Goal: Task Accomplishment & Management: Manage account settings

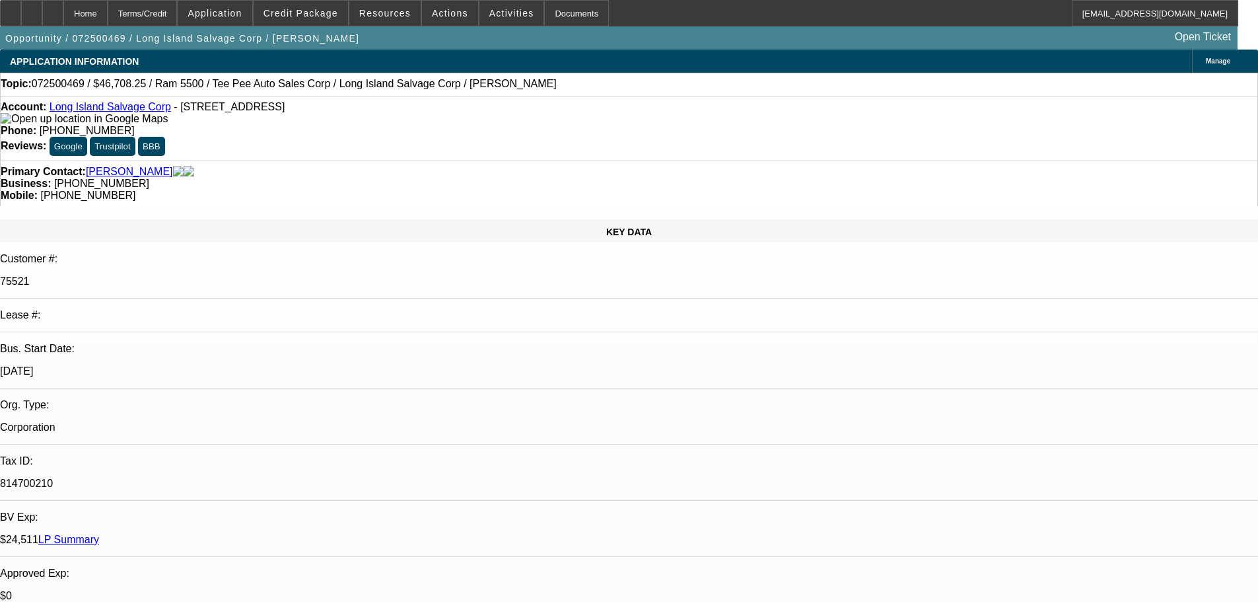
select select "0"
select select "0.1"
select select "4"
select select "0"
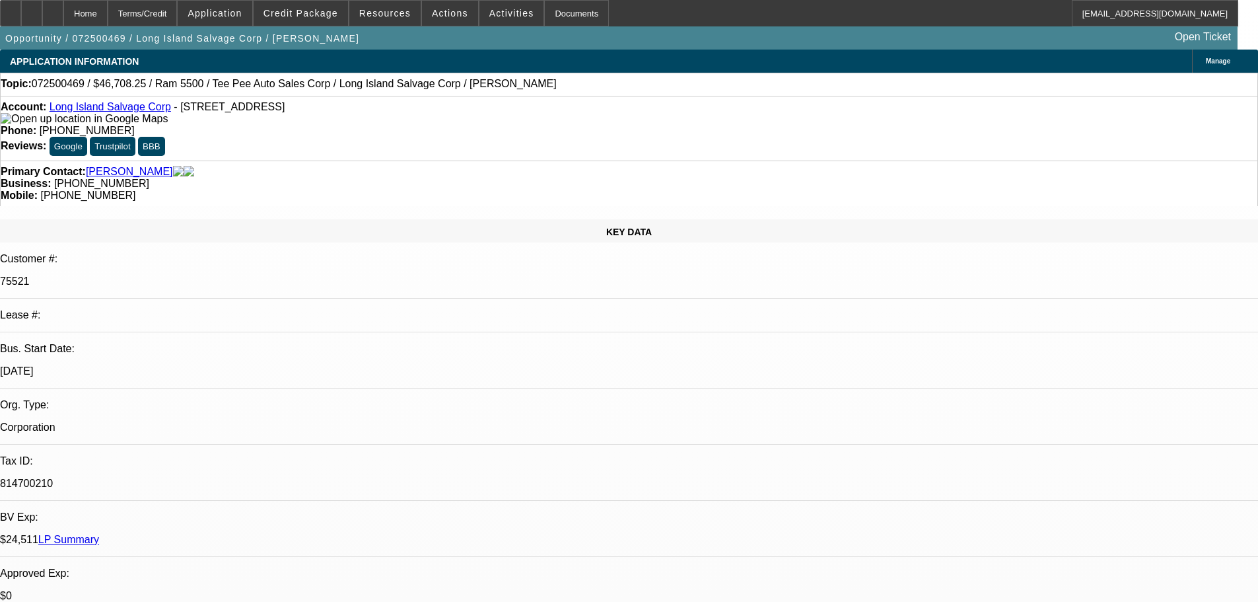
select select "0"
select select "0.1"
select select "4"
select select "0"
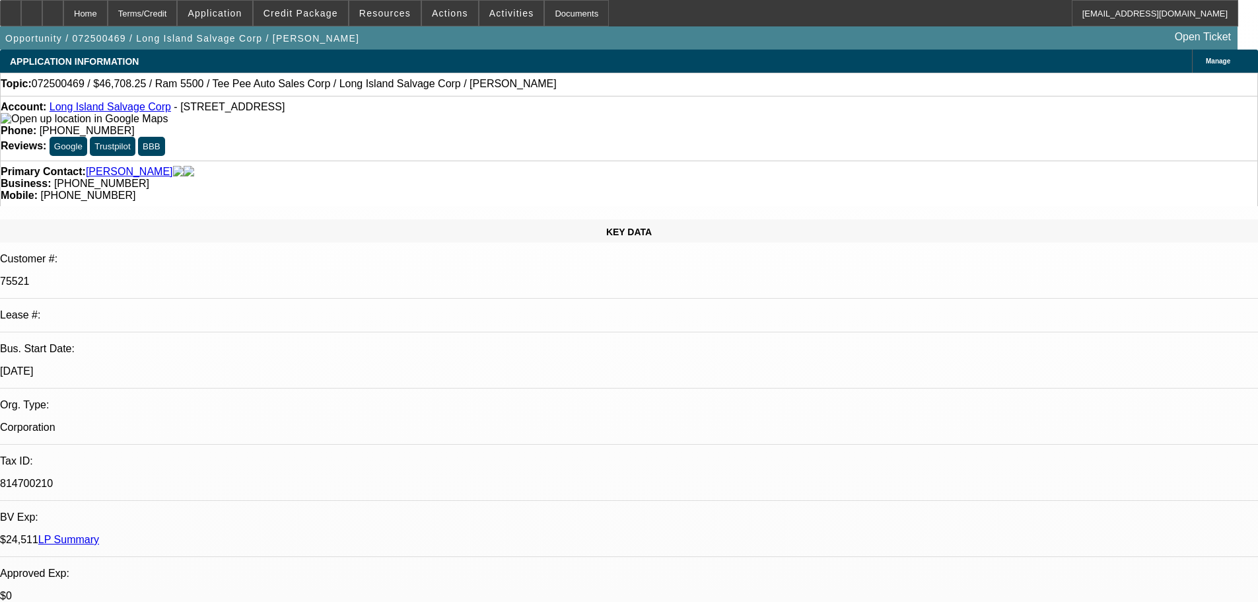
select select "0.1"
select select "4"
select select "0"
select select "0.1"
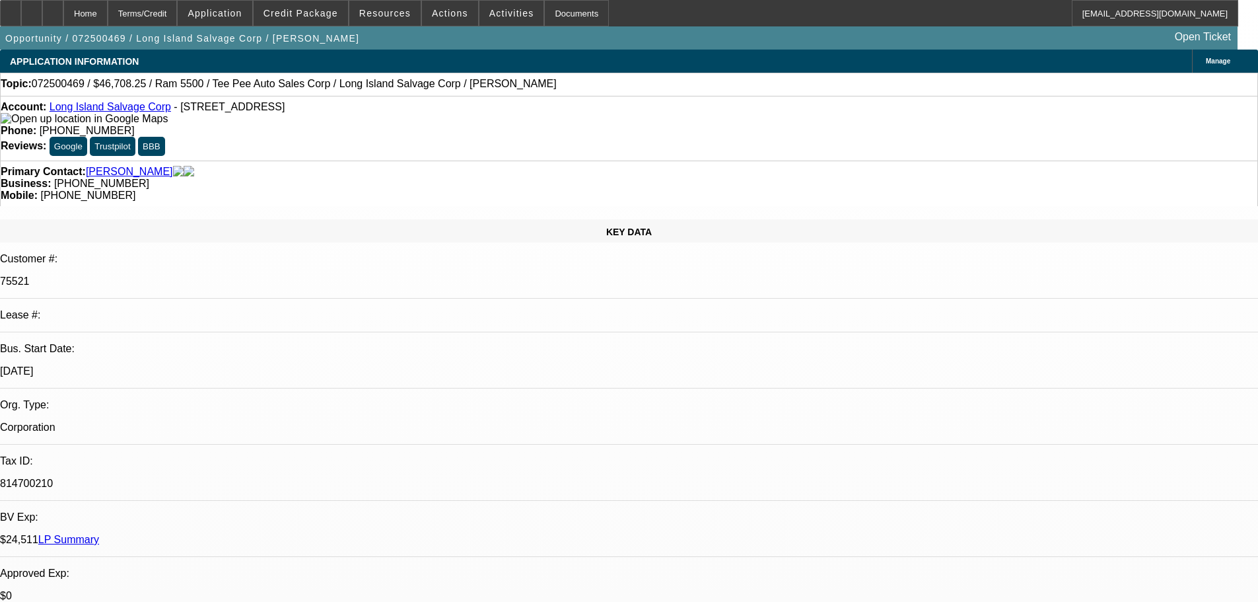
select select "4"
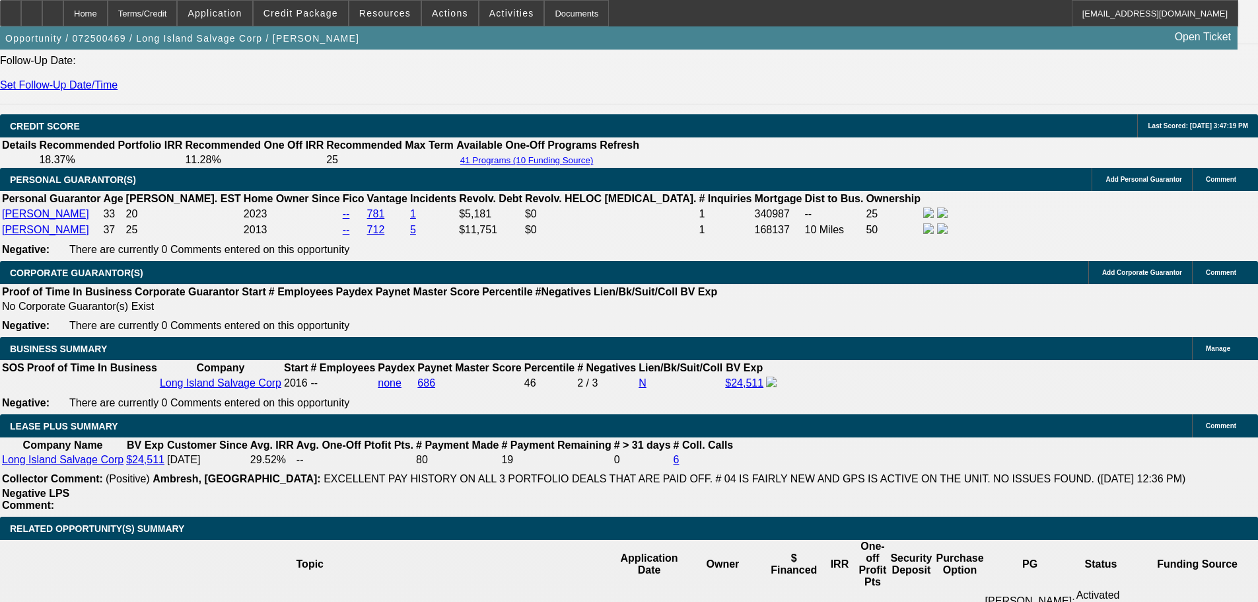
scroll to position [1981, 0]
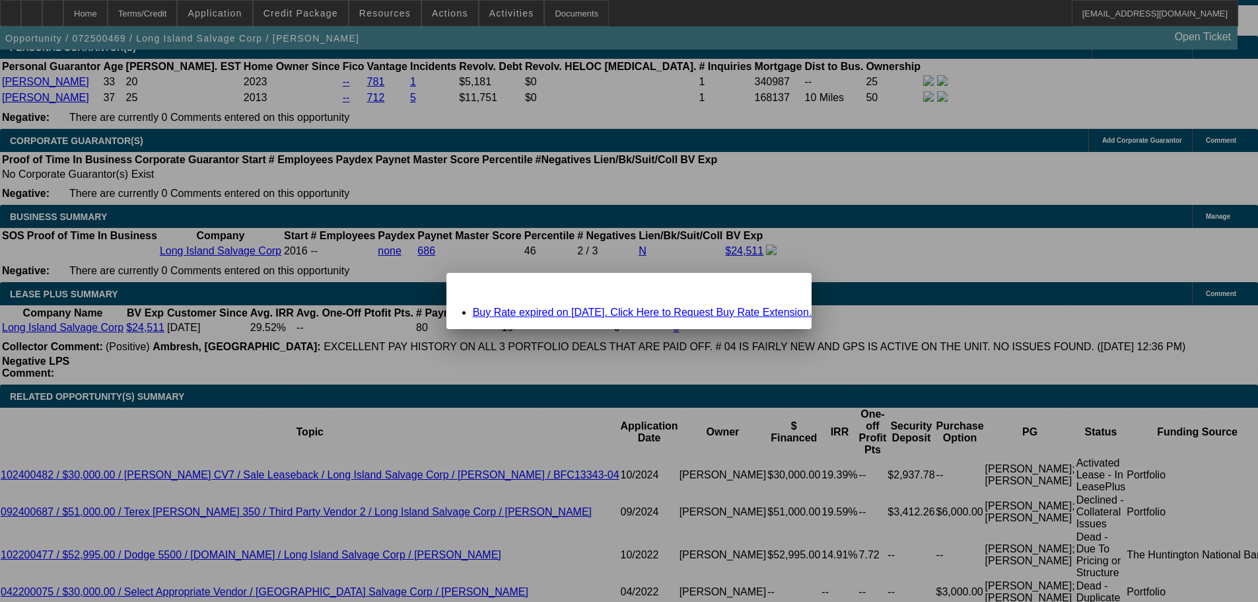
scroll to position [0, 0]
click at [786, 288] on span "Close" at bounding box center [795, 284] width 18 height 7
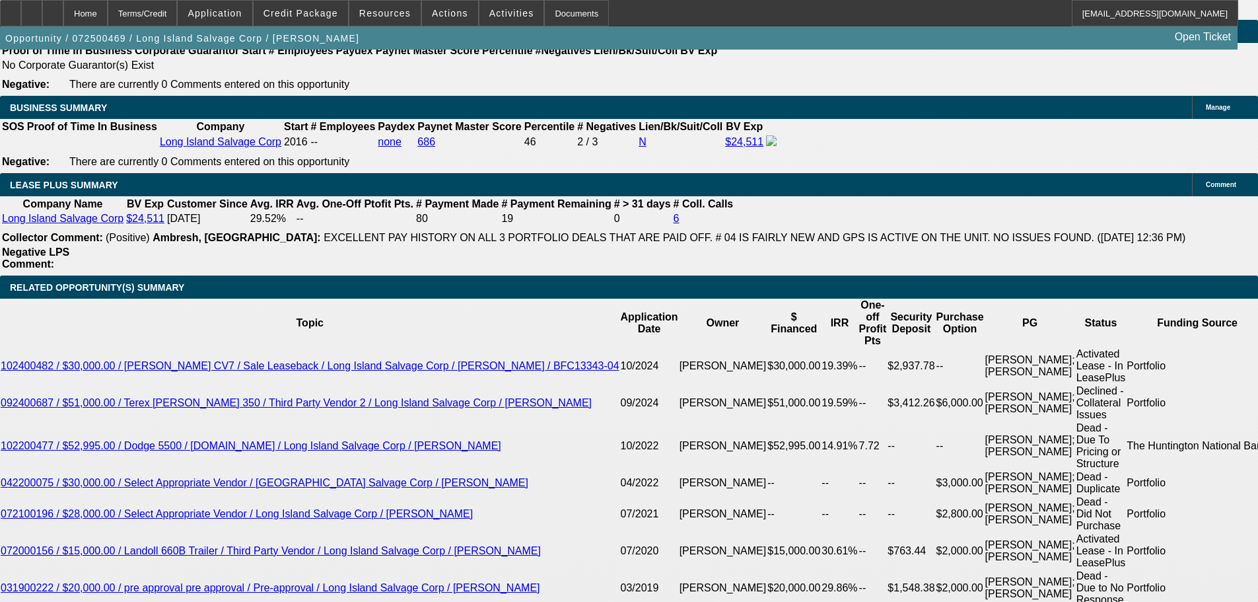
scroll to position [2114, 0]
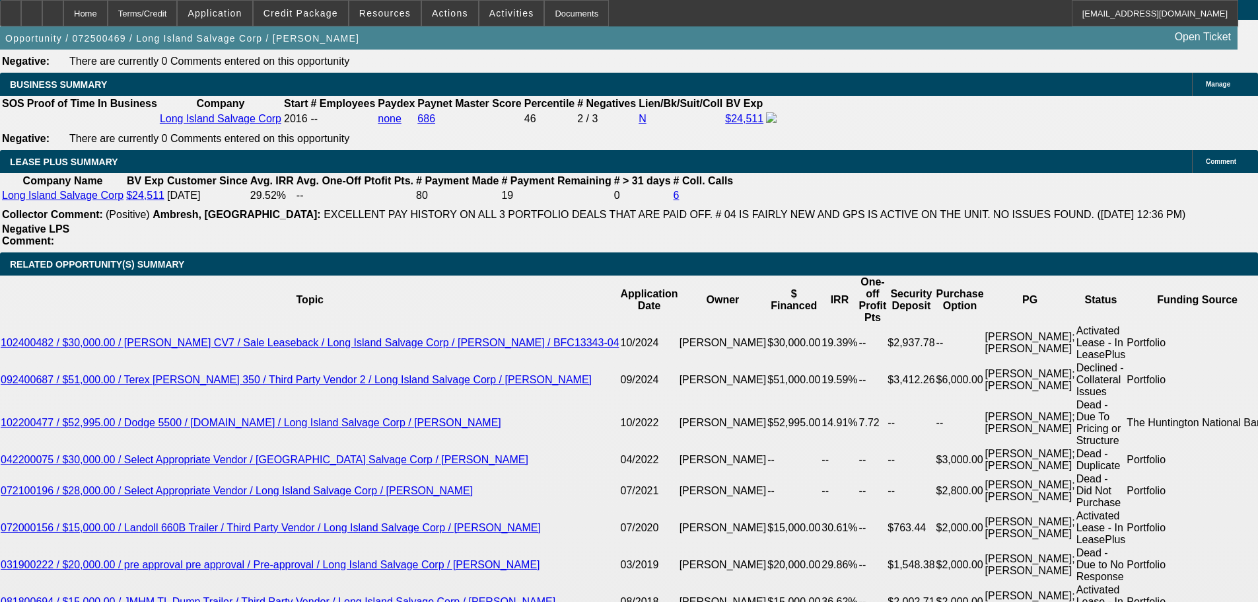
drag, startPoint x: 287, startPoint y: 317, endPoint x: 308, endPoint y: 318, distance: 21.8
type input "8"
type input "UNKNOWN"
type input "$1,463.67"
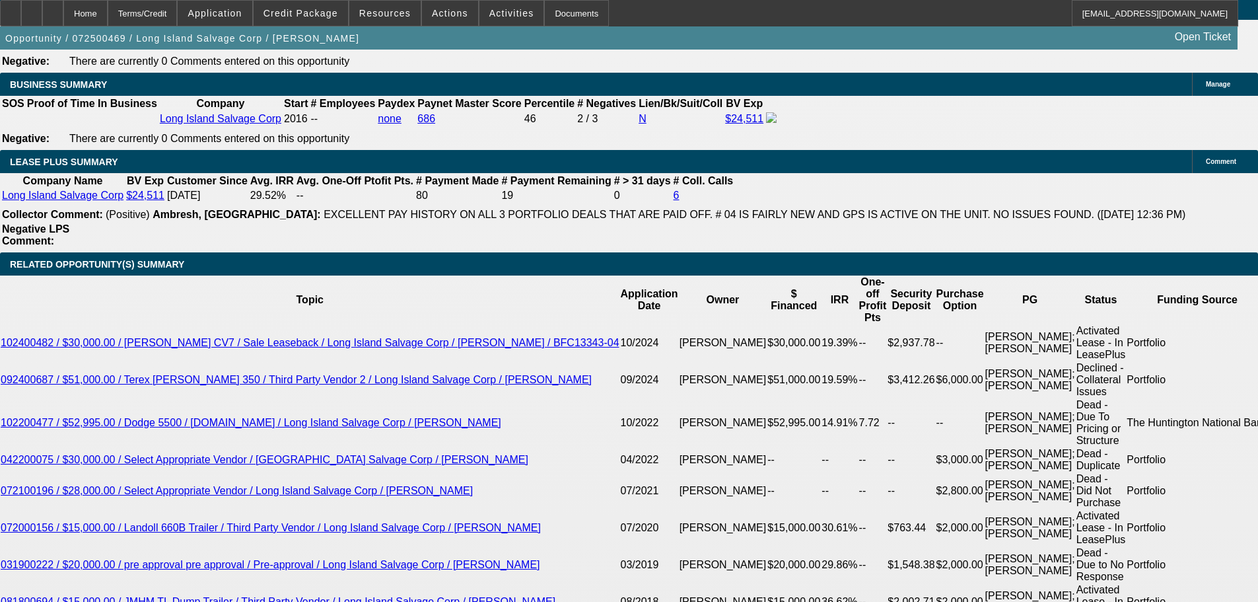
type input "8.5"
type input "$1,474.46"
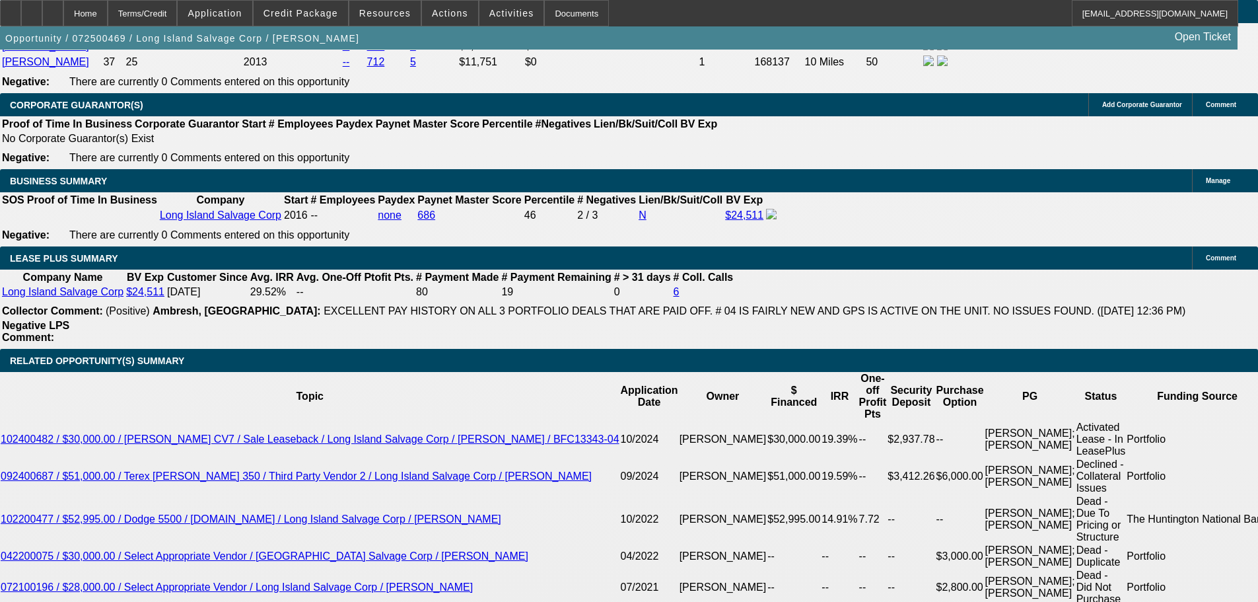
scroll to position [1915, 0]
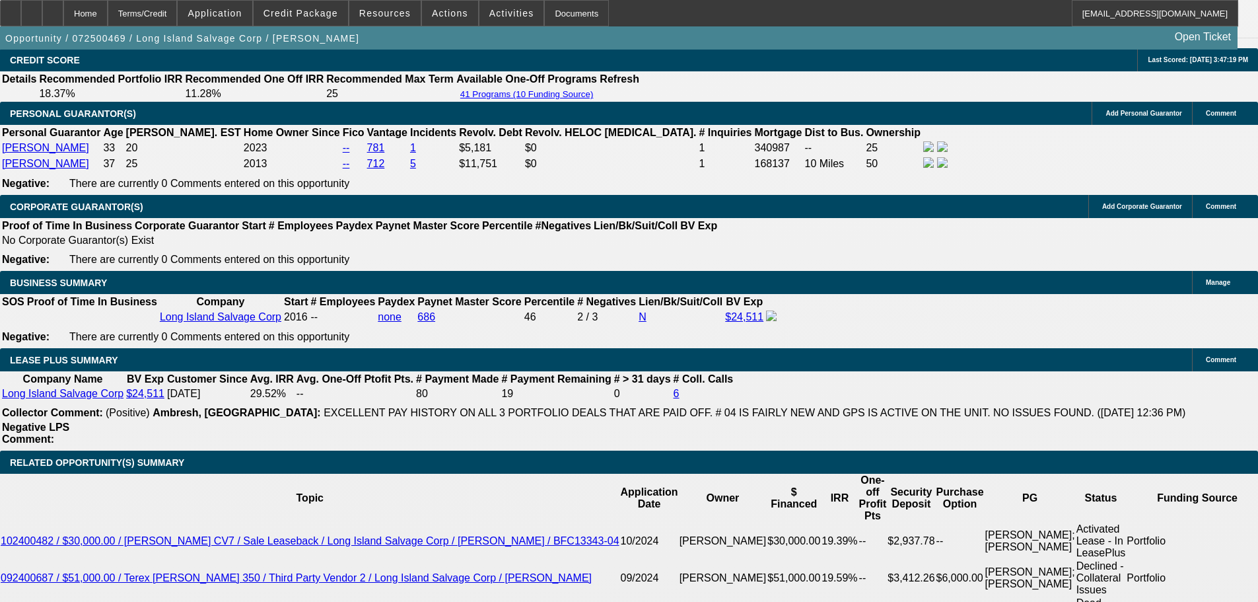
type input "8.5"
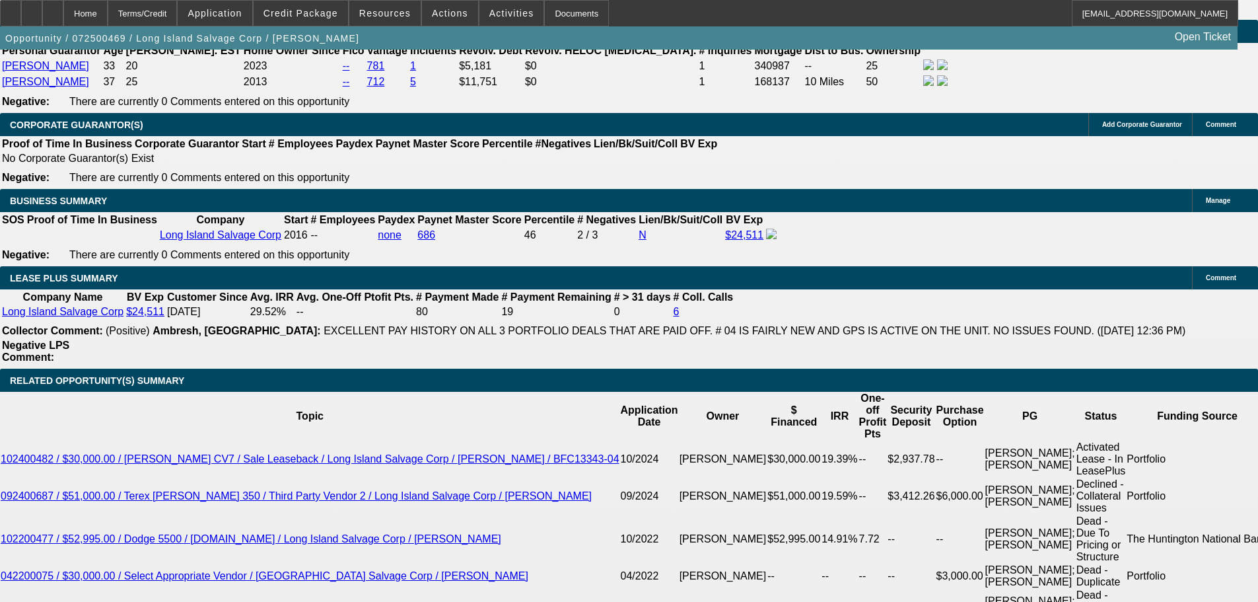
scroll to position [2114, 0]
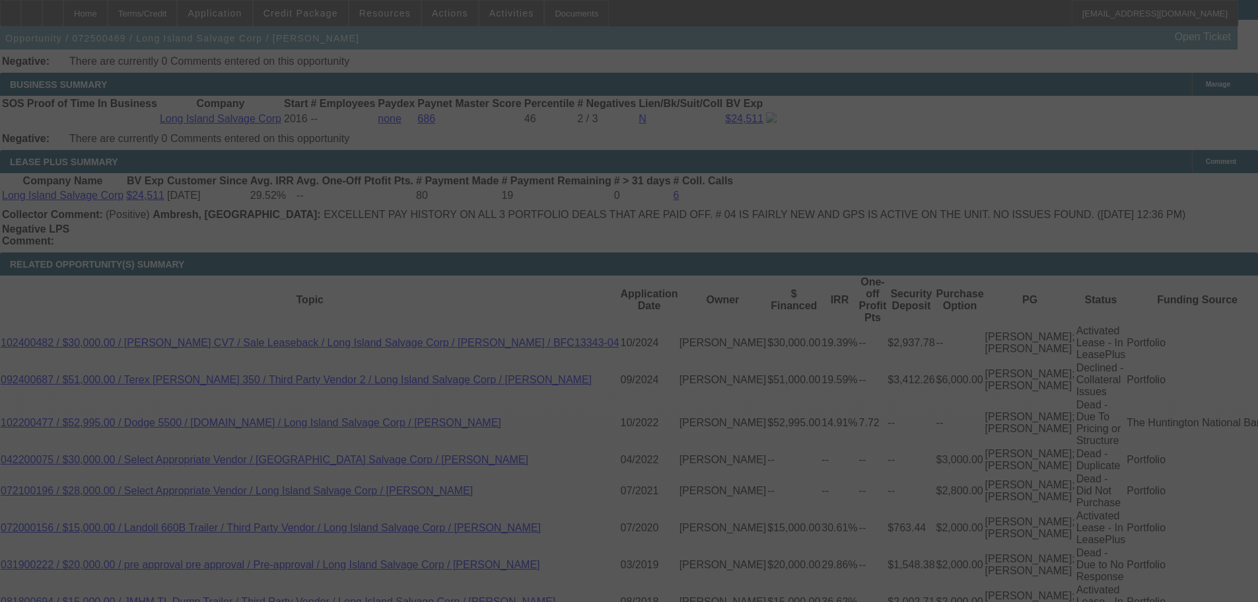
select select "0"
select select "0.1"
select select "4"
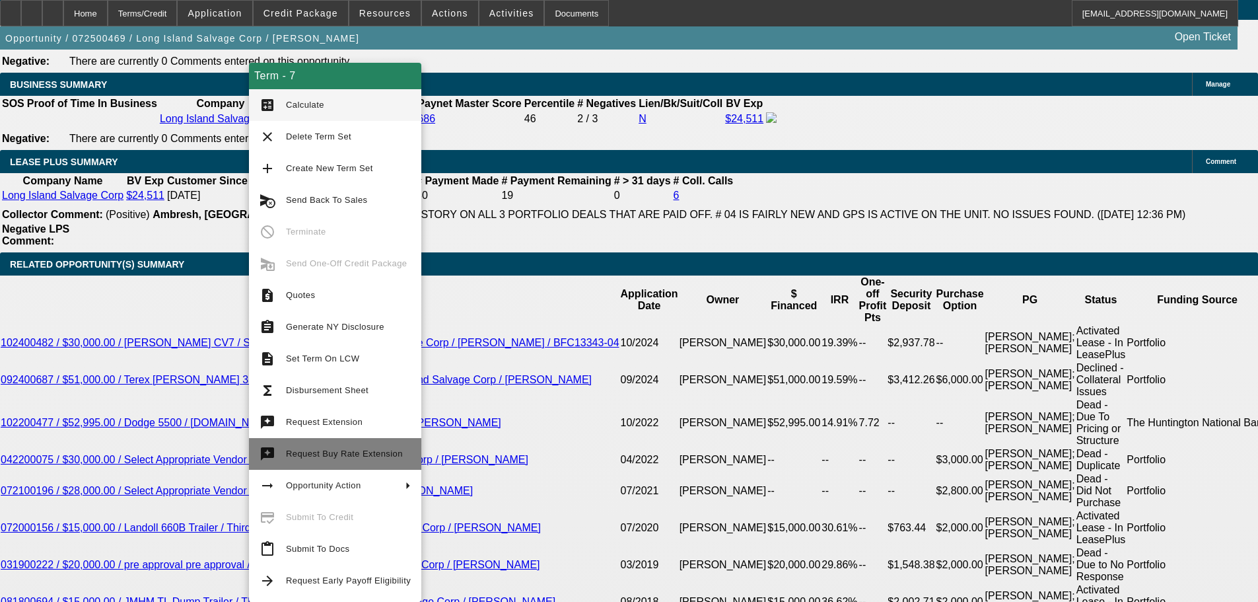
click at [374, 458] on span "Request Buy Rate Extension" at bounding box center [344, 453] width 117 height 10
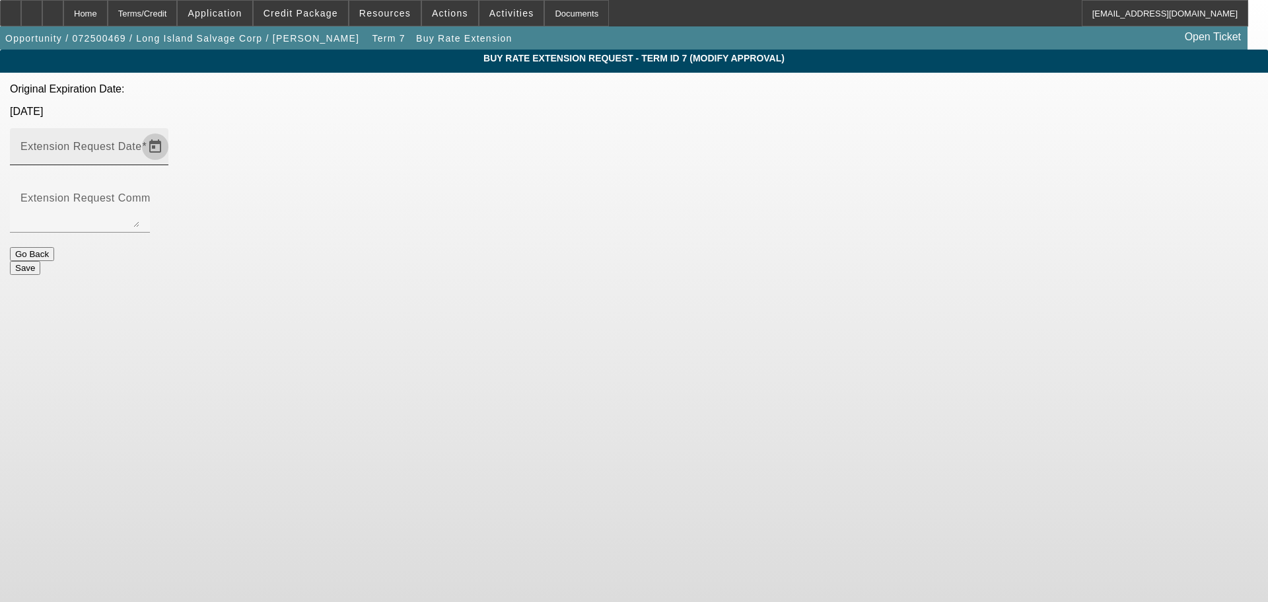
click at [171, 131] on span "Open calendar" at bounding box center [155, 147] width 32 height 32
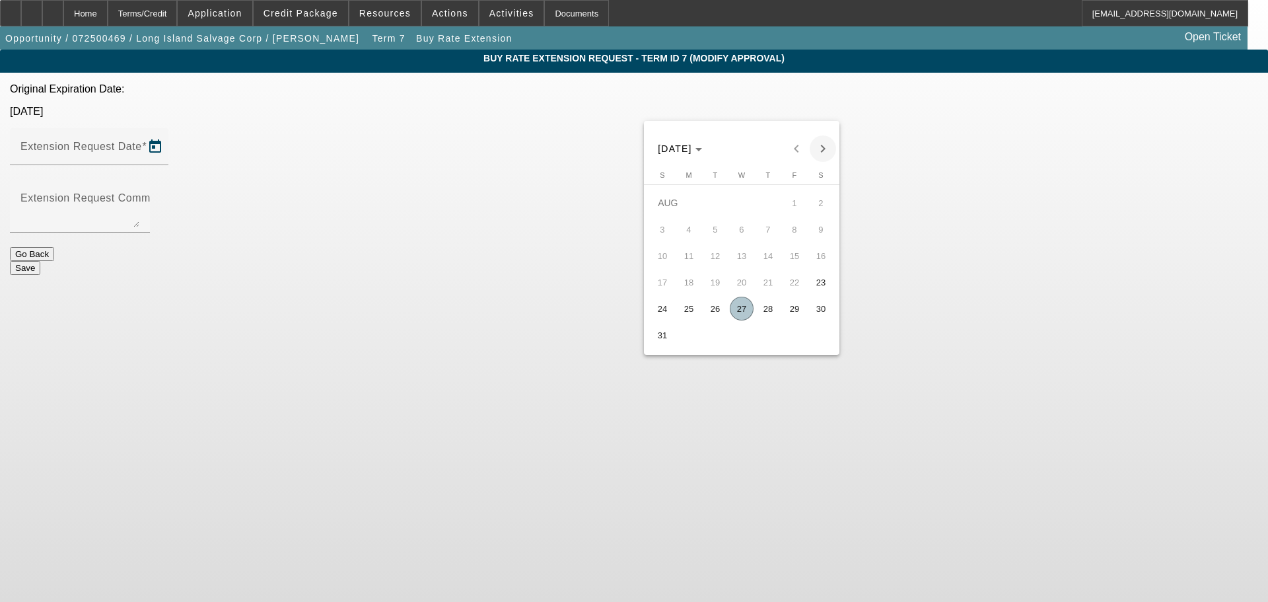
click at [818, 149] on span "Next month" at bounding box center [823, 148] width 26 height 26
click at [801, 310] on span "26" at bounding box center [795, 309] width 24 height 24
type input "9/26/2025"
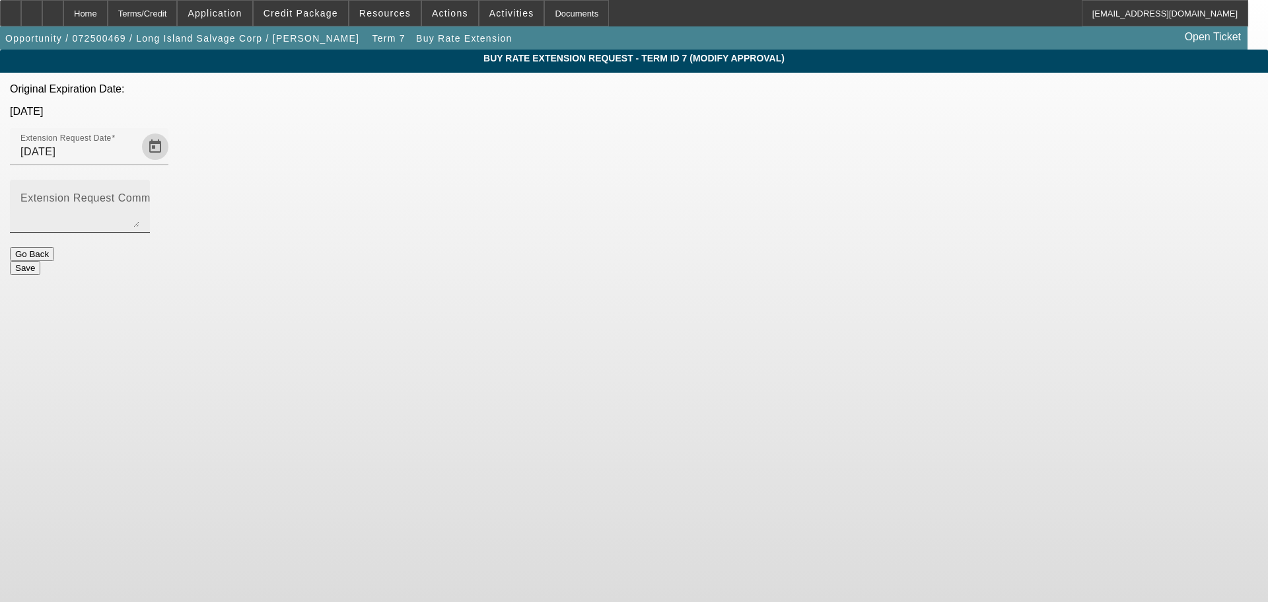
click at [139, 196] on textarea "Extension Request Comment" at bounding box center [79, 212] width 119 height 32
type textarea "buy rate expired on 8/23, looking for a 30 day extension so that he is able to …"
click at [40, 261] on button "Save" at bounding box center [25, 268] width 30 height 14
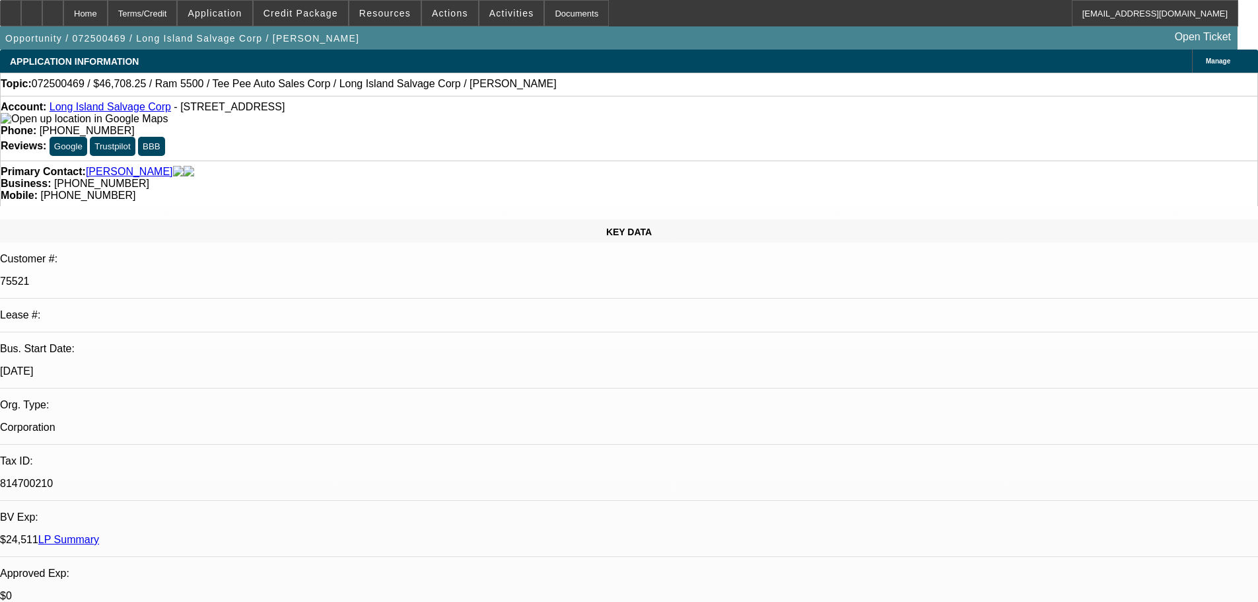
select select "0"
select select "0.1"
select select "4"
select select "0"
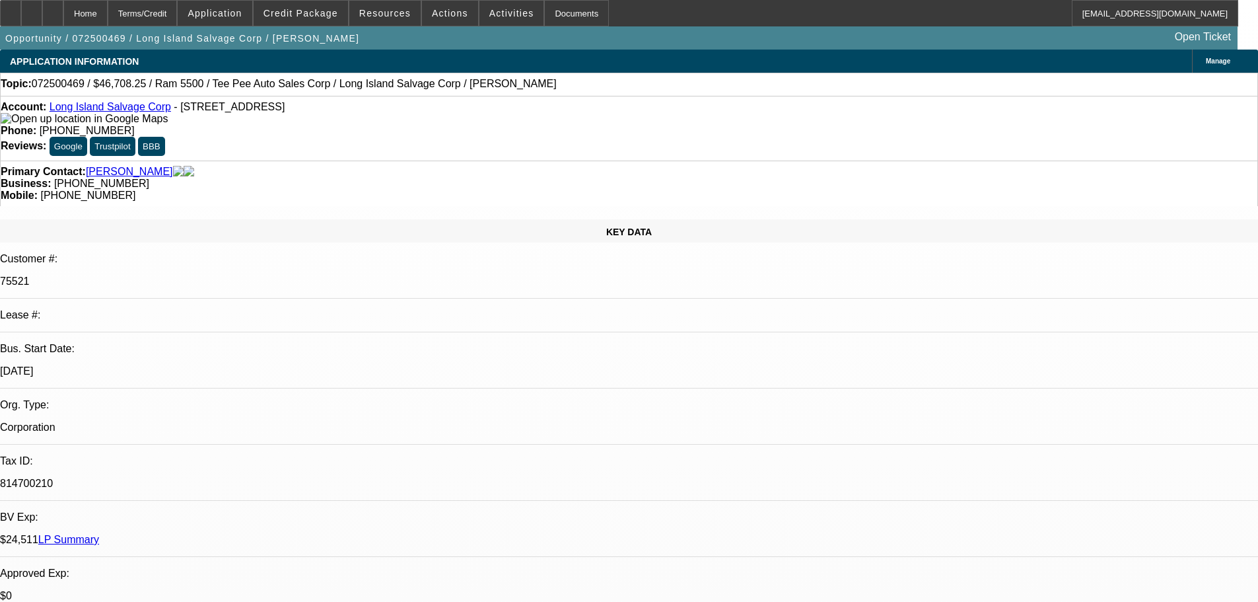
select select "0"
select select "0.1"
select select "4"
select select "0"
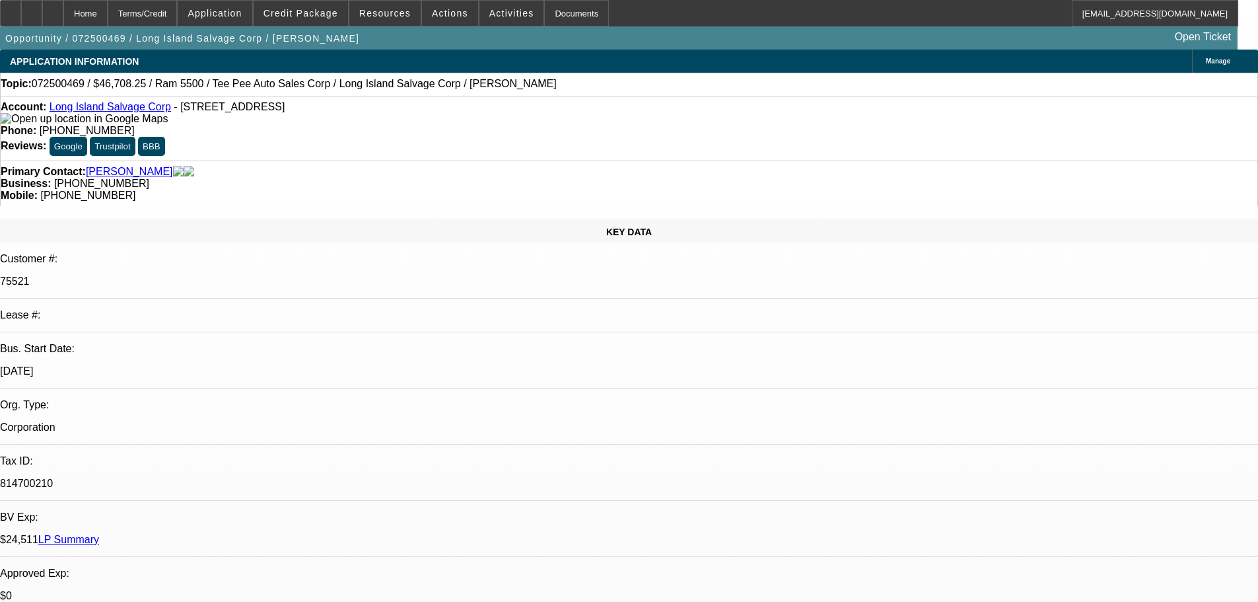
select select "0.1"
select select "4"
select select "0"
select select "0.1"
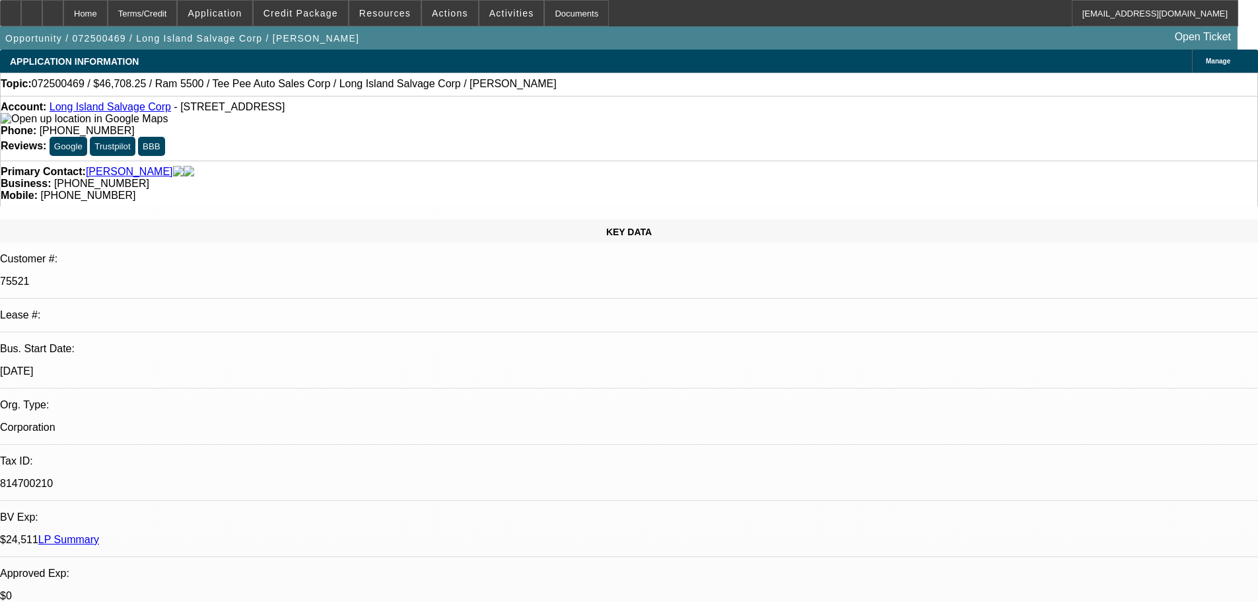
select select "4"
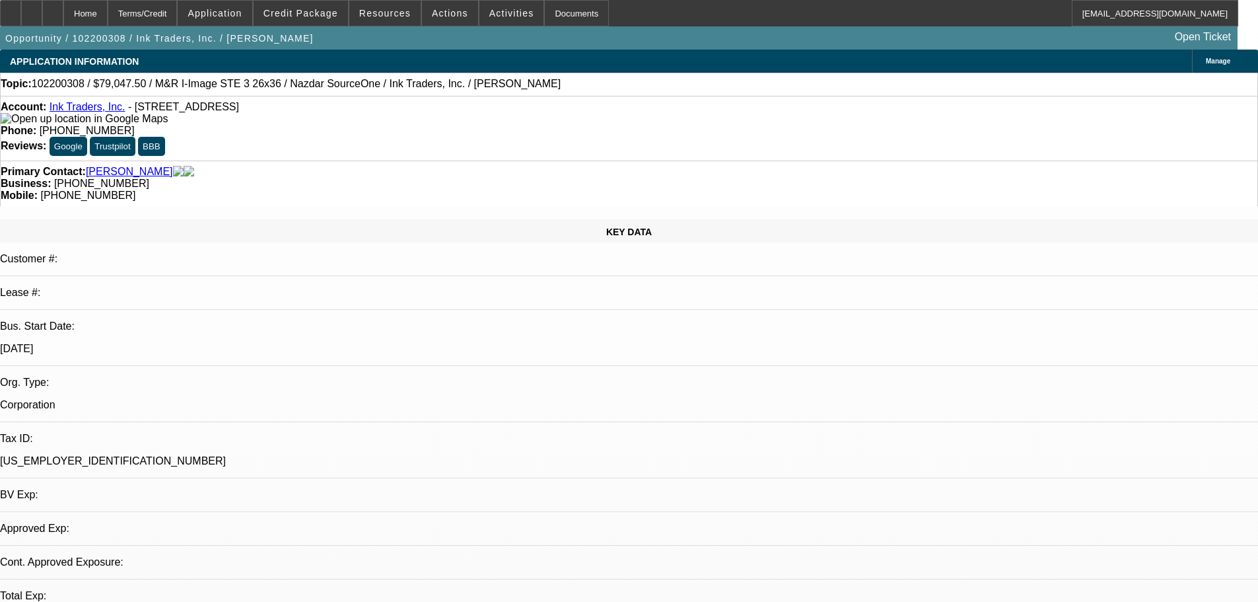
select select "0"
select select "2"
select select "0.1"
select select "4"
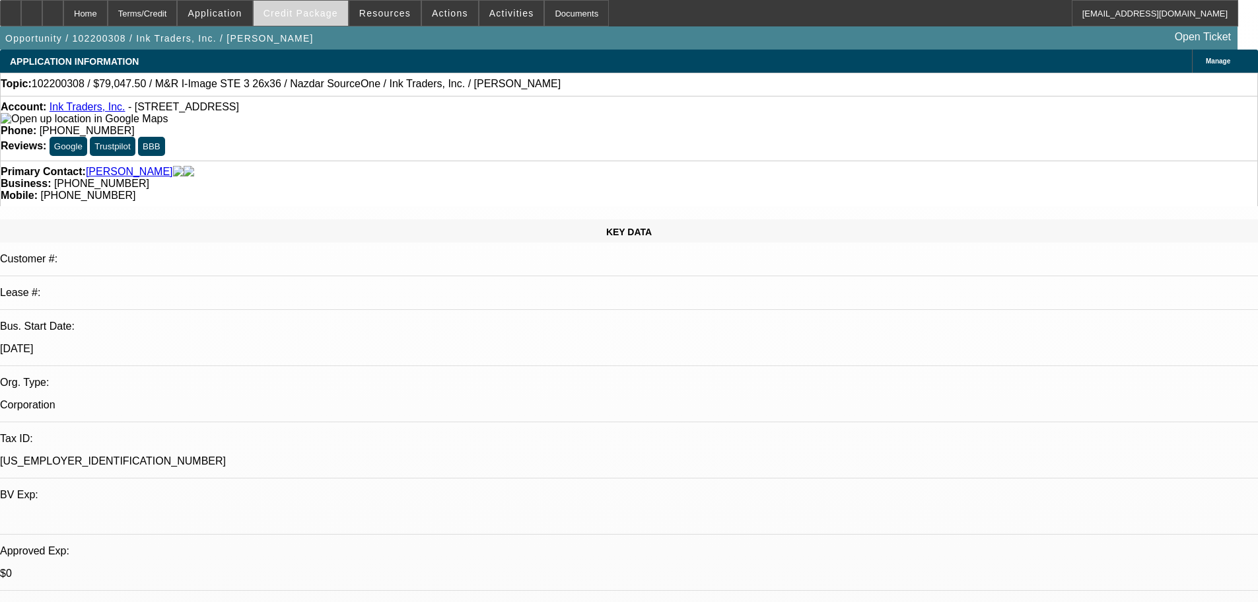
click at [314, 22] on span at bounding box center [301, 13] width 94 height 32
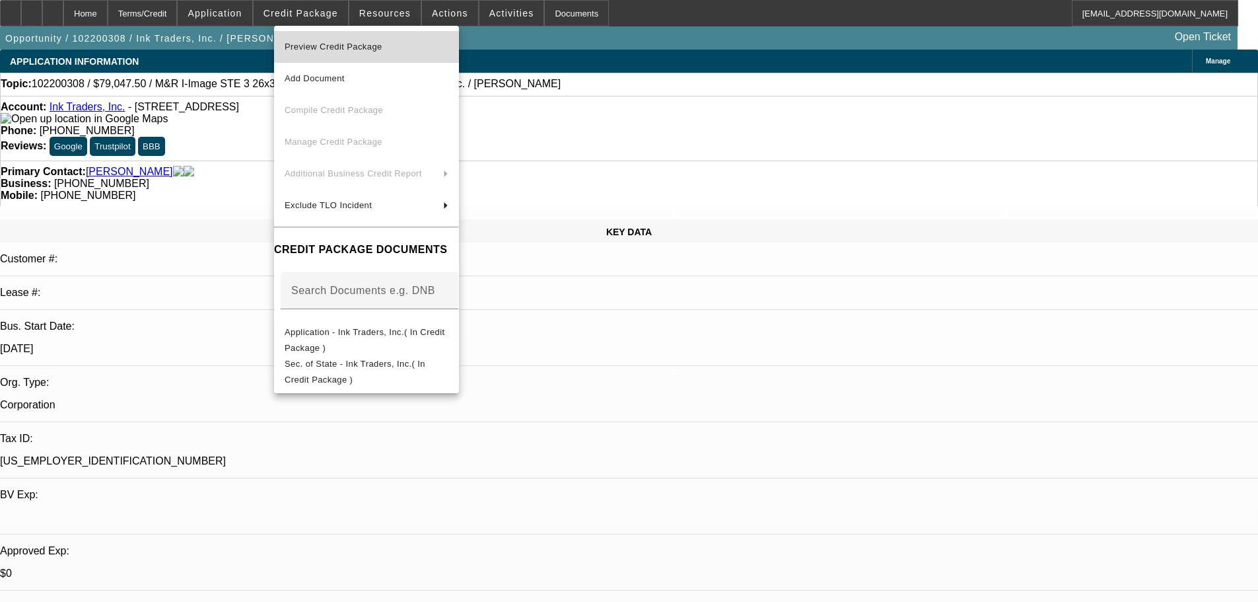
click at [319, 45] on span "Preview Credit Package" at bounding box center [334, 47] width 98 height 10
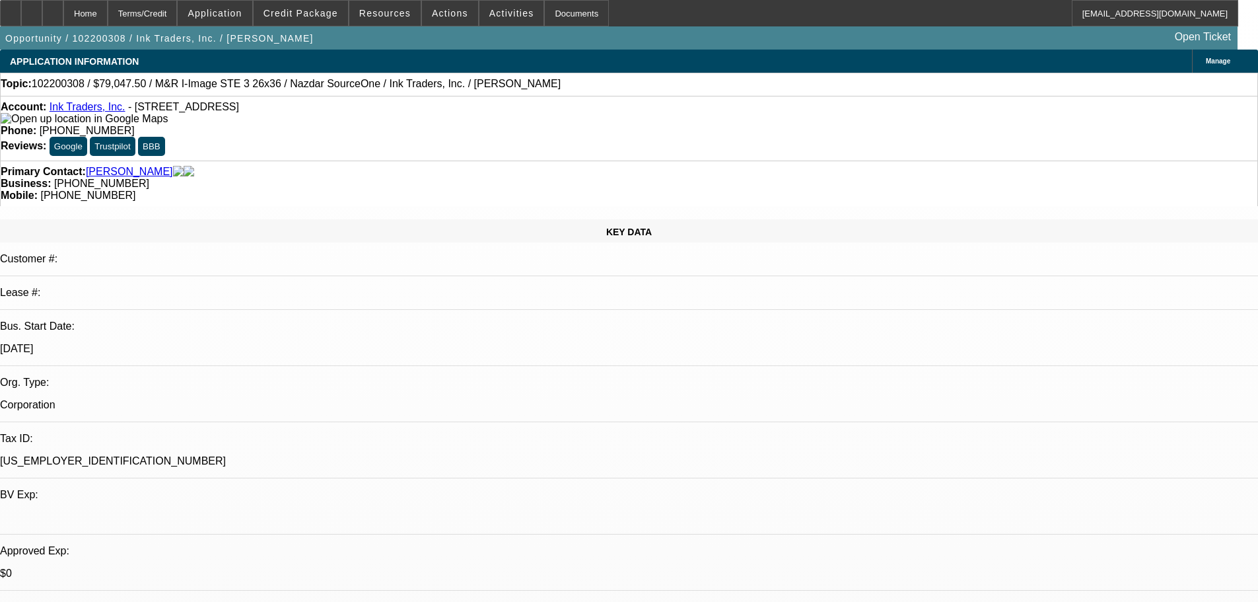
click at [96, 104] on div "Account: Ink Traders, Inc. - 16155 Progress Ln, Irwindale, CA 91706" at bounding box center [629, 113] width 1257 height 24
click at [96, 105] on div "Account: Ink Traders, Inc. - 16155 Progress Ln, Irwindale, CA 91706" at bounding box center [629, 113] width 1257 height 24
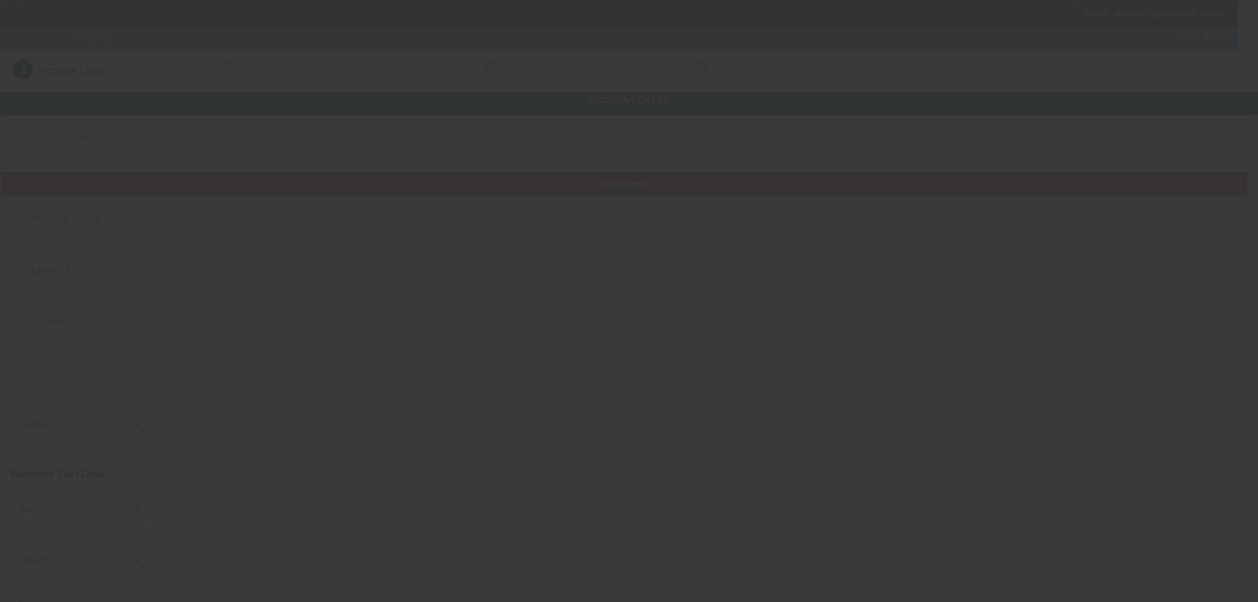
type input "Ink Traders, Inc."
type input "[STREET_ADDRESS]"
type input "91706"
type input "Irwindale"
type input "[PHONE_NUMBER]"
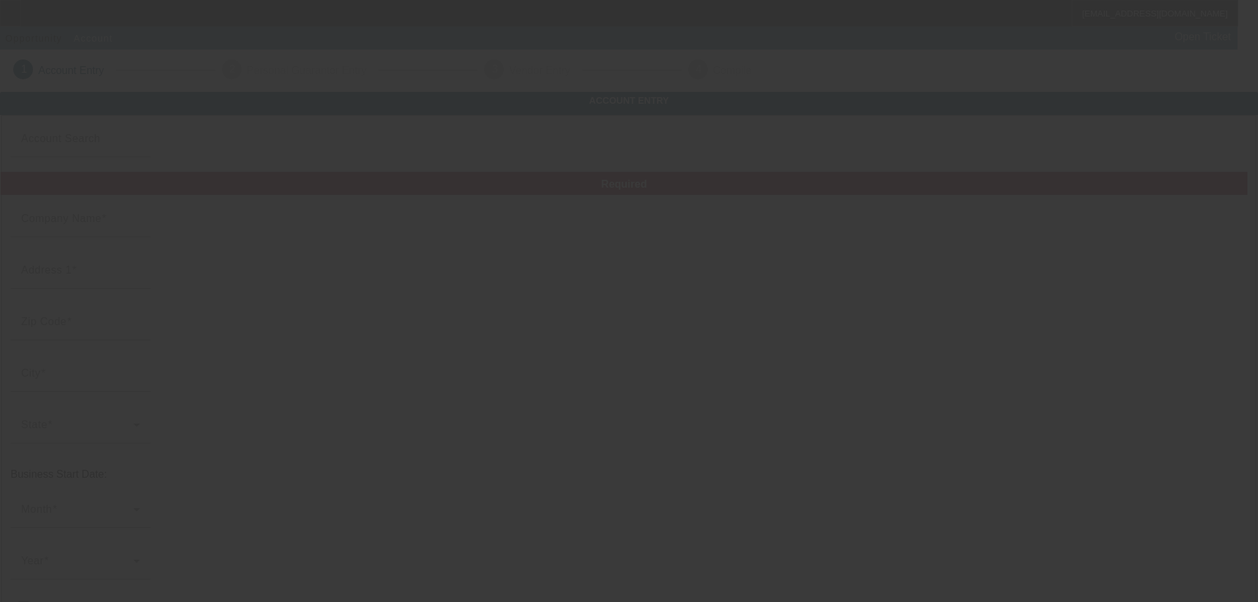
type input "[US_EMPLOYER_IDENTIFICATION_NUMBER]"
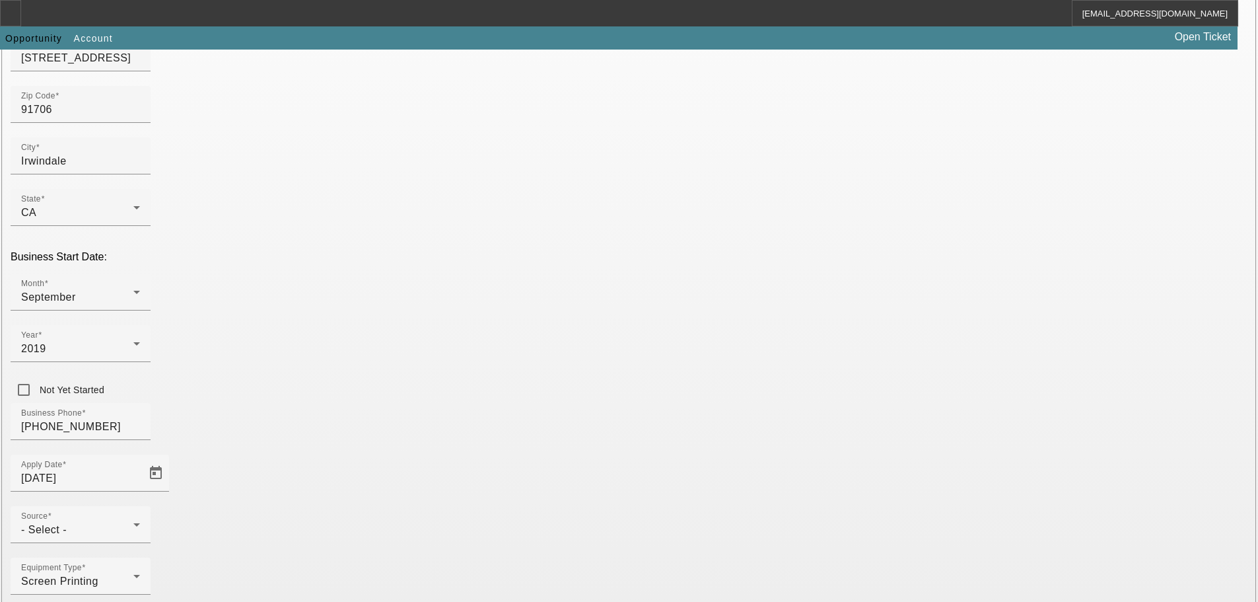
scroll to position [232, 0]
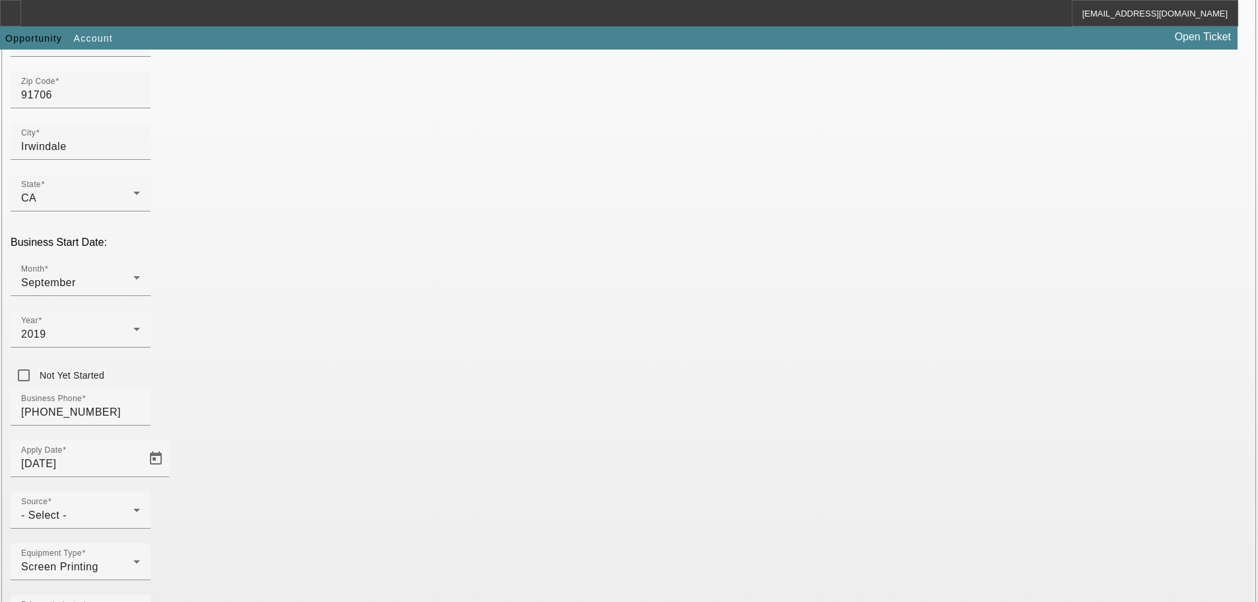
click at [133, 507] on div "- Select -" at bounding box center [77, 515] width 112 height 16
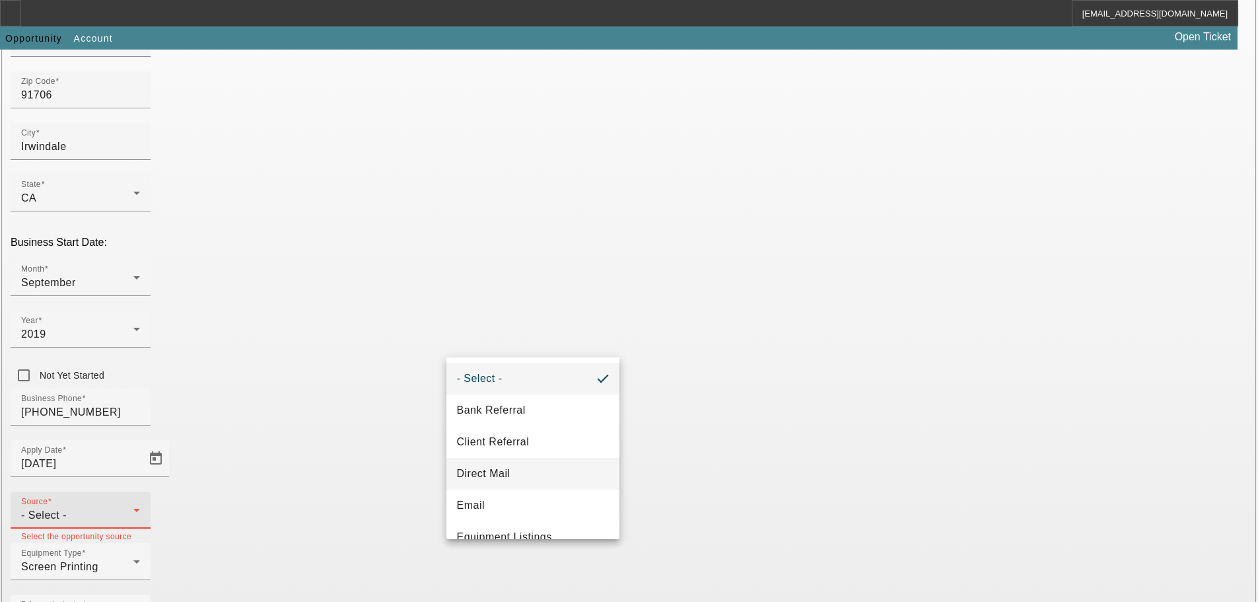
scroll to position [66, 0]
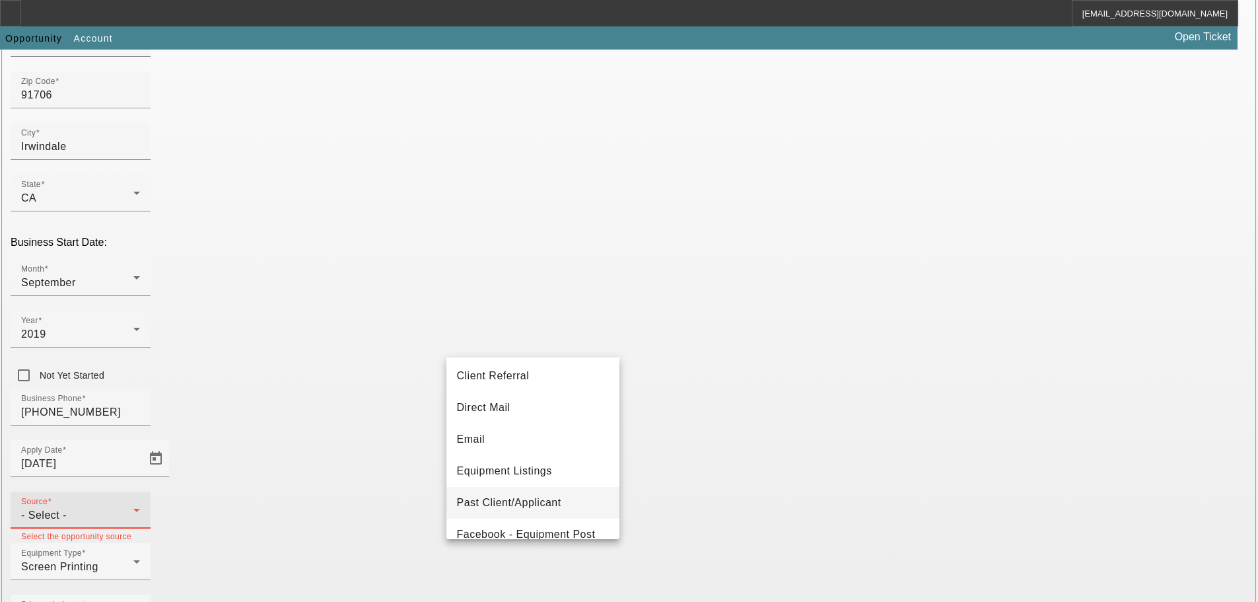
click at [549, 495] on span "Past Client/Applicant" at bounding box center [509, 503] width 104 height 16
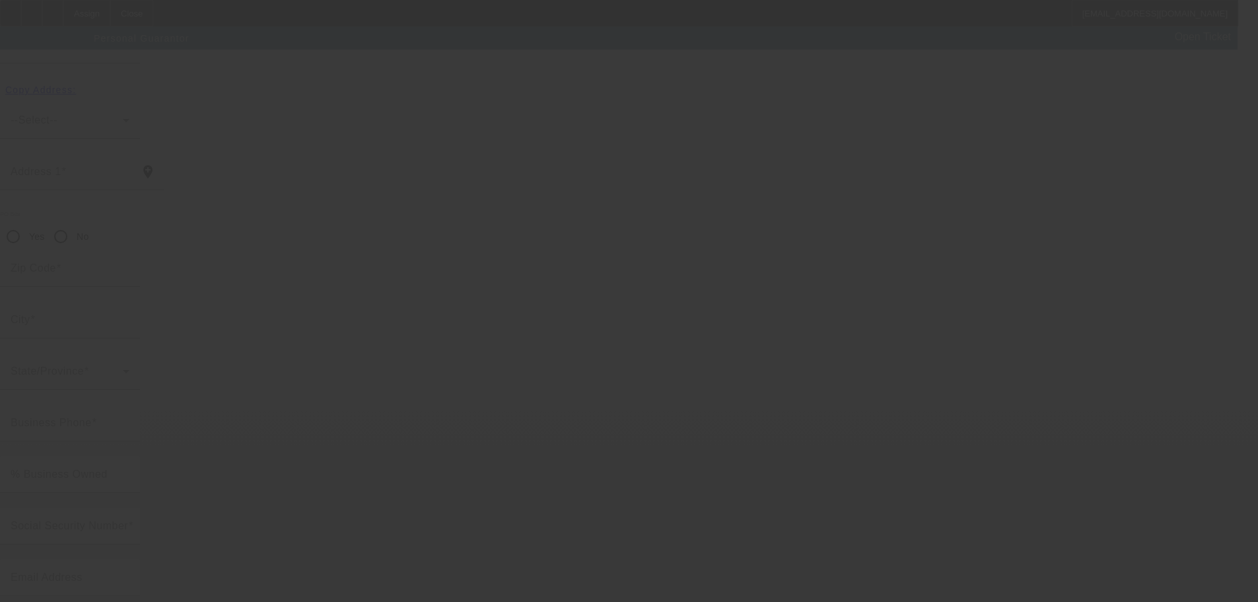
scroll to position [44, 0]
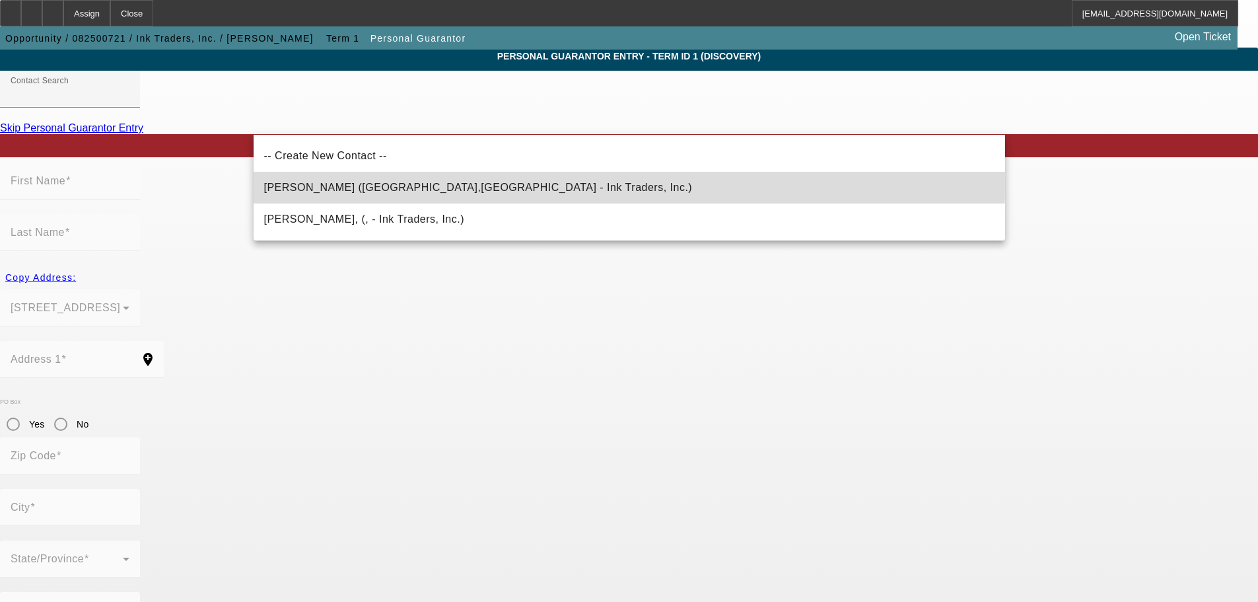
click at [440, 184] on span "[PERSON_NAME] ([GEOGRAPHIC_DATA],[GEOGRAPHIC_DATA] - Ink Traders, Inc.)" at bounding box center [478, 187] width 429 height 11
type input "Jacobo, Enrique (Irwindale,CA - Ink Traders, Inc.)"
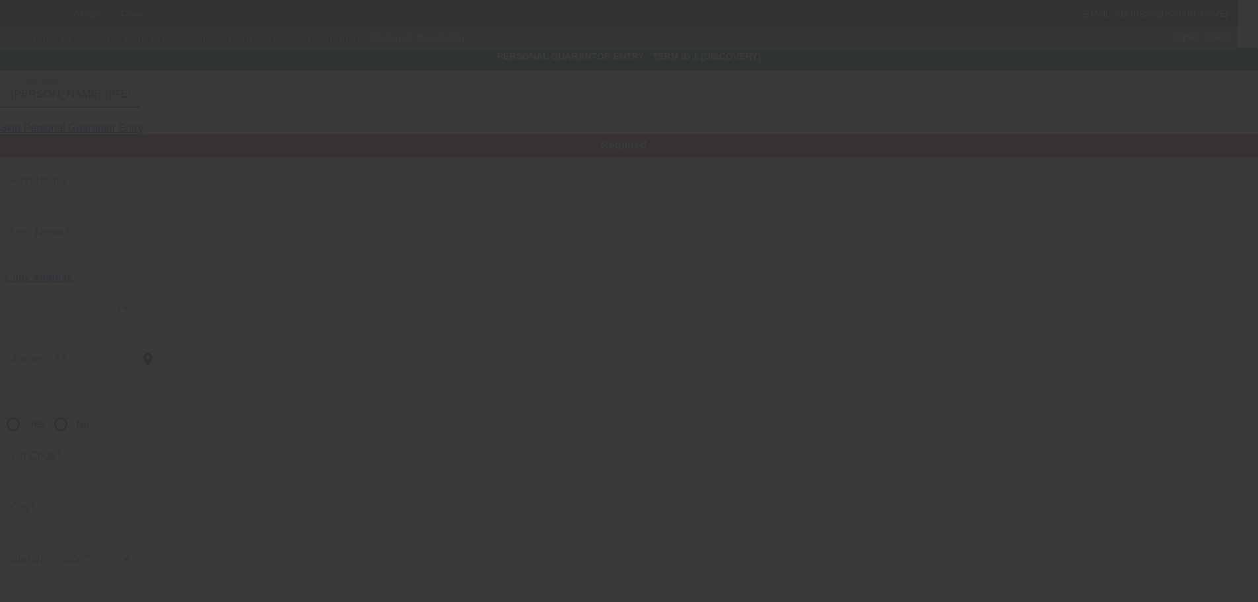
type input "Enrique"
type input "Jacobo"
type input "[STREET_ADDRESS]"
radio input "true"
type input "91706"
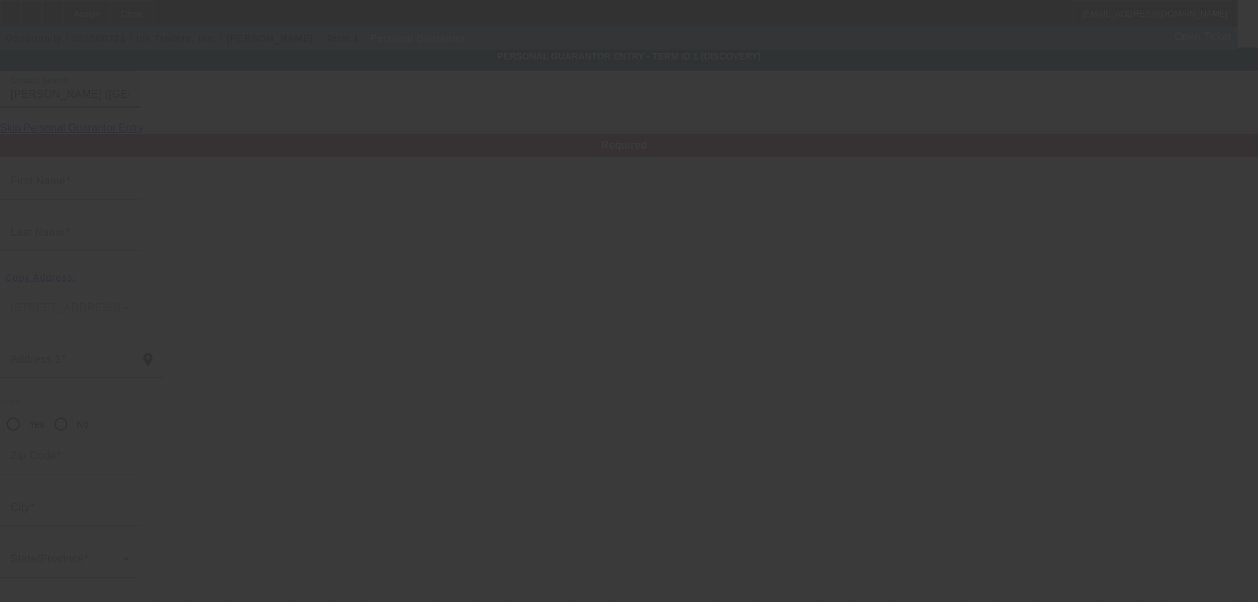
type input "Irwindale"
type input "[PHONE_NUMBER]"
type input "50"
type input "625-05-3416"
type input "enrique@soirtextiles.com"
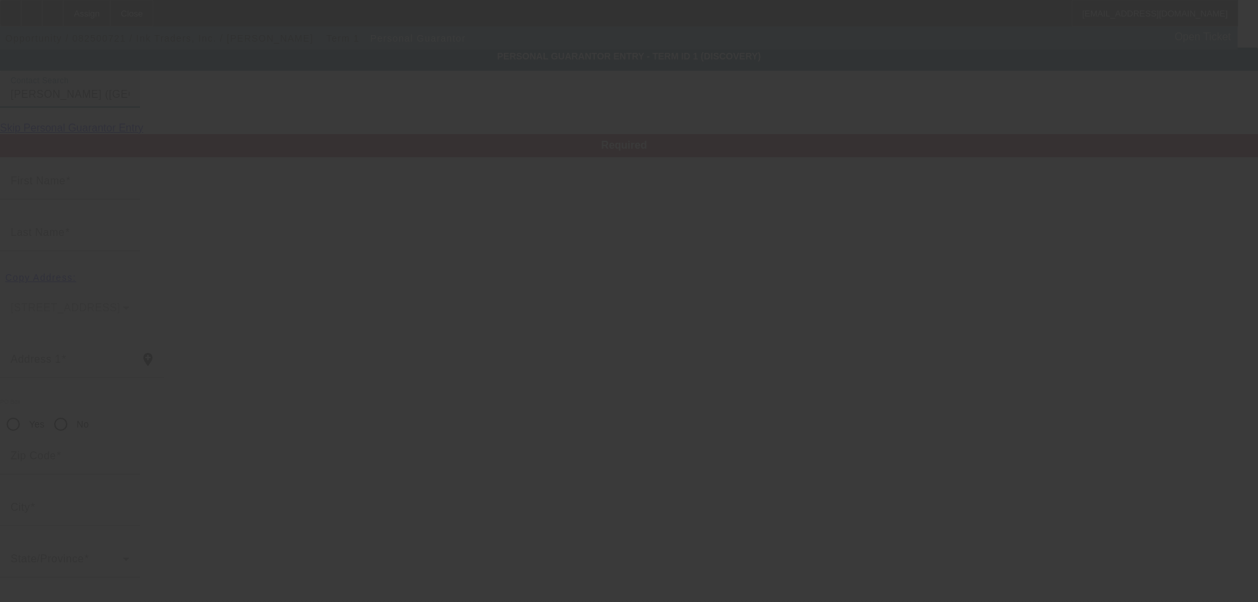
type input "[PHONE_NUMBER]"
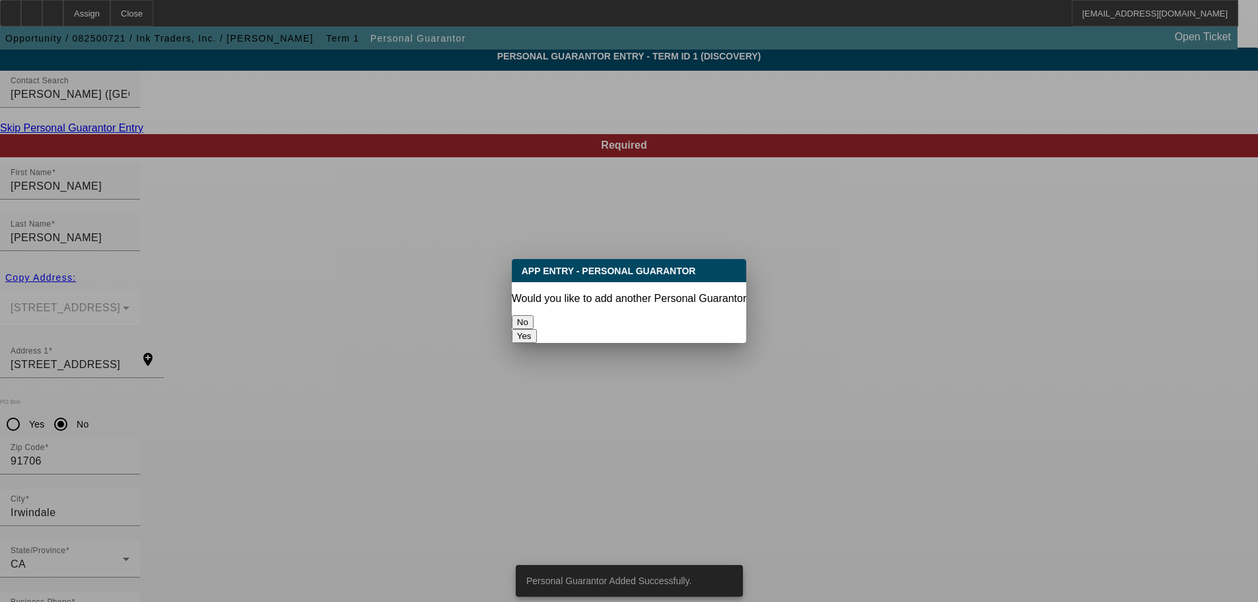
scroll to position [0, 0]
click at [537, 329] on button "Yes" at bounding box center [524, 336] width 25 height 14
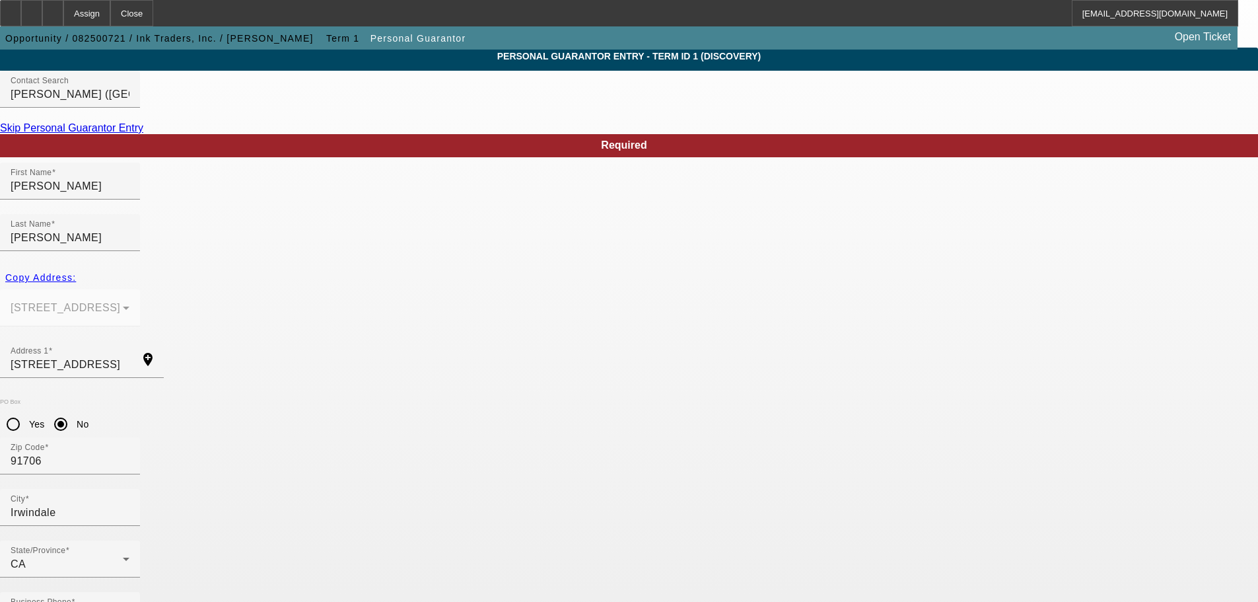
radio input "false"
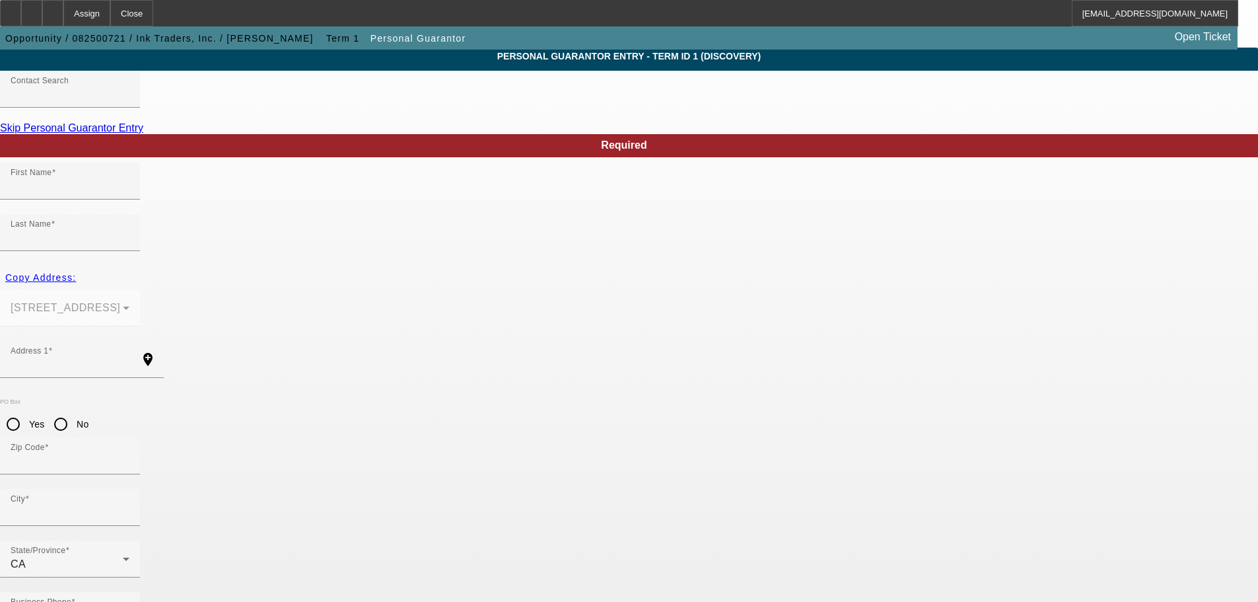
scroll to position [44, 0]
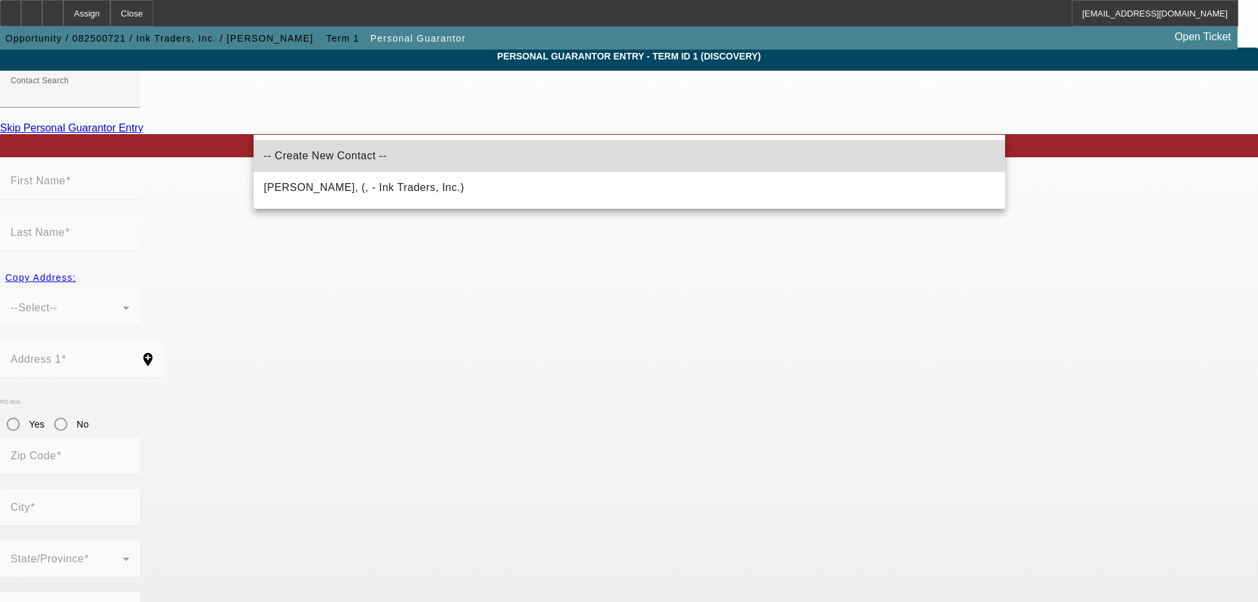
click at [378, 153] on mat-option "-- Create New Contact --" at bounding box center [630, 156] width 752 height 32
type input "-- Create New Contact --"
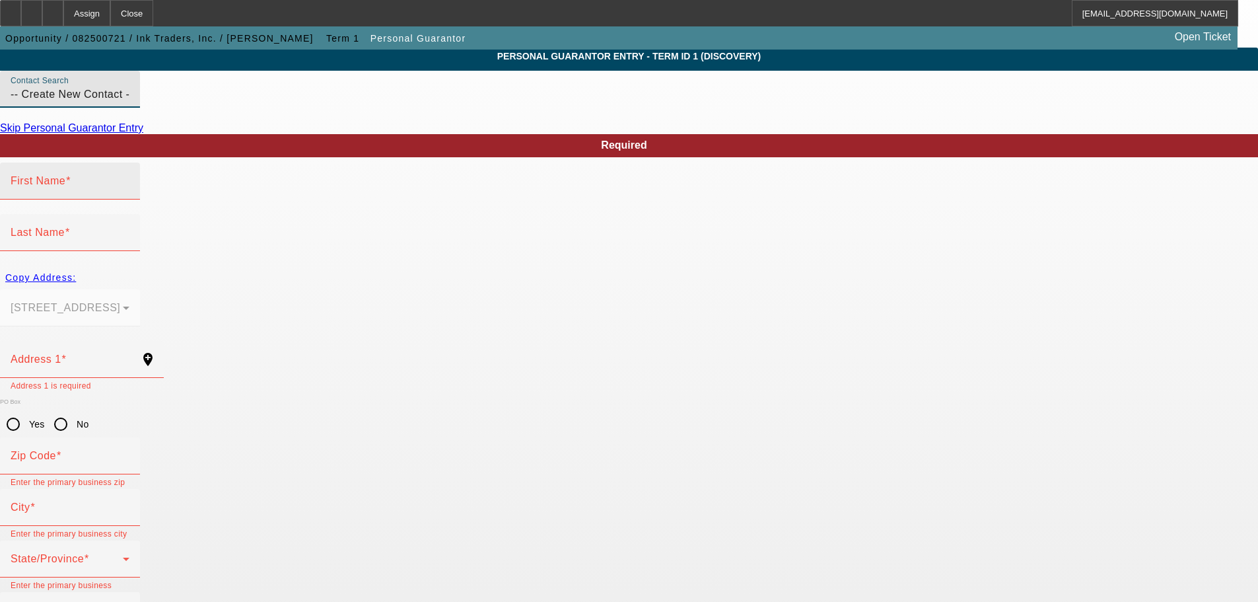
click at [129, 199] on div "First Name" at bounding box center [70, 180] width 119 height 37
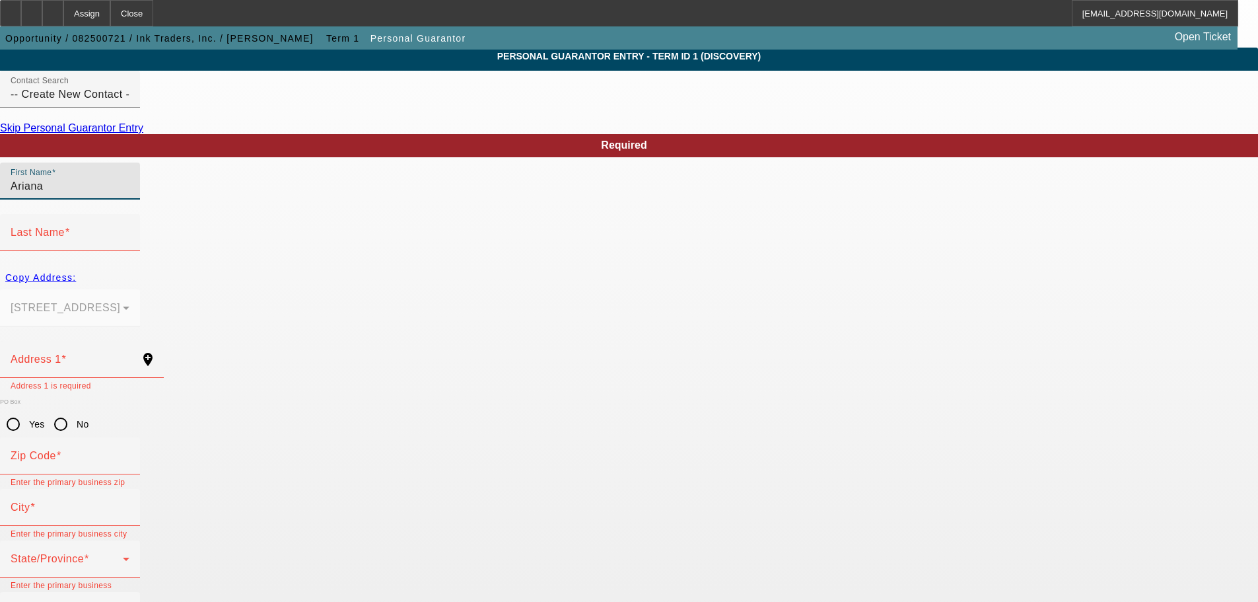
type input "Ariana"
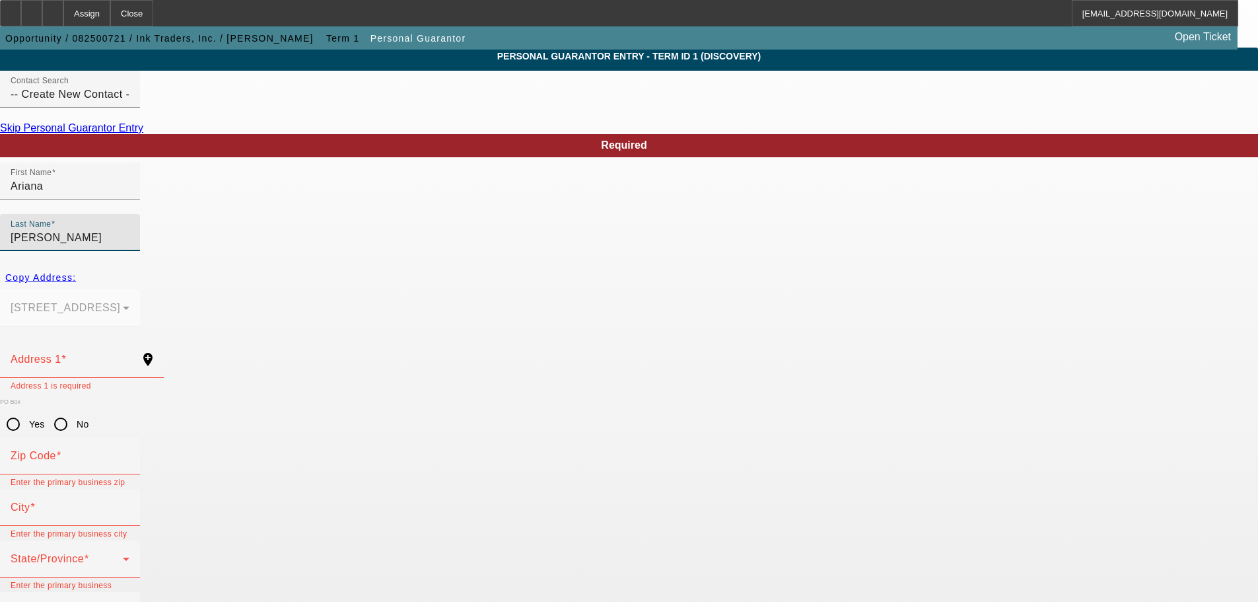
type input "Flores Armenta"
click at [287, 266] on div "Copy Address:" at bounding box center [629, 278] width 1258 height 24
click at [140, 326] on div at bounding box center [70, 333] width 140 height 15
click at [129, 357] on input "Address 1" at bounding box center [70, 365] width 119 height 16
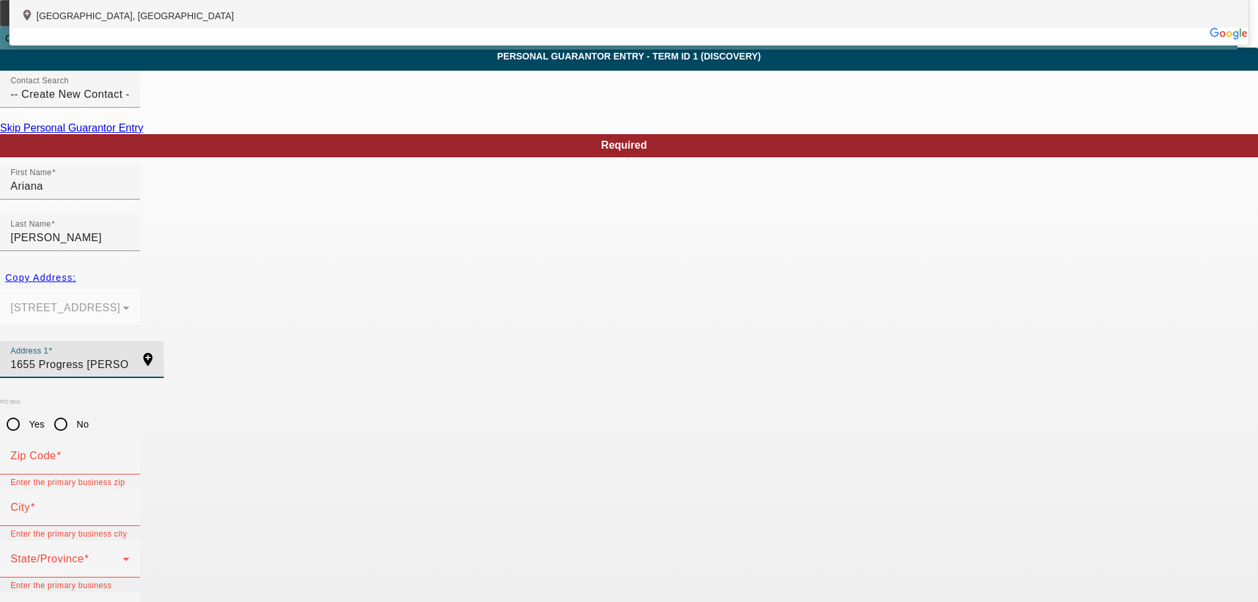
click at [359, 28] on div "add_location Progress Lane, Irwindale, CA 91706, US" at bounding box center [629, 12] width 1238 height 31
type input "Progress Lane"
type input "91706"
type input "Irwindale"
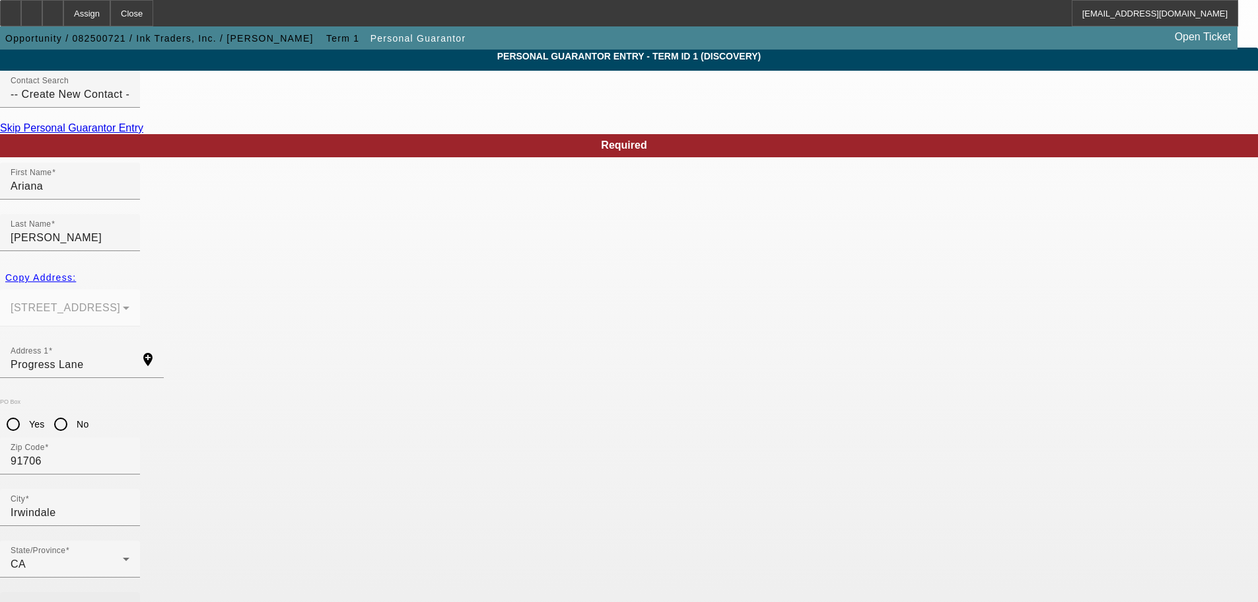
type input "602-67-3126"
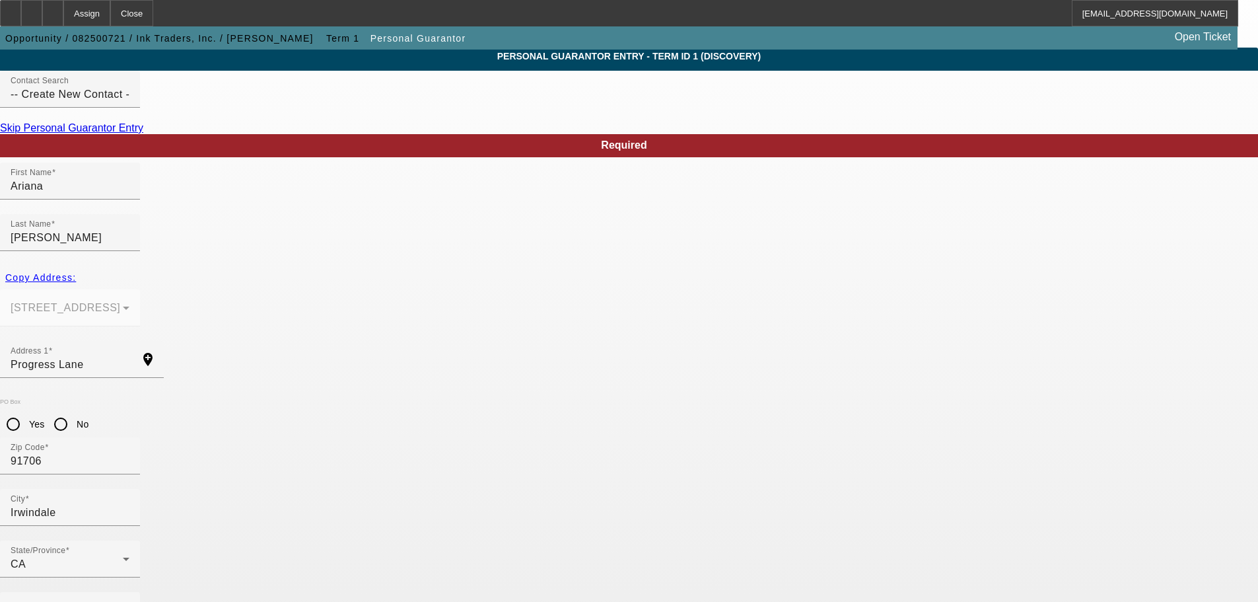
type input "50"
type input "(628) 523-8131"
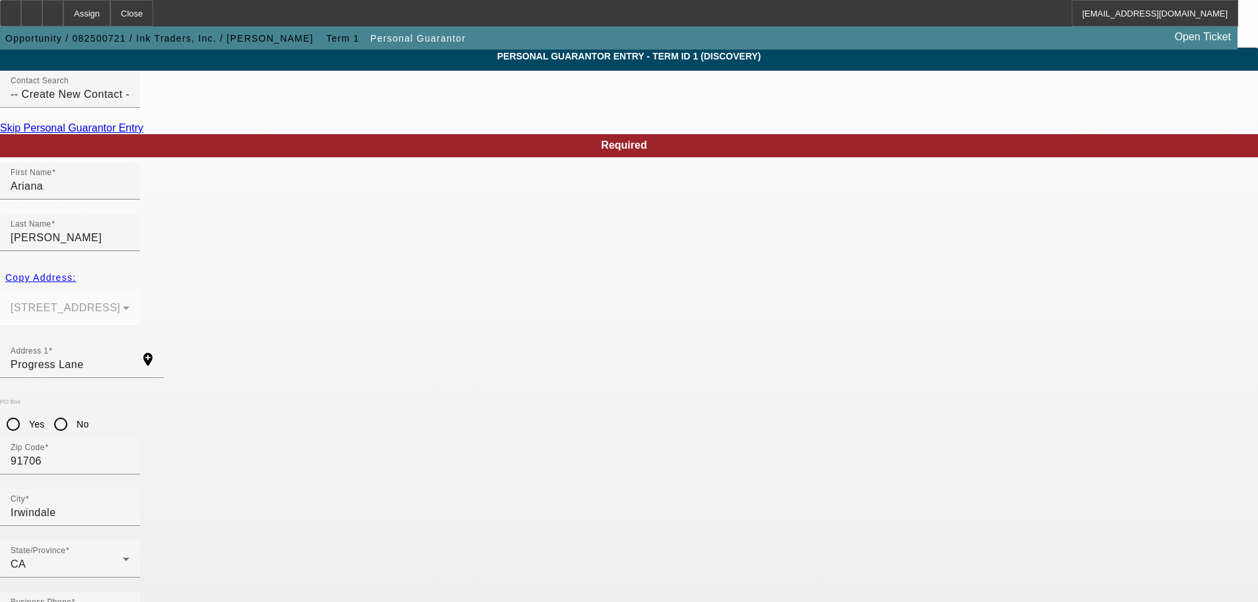
click at [63, 14] on div at bounding box center [52, 13] width 21 height 26
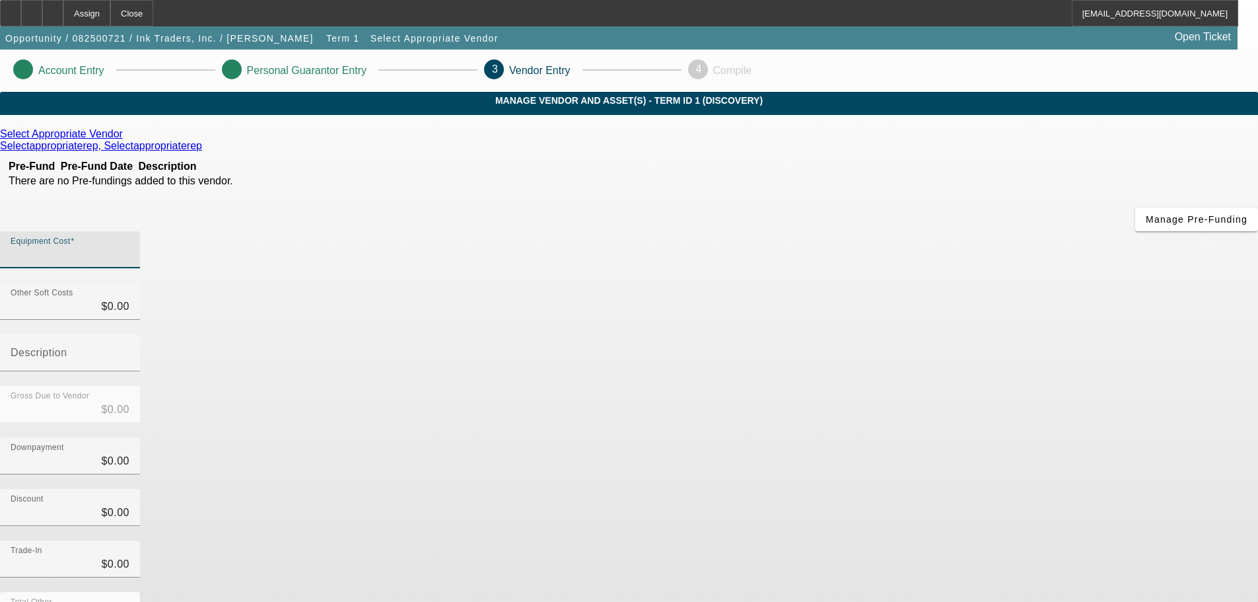
click at [129, 247] on input "Equipment Cost" at bounding box center [70, 255] width 119 height 16
type input "9"
type input "$9.00"
type input "93"
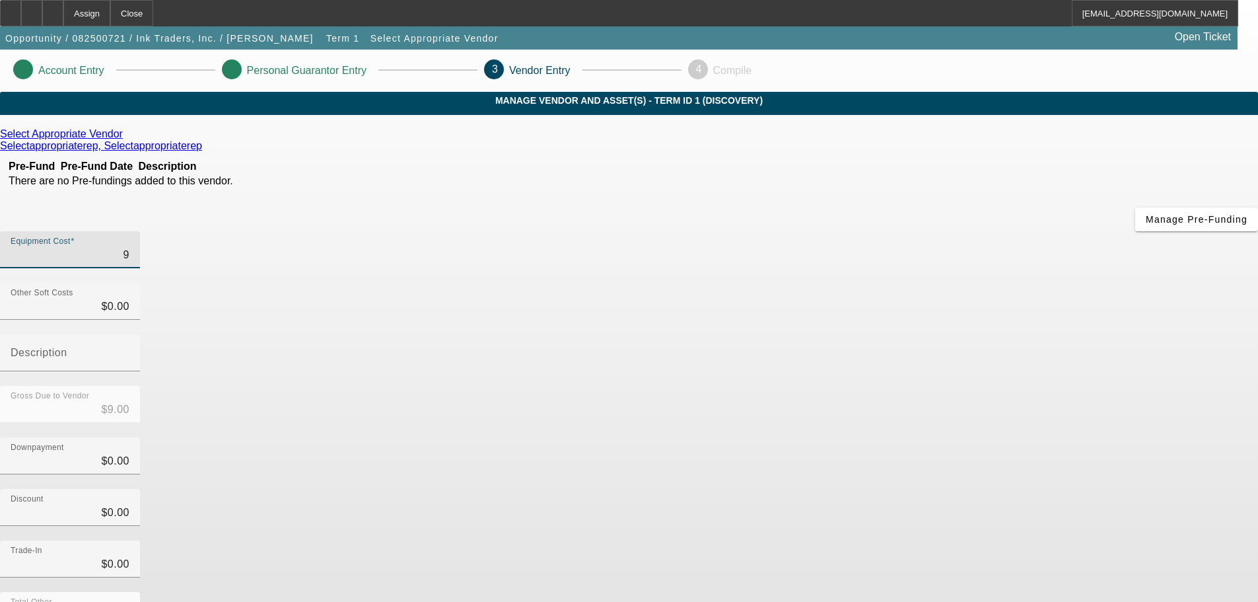
type input "$93.00"
type input "933"
type input "$933.00"
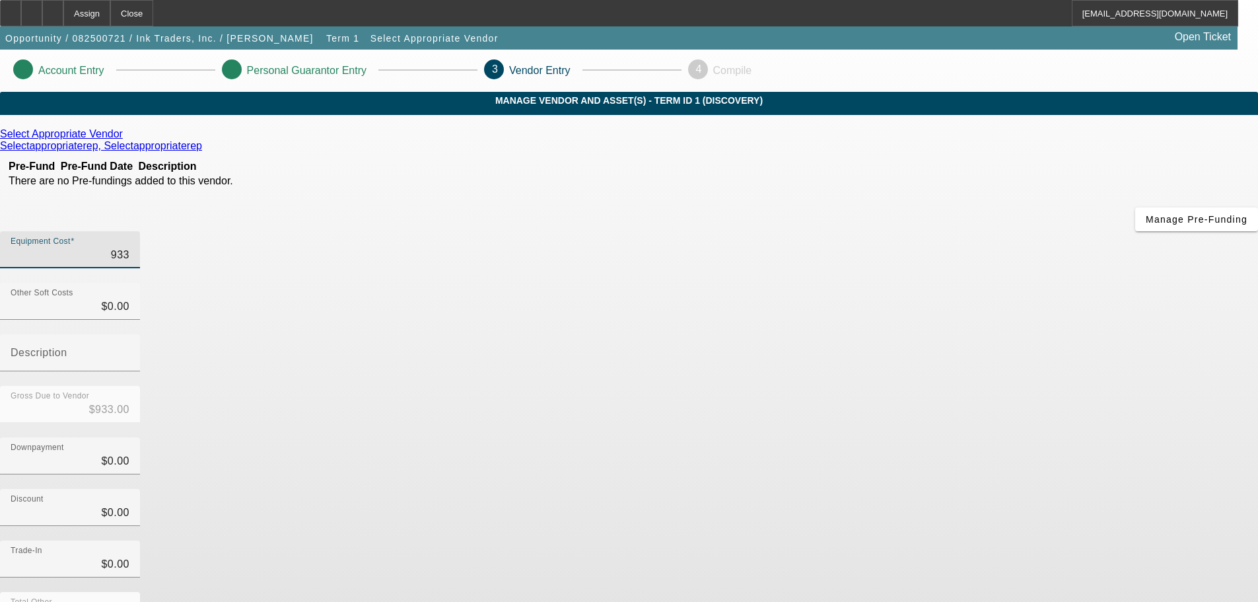
type input "9339"
type input "$9,339.00"
type input "93396"
type input "$93,396.00"
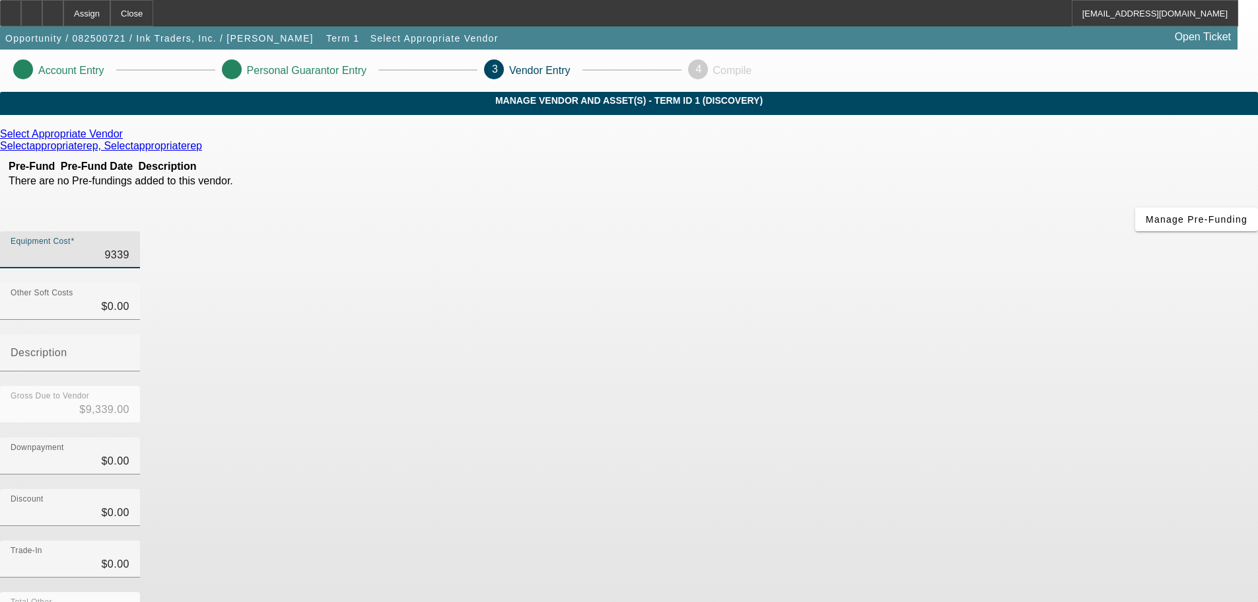
type input "$93,396.00"
type input "93396.6"
type input "$93,396.60"
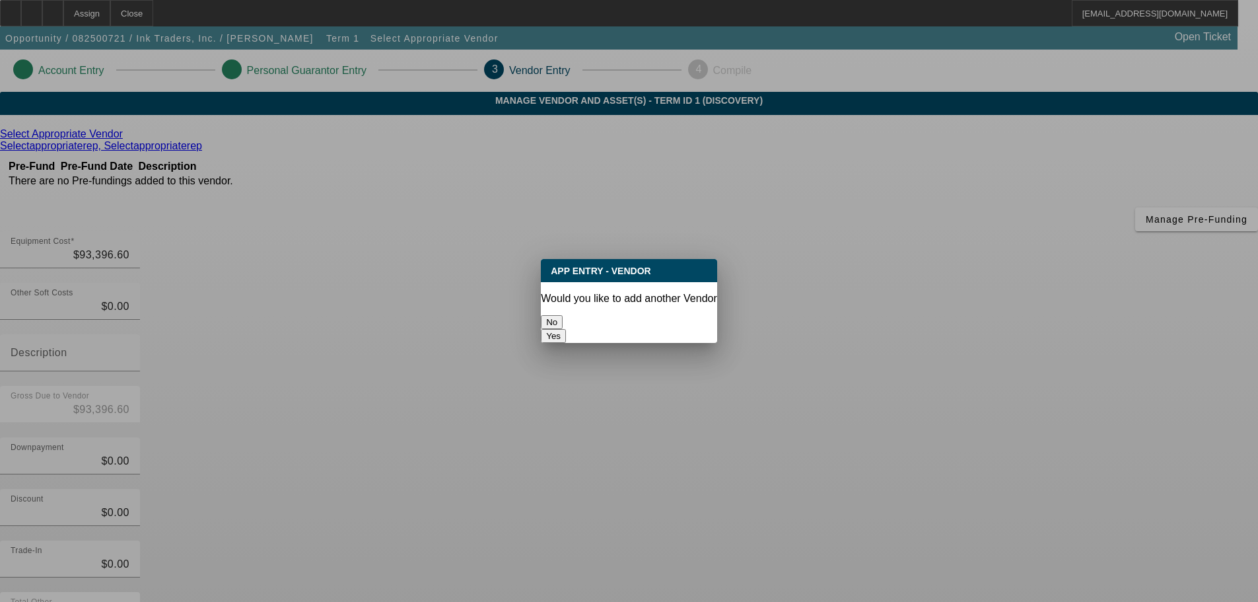
click at [563, 323] on button "No" at bounding box center [552, 322] width 22 height 14
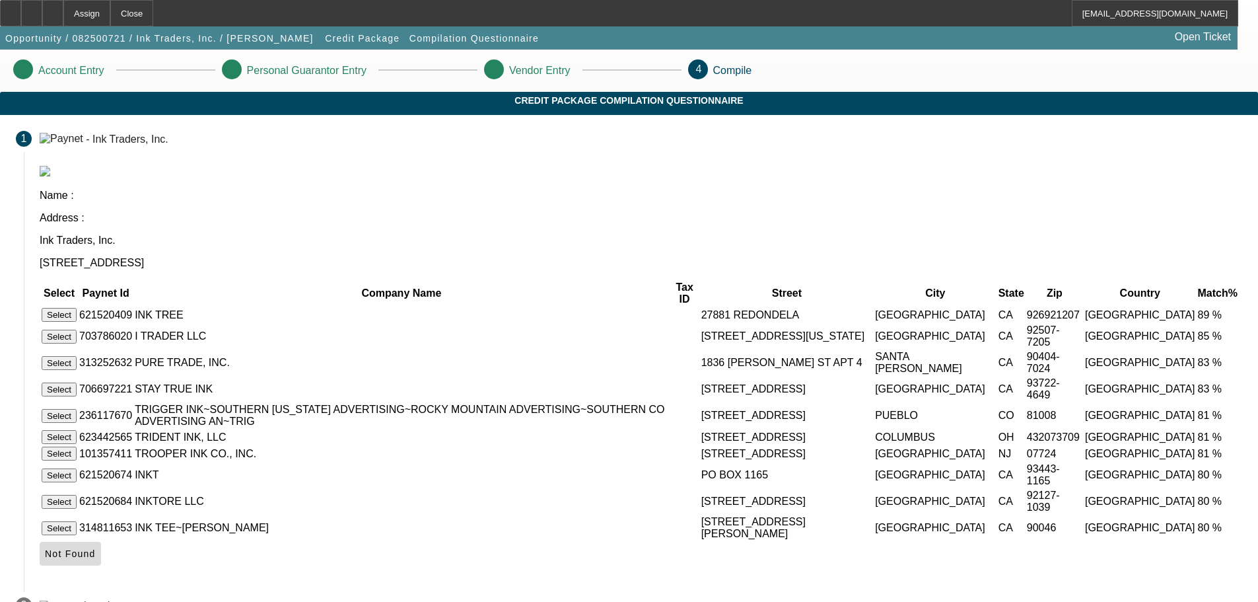
click at [96, 559] on span "Not Found" at bounding box center [70, 553] width 51 height 11
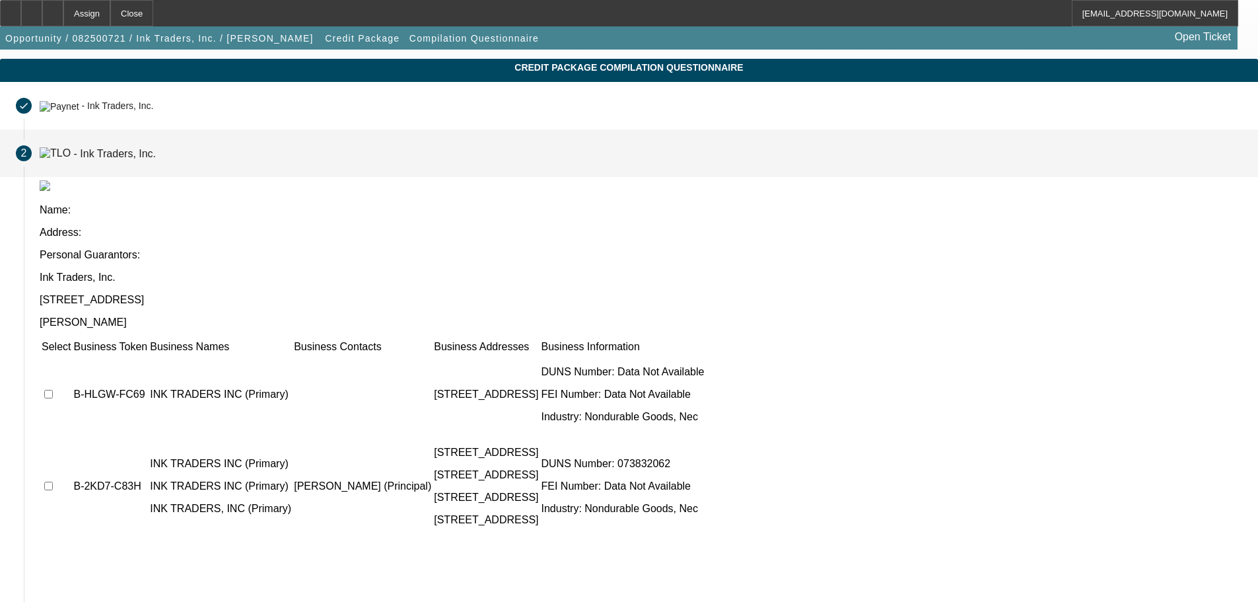
click at [53, 481] on input "checkbox" at bounding box center [48, 485] width 9 height 9
checkbox input "true"
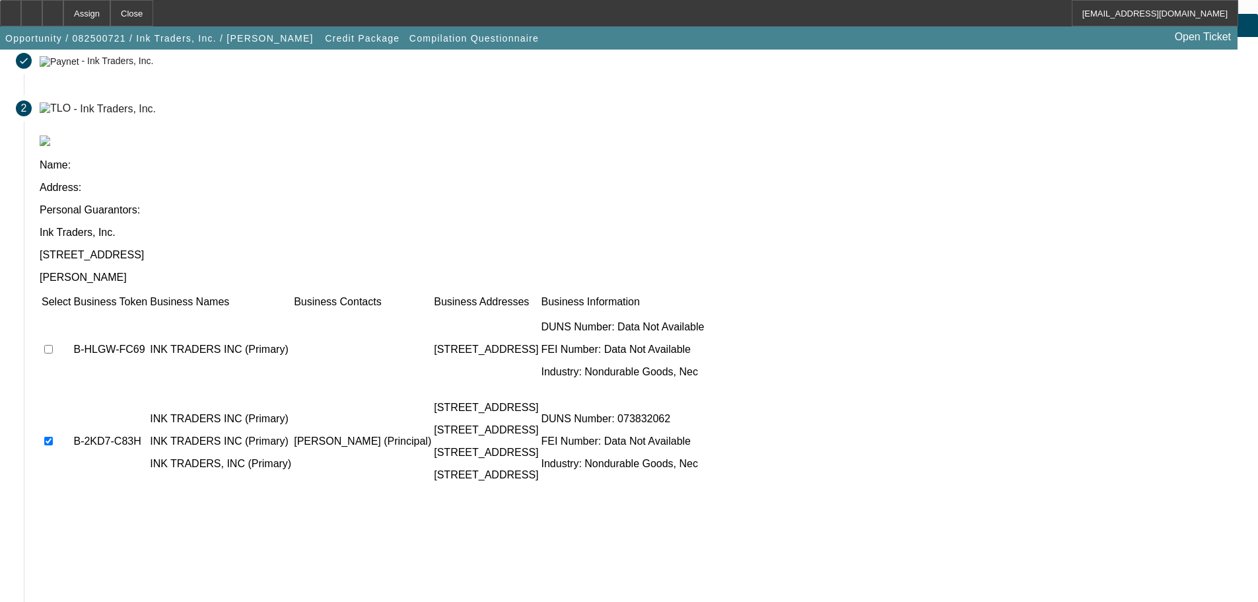
scroll to position [129, 0]
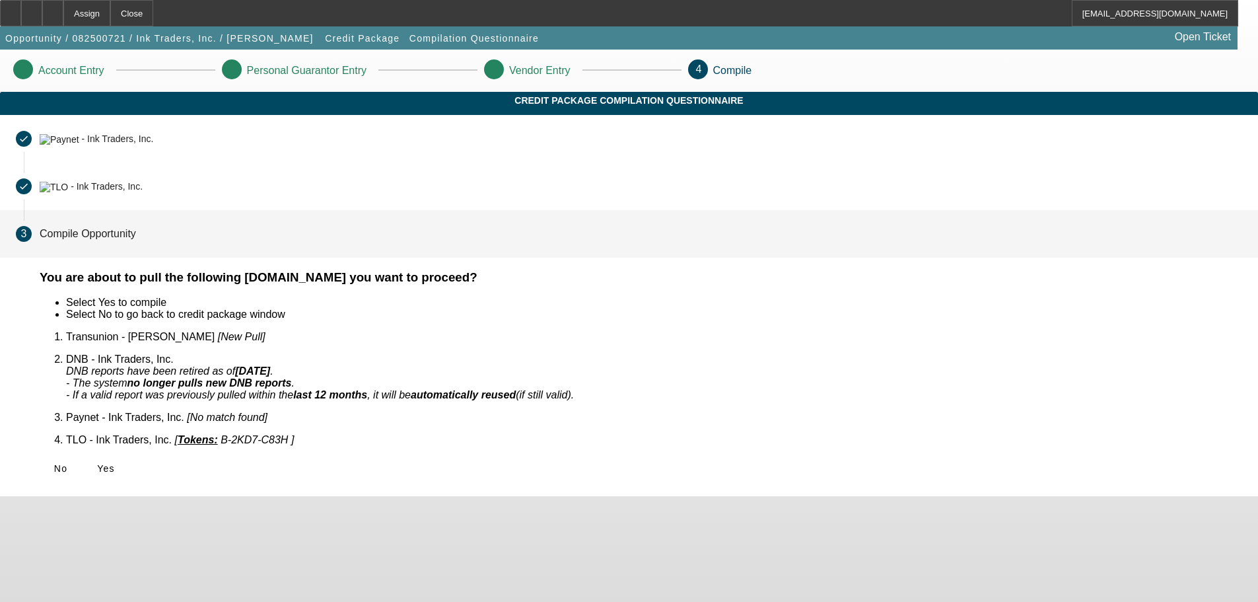
scroll to position [0, 0]
click at [115, 463] on span "Yes" at bounding box center [106, 468] width 18 height 11
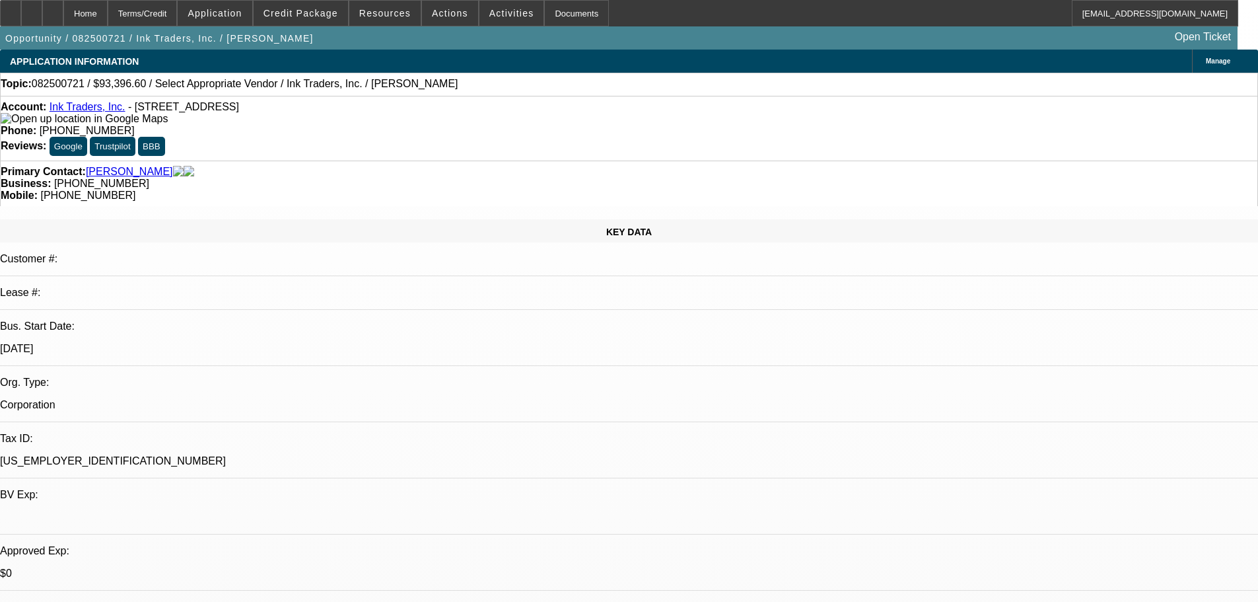
select select "0"
select select "2"
select select "0.1"
select select "4"
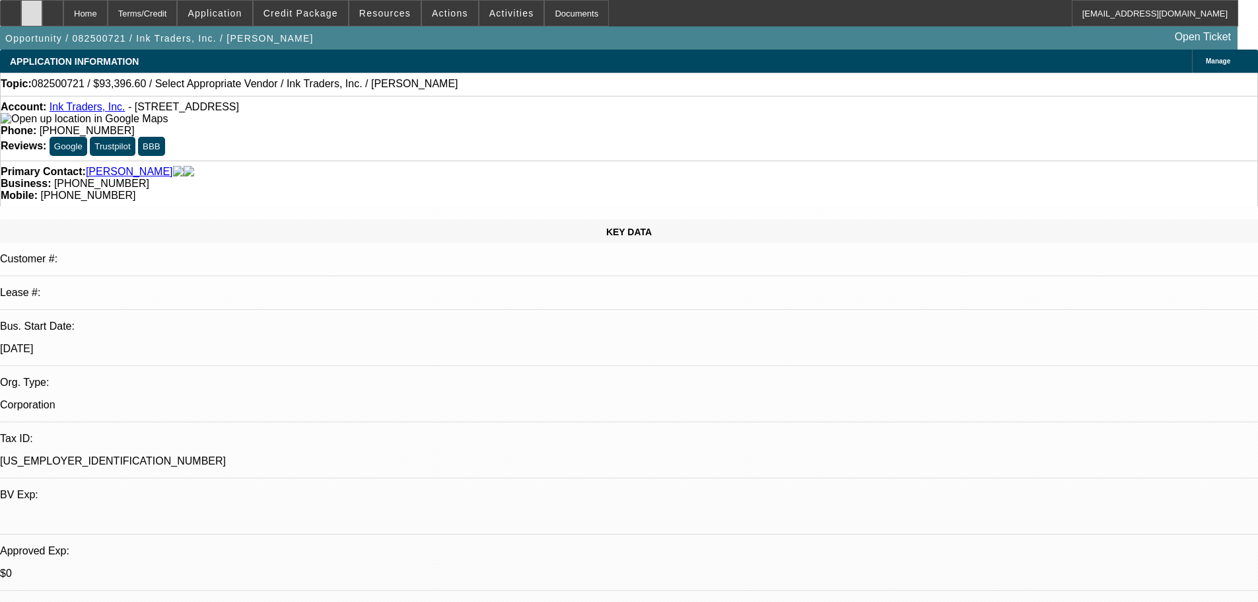
click at [32, 9] on icon at bounding box center [32, 9] width 0 height 0
click at [338, 22] on span at bounding box center [301, 13] width 94 height 32
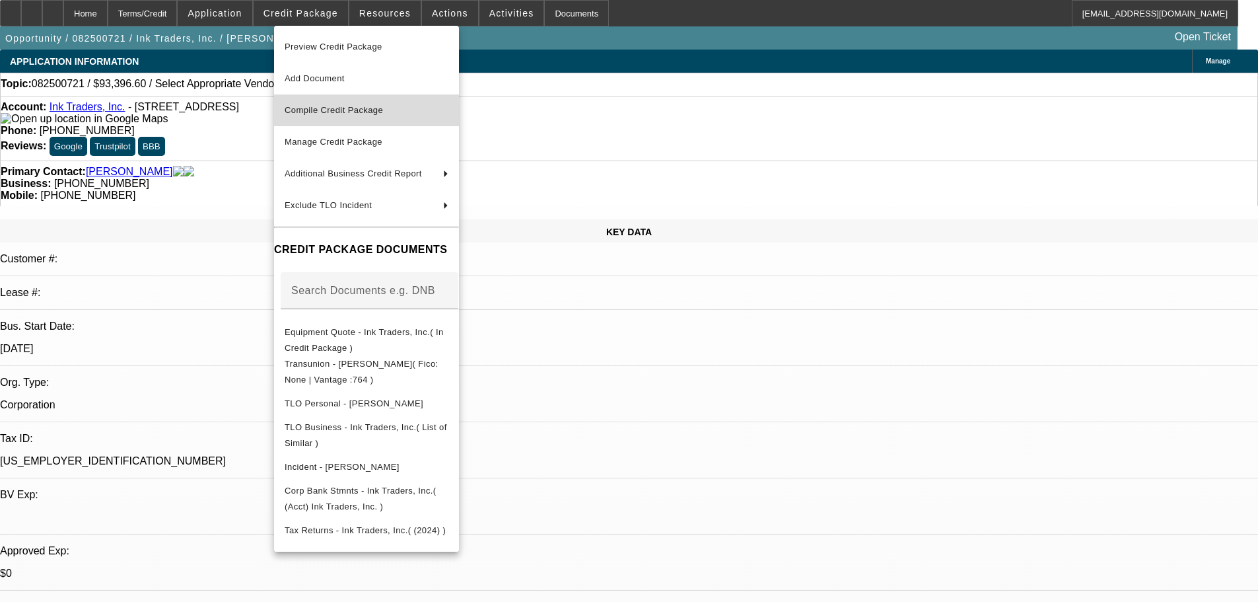
click at [351, 105] on span "Compile Credit Package" at bounding box center [334, 110] width 98 height 10
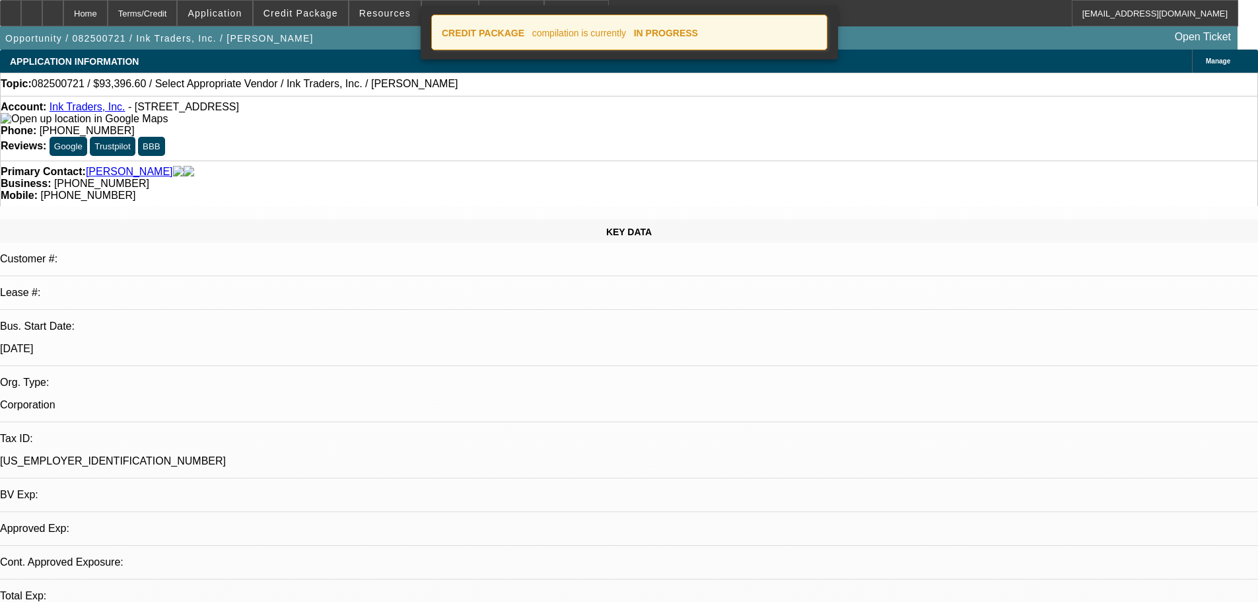
select select "0"
select select "2"
select select "0.1"
select select "4"
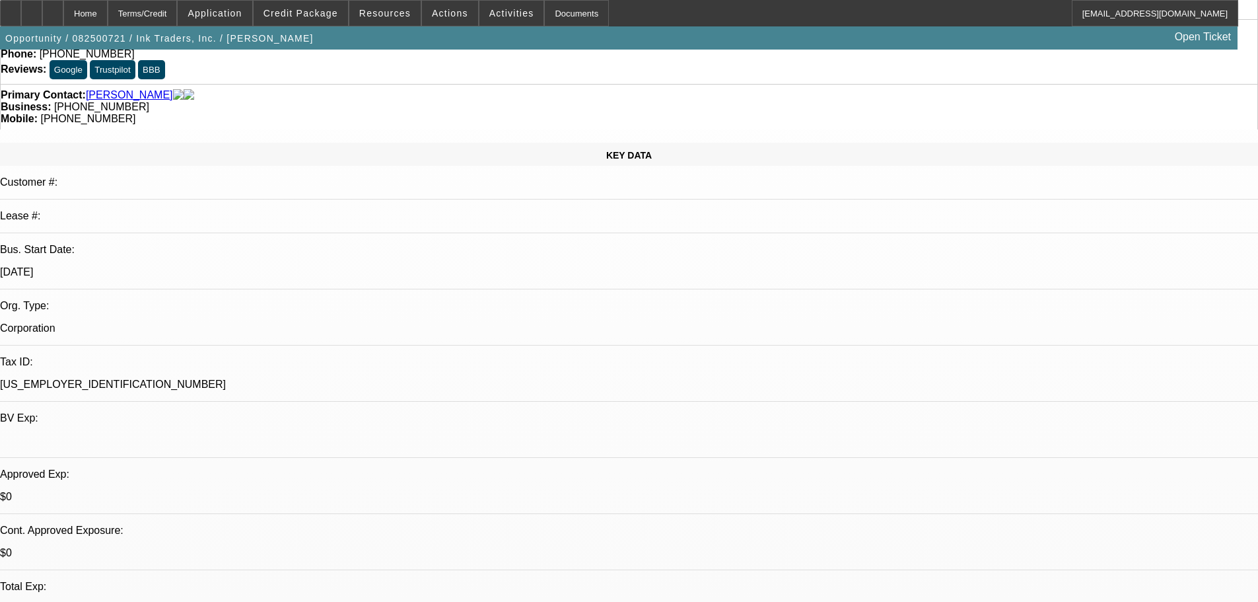
scroll to position [83, 0]
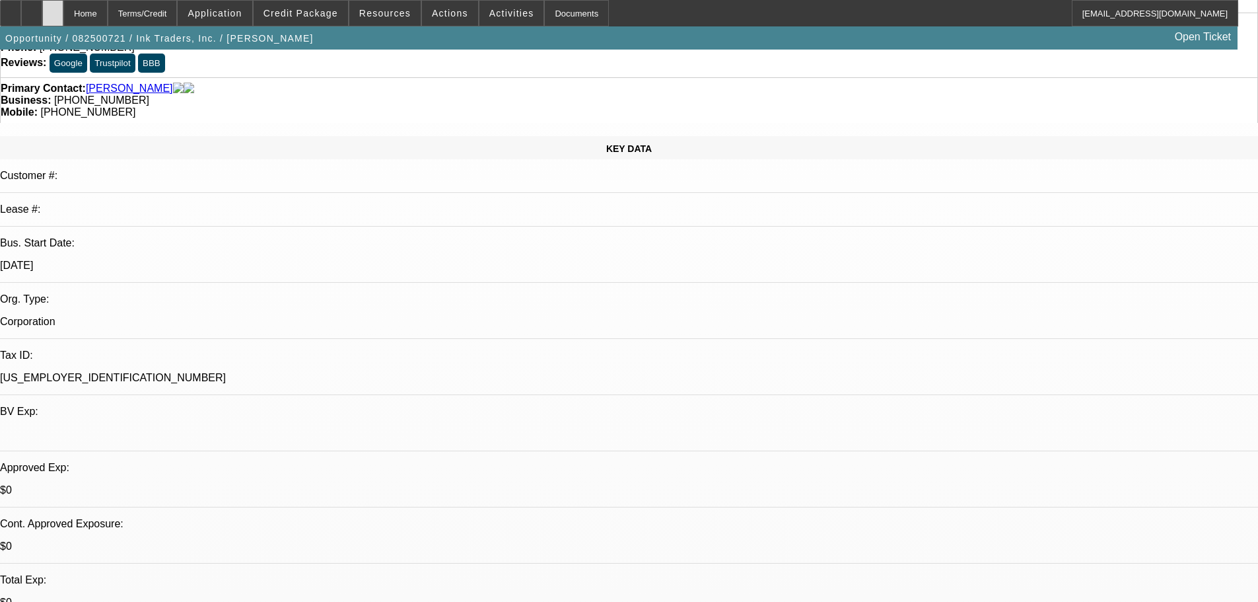
click at [63, 18] on div at bounding box center [52, 13] width 21 height 26
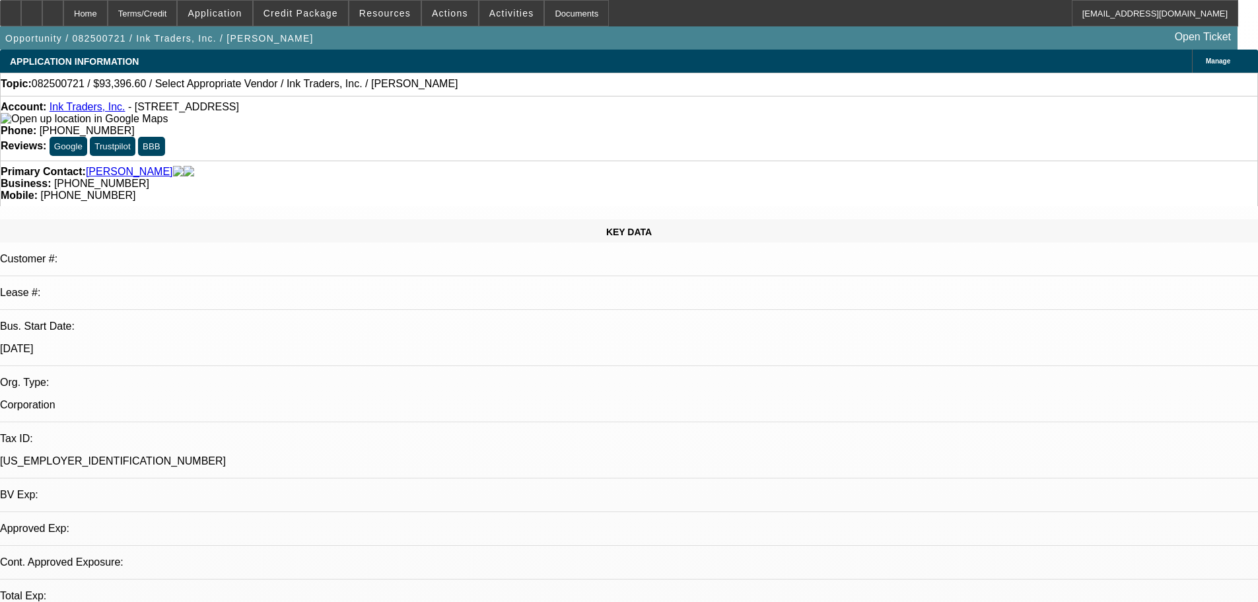
select select "0"
select select "2"
select select "0.1"
select select "4"
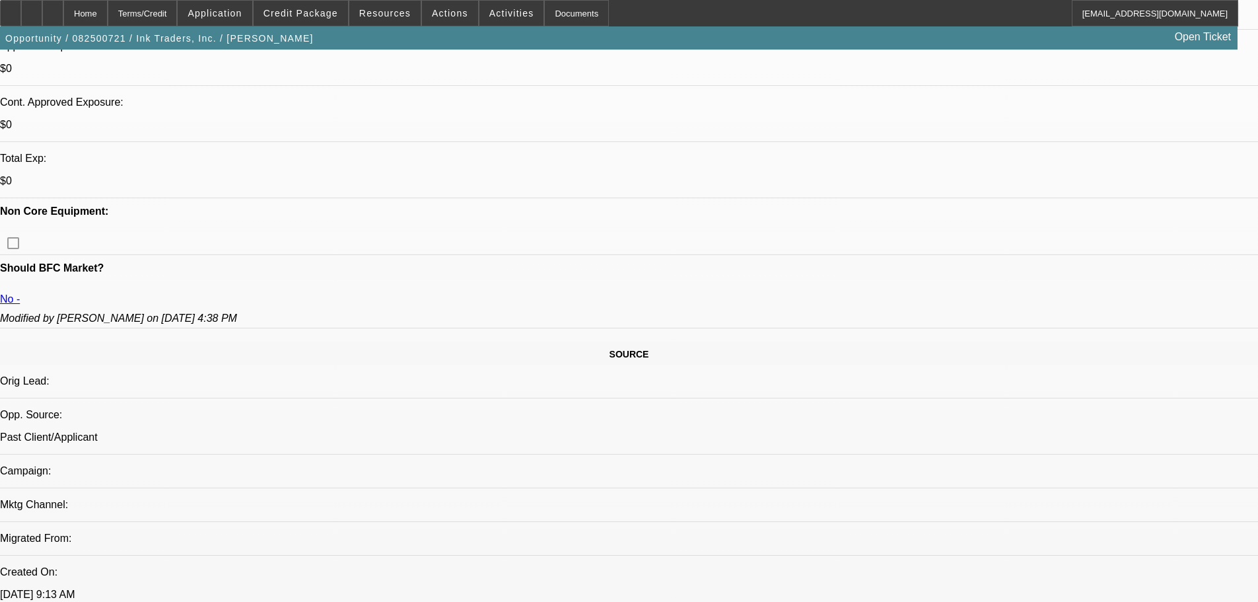
scroll to position [289, 0]
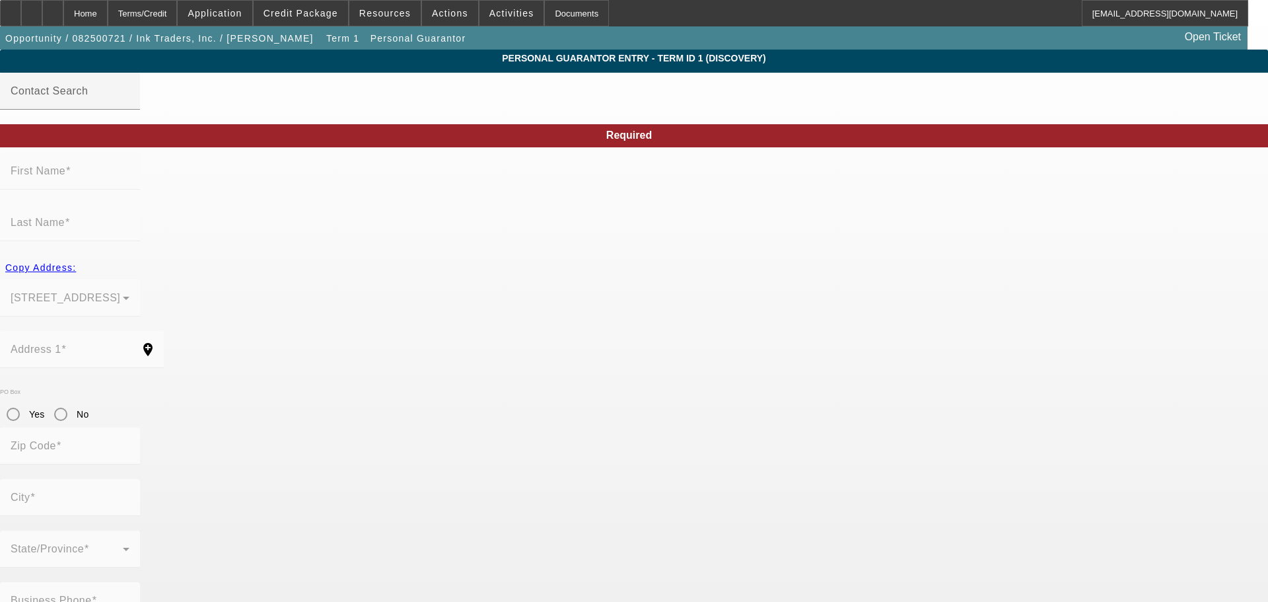
click at [65, 176] on mat-label "First Name" at bounding box center [38, 170] width 55 height 11
click at [129, 104] on input "Contact Search" at bounding box center [70, 97] width 119 height 16
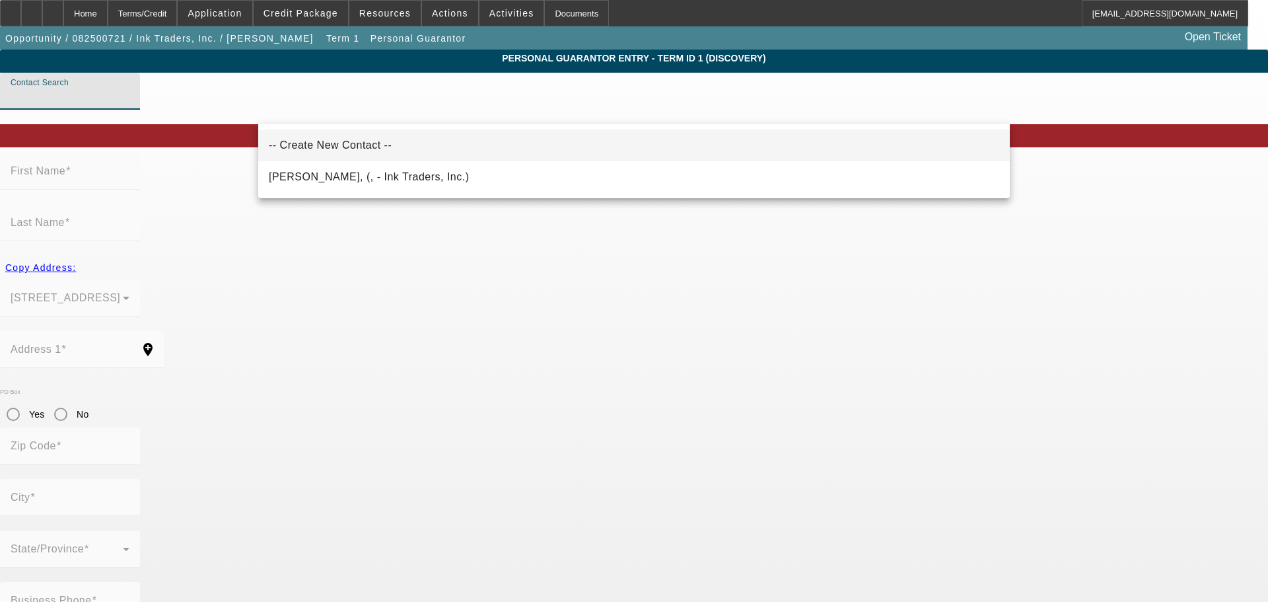
click at [348, 149] on span "-- Create New Contact --" at bounding box center [330, 144] width 123 height 11
type input "-- Create New Contact --"
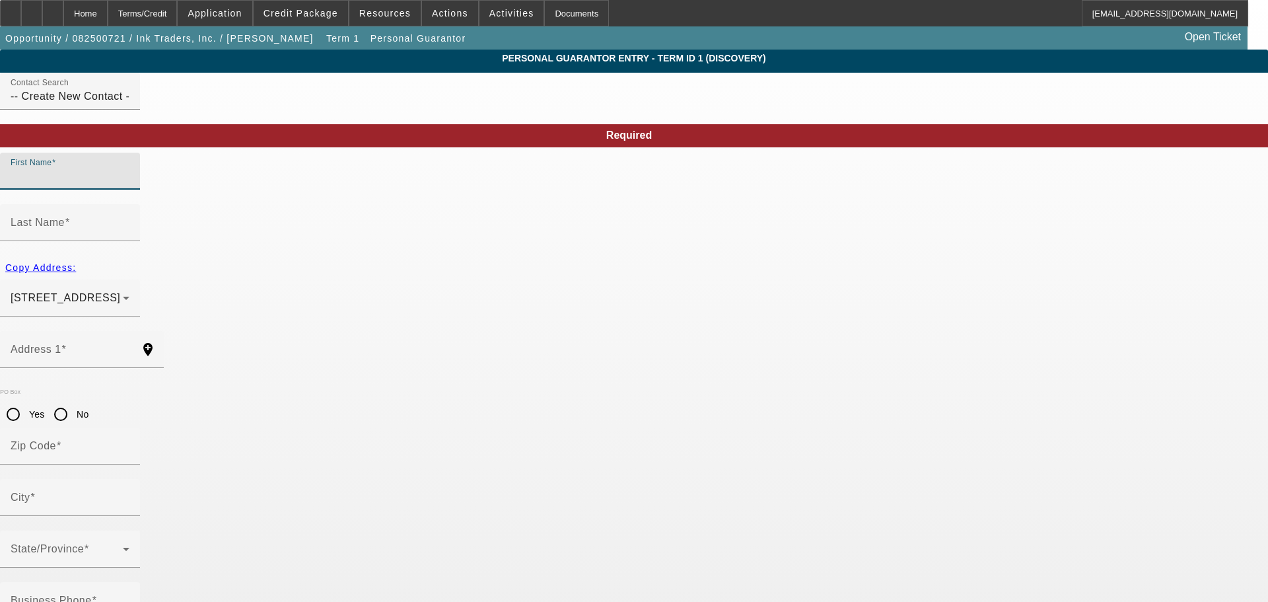
click at [129, 184] on input "First Name" at bounding box center [70, 176] width 119 height 16
type input "Ariana"
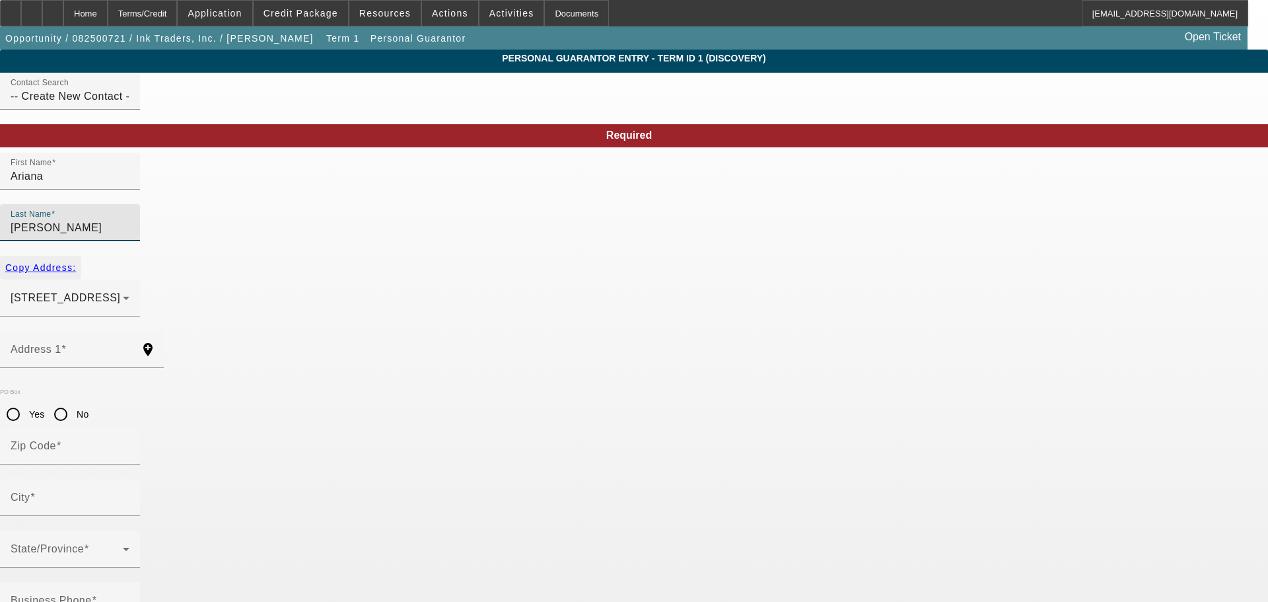
type input "Flores"
click at [76, 262] on span "Copy Address:" at bounding box center [40, 267] width 71 height 11
type input "16155 Progress Lane"
type input "91706"
type input "Irwindale"
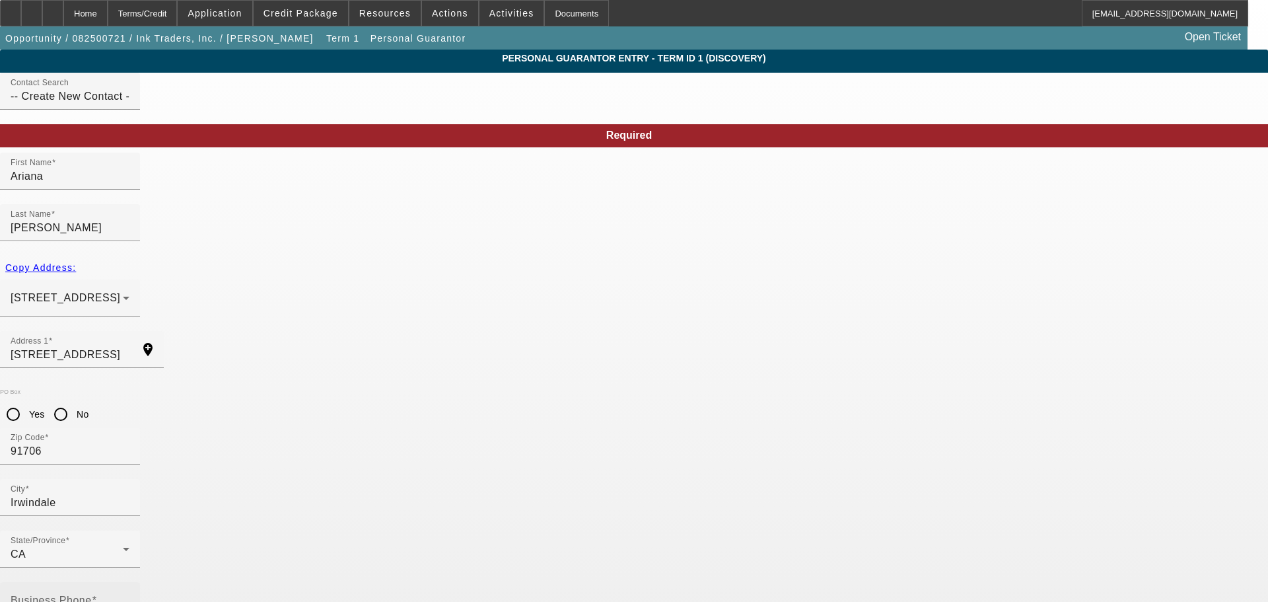
click at [92, 594] on mat-label "Business Phone" at bounding box center [51, 599] width 81 height 11
click at [129, 598] on input "Business Phone" at bounding box center [70, 606] width 119 height 16
type input "602-67-3126"
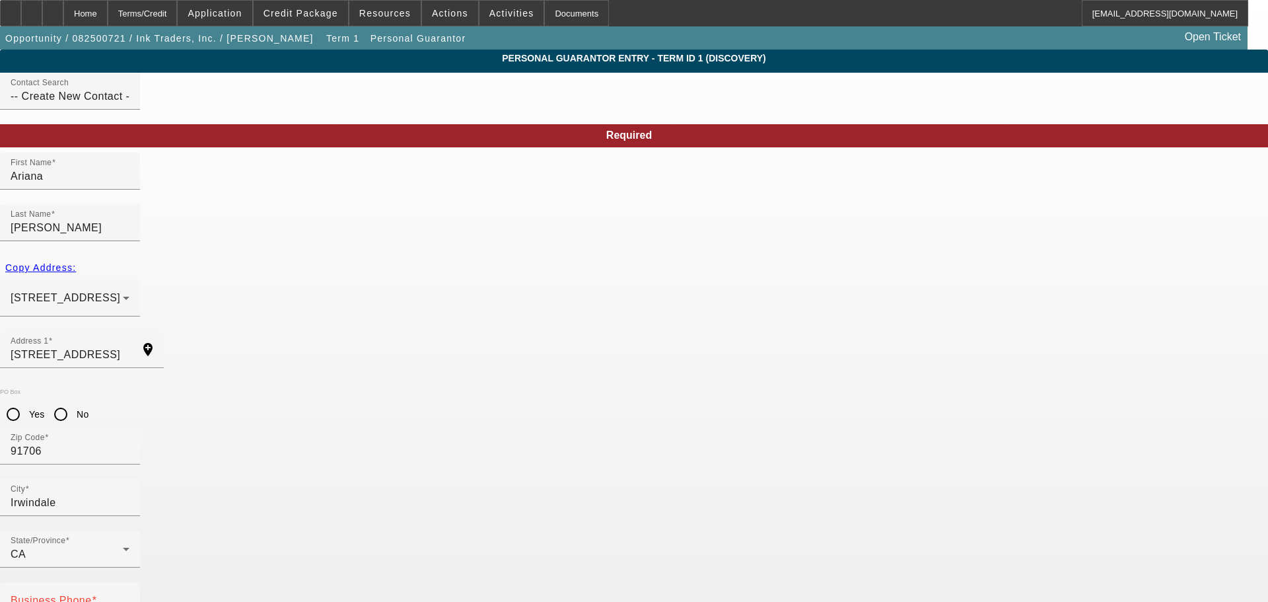
drag, startPoint x: 491, startPoint y: 460, endPoint x: 509, endPoint y: 454, distance: 18.8
type input "50"
click at [129, 582] on div "Business Phone" at bounding box center [70, 600] width 119 height 37
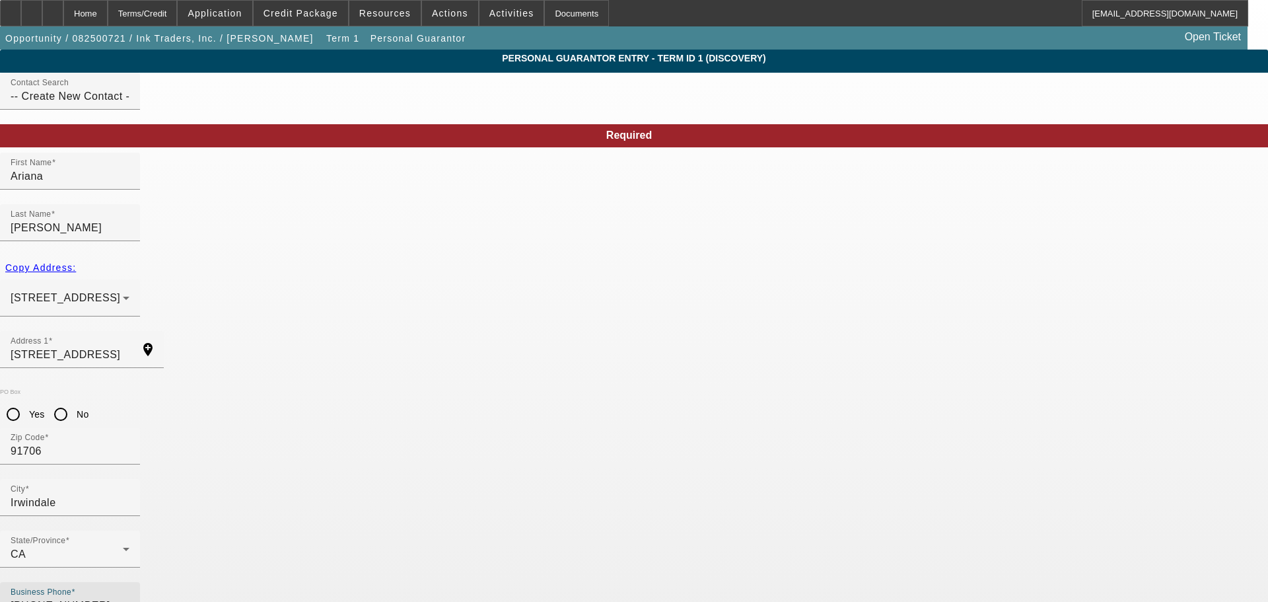
type input "(628) 523-8131"
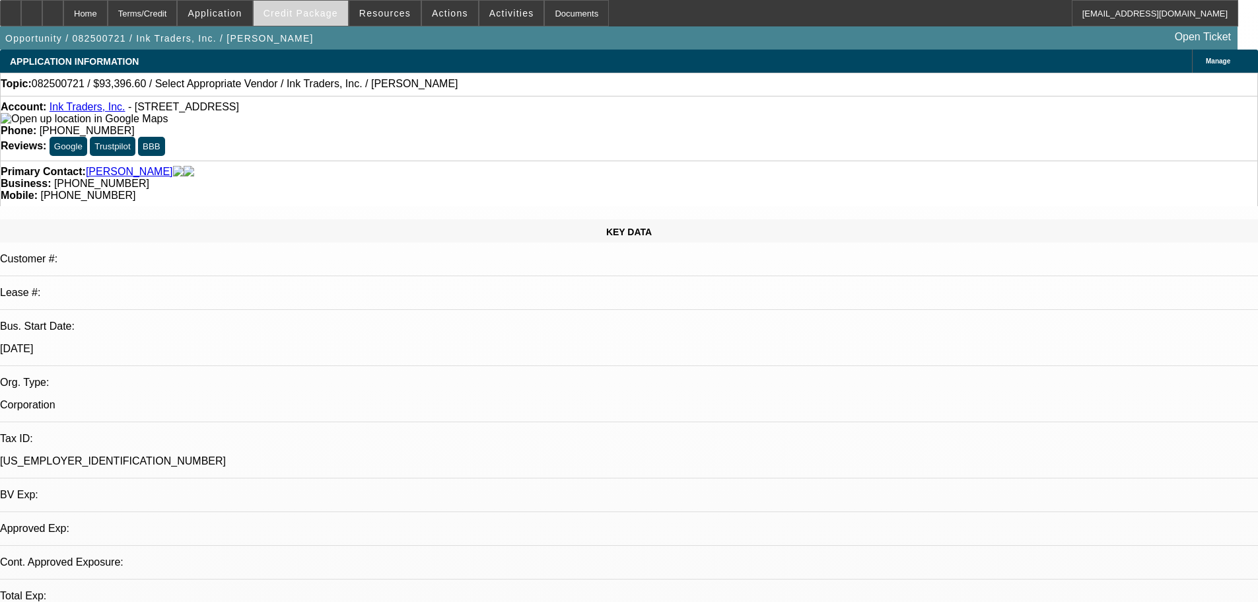
select select "0"
select select "2"
select select "0.1"
select select "4"
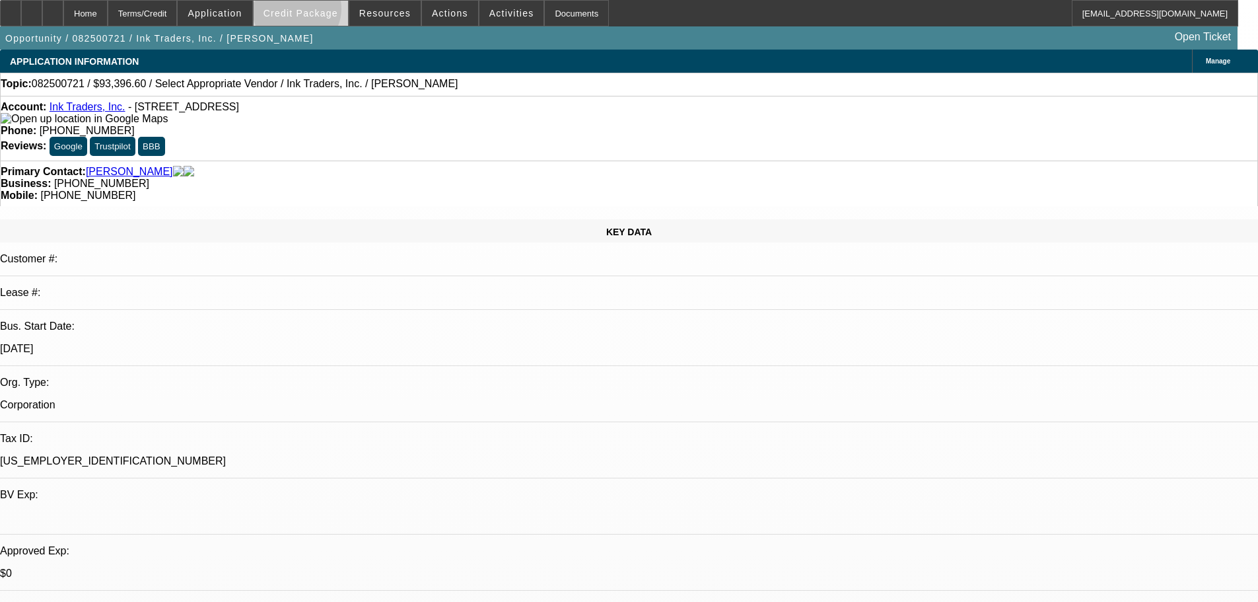
click at [318, 12] on span "Credit Package" at bounding box center [301, 13] width 75 height 11
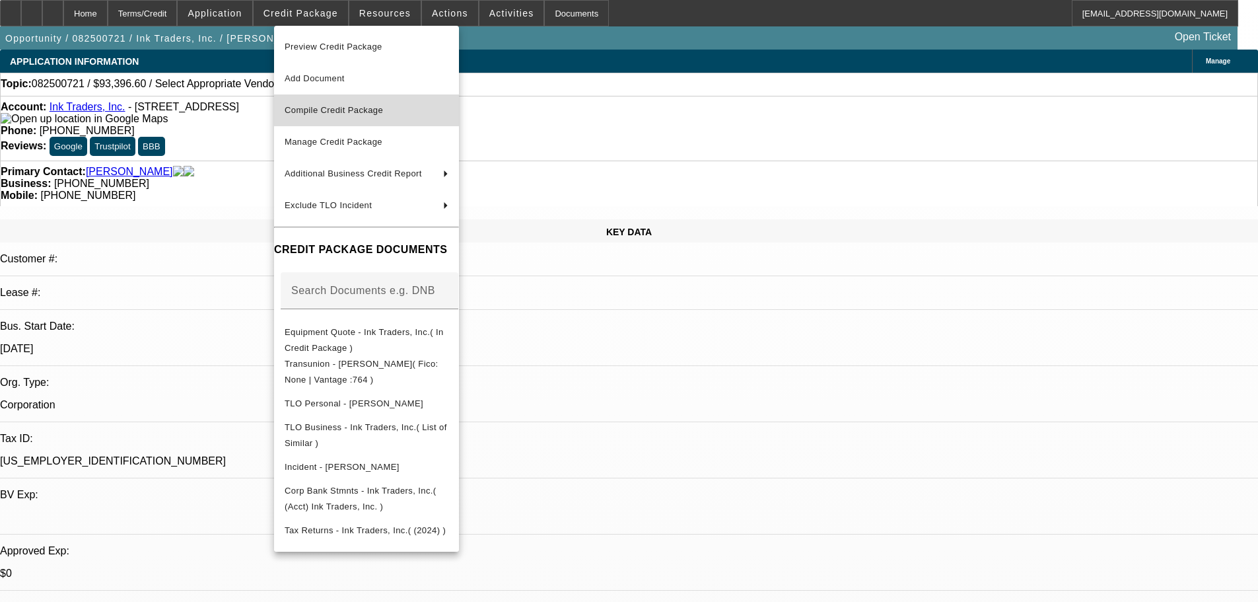
click at [364, 109] on span "Compile Credit Package" at bounding box center [334, 110] width 98 height 10
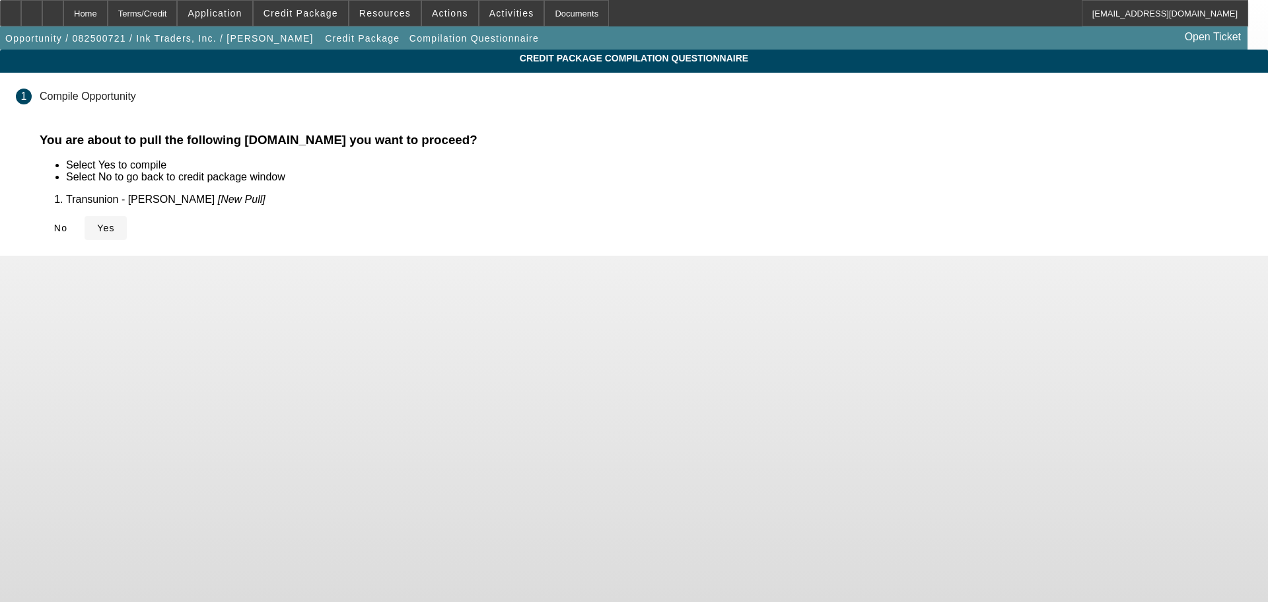
click at [115, 223] on span "Yes" at bounding box center [106, 228] width 18 height 11
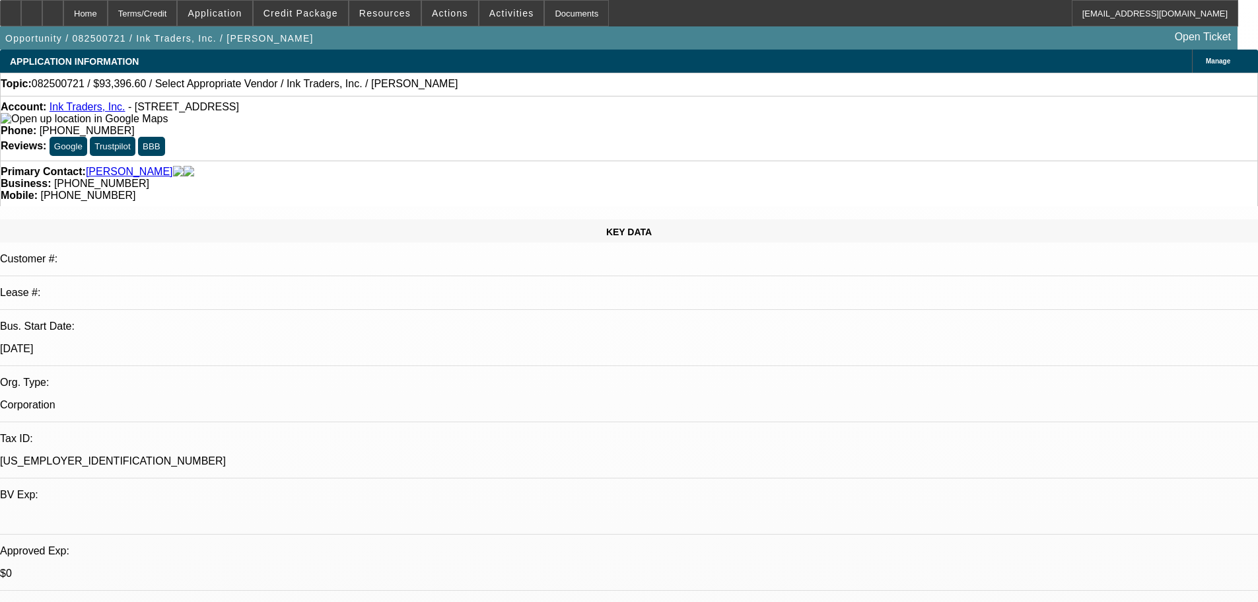
select select "0"
select select "2"
select select "0.1"
select select "4"
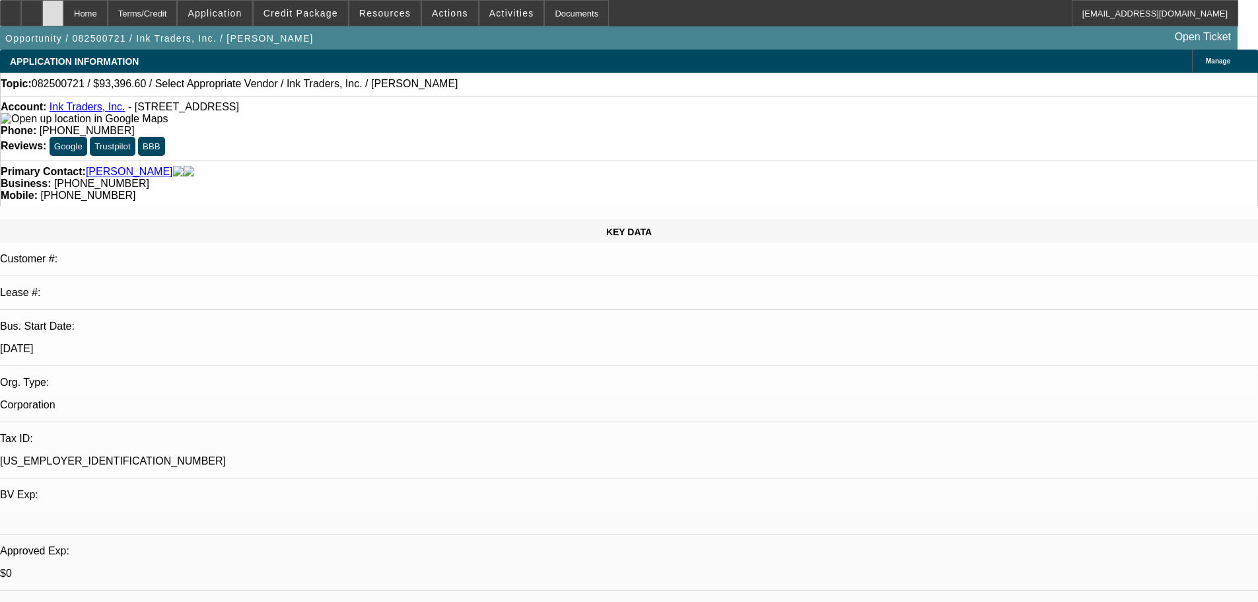
click at [63, 15] on div at bounding box center [52, 13] width 21 height 26
select select "0"
select select "2"
select select "0.1"
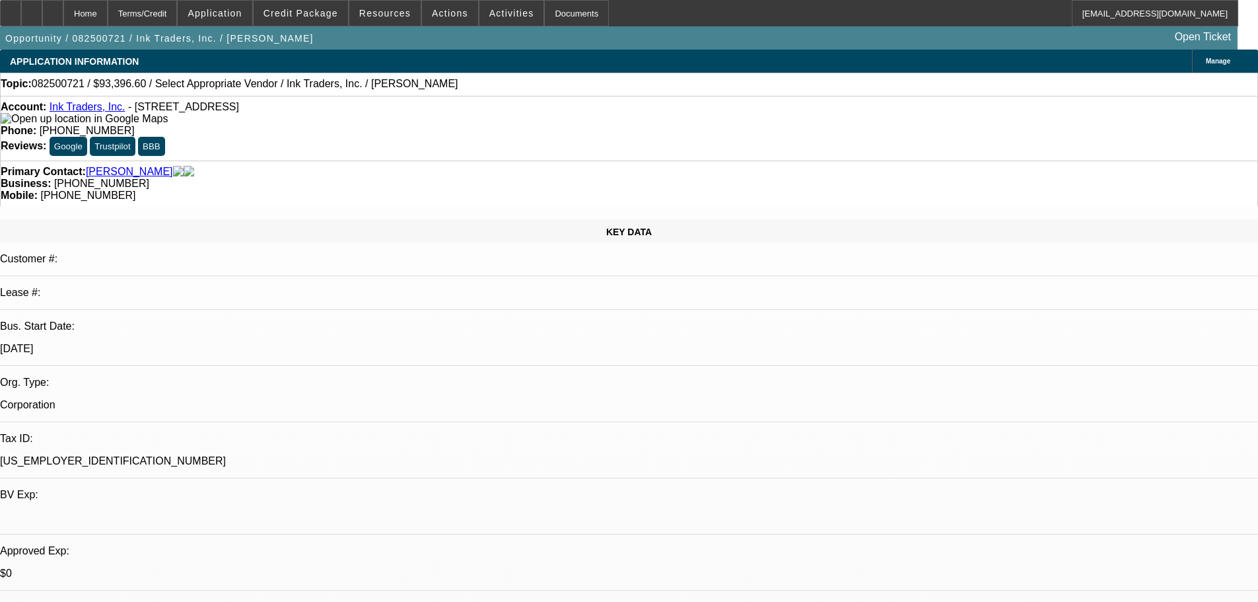
select select "4"
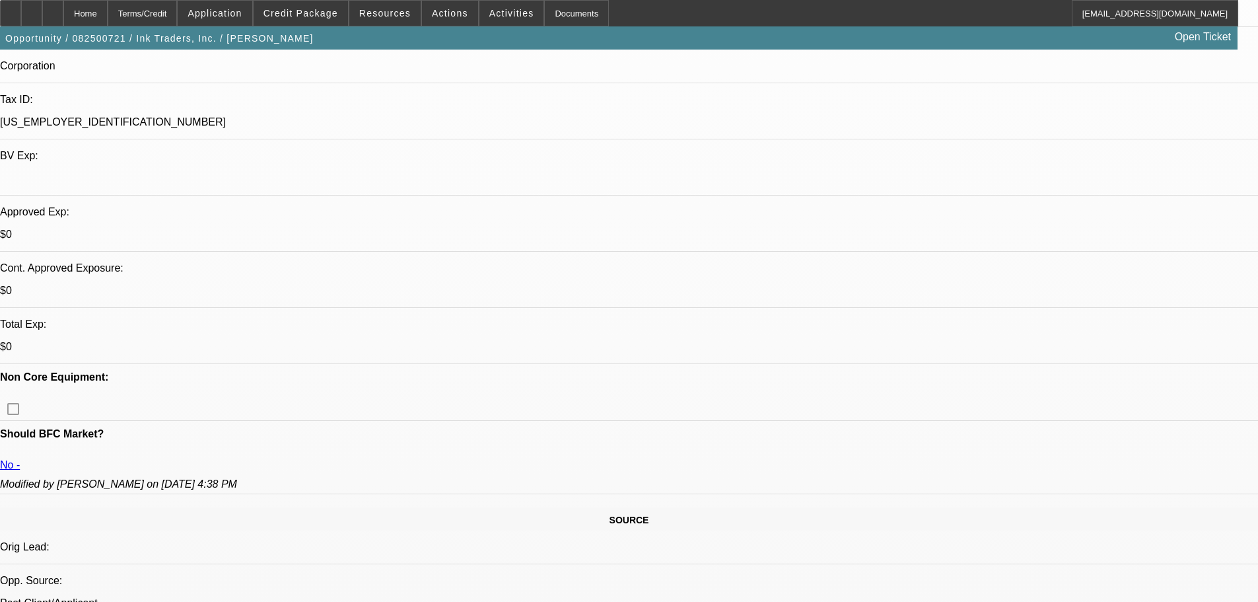
scroll to position [660, 0]
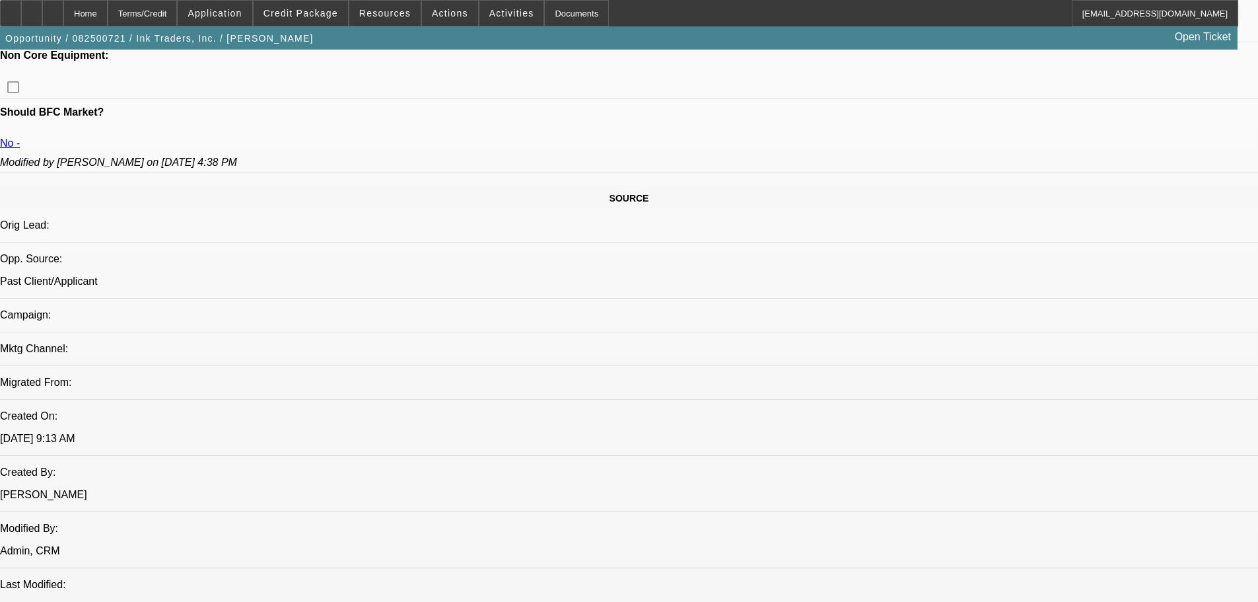
click at [312, 29] on div "Opportunity / 082500721 / Ink Traders, Inc. / [PERSON_NAME] Open Ticket" at bounding box center [619, 37] width 1238 height 23
click at [312, 13] on span "Credit Package" at bounding box center [301, 13] width 75 height 11
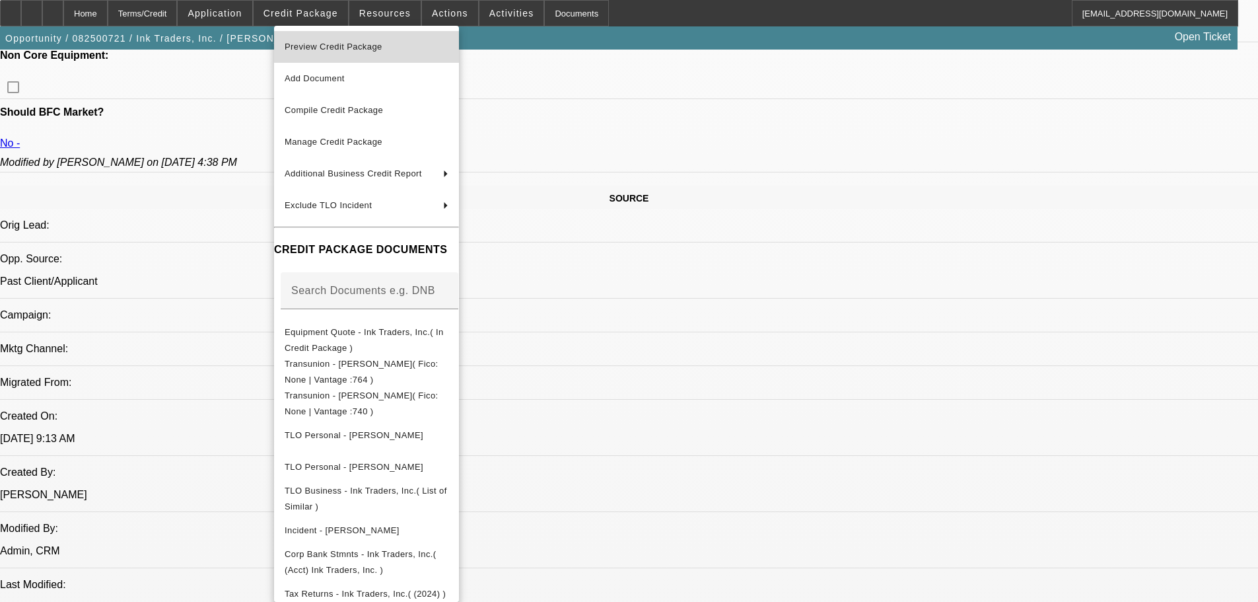
click at [341, 48] on span "Preview Credit Package" at bounding box center [334, 47] width 98 height 10
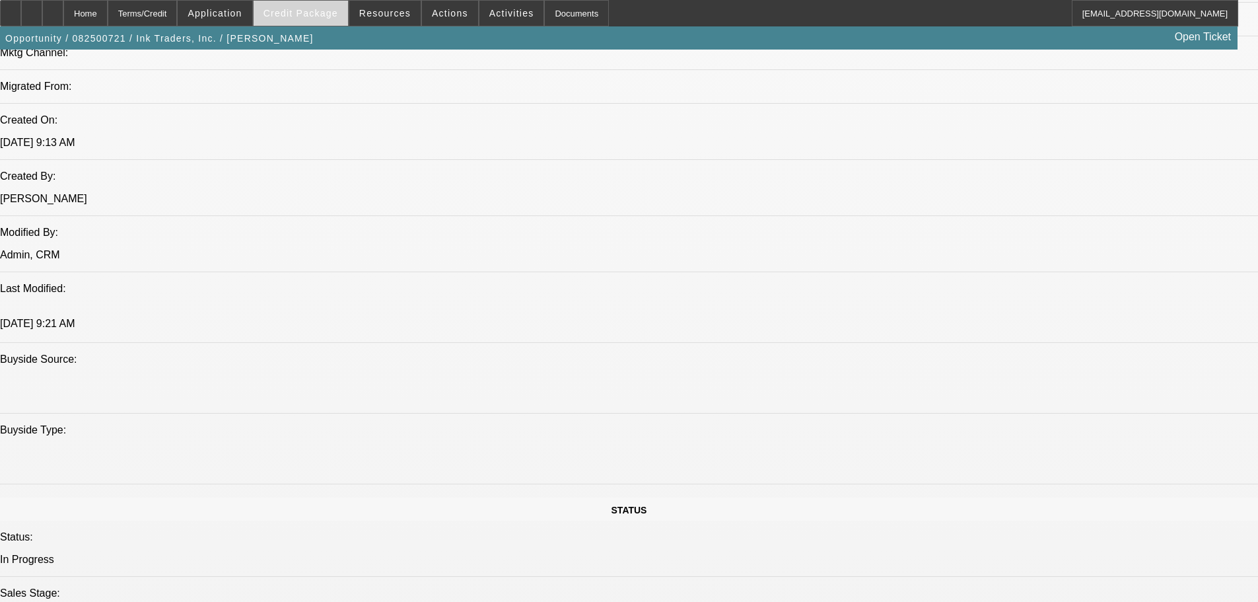
scroll to position [925, 0]
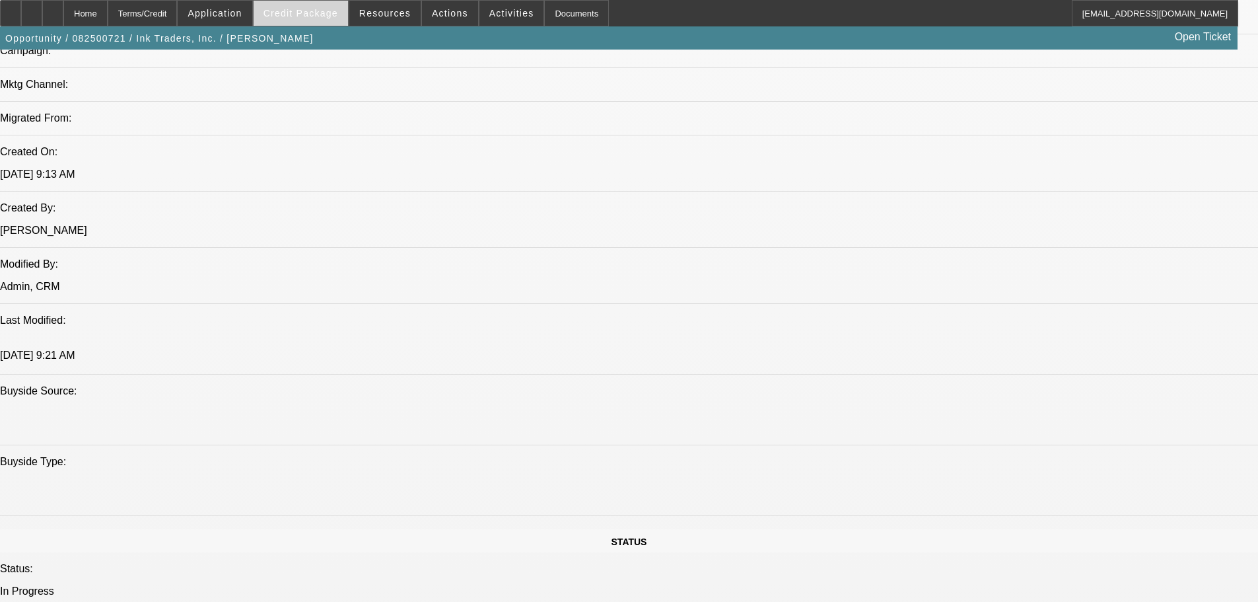
click at [322, 19] on span at bounding box center [301, 13] width 94 height 32
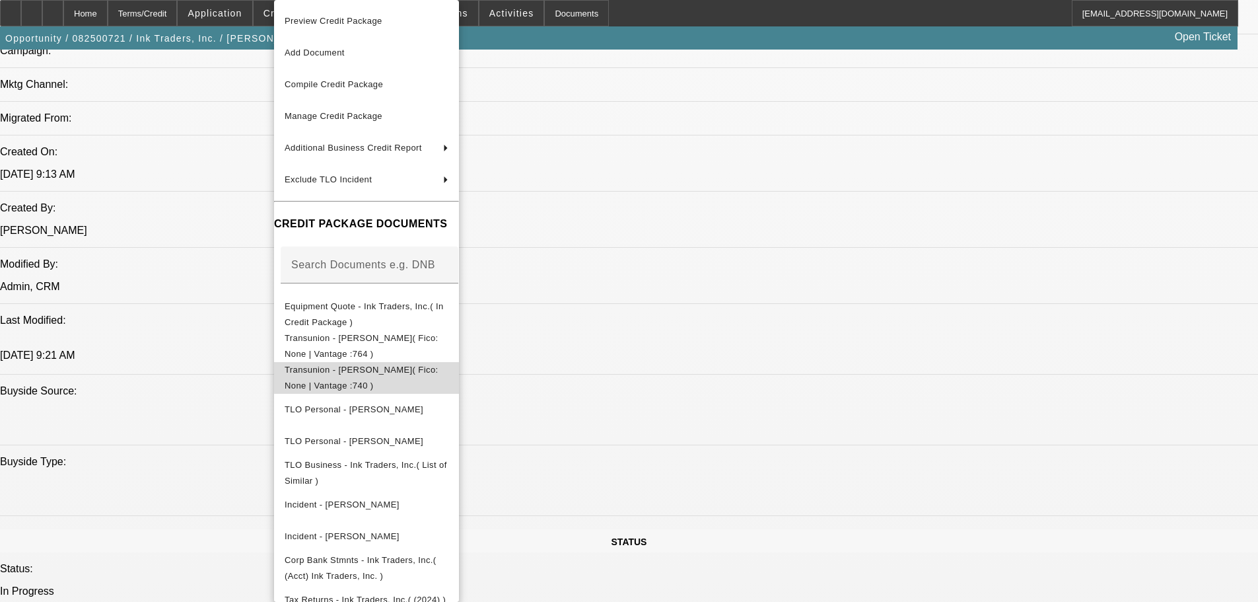
click at [439, 373] on span "Transunion - [PERSON_NAME]( Fico: None | Vantage :740 )" at bounding box center [362, 378] width 154 height 26
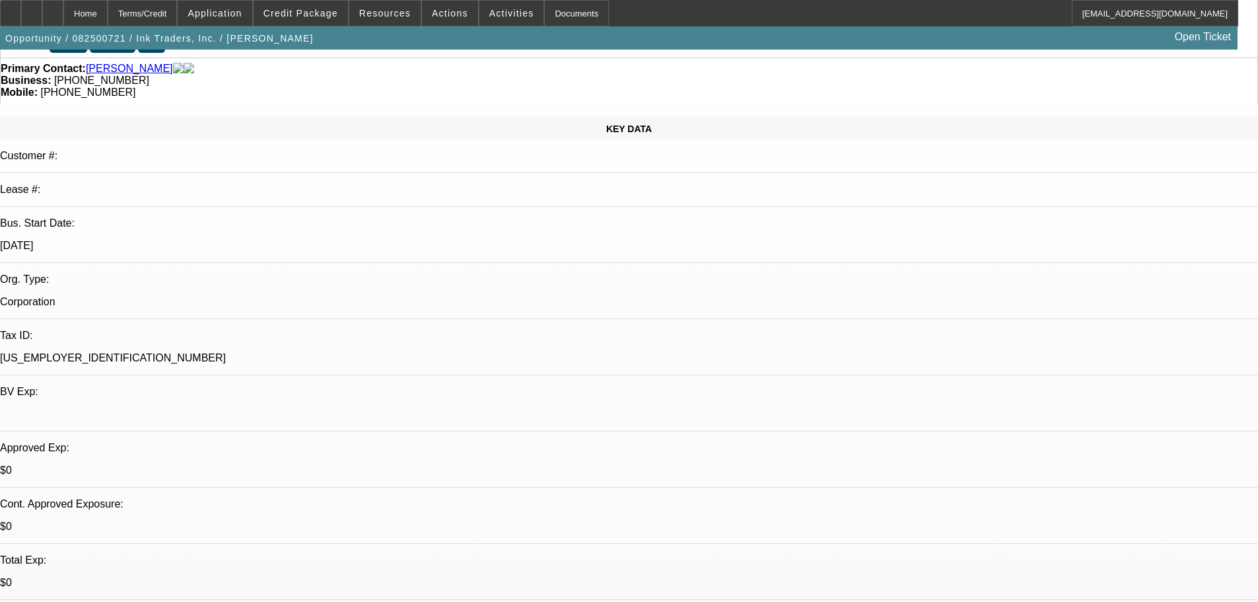
scroll to position [0, 0]
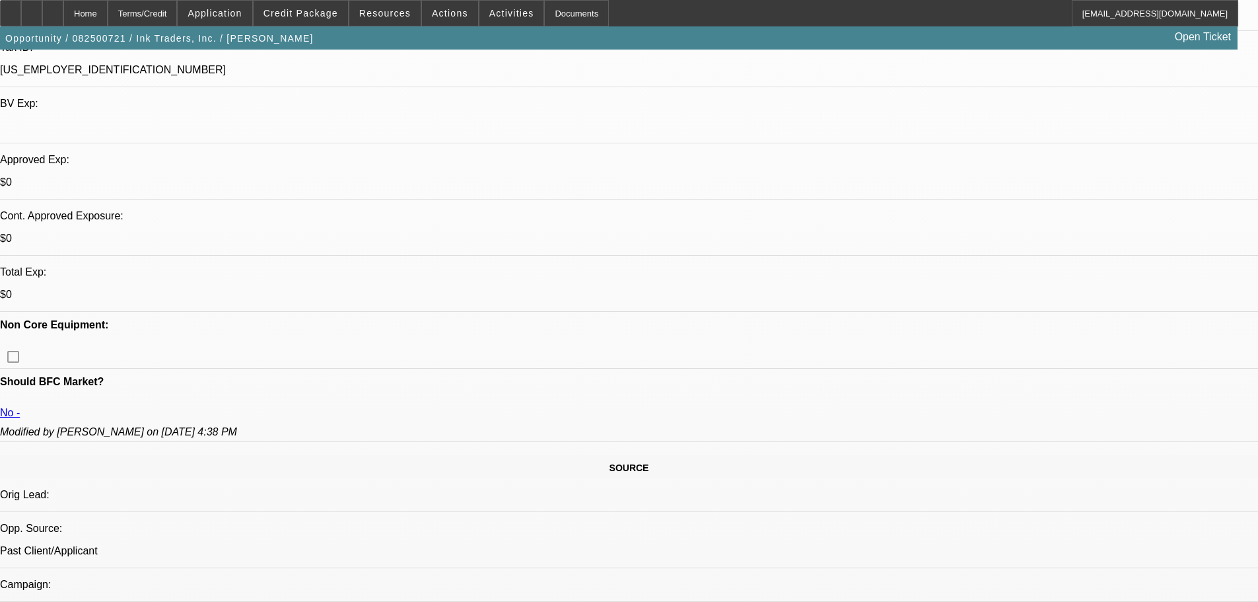
scroll to position [396, 0]
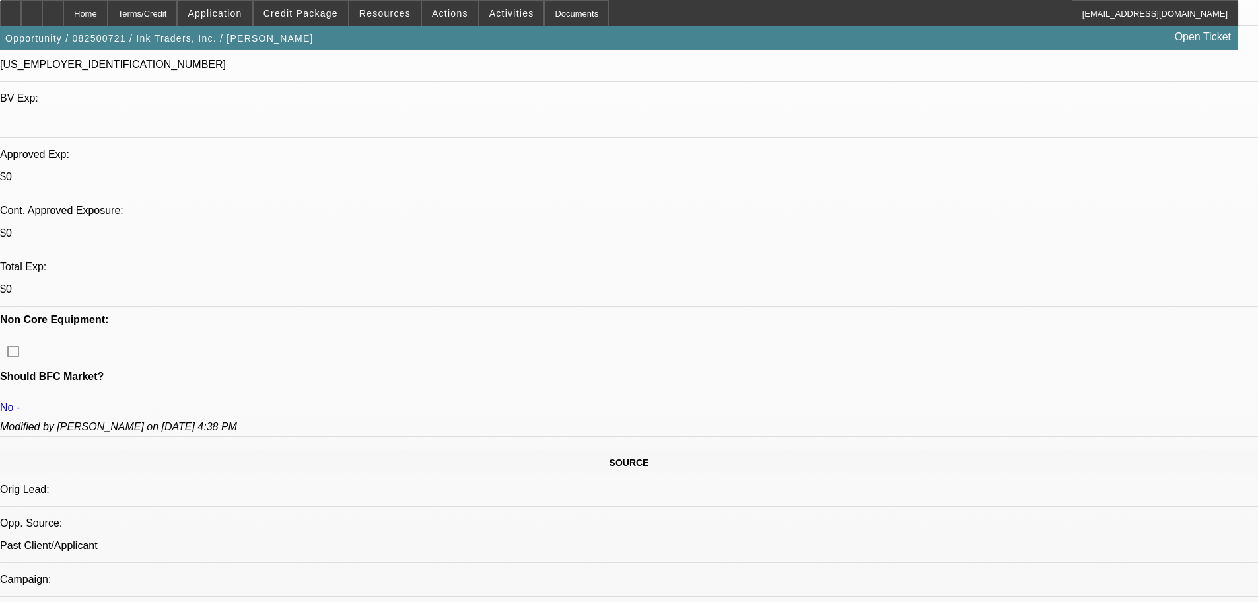
click at [336, 11] on span "Credit Package" at bounding box center [301, 13] width 75 height 11
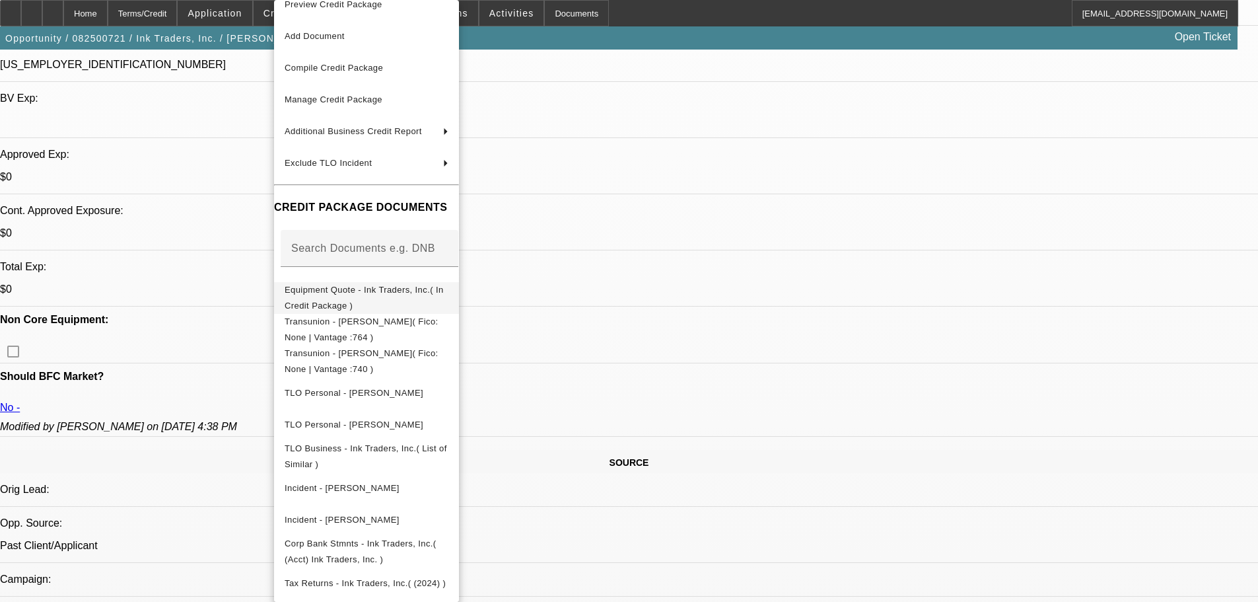
scroll to position [24, 0]
click at [726, 20] on div at bounding box center [629, 301] width 1258 height 602
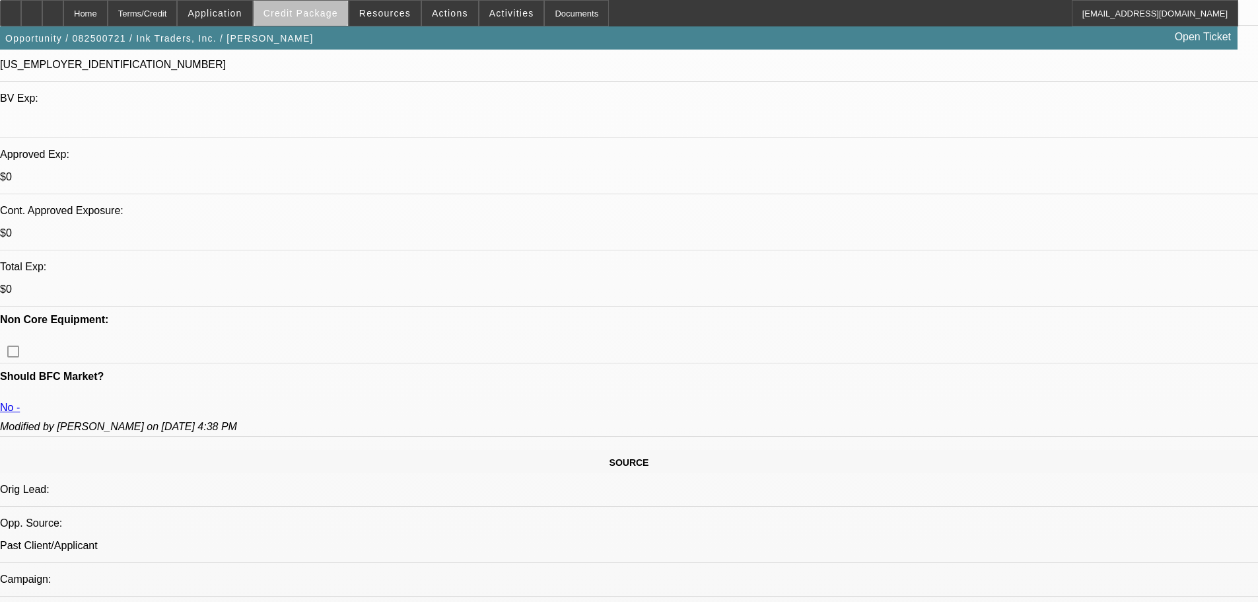
click at [338, 13] on span "Credit Package" at bounding box center [301, 13] width 75 height 11
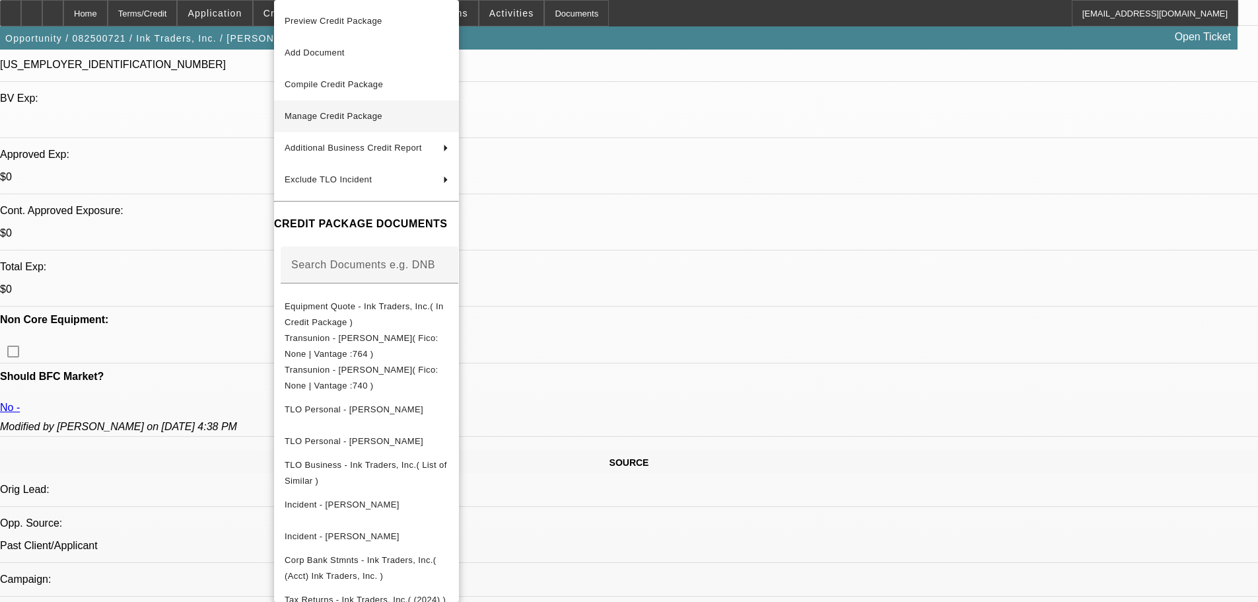
click at [384, 109] on span "Manage Credit Package" at bounding box center [367, 116] width 164 height 16
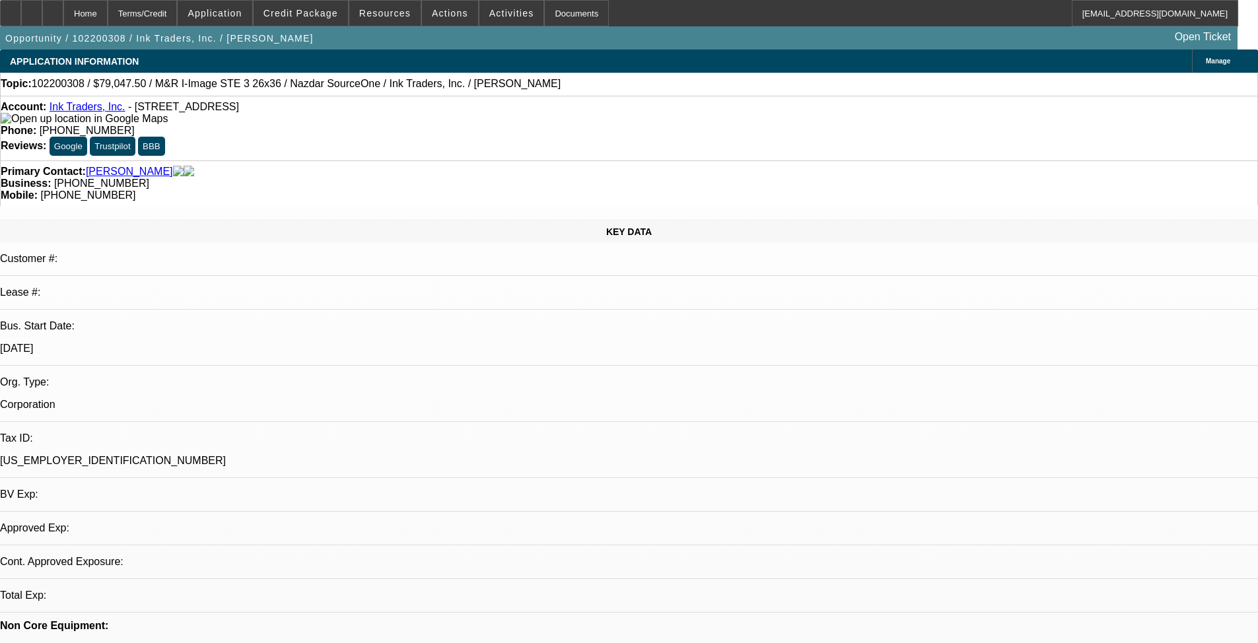
select select "0"
select select "2"
select select "0.1"
select select "4"
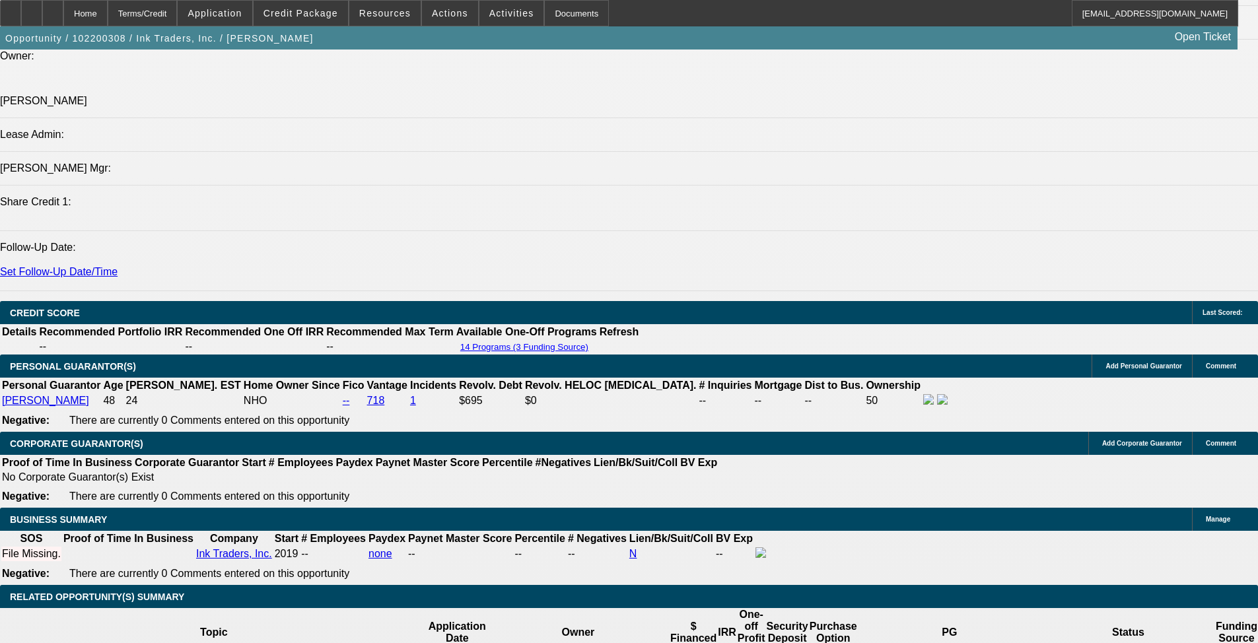
scroll to position [1651, 0]
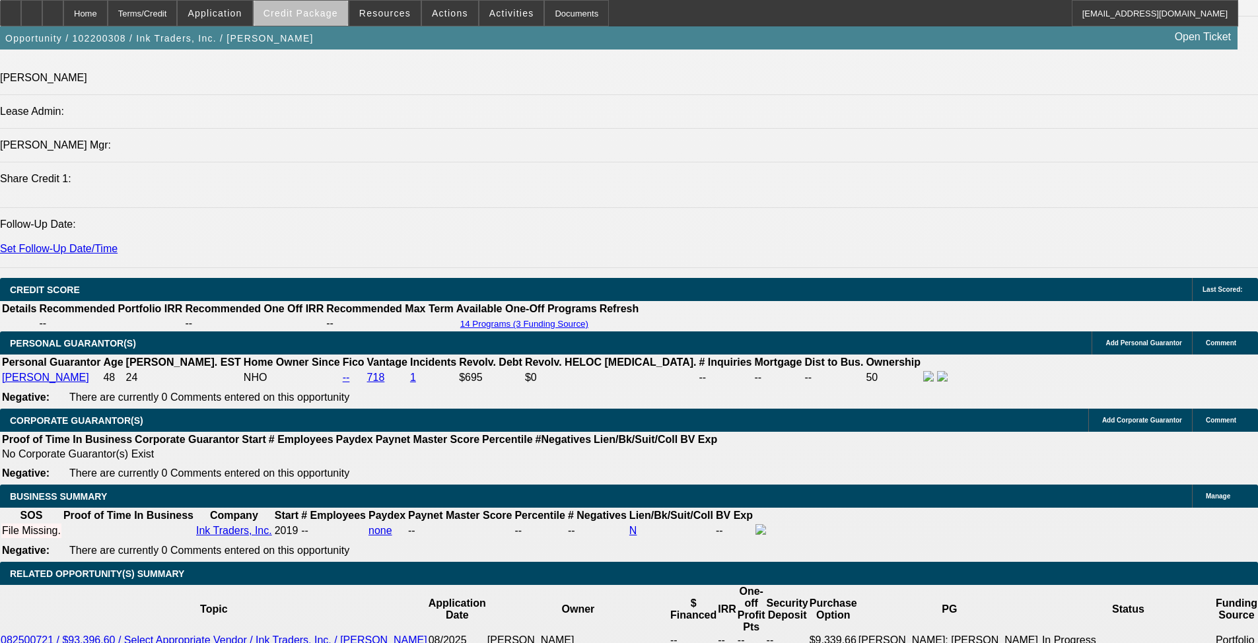
click at [322, 15] on span "Credit Package" at bounding box center [301, 13] width 75 height 11
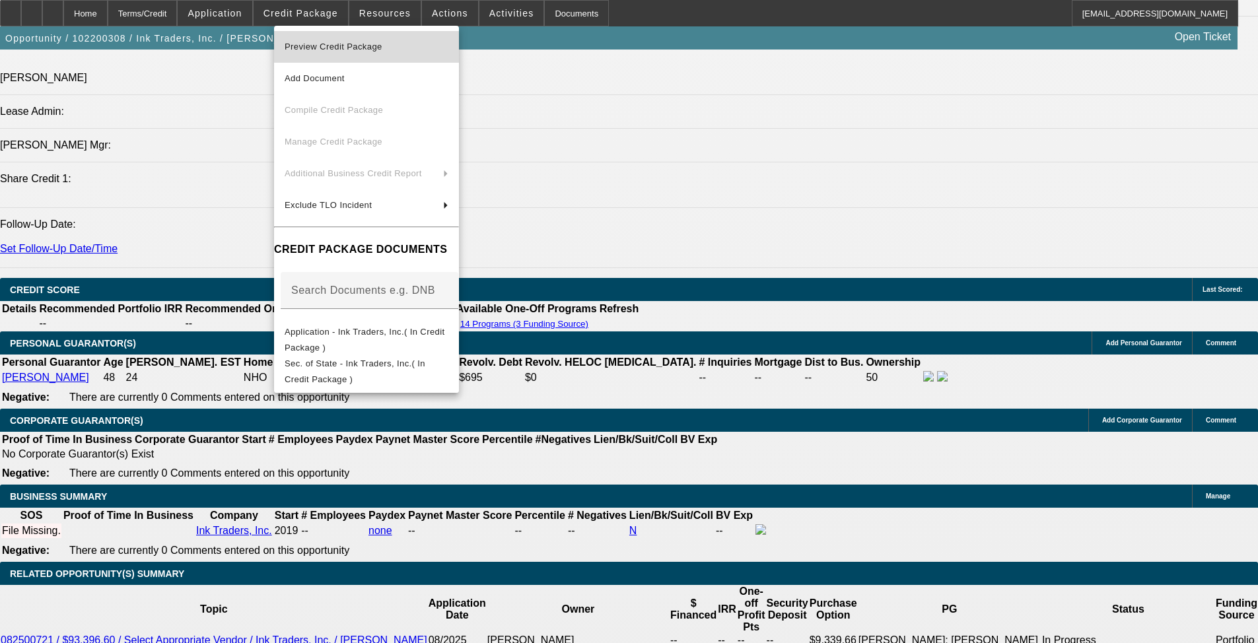
click at [337, 48] on span "Preview Credit Package" at bounding box center [334, 47] width 98 height 10
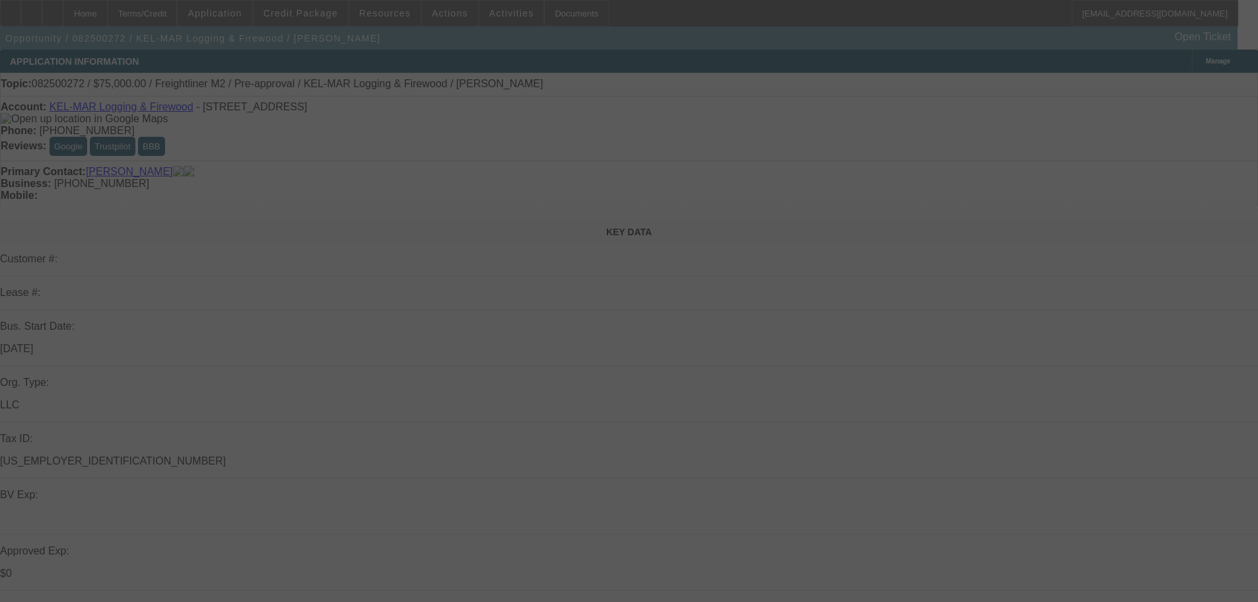
select select "0"
select select "6"
select select "0"
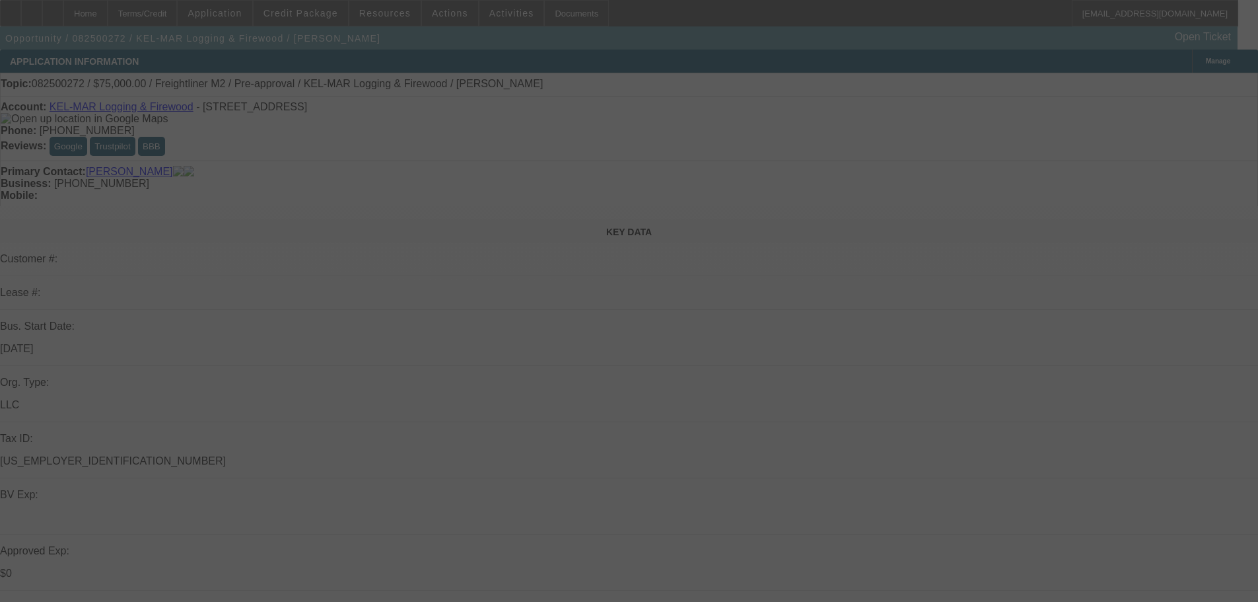
select select "0"
select select "6"
select select "0"
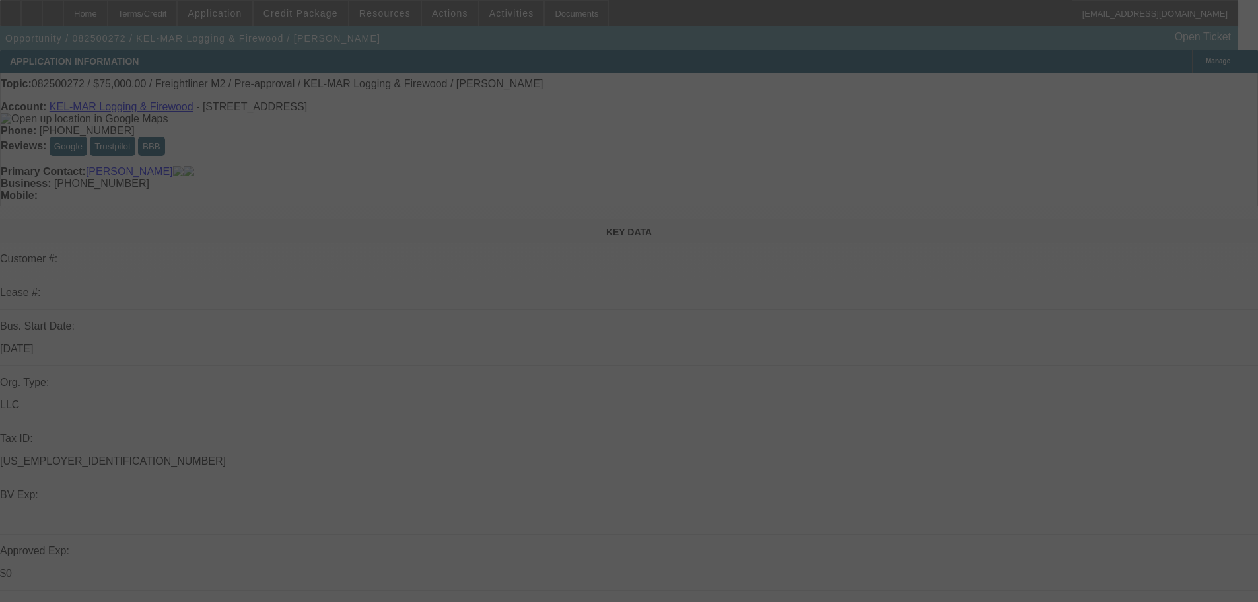
select select "0"
select select "6"
select select "0"
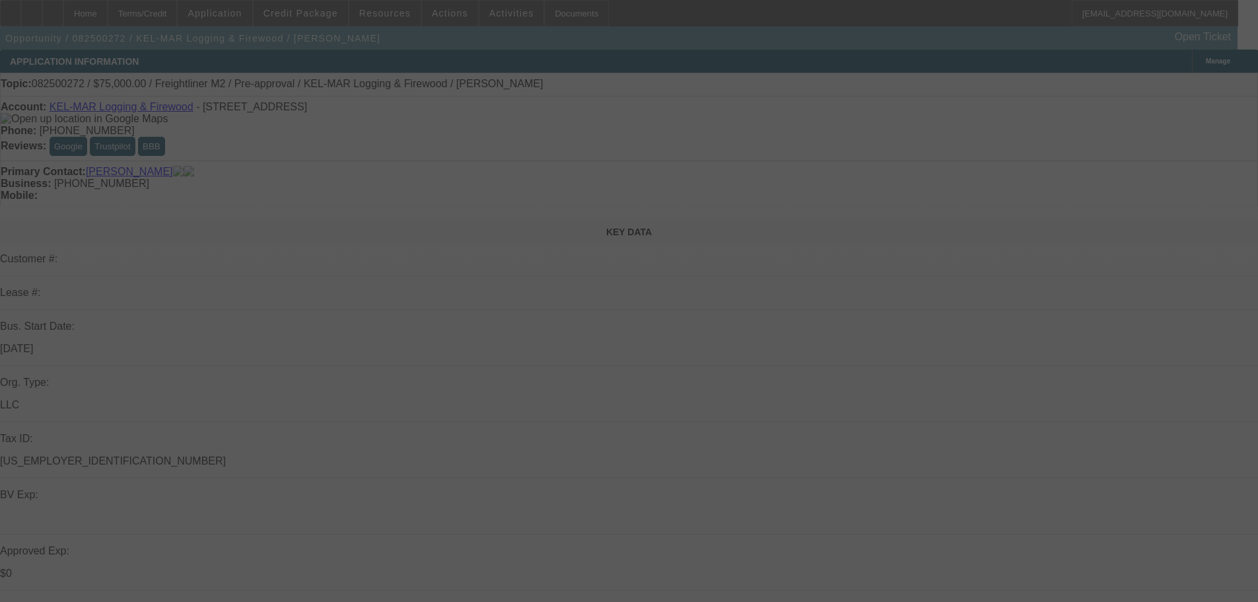
select select "6"
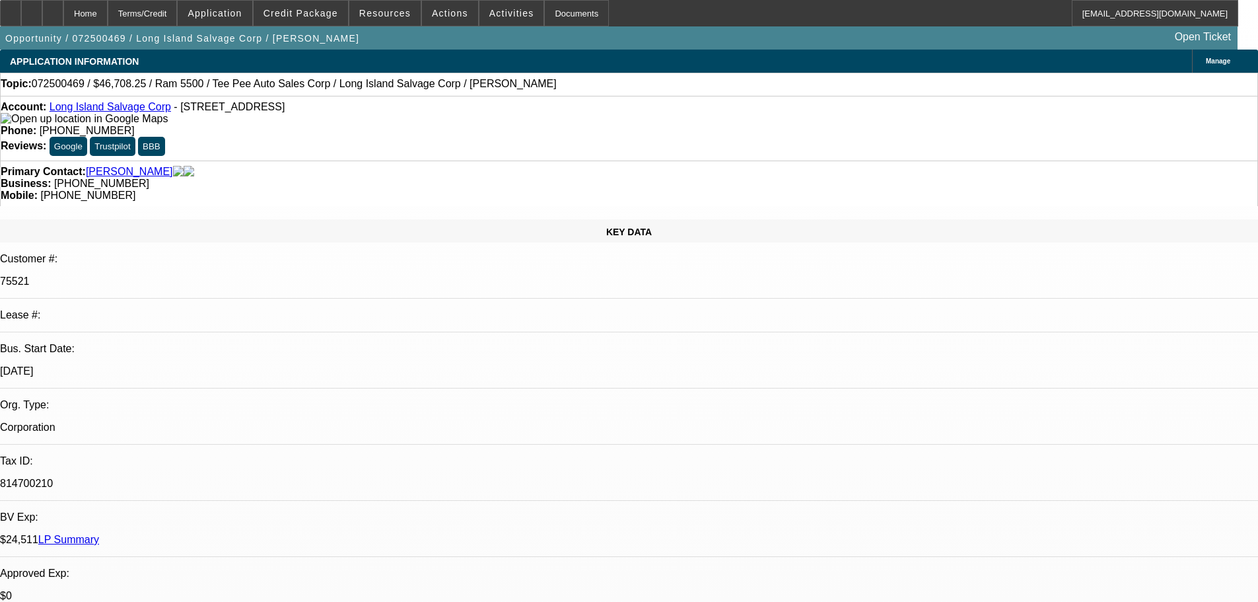
select select "0"
select select "0.1"
select select "4"
select select "0"
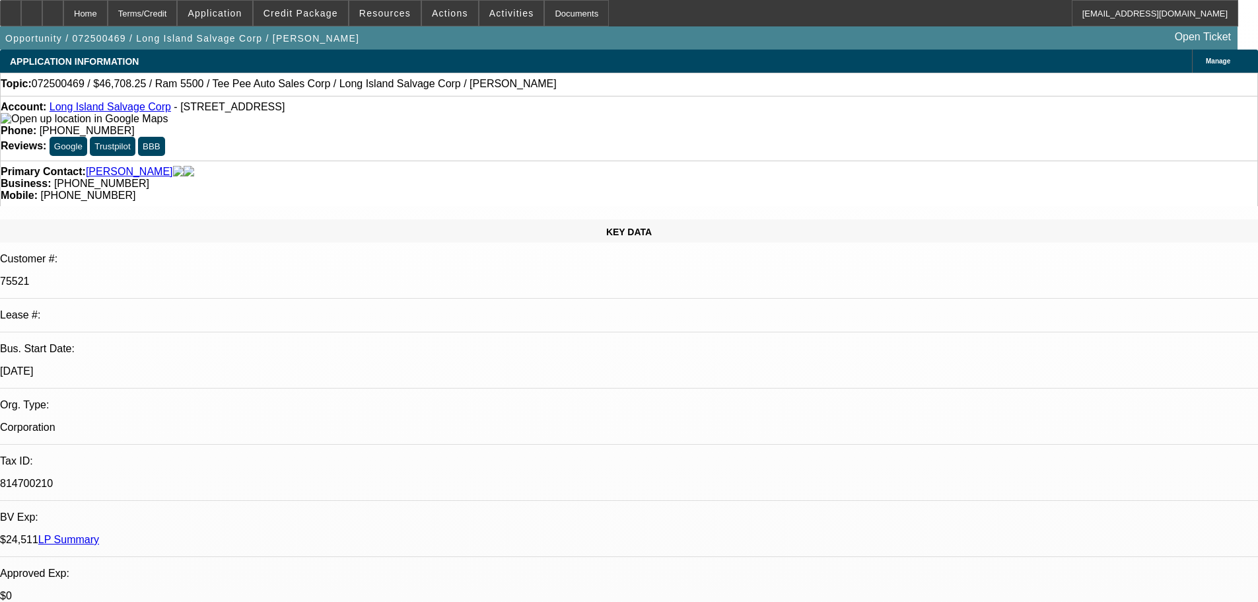
select select "0"
select select "0.1"
select select "4"
select select "0"
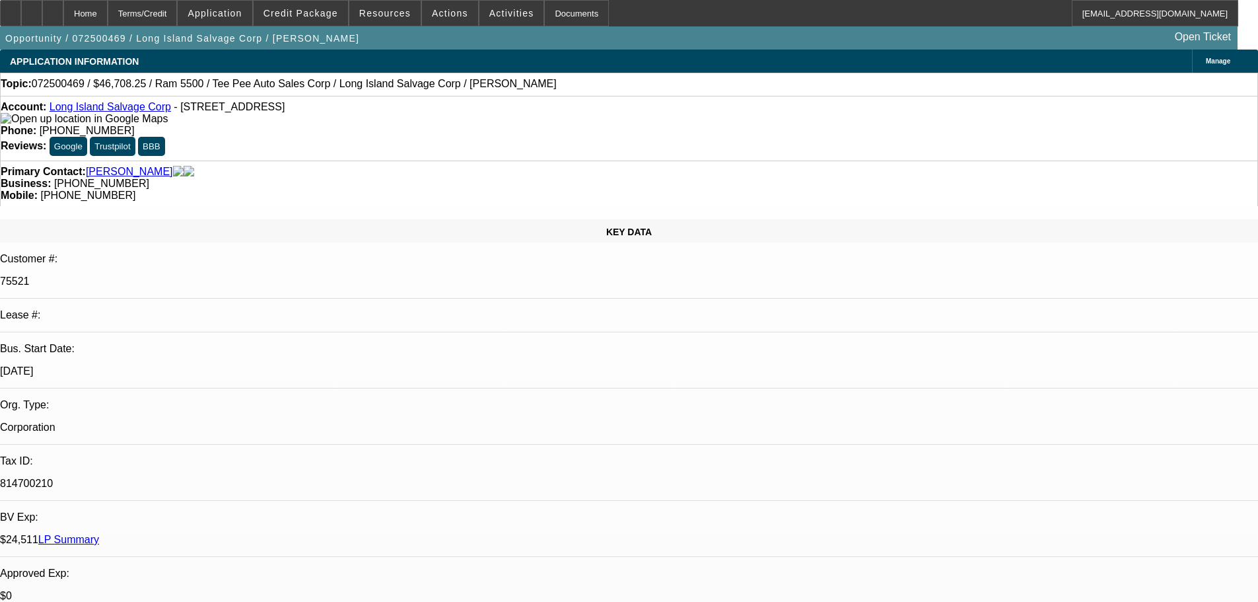
select select "0.1"
select select "4"
select select "0"
select select "0.1"
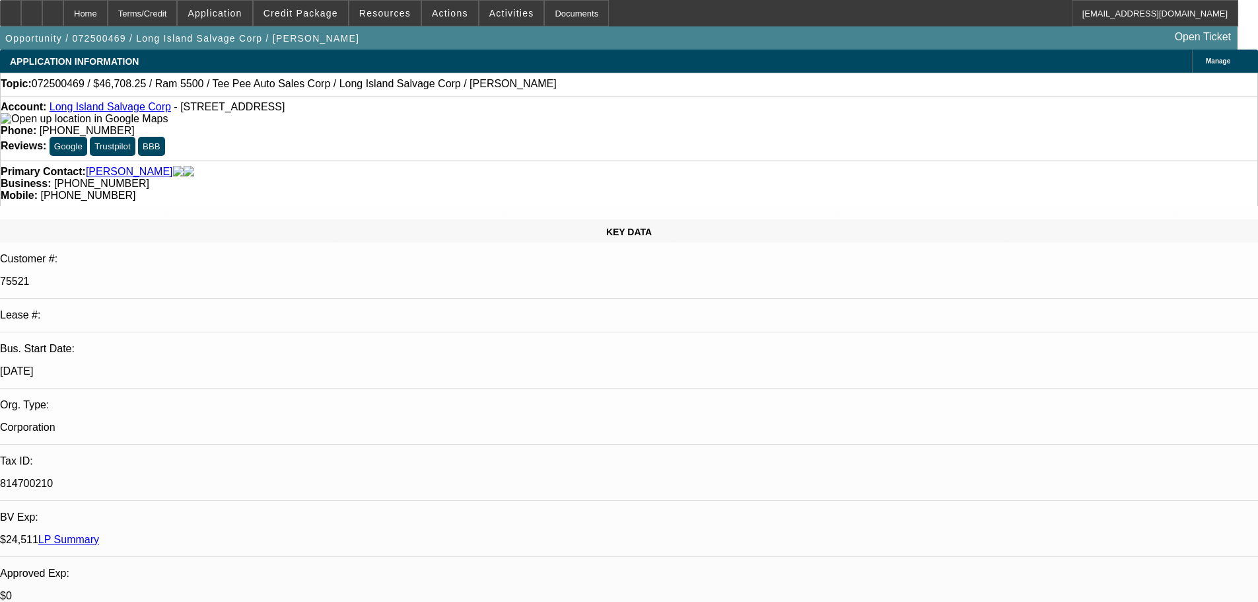
select select "4"
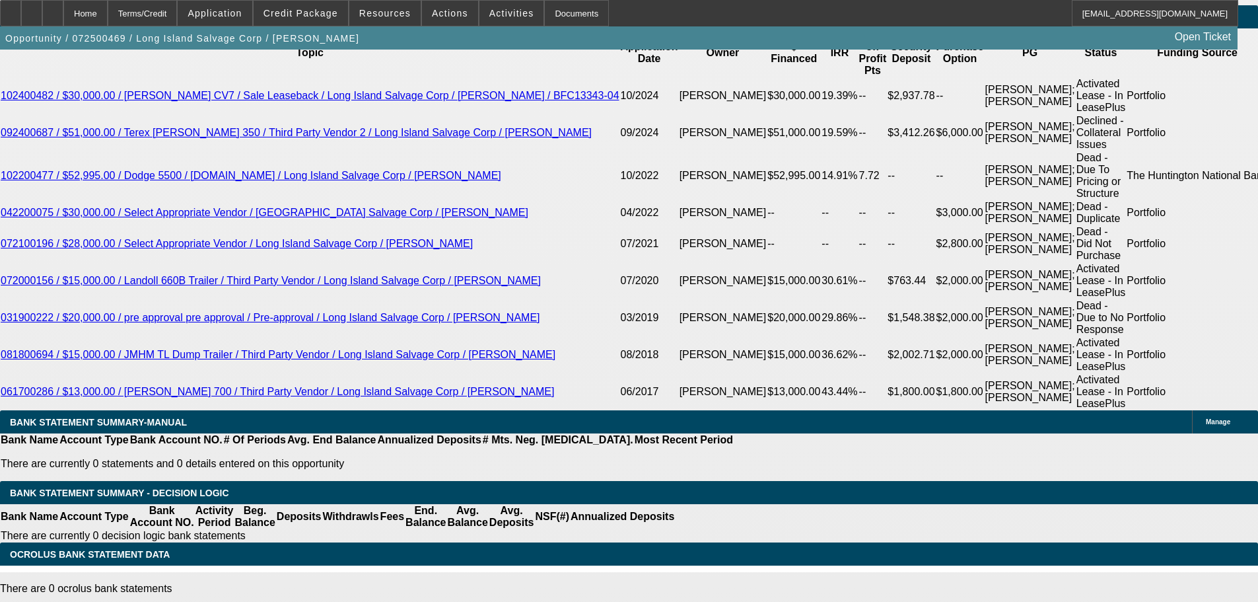
scroll to position [2378, 0]
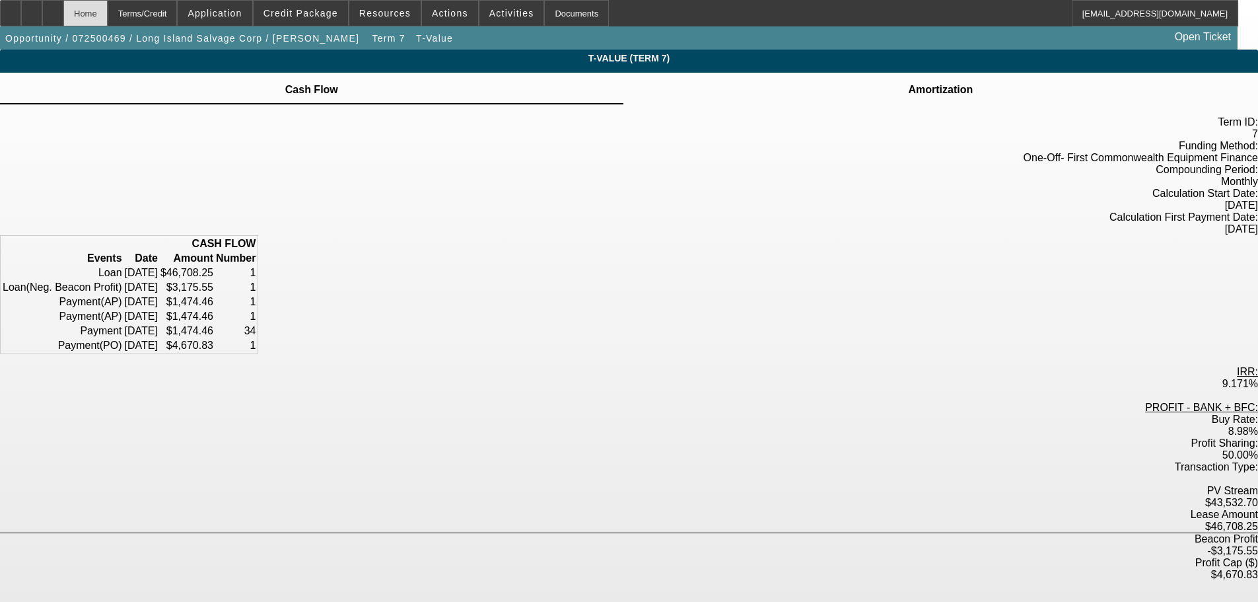
click at [108, 15] on div "Home" at bounding box center [85, 13] width 44 height 26
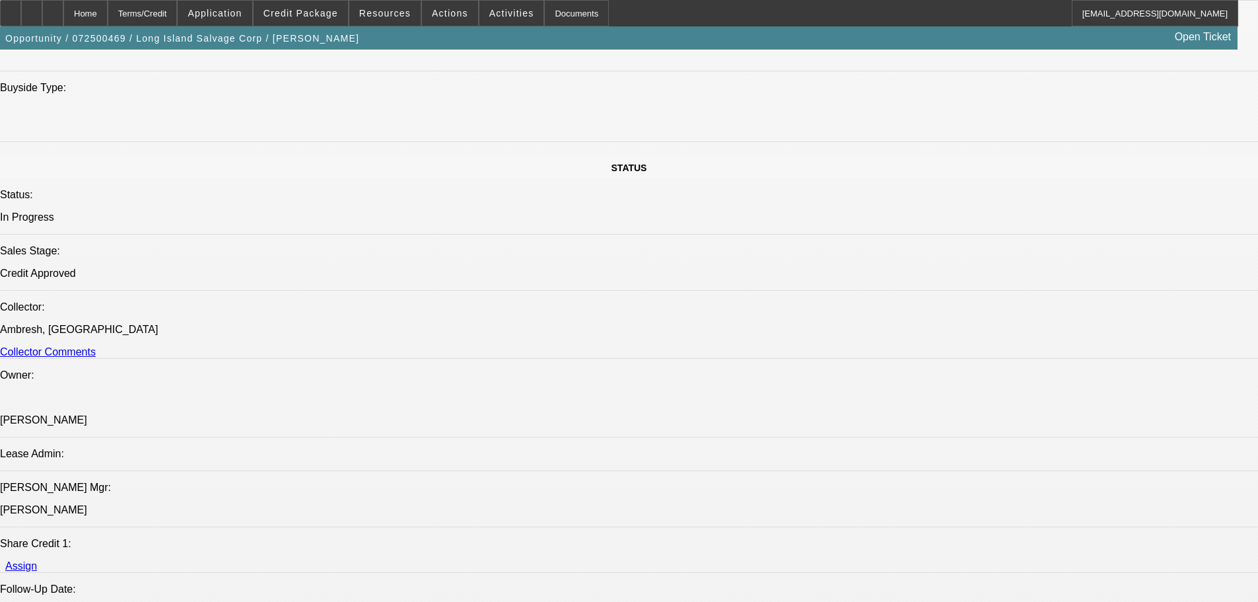
select select "0"
select select "0.1"
select select "4"
select select "0"
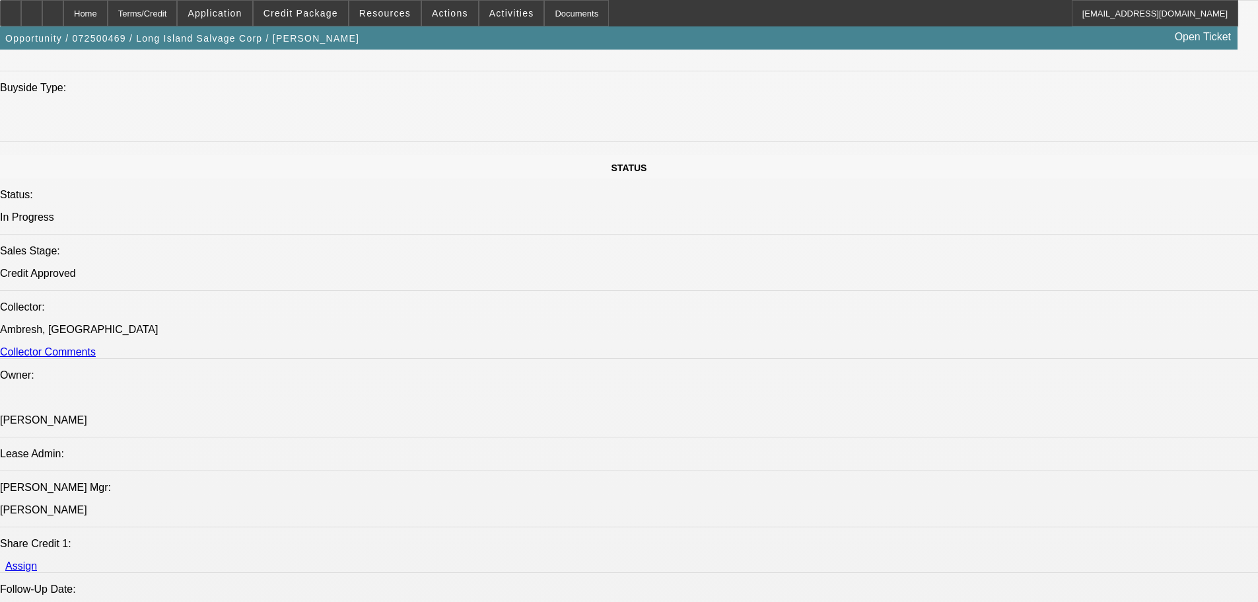
select select "0"
select select "0.1"
select select "4"
select select "0"
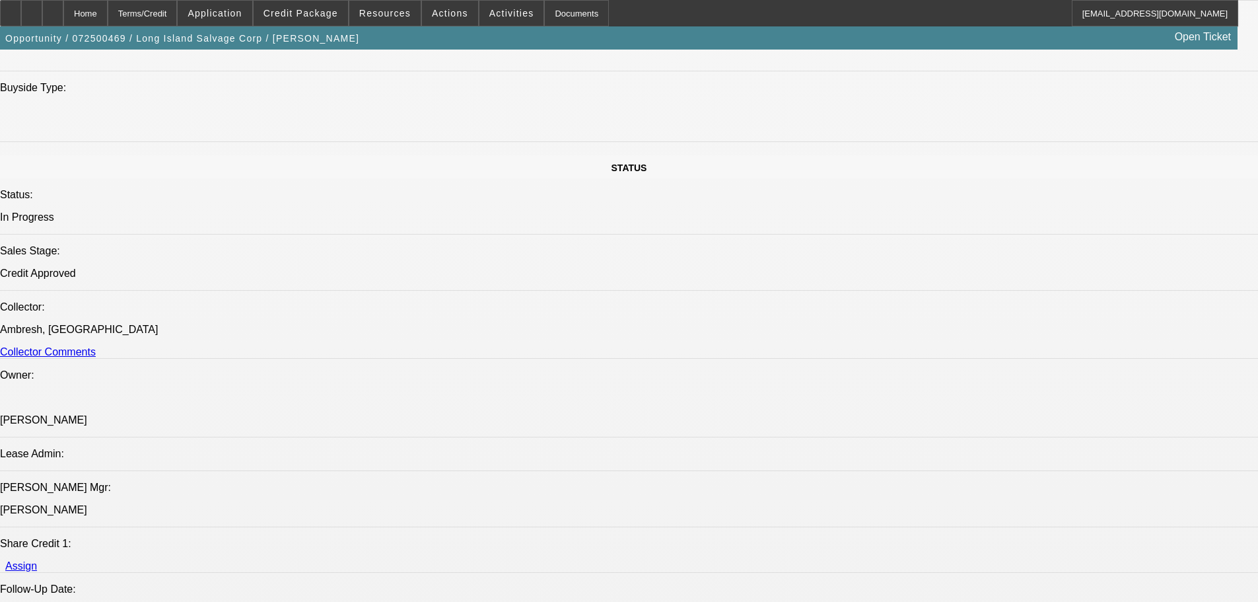
select select "0.1"
select select "4"
select select "0"
select select "0.1"
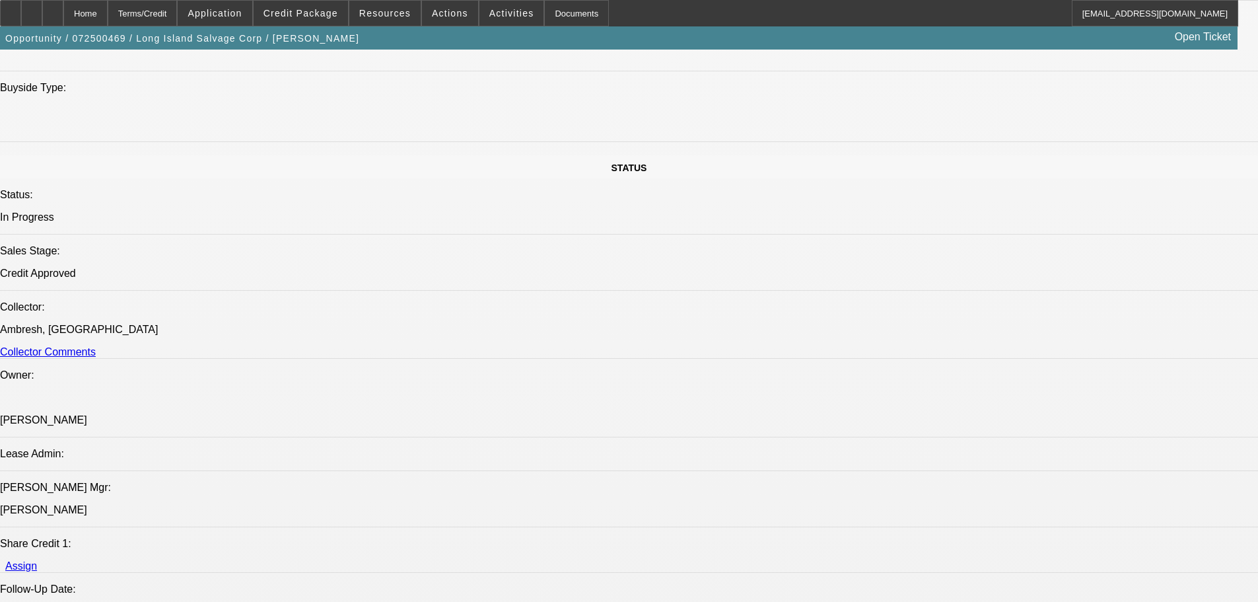
select select "4"
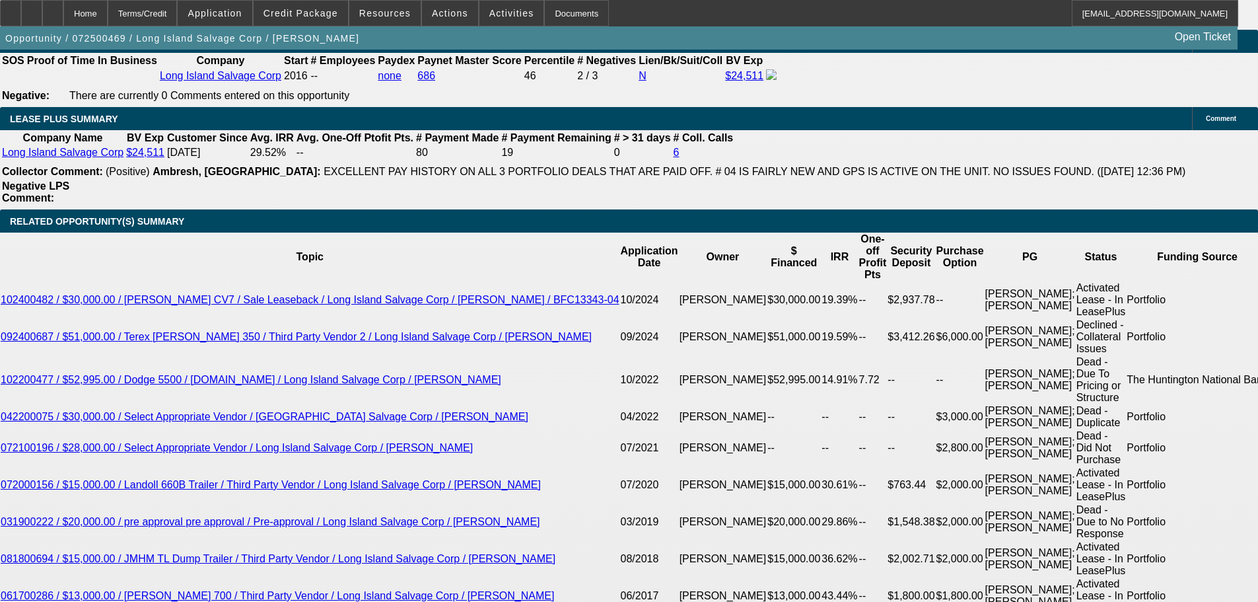
scroll to position [2246, 0]
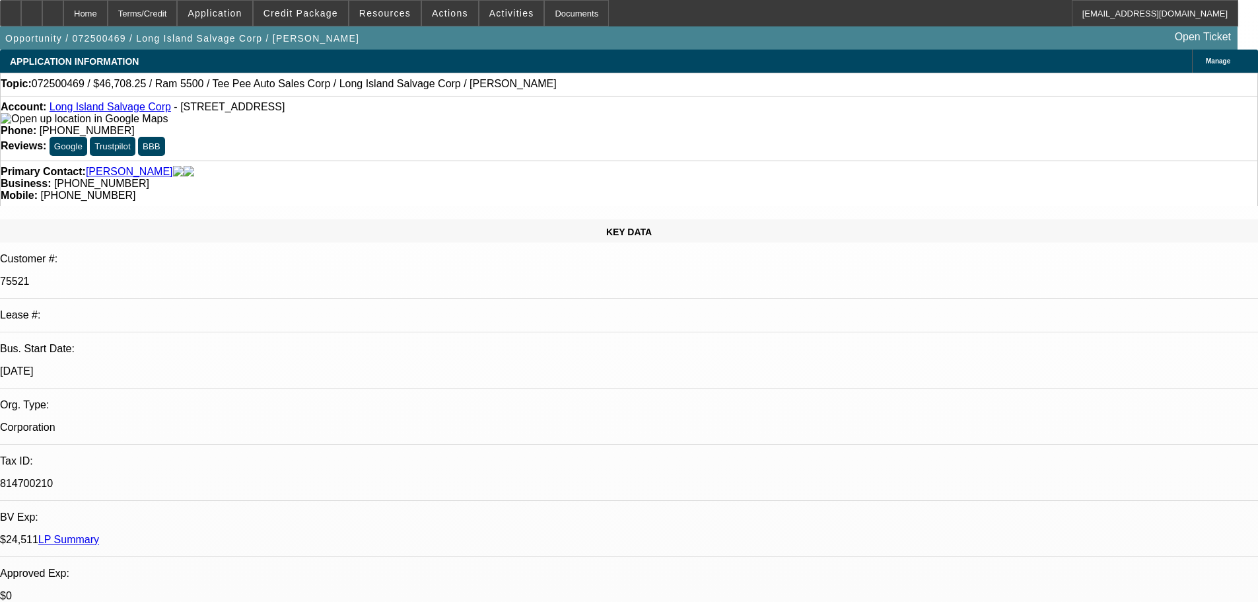
select select "0"
select select "0.1"
select select "4"
select select "0"
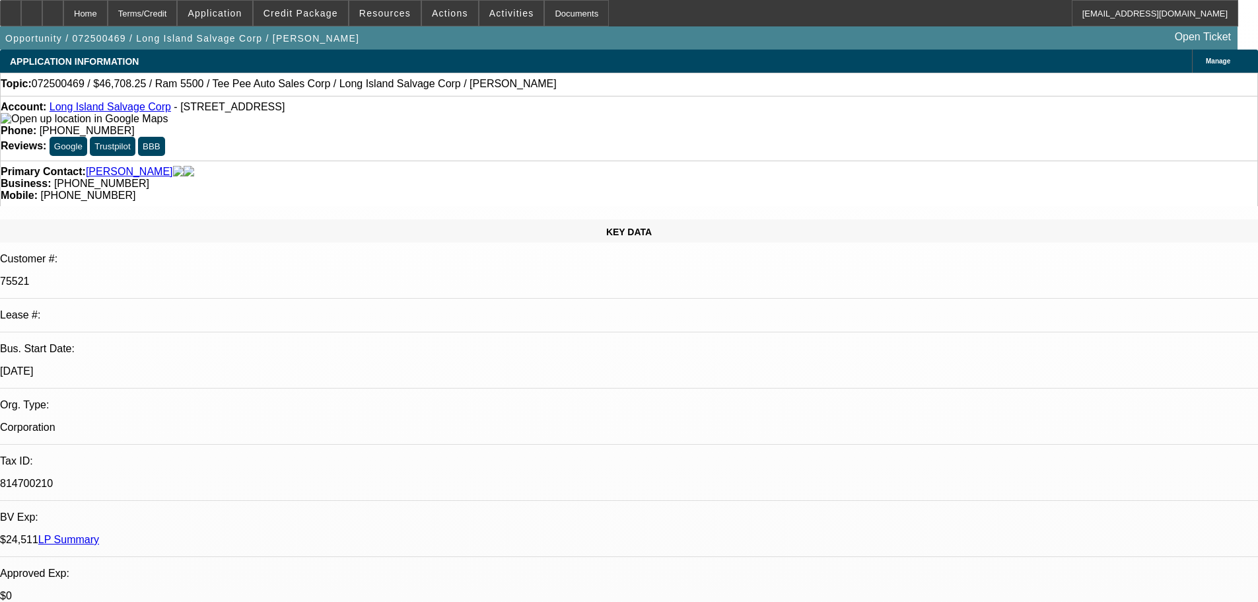
select select "0"
select select "0.1"
select select "4"
select select "0"
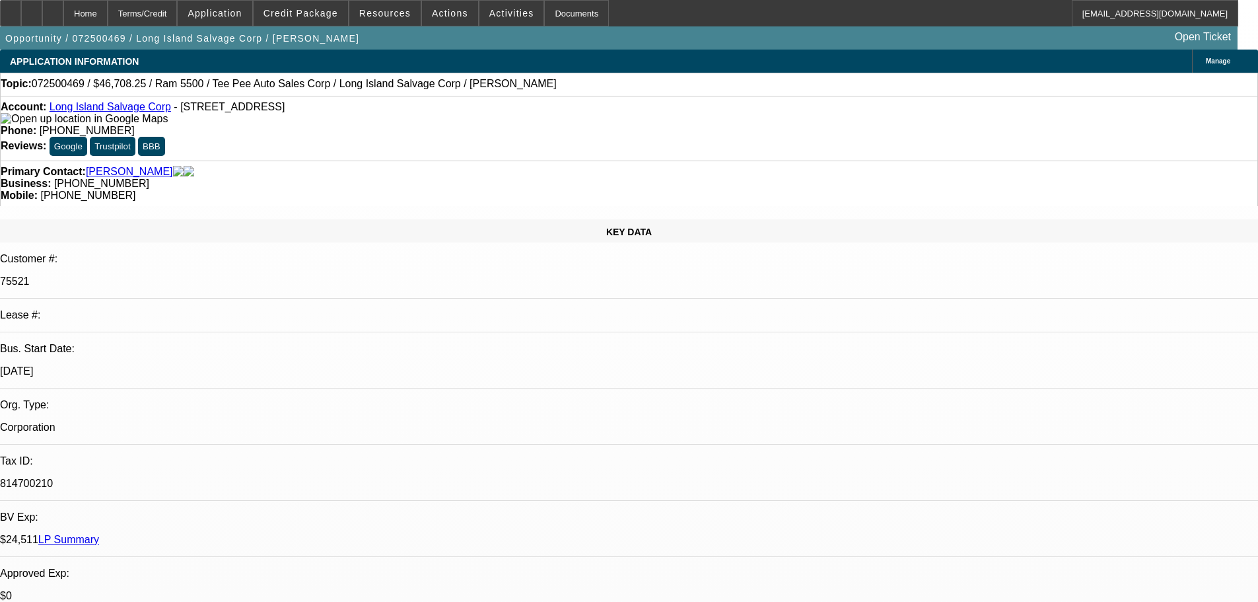
select select "0.1"
select select "4"
select select "0"
select select "0.1"
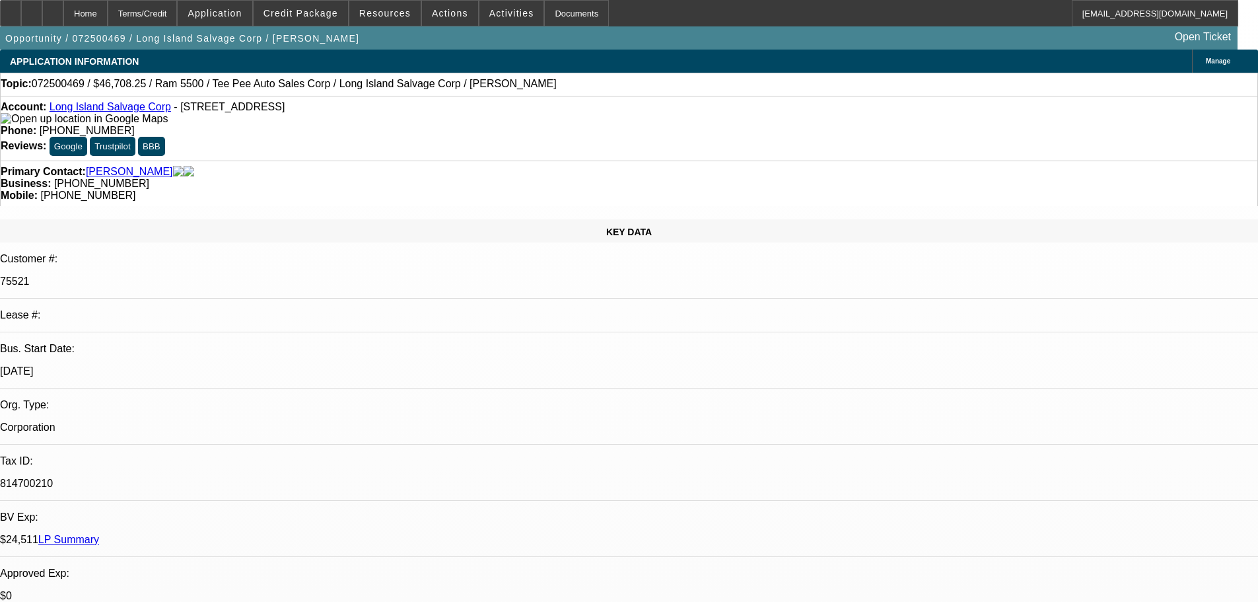
select select "4"
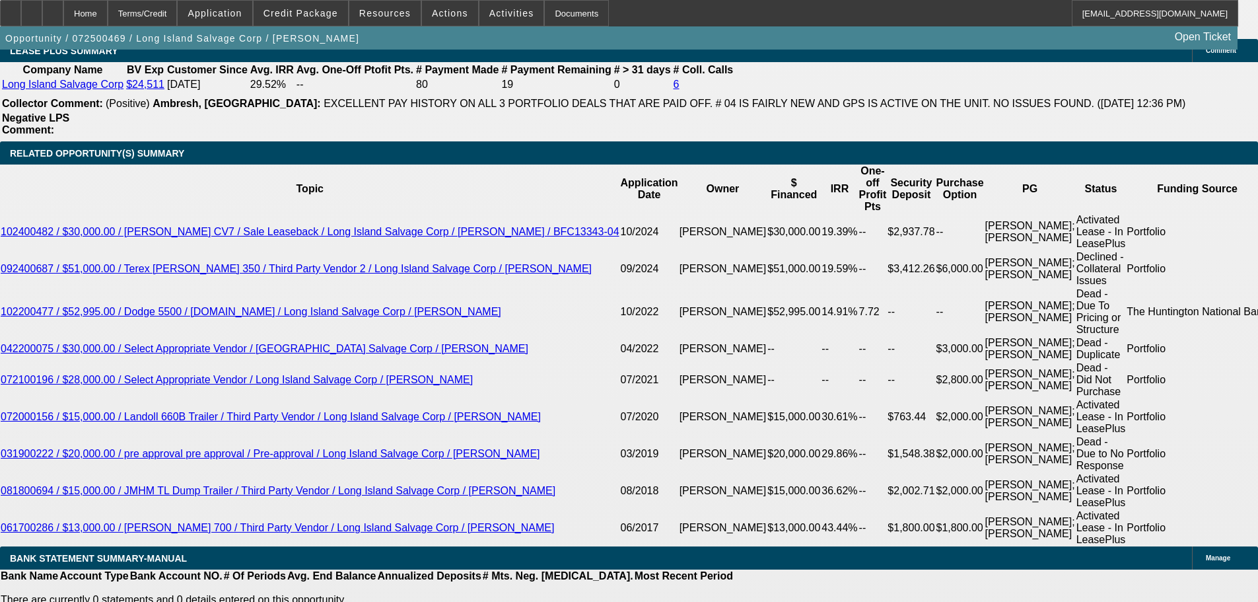
scroll to position [2246, 0]
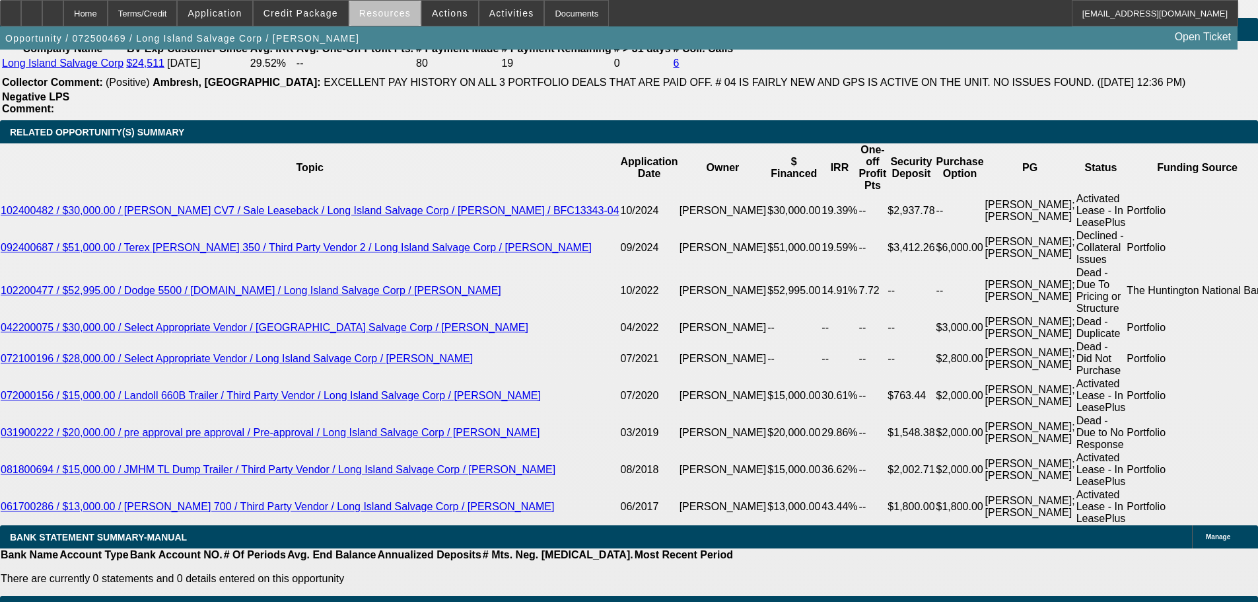
click at [393, 22] on span at bounding box center [384, 13] width 71 height 32
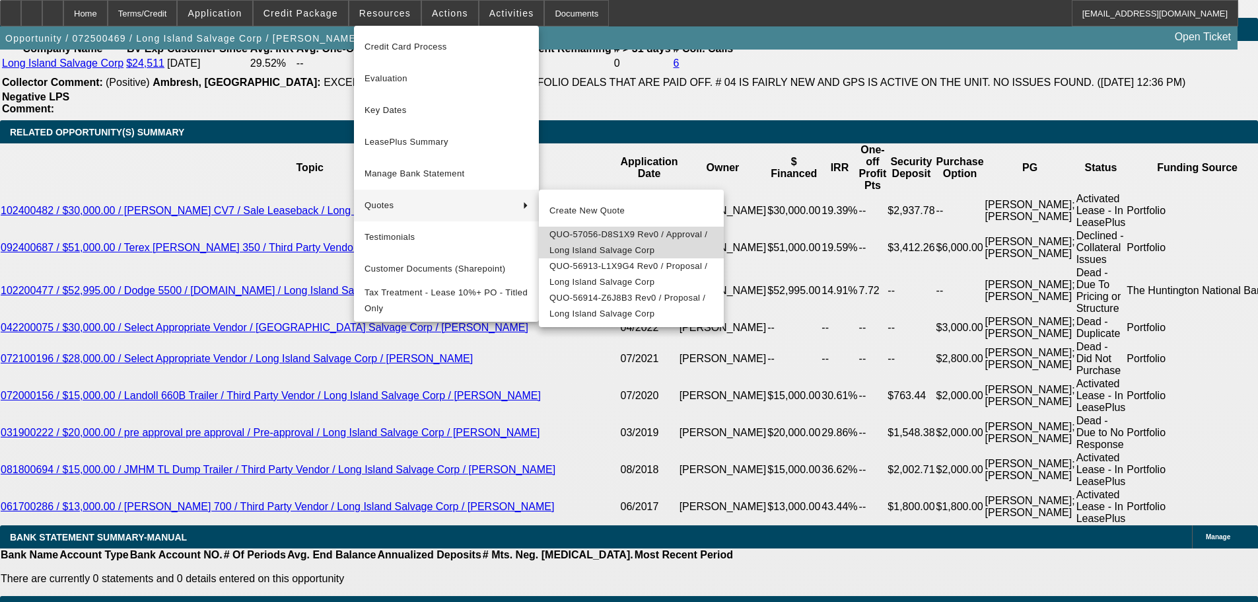
click at [602, 242] on span "QUO-57056-D8S1X9 Rev0 / Approval / Long Island Salvage Corp" at bounding box center [632, 243] width 164 height 32
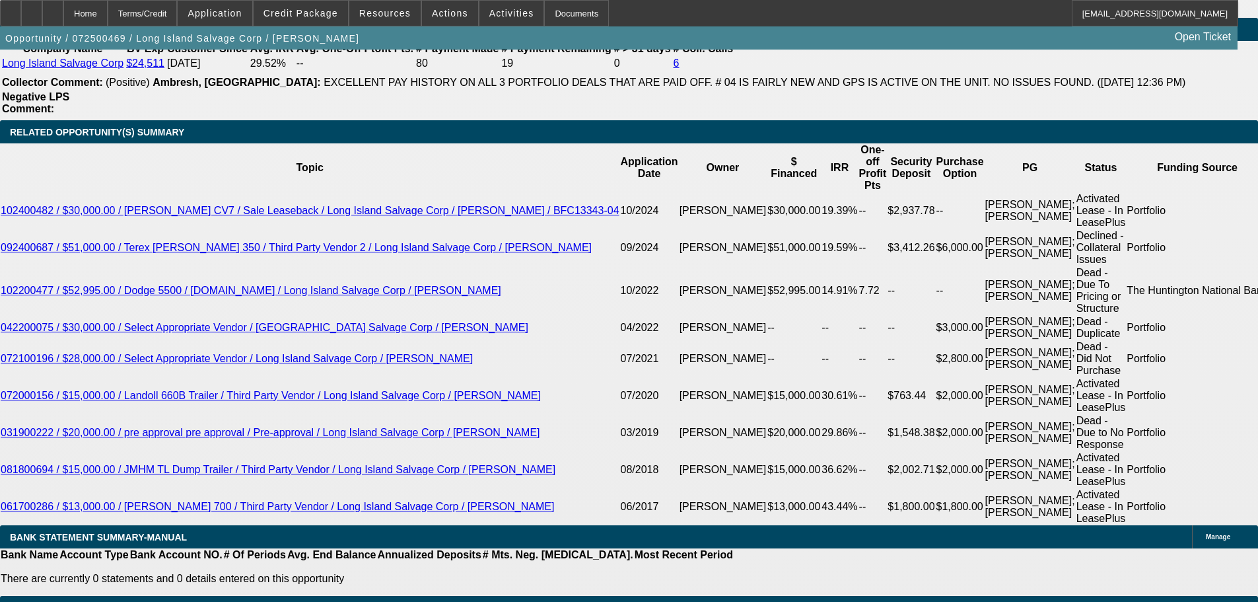
drag, startPoint x: 287, startPoint y: 187, endPoint x: 316, endPoint y: 190, distance: 29.2
type input "8"
type input "UNKNOWN"
type input "$1,463.67"
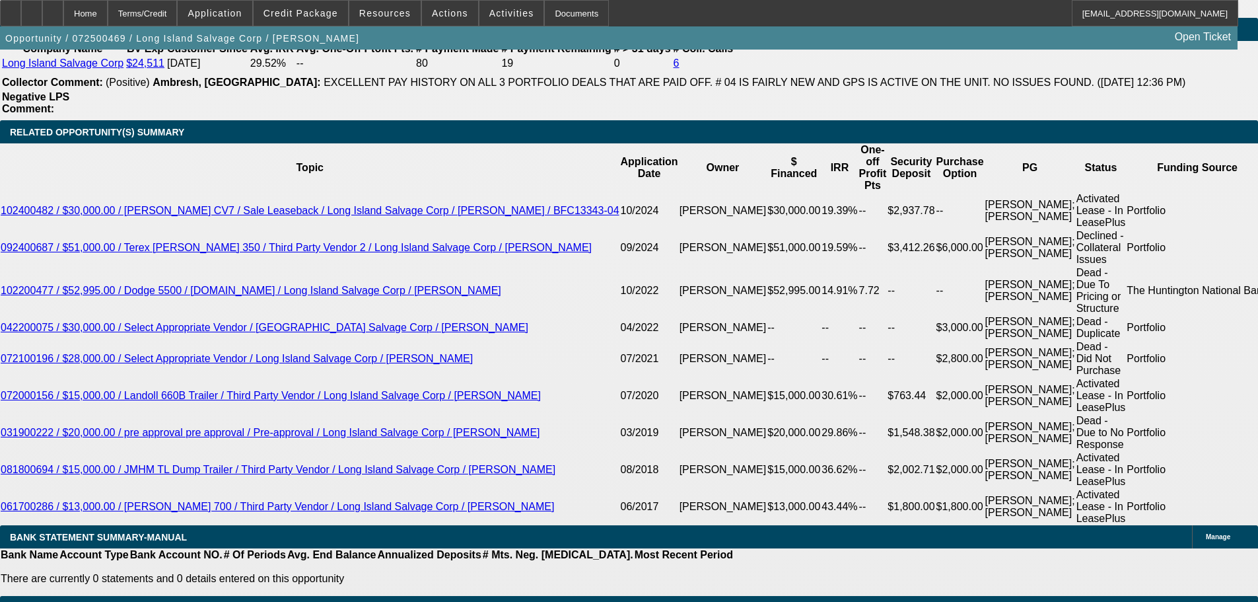
type input "8.3"
type input "$1,470.14"
type input "8.3"
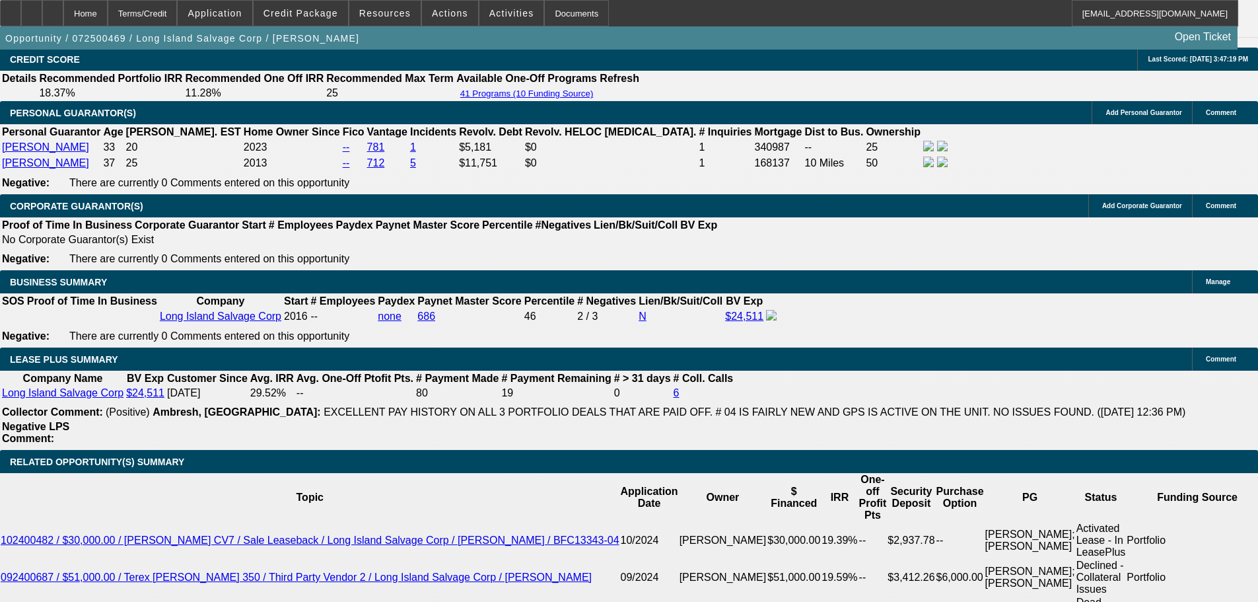
scroll to position [1915, 0]
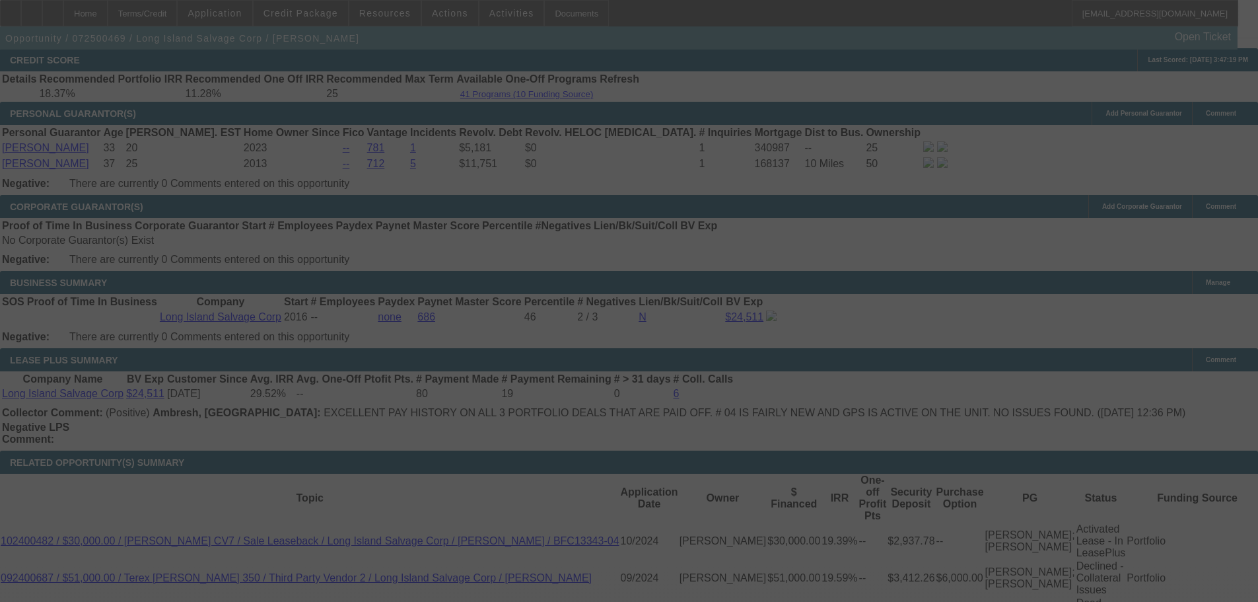
select select "0"
select select "0.1"
select select "4"
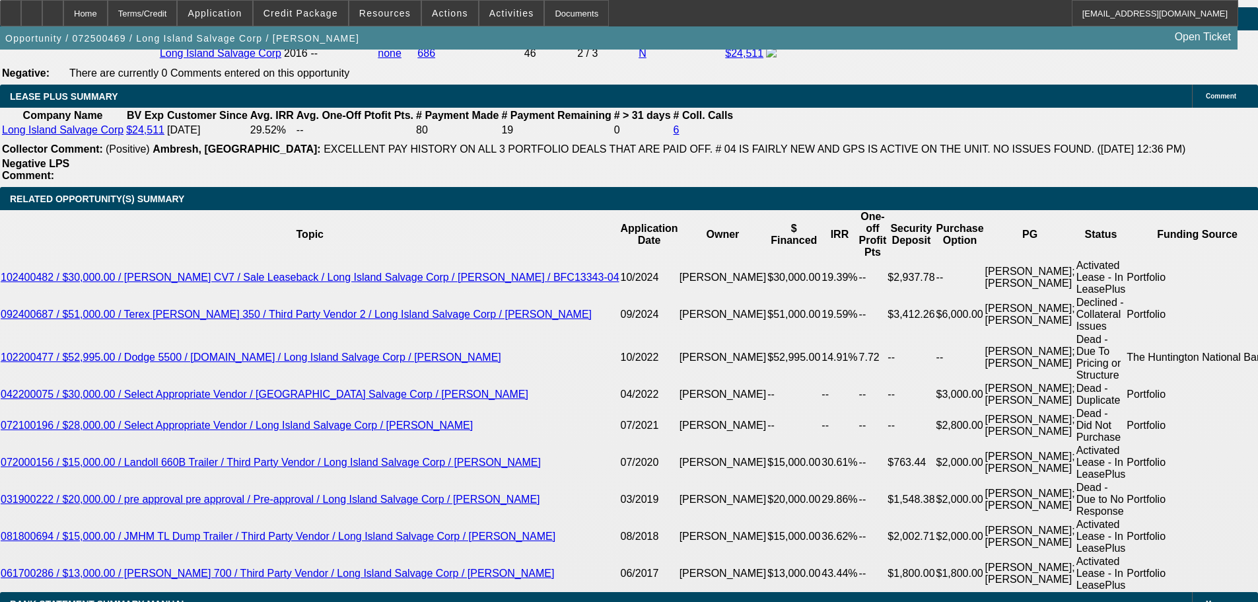
scroll to position [2180, 0]
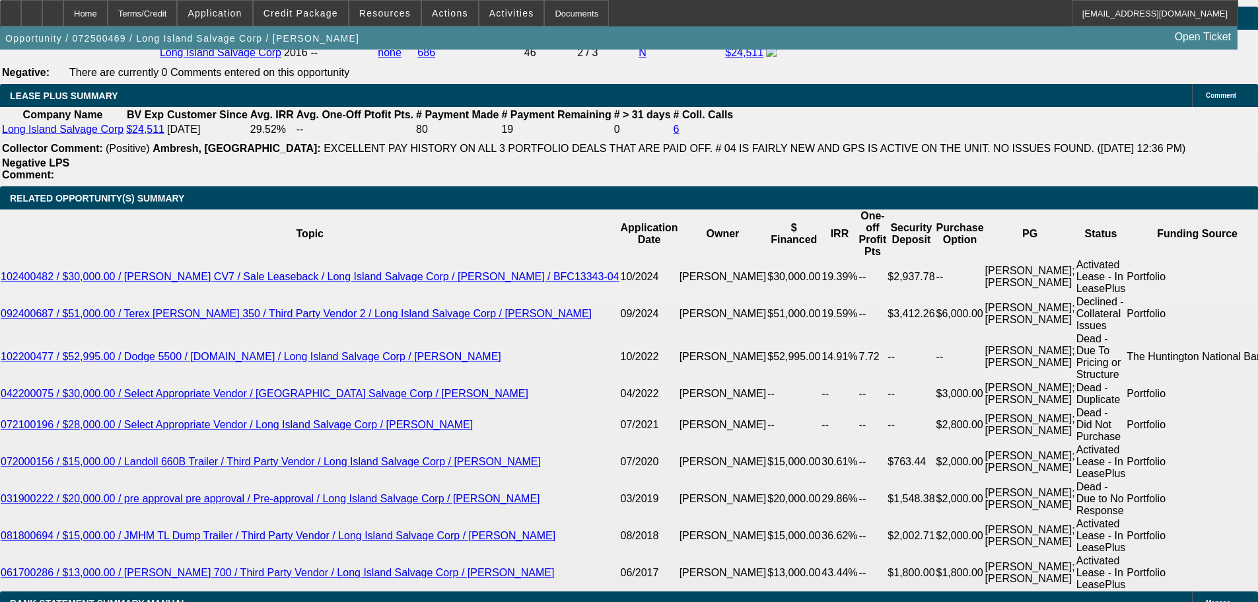
drag, startPoint x: 285, startPoint y: 250, endPoint x: 336, endPoint y: 254, distance: 51.7
drag, startPoint x: 191, startPoint y: 252, endPoint x: 354, endPoint y: 253, distance: 163.1
type input "14"
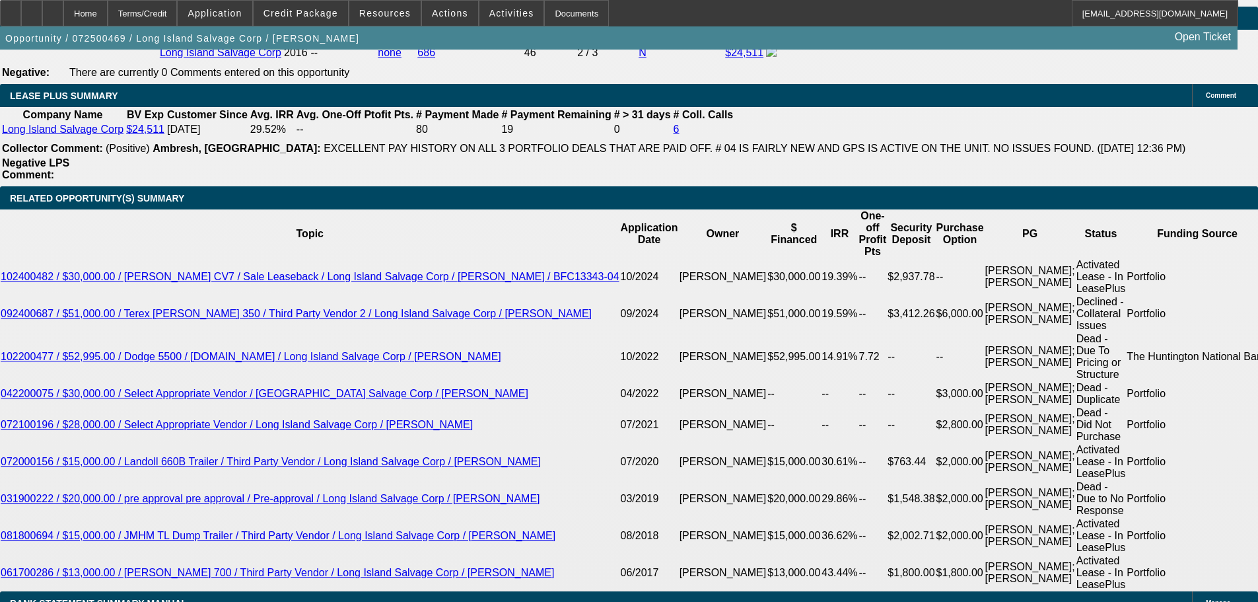
type input "UNKNOWN"
type input "1473"
type input "8.4"
type input "1473.5"
type input "8.5"
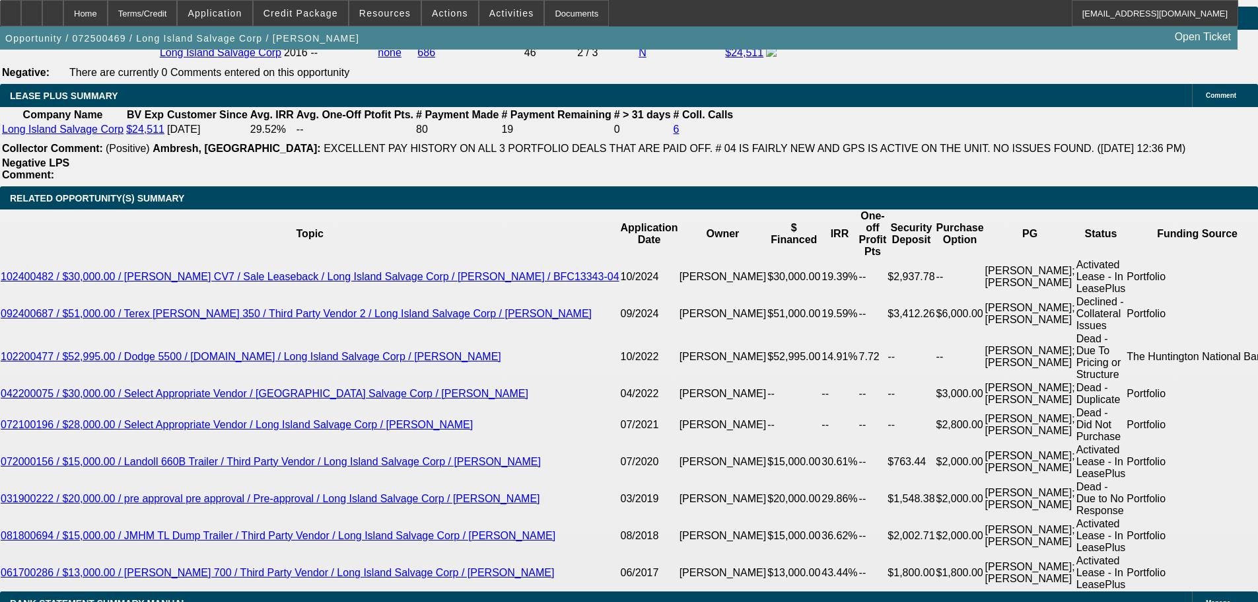
type input "$1,473.56"
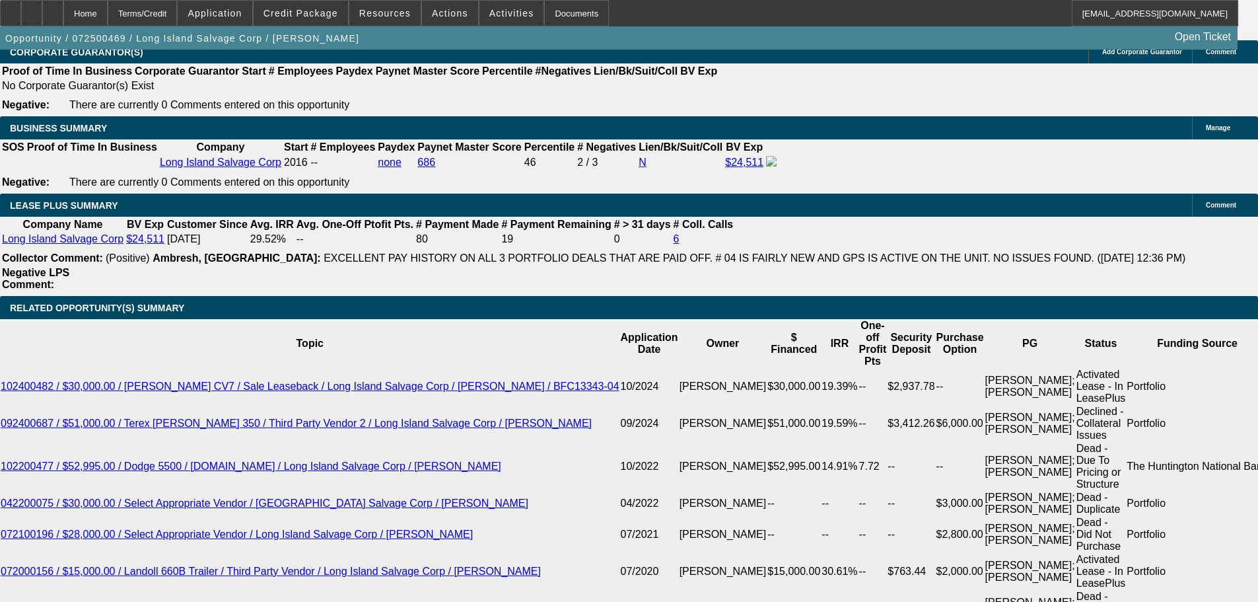
scroll to position [1915, 0]
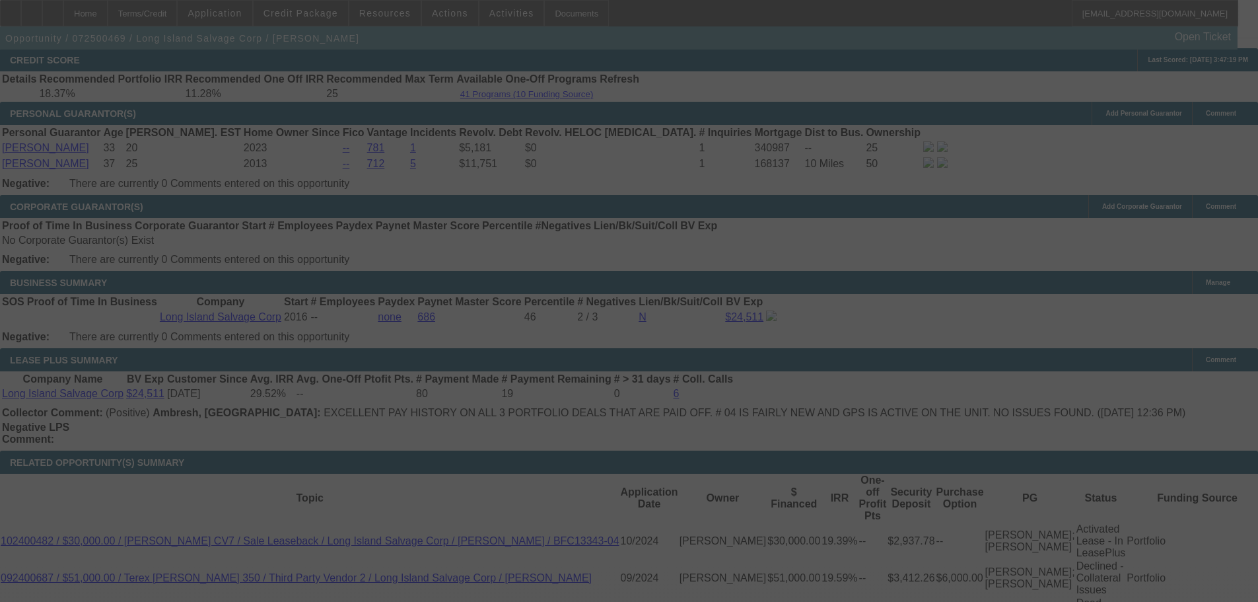
select select "0"
select select "0.1"
select select "4"
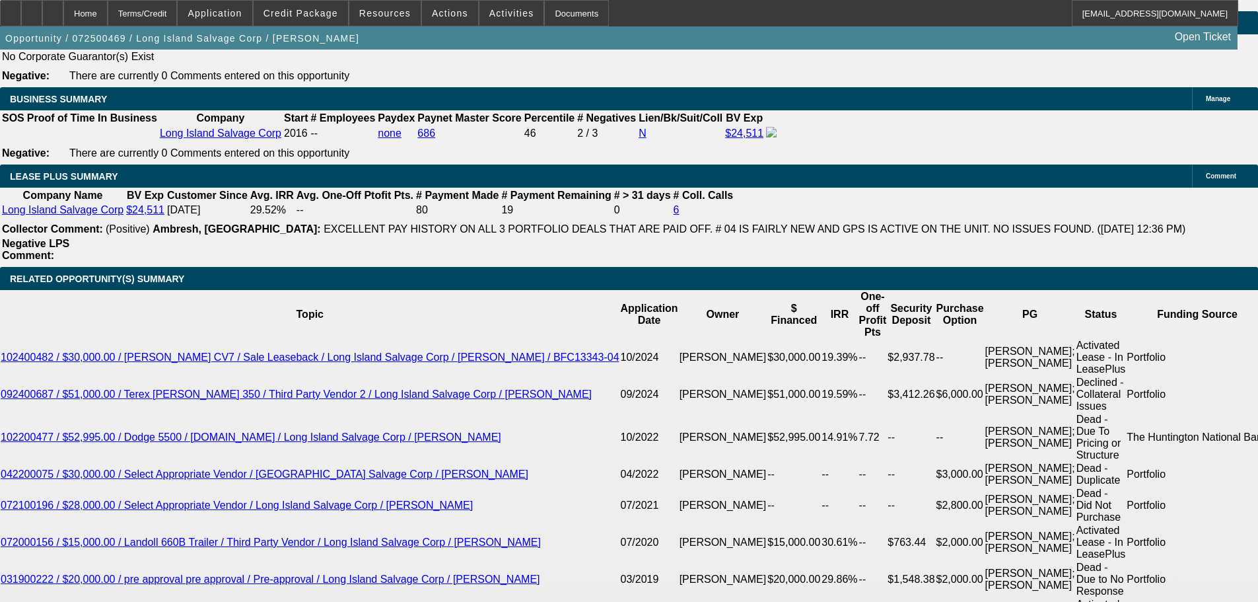
scroll to position [2114, 0]
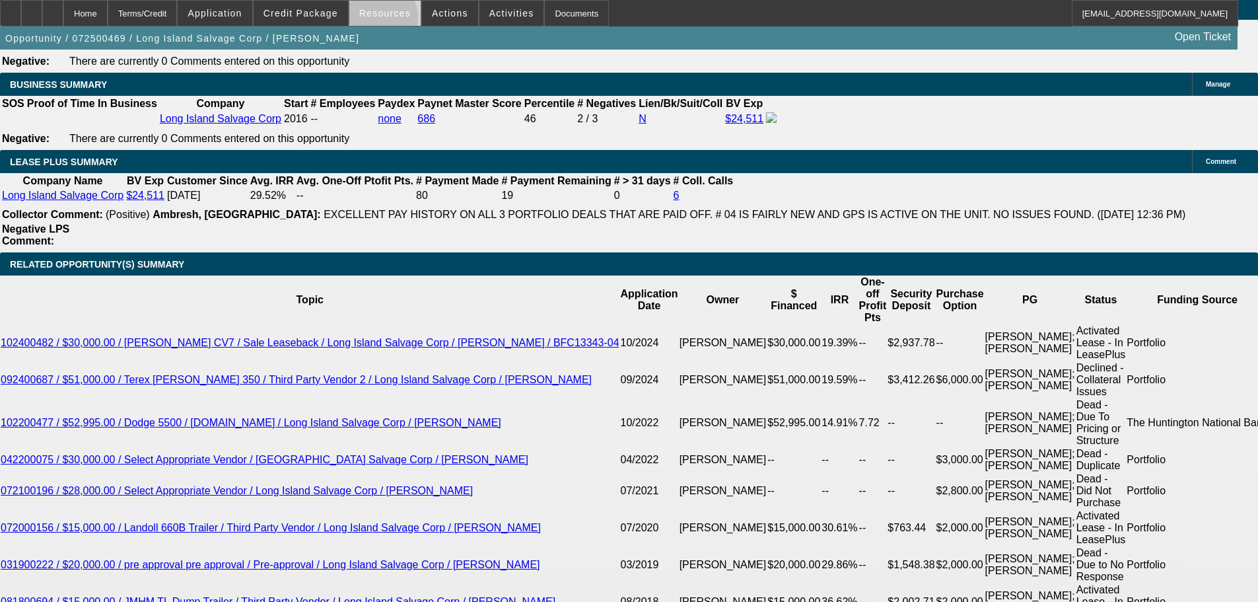
click at [386, 20] on span at bounding box center [384, 13] width 71 height 32
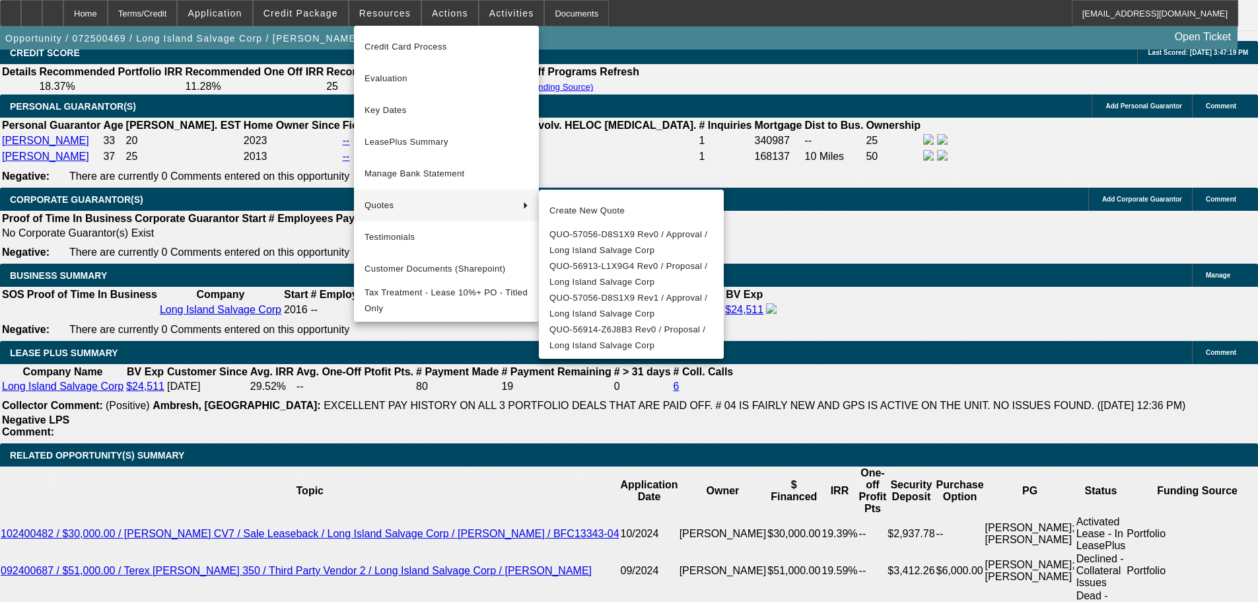
scroll to position [1915, 0]
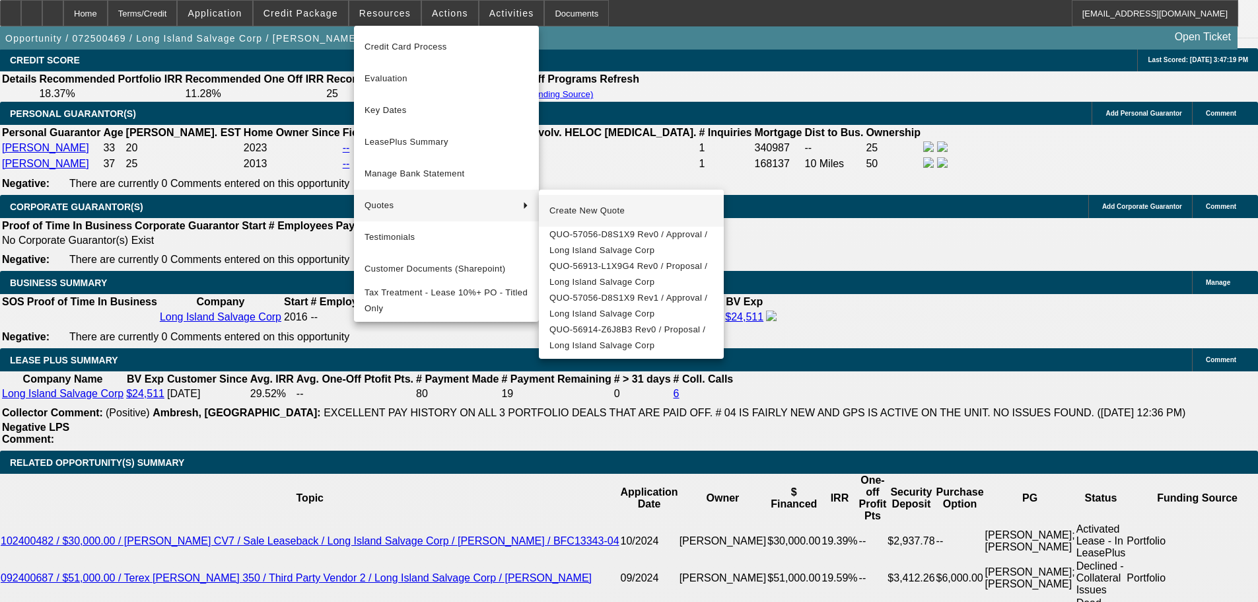
click at [590, 215] on span "Create New Quote" at bounding box center [632, 211] width 164 height 16
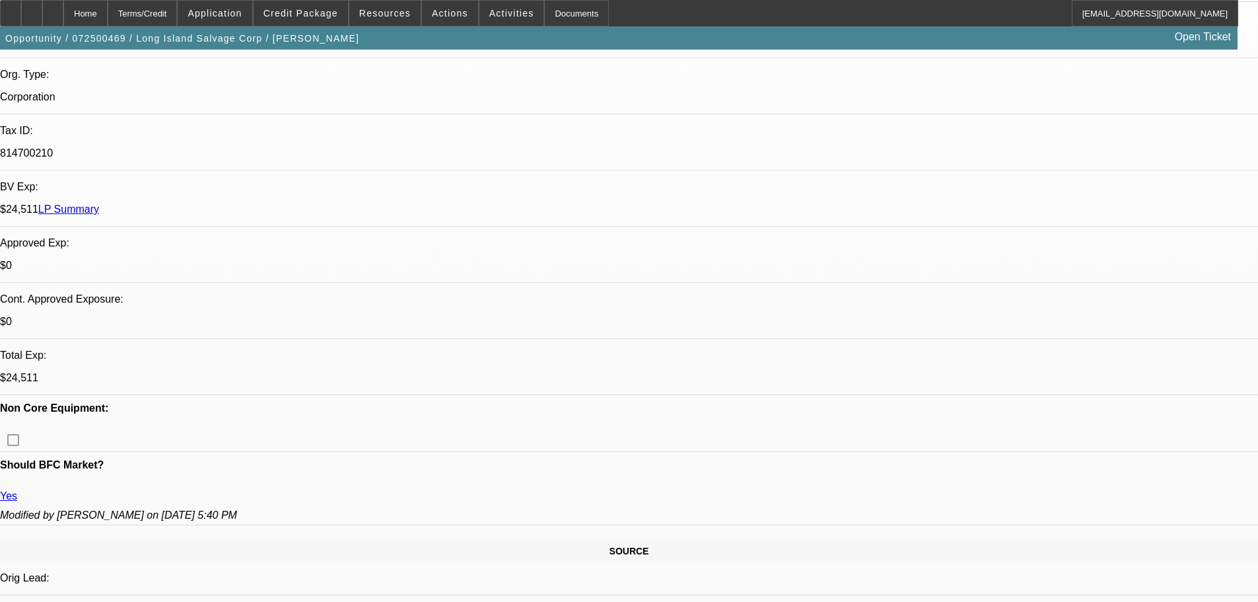
scroll to position [0, 0]
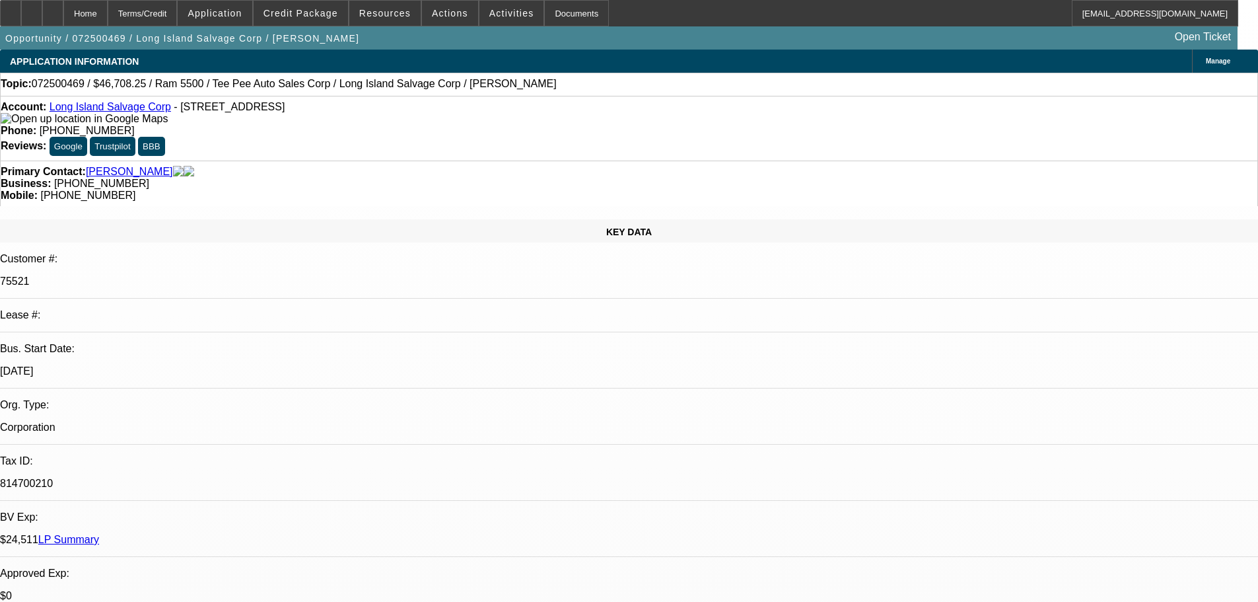
click at [118, 109] on link "Long Island Salvage Corp" at bounding box center [111, 106] width 122 height 11
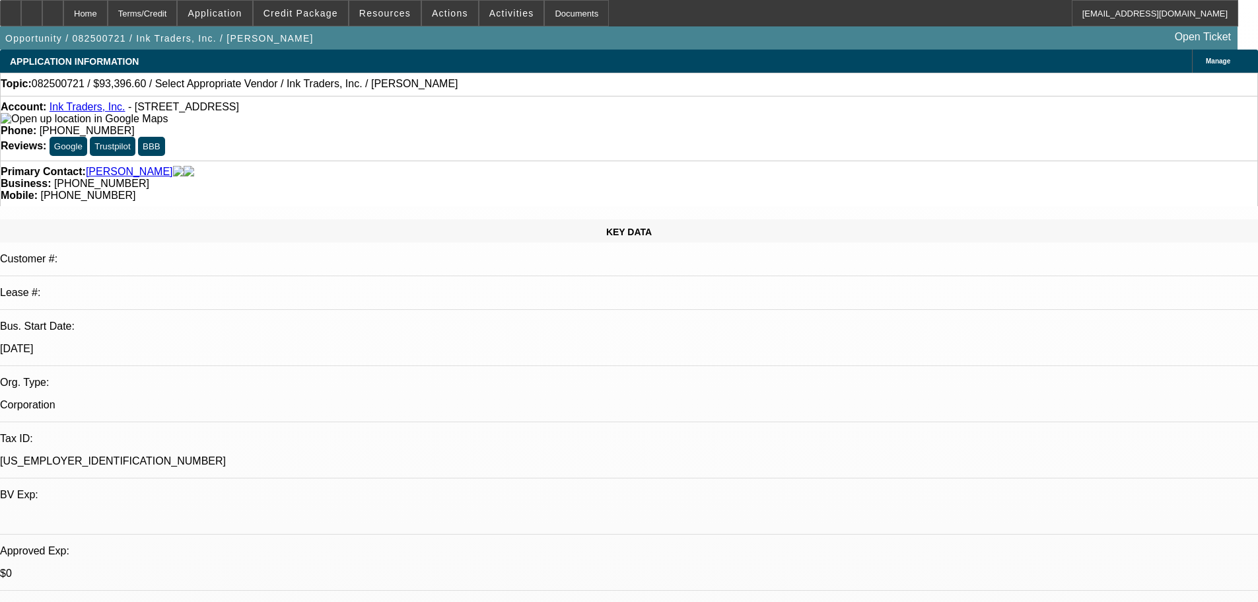
select select "0"
select select "2"
select select "0.1"
select select "4"
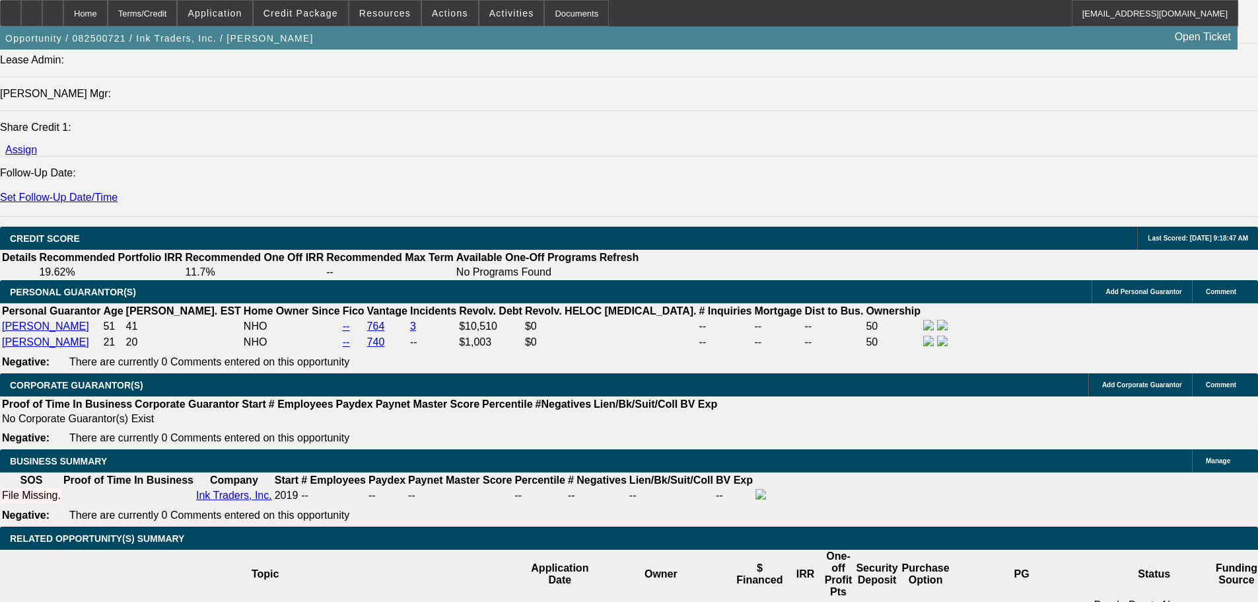
scroll to position [1849, 0]
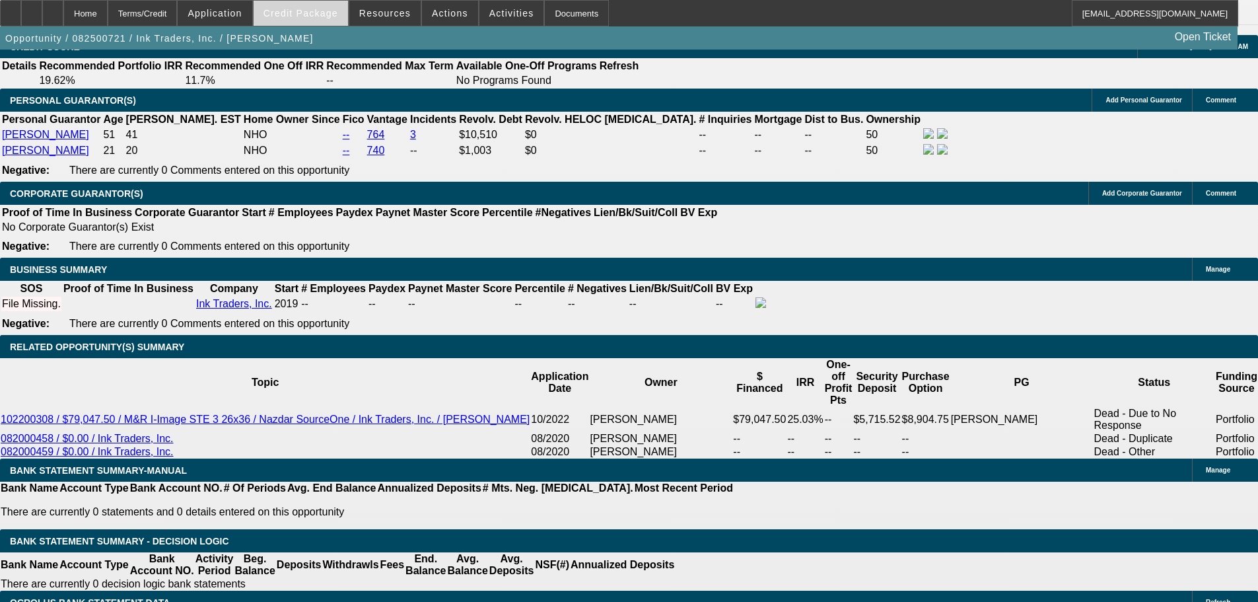
click at [318, 17] on span "Credit Package" at bounding box center [301, 13] width 75 height 11
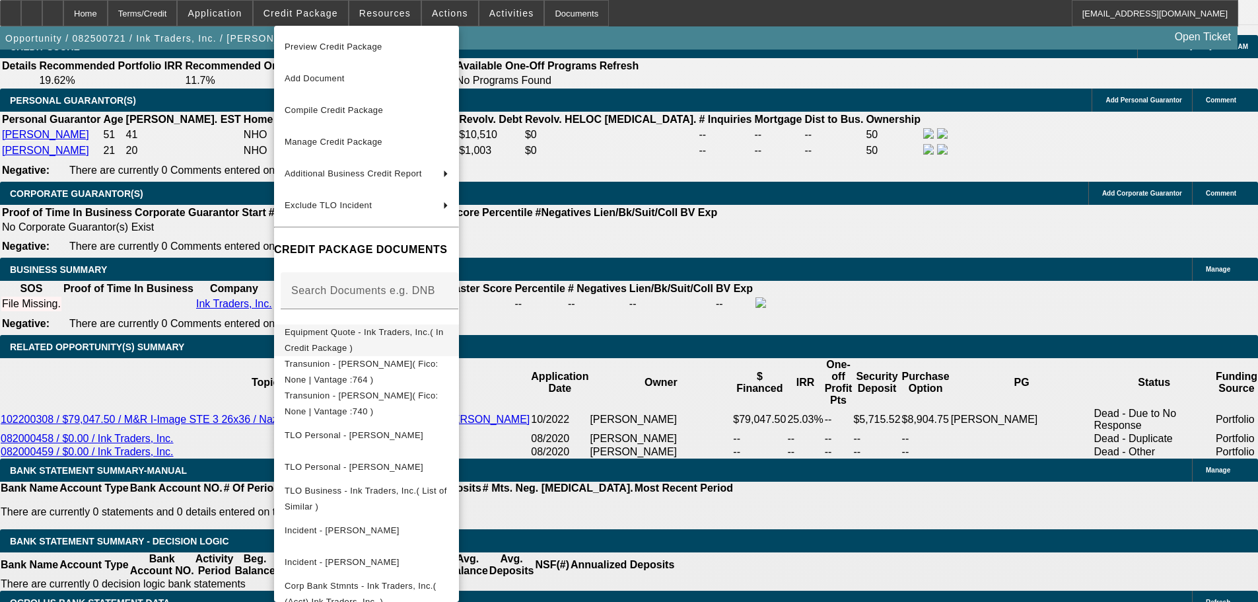
click at [386, 334] on span "Equipment Quote - Ink Traders, Inc.( In Credit Package )" at bounding box center [364, 340] width 159 height 26
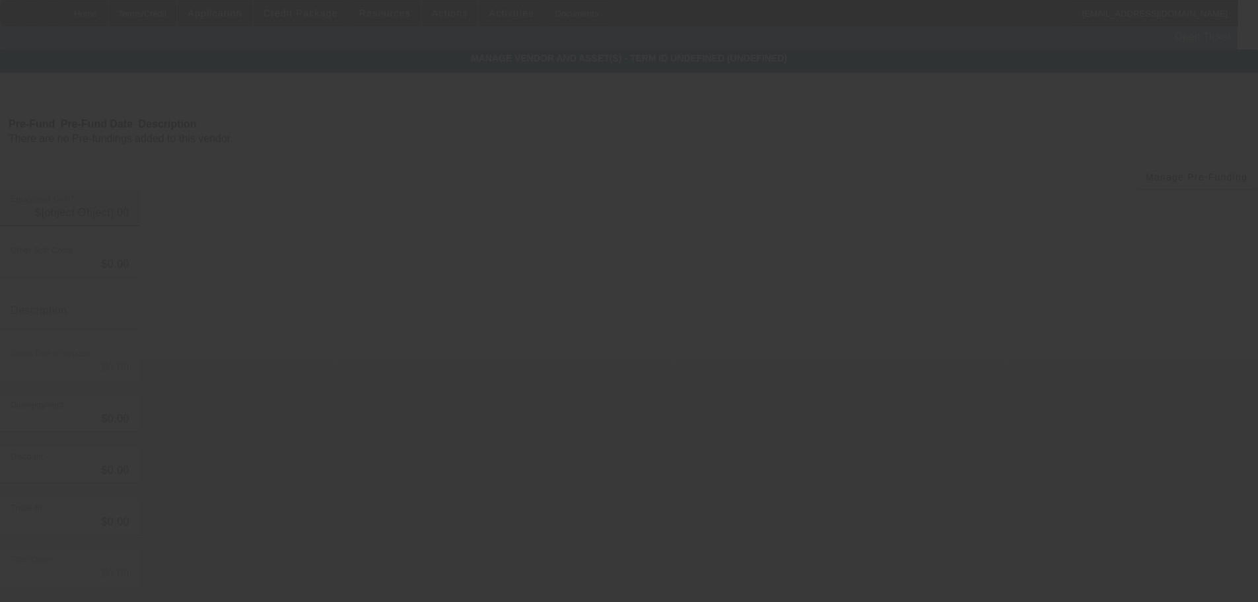
type input "$93,396.60"
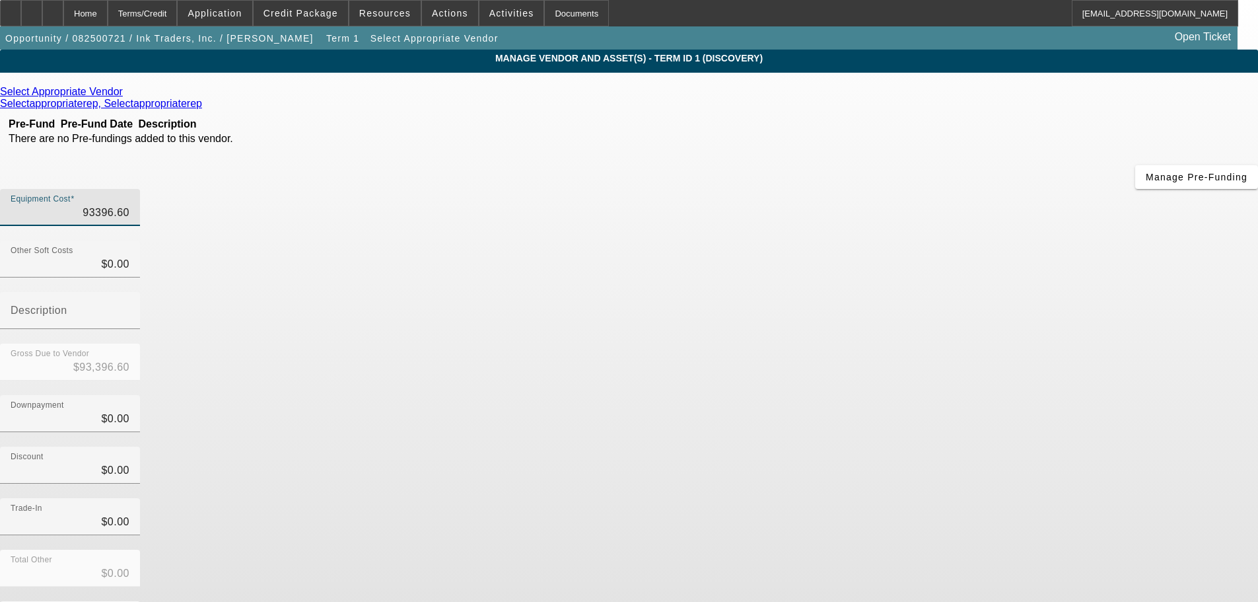
drag, startPoint x: 731, startPoint y: 109, endPoint x: 952, endPoint y: 75, distance: 223.2
click at [913, 189] on div "Equipment Cost 93396.60" at bounding box center [629, 215] width 1258 height 52
type input "9"
type input "$9.00"
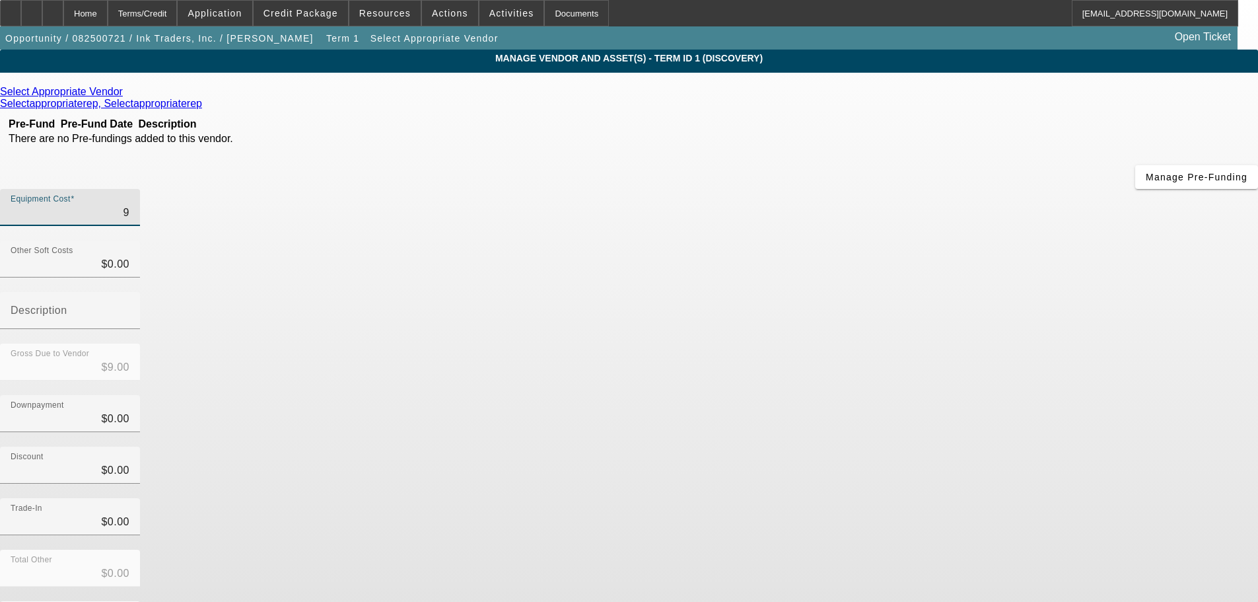
type input "96"
type input "$96.00"
type input "963"
type input "$963.00"
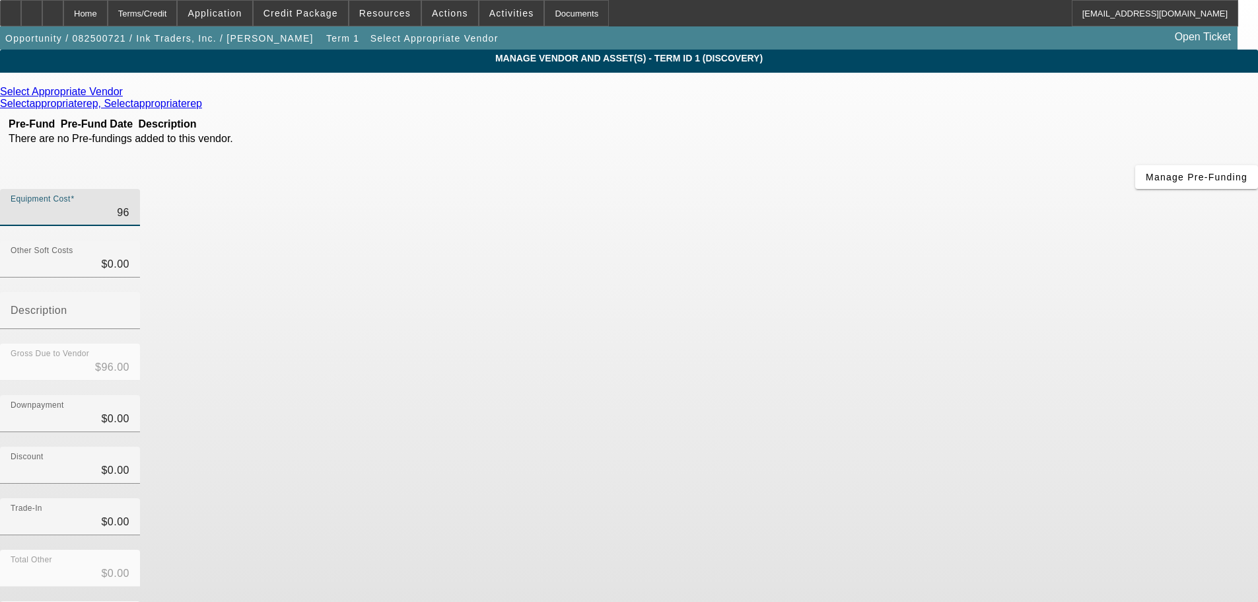
type input "$963.00"
type input "9639"
type input "$9,639.00"
type input "96396"
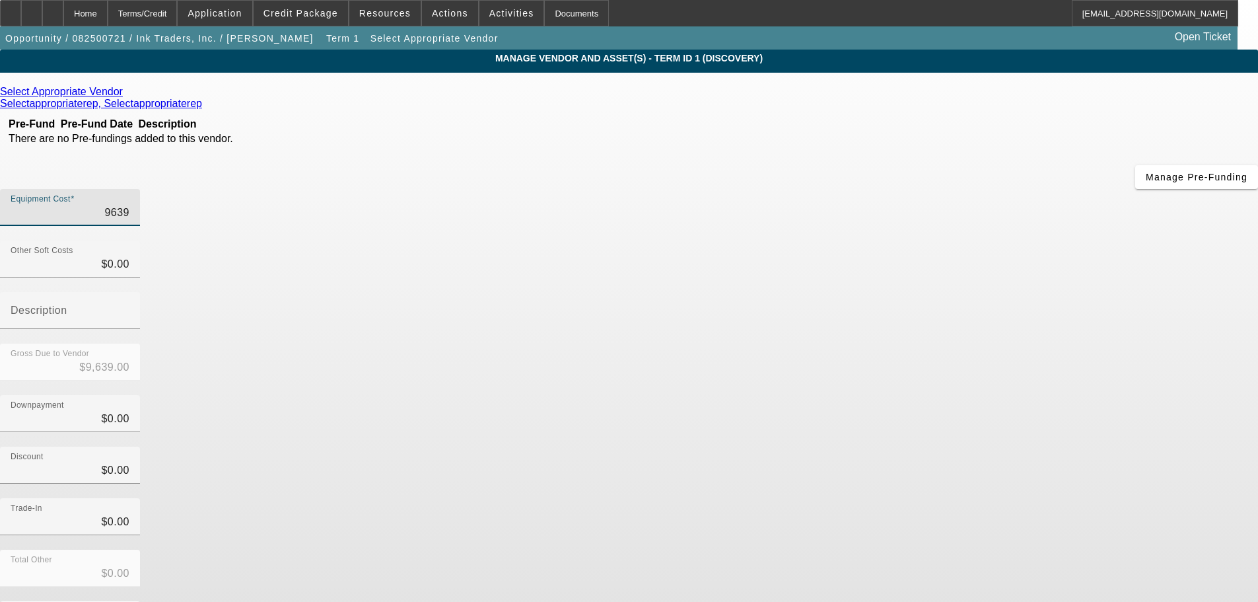
type input "$96,396.00"
type input "96396.6"
type input "$96,396.60"
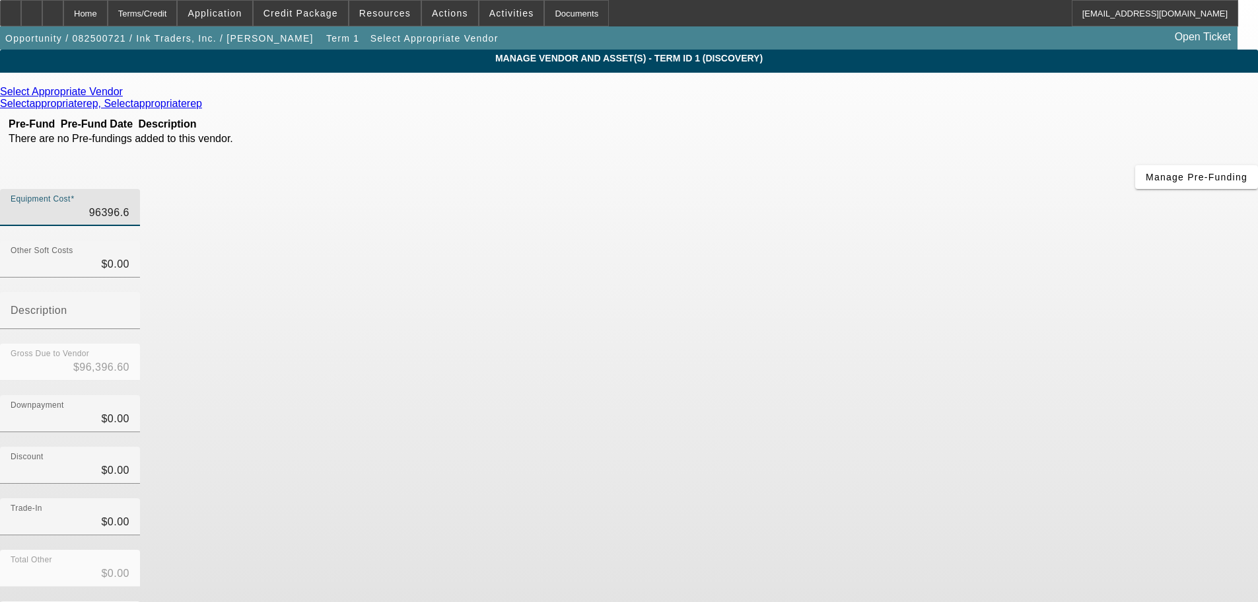
type input "$96,396.60"
click at [484, 379] on div "Select Appropriate Vendor Selectappropriaterep, Selectappropriaterep Pre-Fund P…" at bounding box center [629, 383] width 1258 height 594
click at [126, 93] on icon at bounding box center [126, 91] width 0 height 11
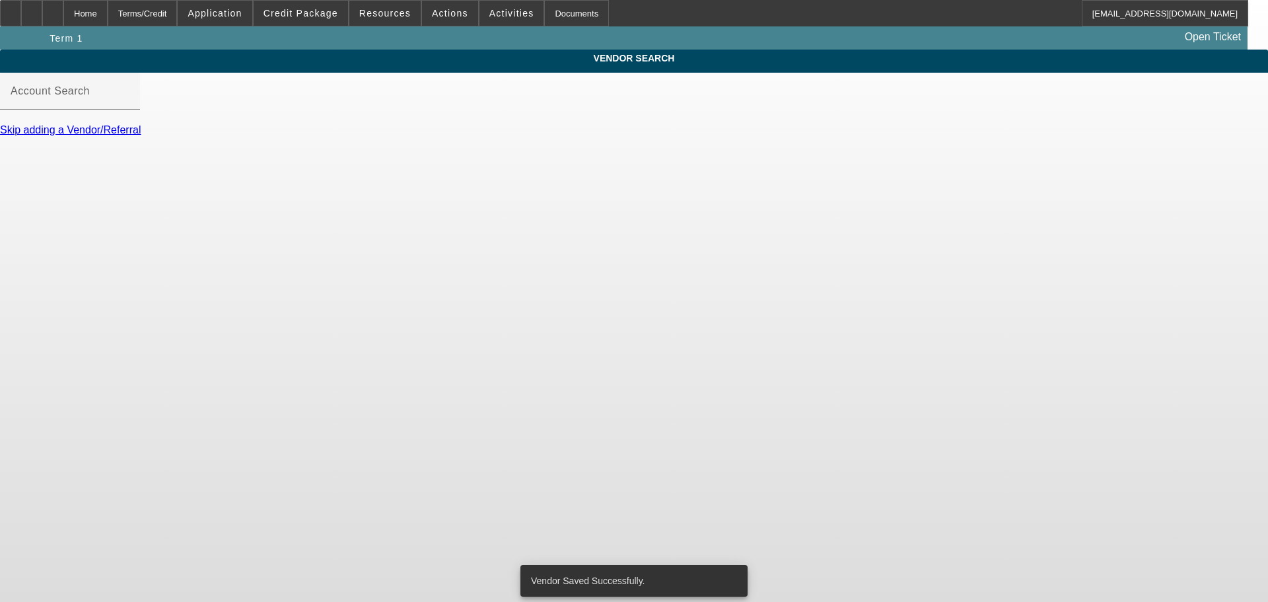
click at [129, 104] on input "Account Search" at bounding box center [70, 97] width 119 height 16
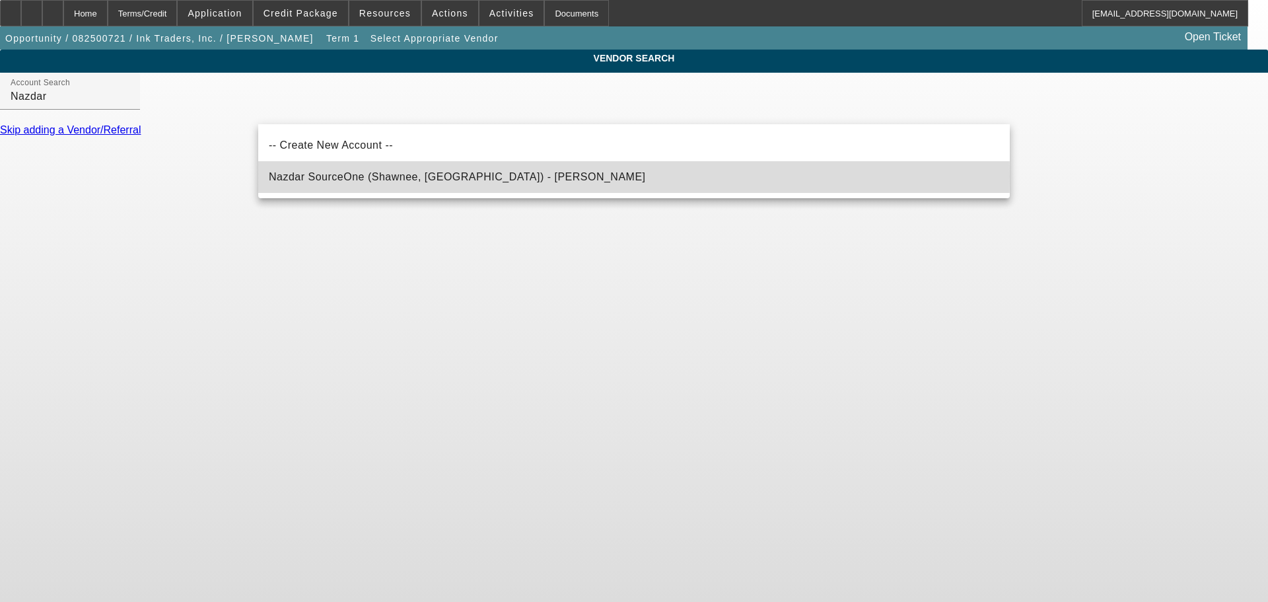
click at [371, 176] on span "Nazdar SourceOne (Shawnee, KS) - Morgan, John" at bounding box center [457, 176] width 377 height 11
type input "Nazdar SourceOne (Shawnee, KS) - Morgan, John"
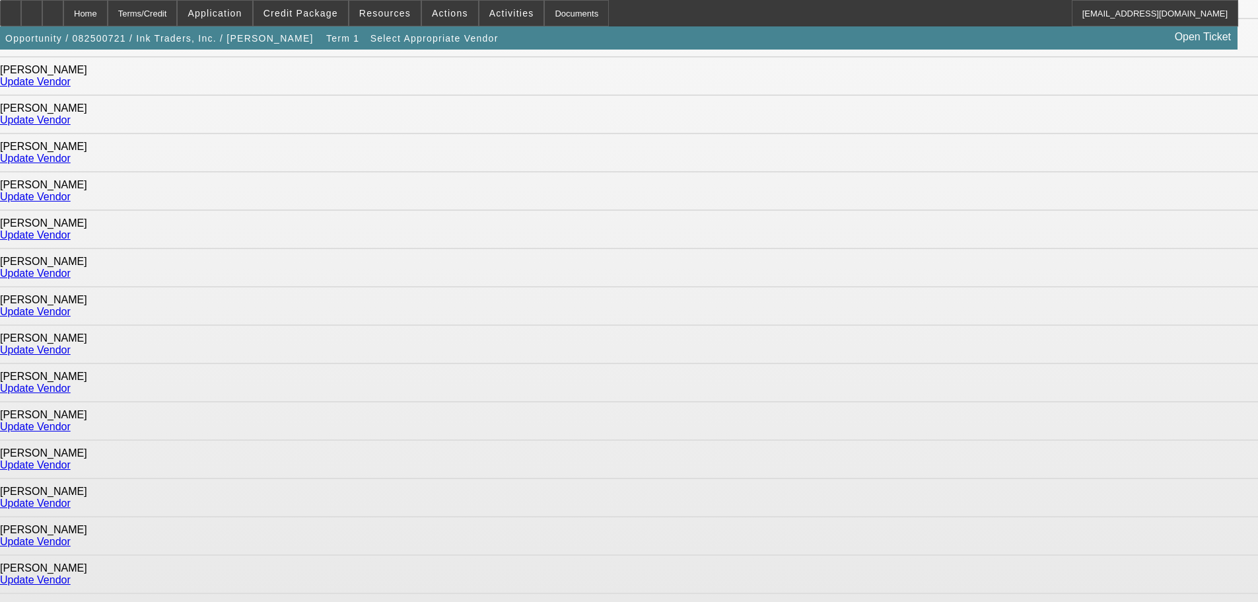
scroll to position [330, 0]
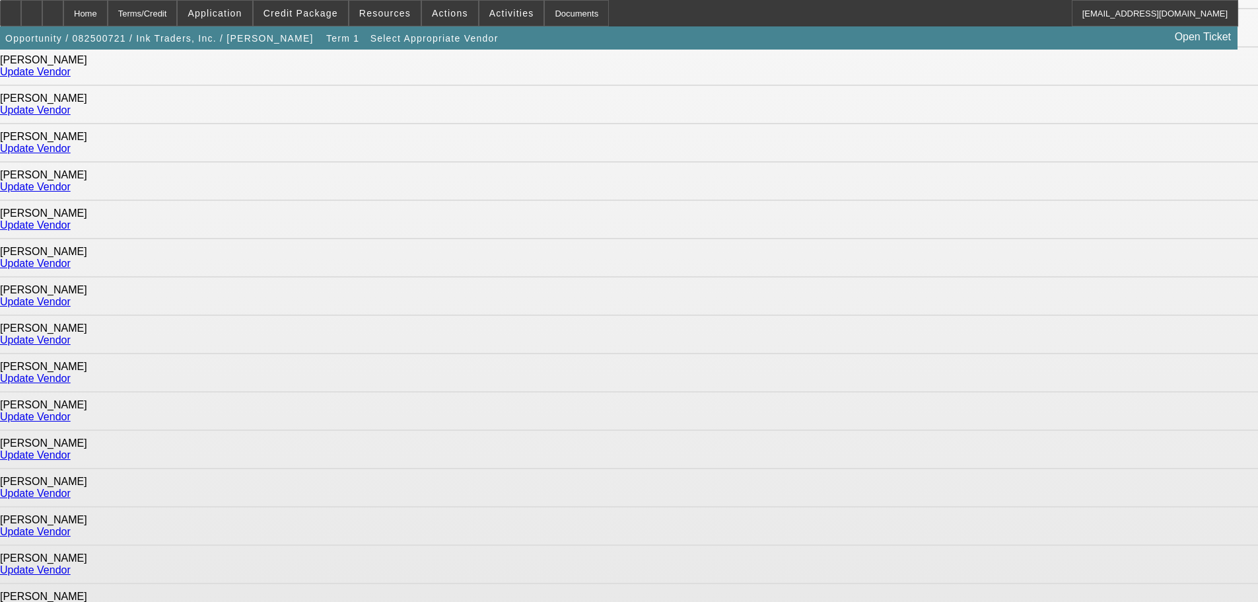
click at [71, 181] on link "Update Vendor" at bounding box center [35, 186] width 71 height 11
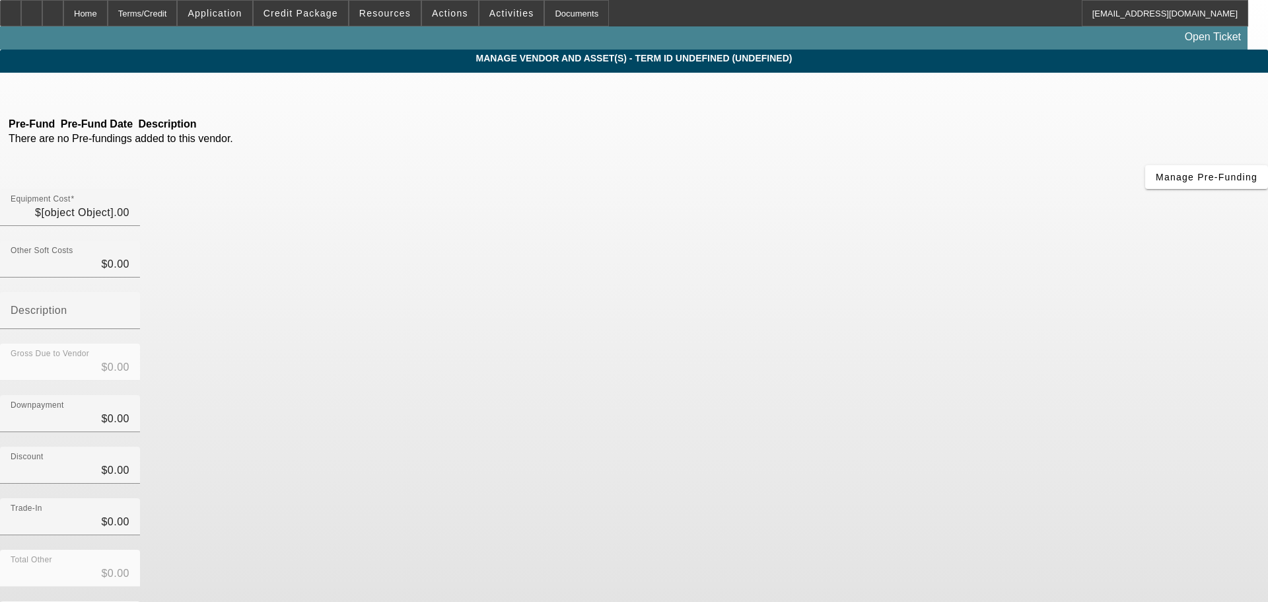
type input "$96,396.60"
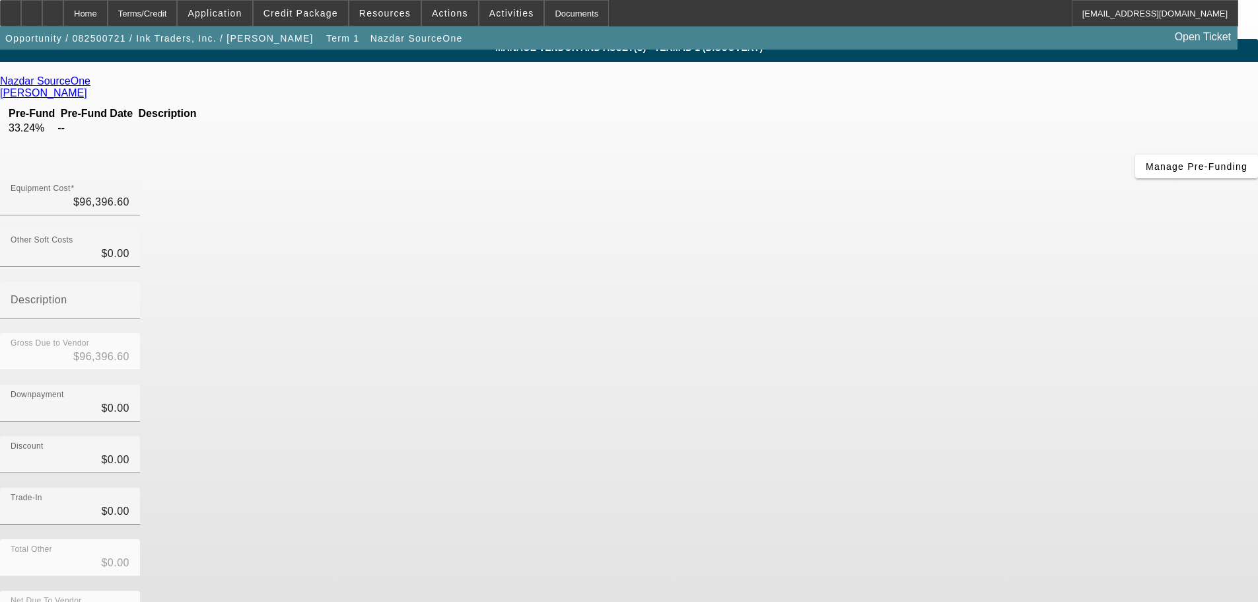
scroll to position [13, 0]
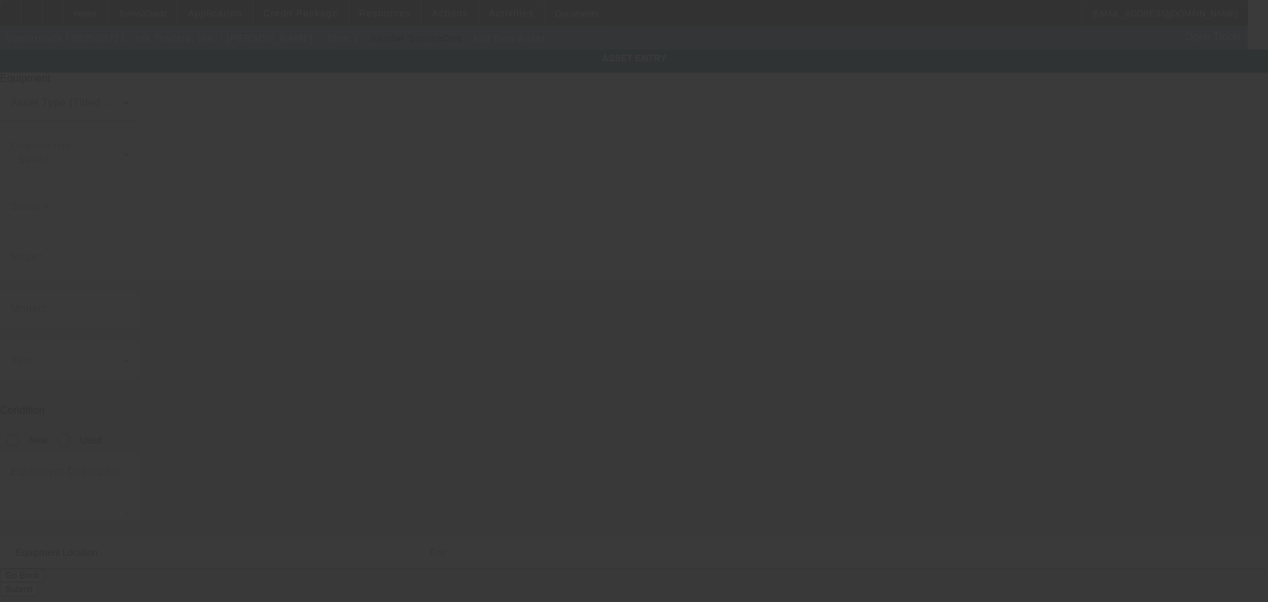
type input "16155 Progress Ln"
type input "Irwindale"
type input "91706"
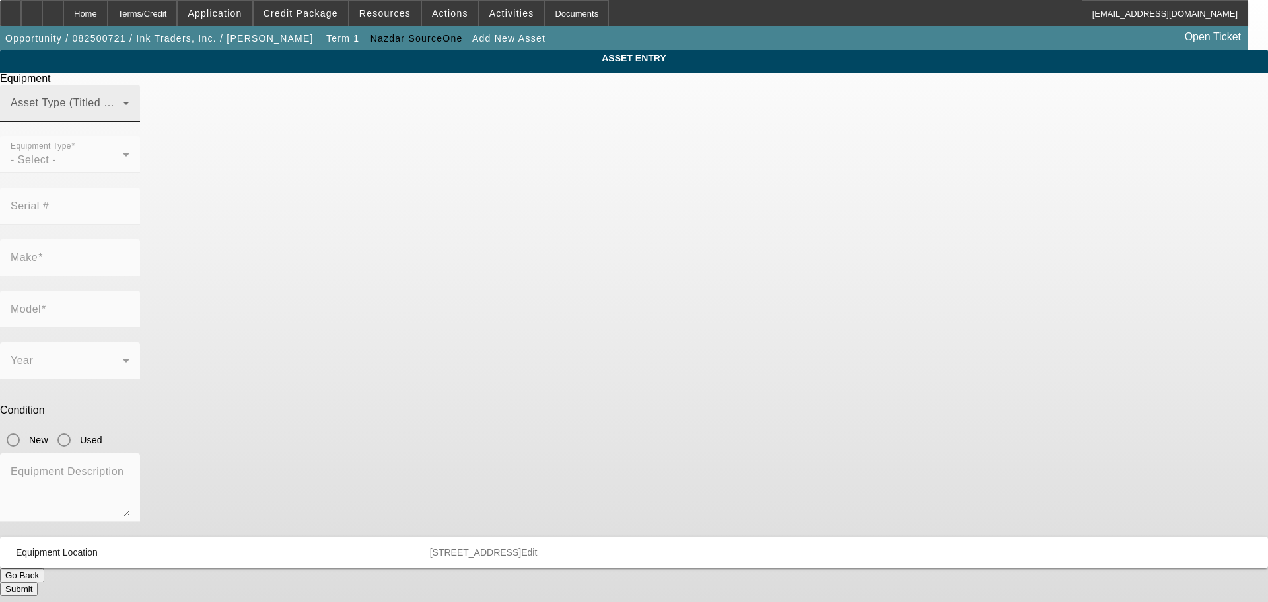
click at [129, 115] on div "Asset Type (Titled or Non-Titled)" at bounding box center [70, 103] width 119 height 37
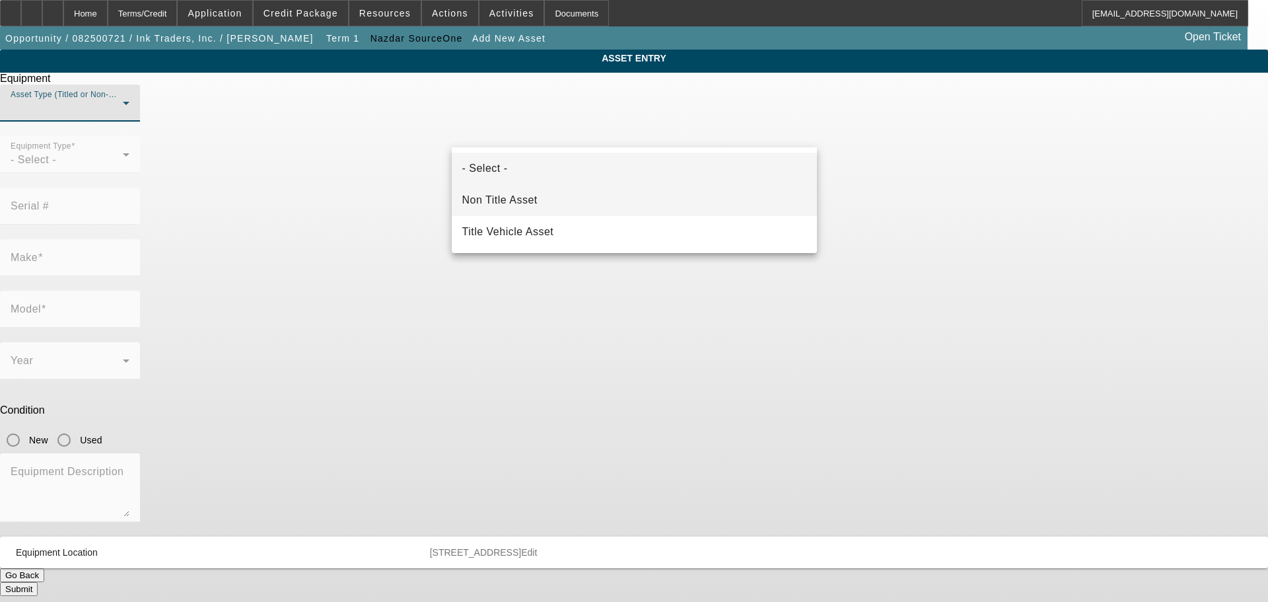
click at [513, 200] on span "Non Title Asset" at bounding box center [499, 200] width 75 height 16
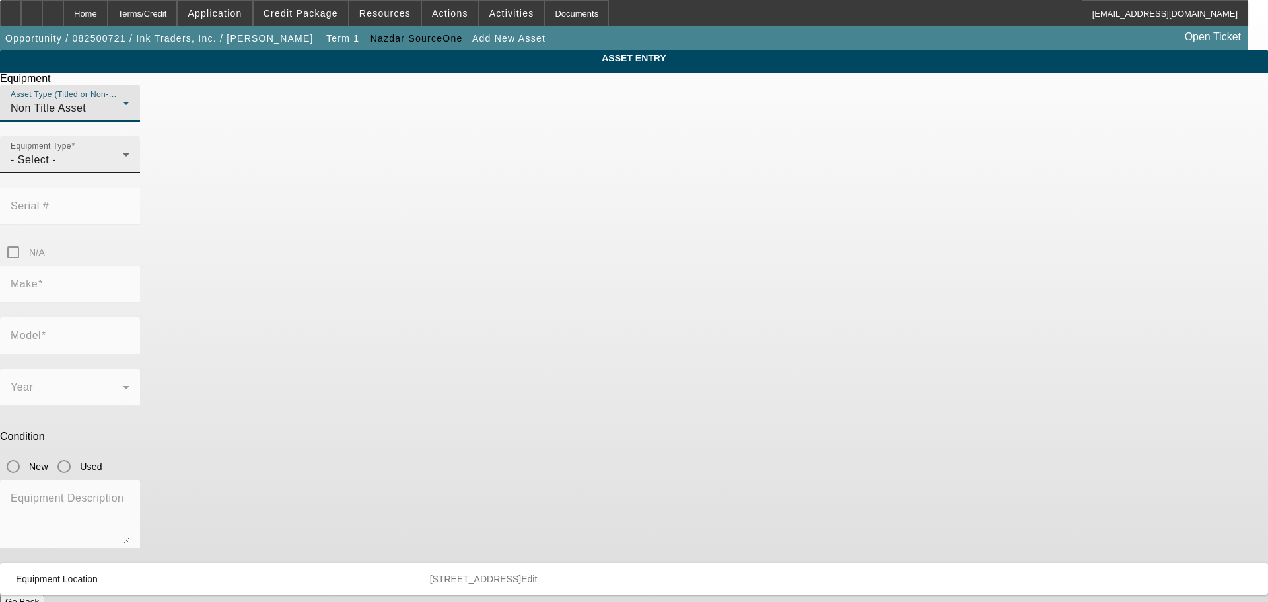
click at [123, 168] on div "- Select -" at bounding box center [67, 160] width 112 height 16
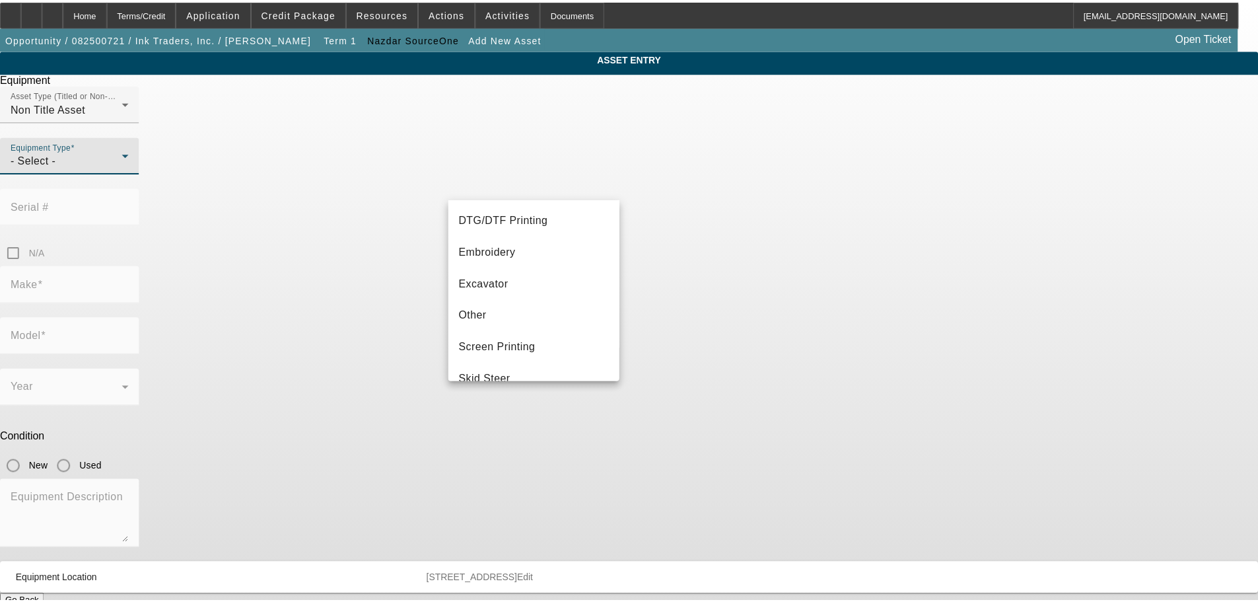
scroll to position [198, 0]
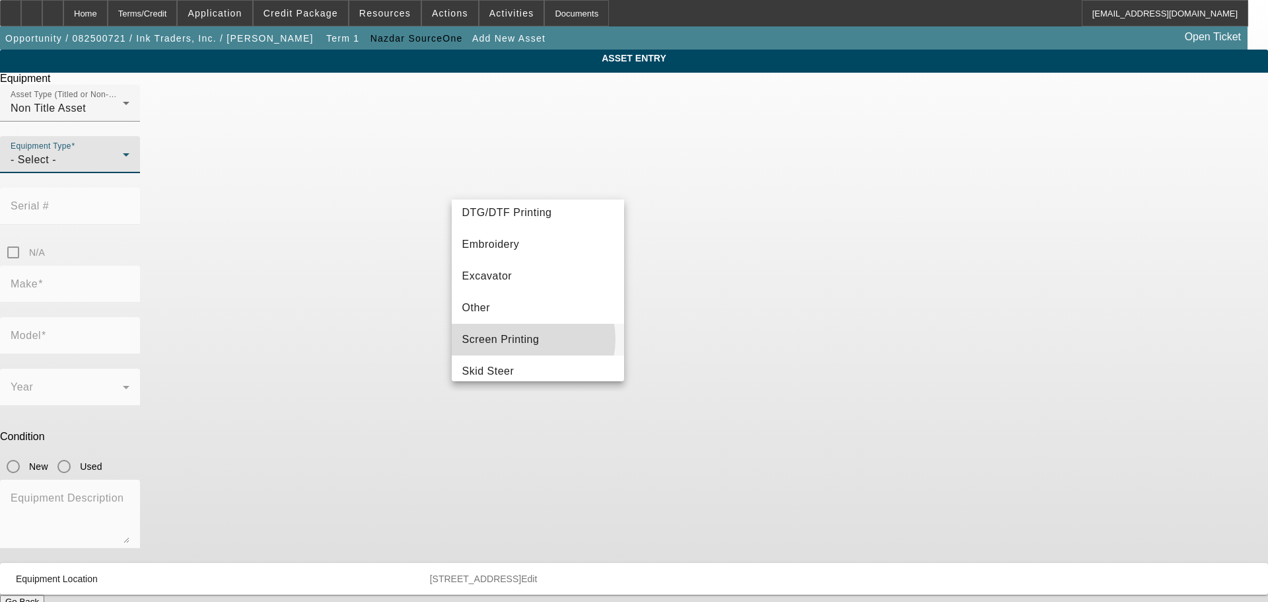
click at [530, 339] on span "Screen Printing" at bounding box center [500, 340] width 77 height 16
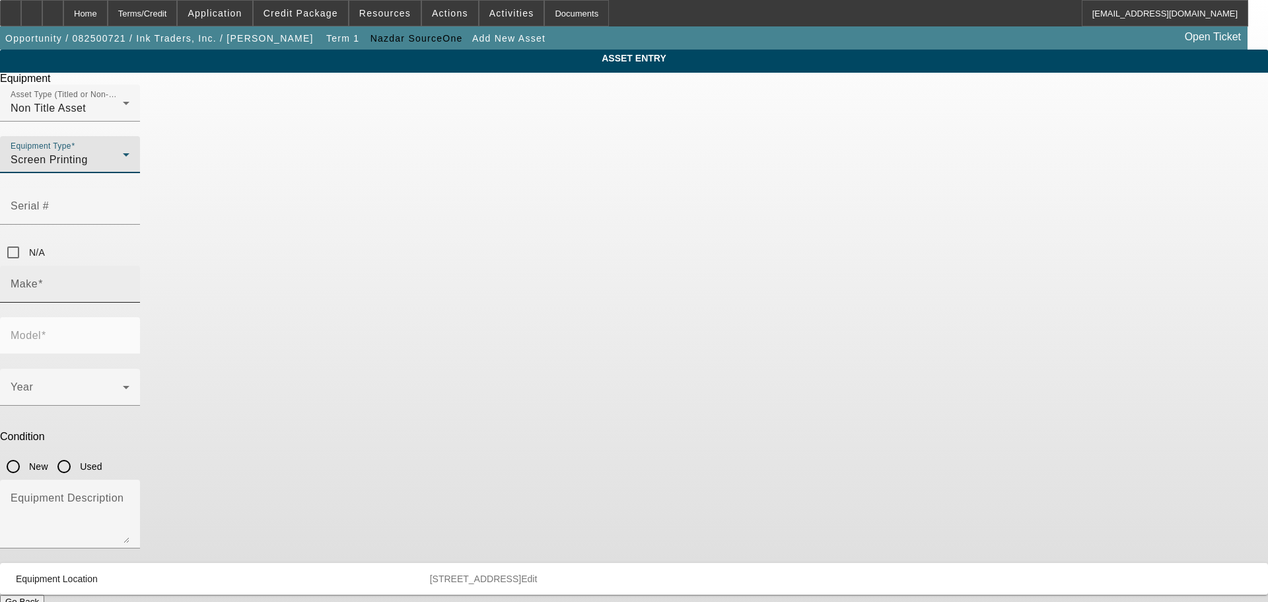
click at [129, 281] on input "Make" at bounding box center [70, 289] width 119 height 16
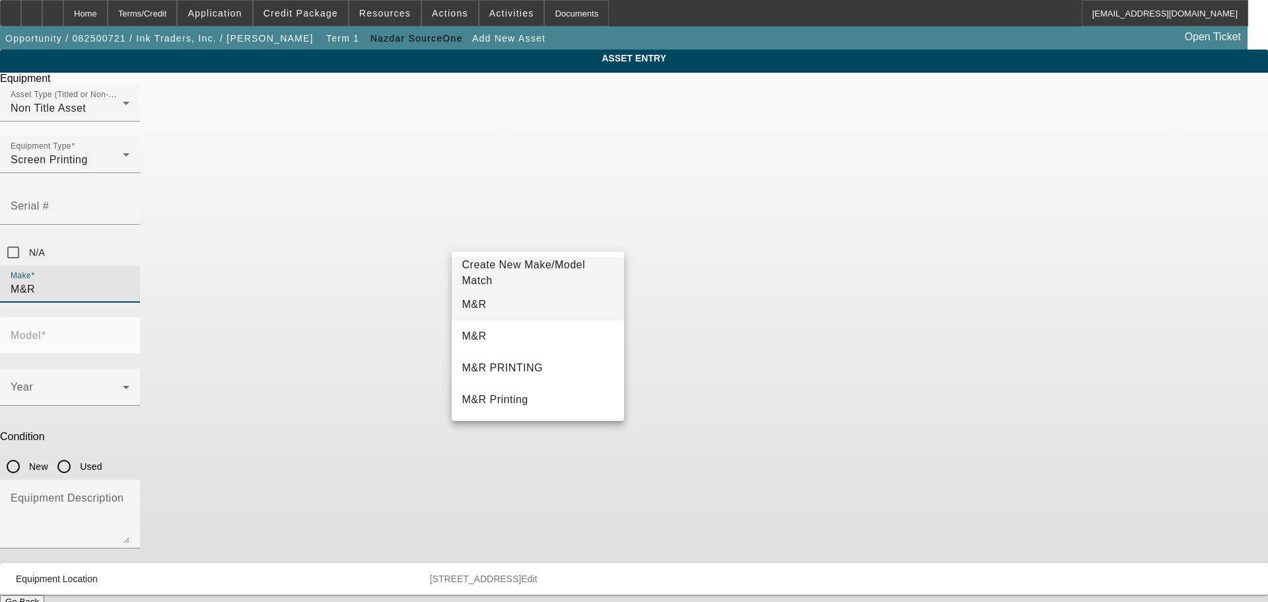
type input "M&R"
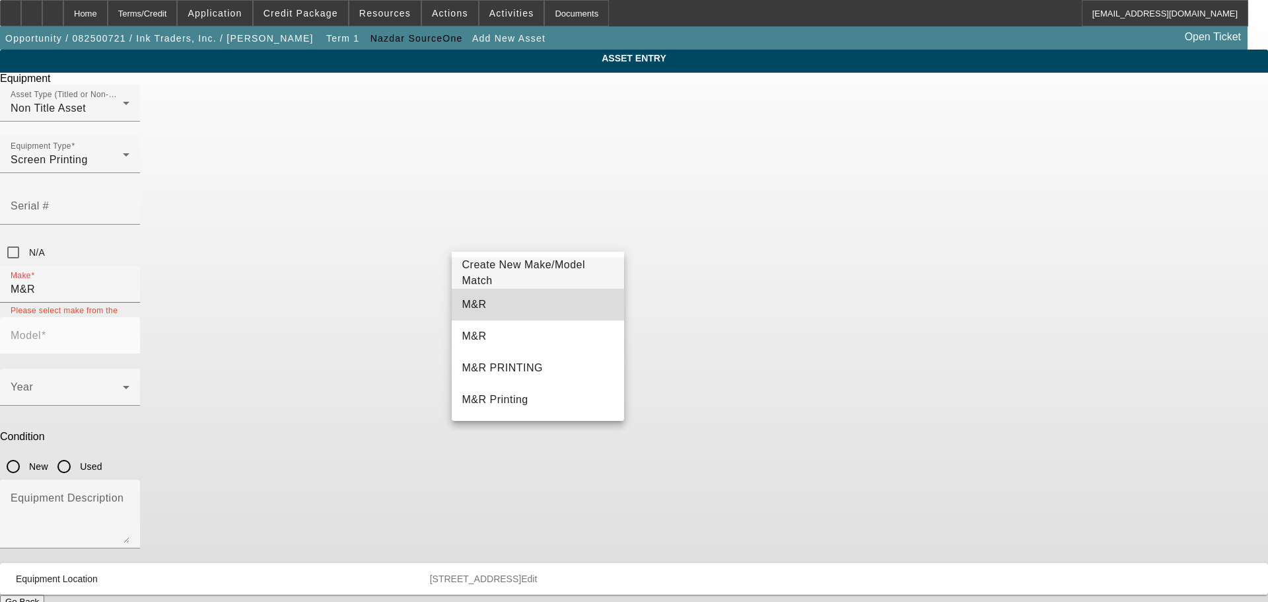
click at [497, 298] on mat-option "M&R" at bounding box center [538, 305] width 173 height 32
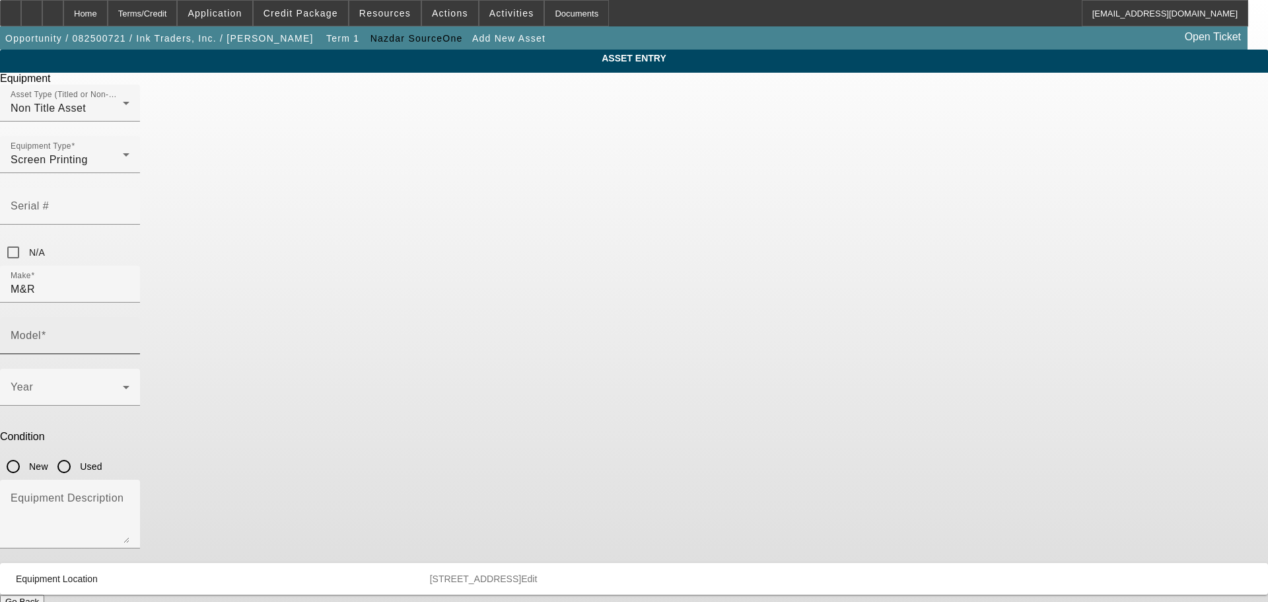
click at [41, 330] on mat-label "Model" at bounding box center [26, 335] width 30 height 11
click at [129, 333] on input "Model" at bounding box center [70, 341] width 119 height 16
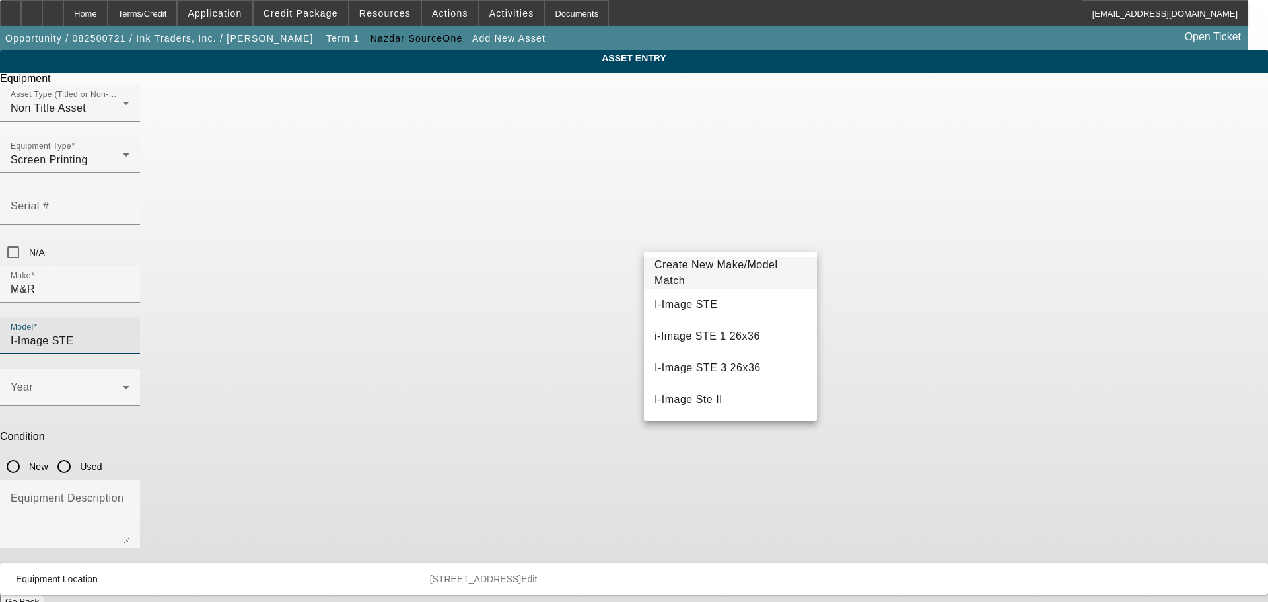
type input "I-Image STE"
click at [707, 270] on span "Create New Make/Model Match" at bounding box center [717, 272] width 124 height 27
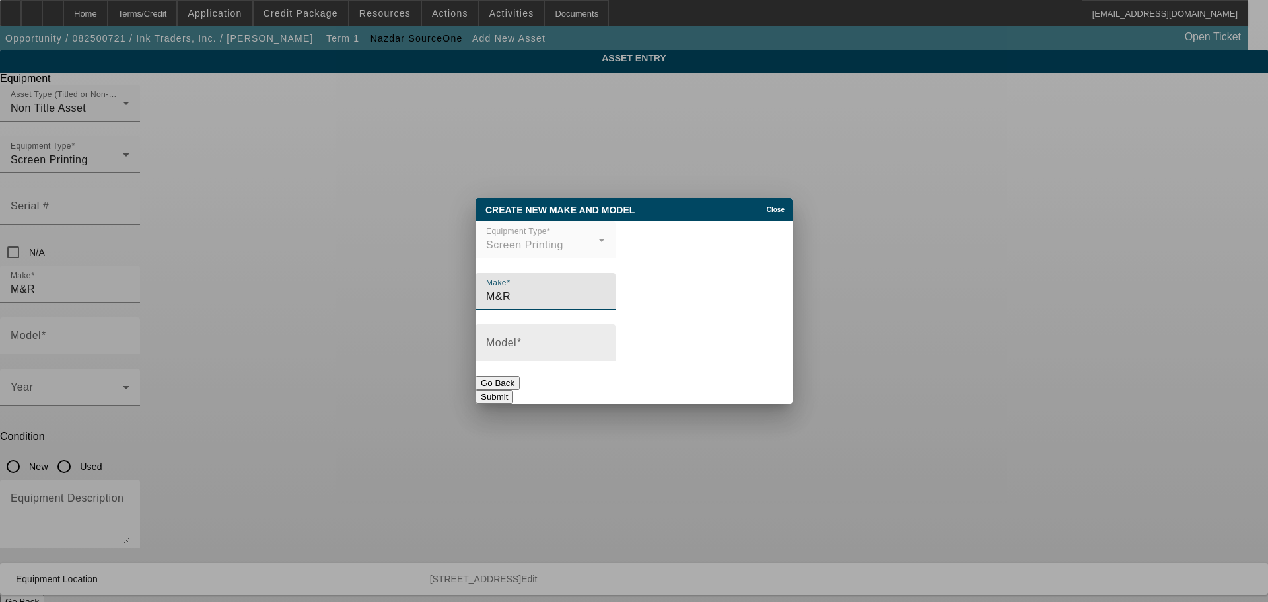
click at [599, 353] on input "Model" at bounding box center [545, 348] width 119 height 16
type input "I-Image STE"
click at [513, 390] on button "Submit" at bounding box center [495, 397] width 38 height 14
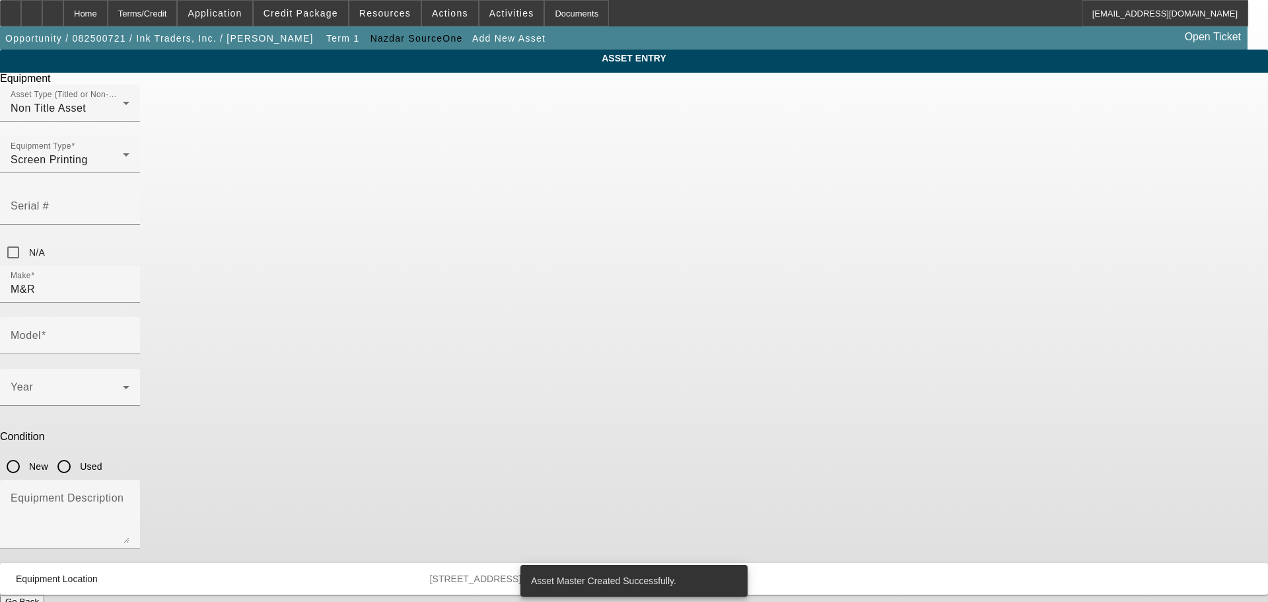
type input "I-Image STE"
click at [26, 453] on input "New" at bounding box center [13, 466] width 26 height 26
radio input "true"
click at [129, 384] on div at bounding box center [70, 392] width 119 height 16
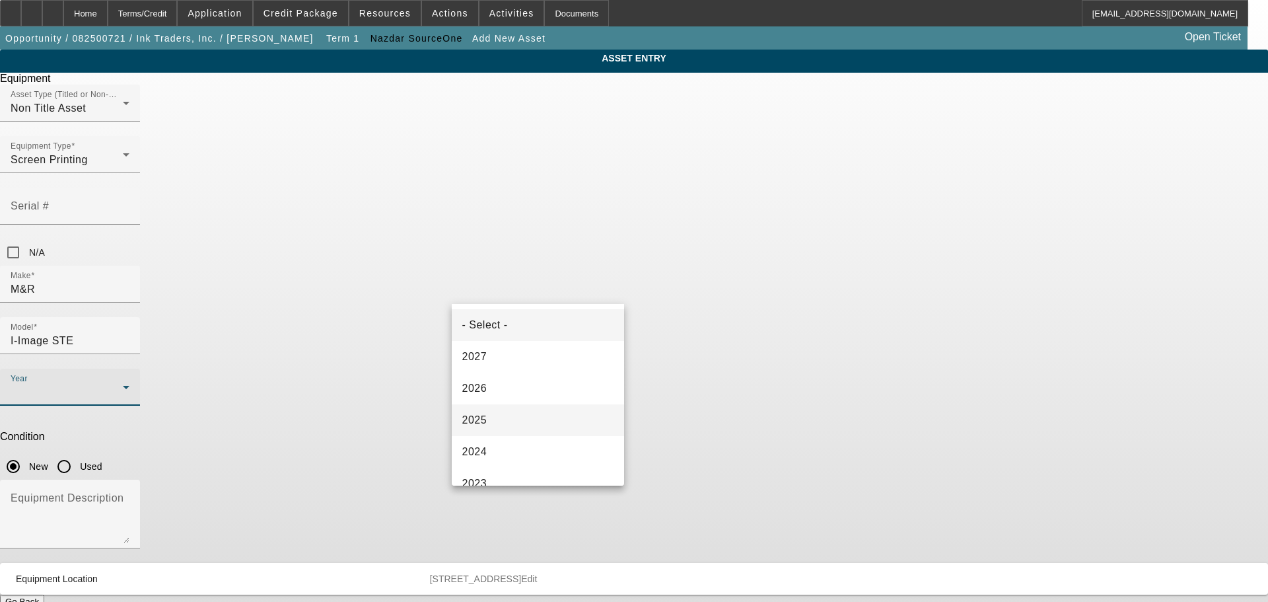
click at [532, 416] on mat-option "2025" at bounding box center [538, 420] width 173 height 32
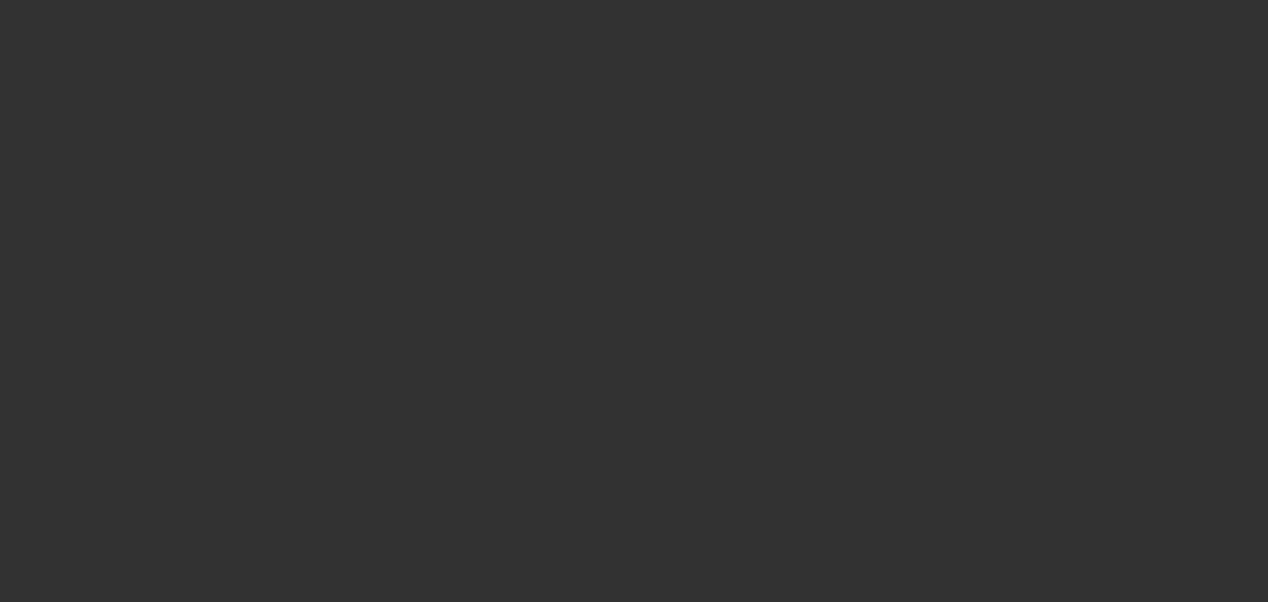
type input "$96,396.60"
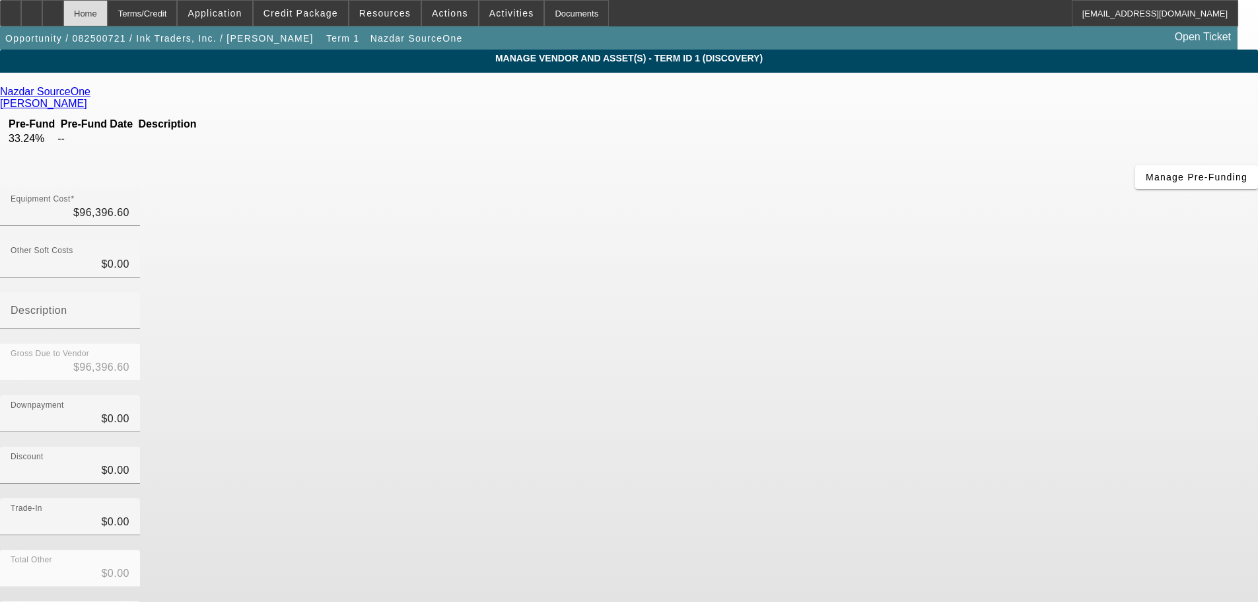
click at [108, 17] on div "Home" at bounding box center [85, 13] width 44 height 26
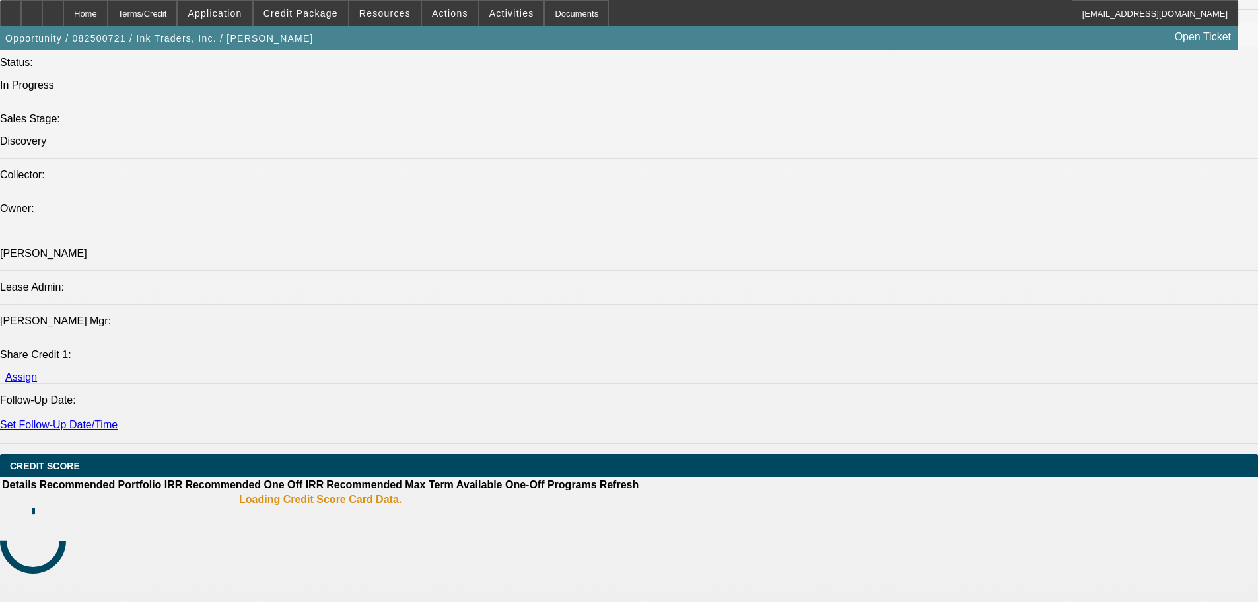
select select "0"
select select "2"
select select "0.1"
select select "4"
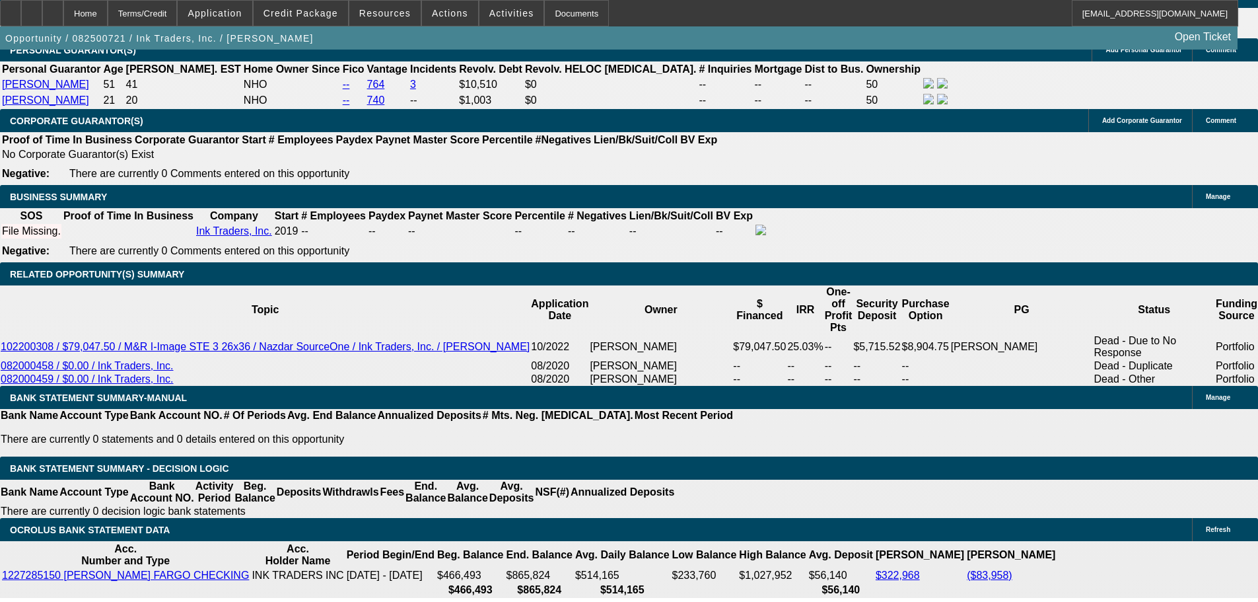
scroll to position [1919, 0]
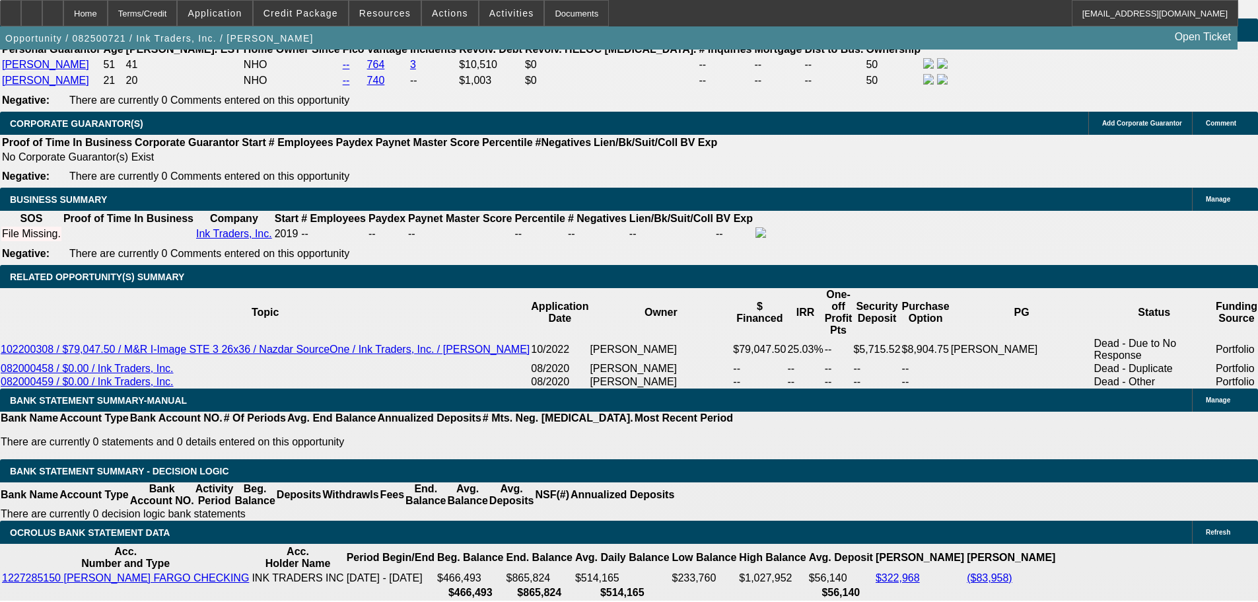
select select "0.2"
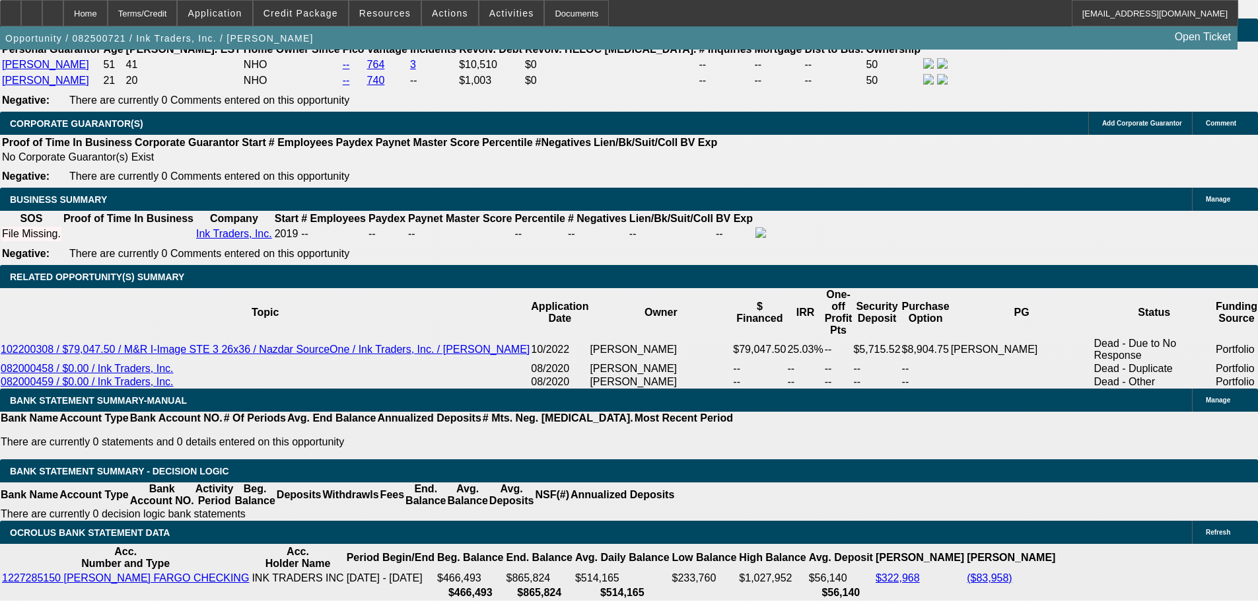
drag, startPoint x: 234, startPoint y: 322, endPoint x: 371, endPoint y: 289, distance: 141.5
type input "$20,000.00"
click at [502, 294] on body "Home Terms/Credit Application Credit Package Resources Actions Activities Docum…" at bounding box center [629, 493] width 1258 height 4824
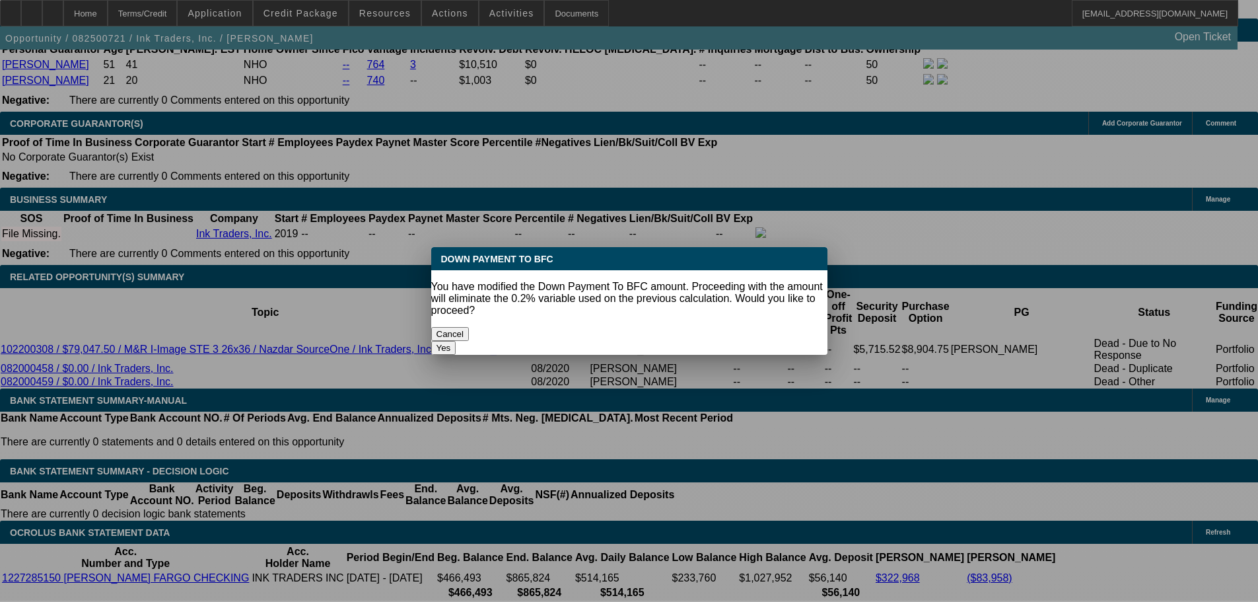
click at [456, 341] on button "Yes" at bounding box center [443, 348] width 25 height 14
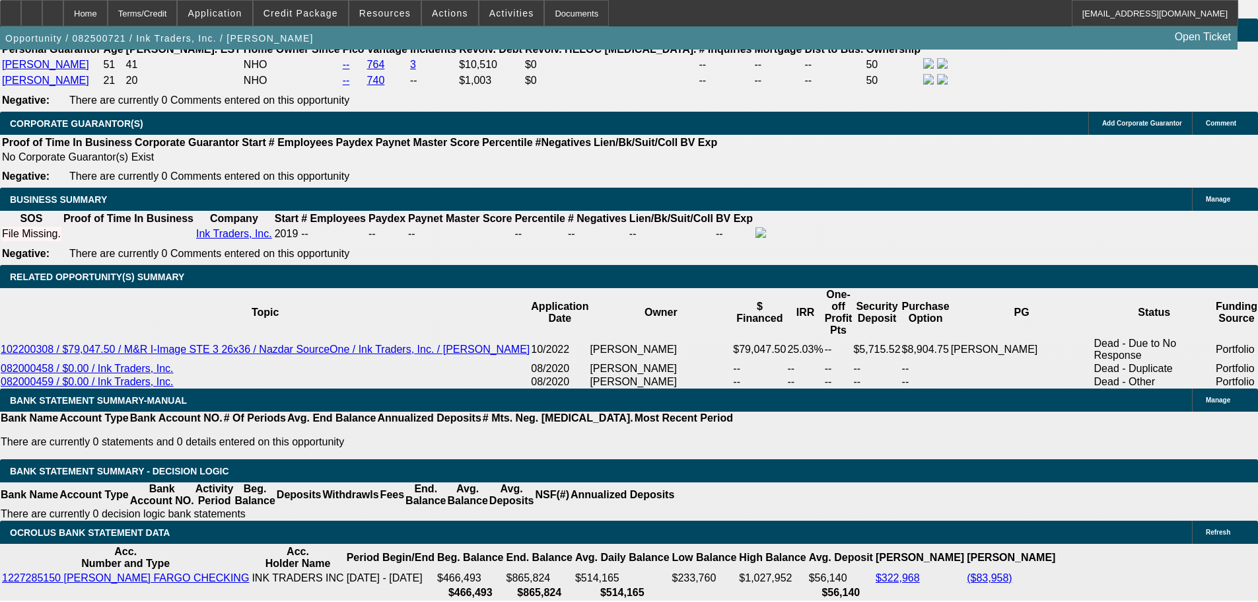
select select "0"
type input "36"
type input "2"
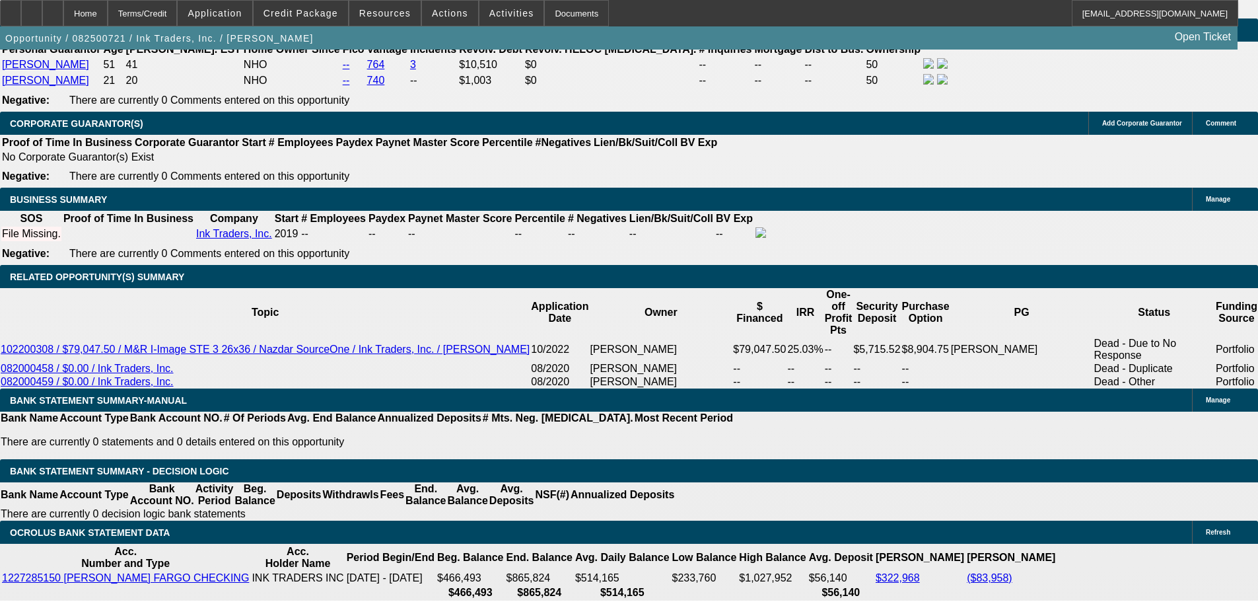
type input "$4,376.40"
type input "$2,188.20"
type input "20"
type input "$5,678.34"
type input "$2,839.17"
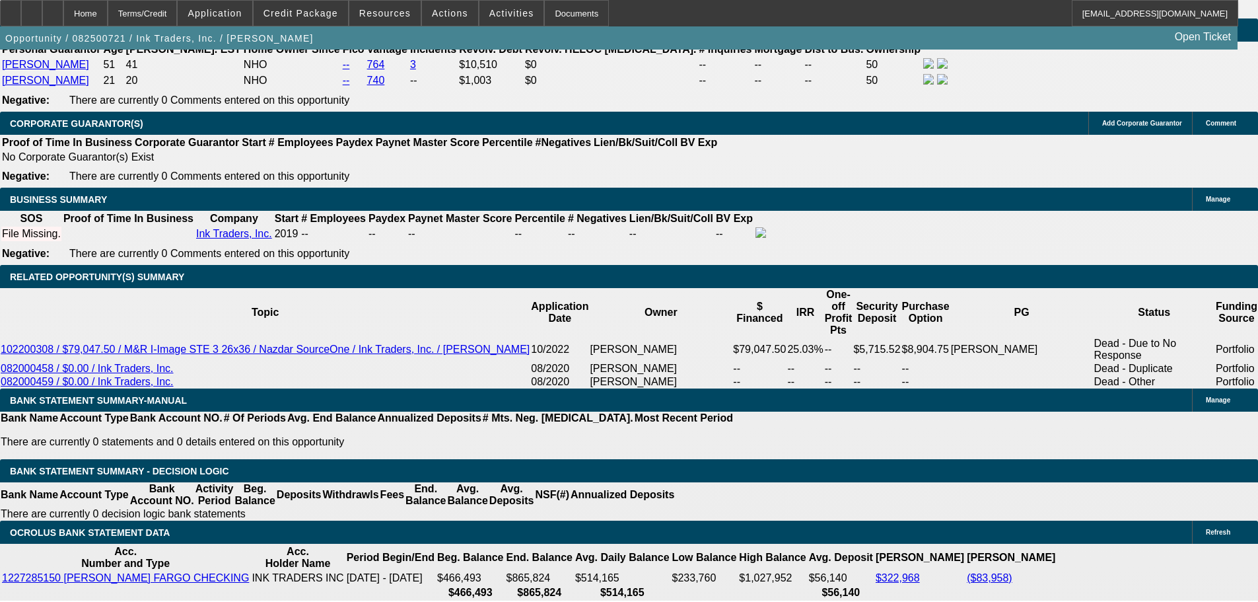
type input "20"
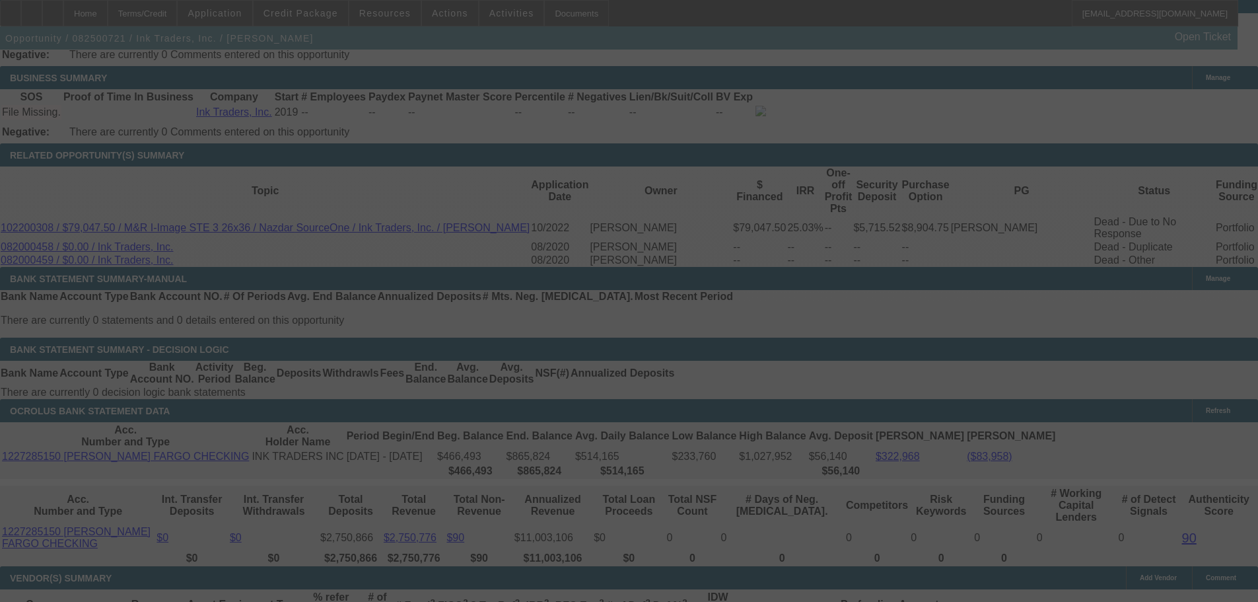
scroll to position [2051, 0]
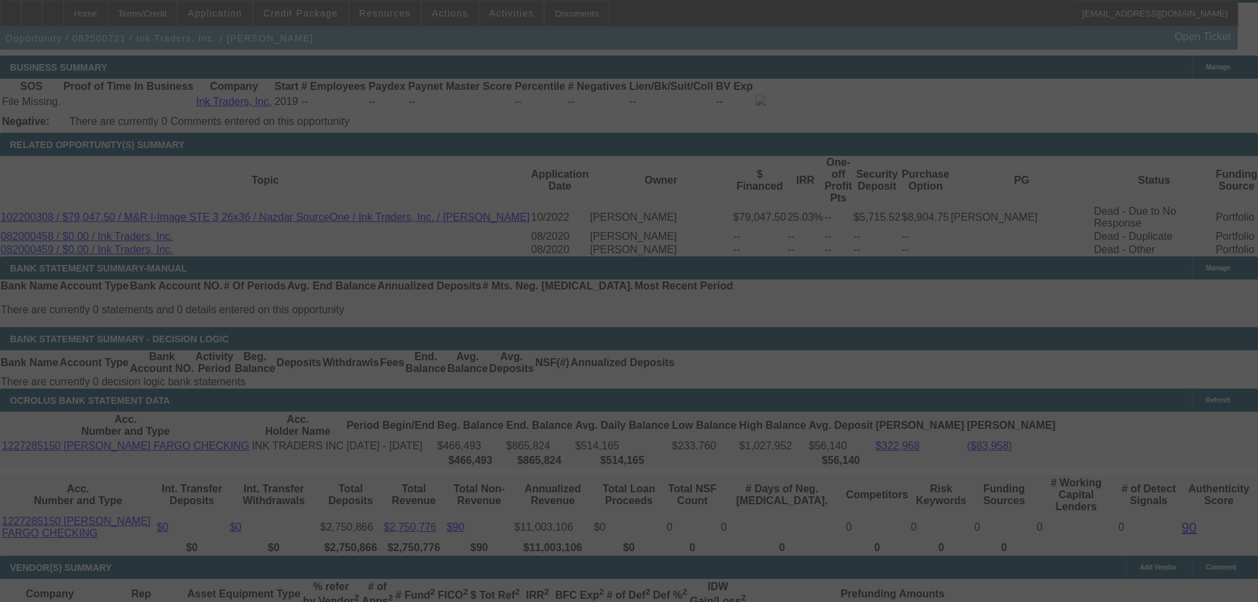
select select "0"
select select "2"
select select "0.1"
select select "4"
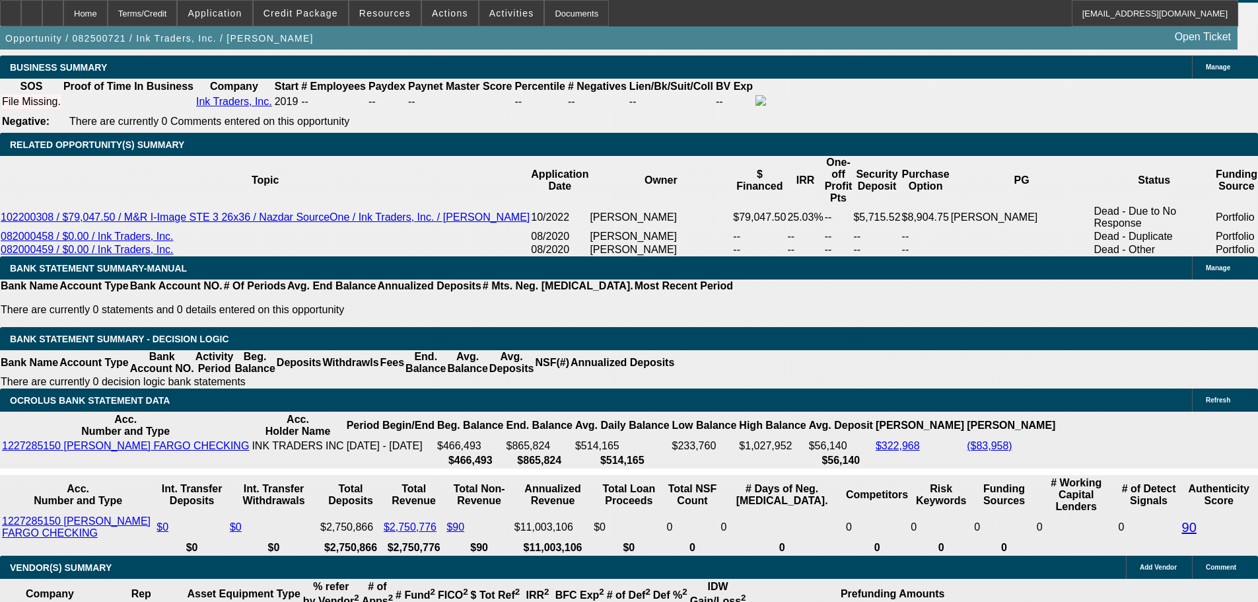
select select "0.15"
type input "$14,459.49"
type input "UNKNOWN"
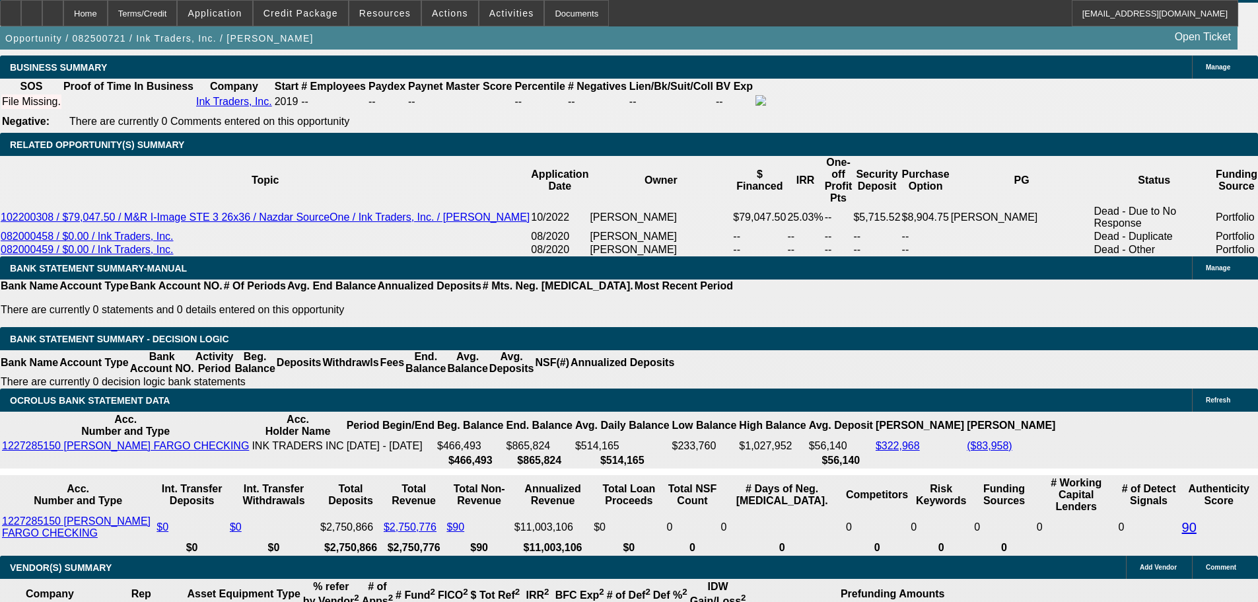
type input "$6,090.16"
type input "$3,045.08"
drag, startPoint x: 228, startPoint y: 188, endPoint x: 367, endPoint y: 195, distance: 139.5
type input "$15,000.00"
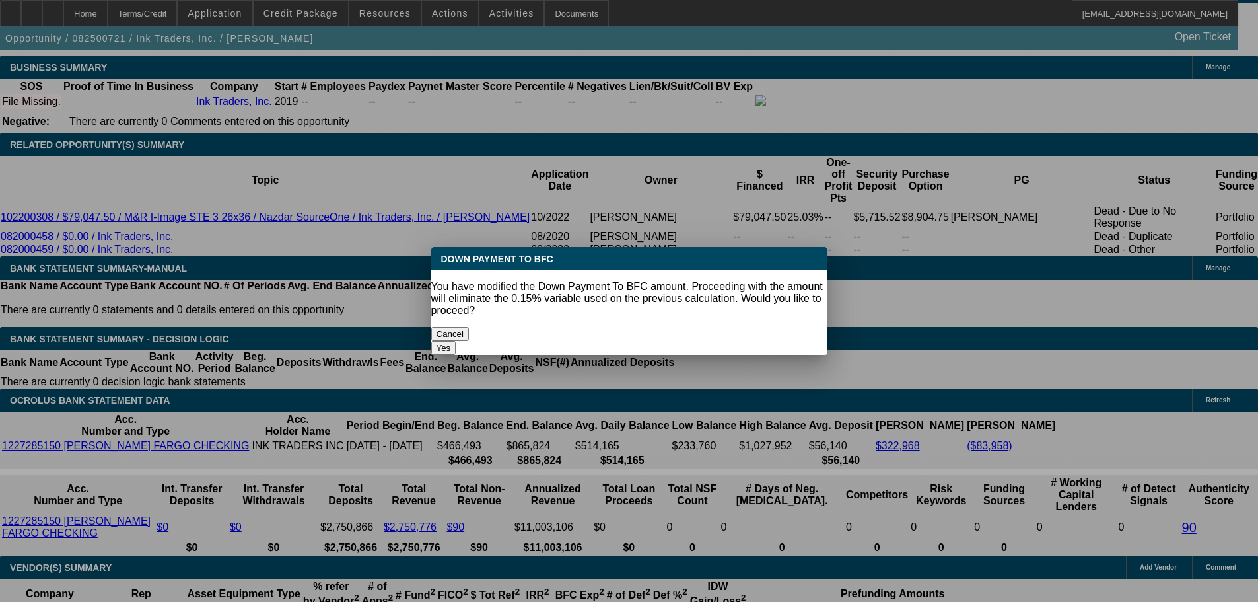
scroll to position [0, 0]
click at [483, 248] on body "Home Terms/Credit Application Credit Package Resources Actions Activities Docum…" at bounding box center [629, 361] width 1258 height 4824
click at [679, 341] on div "Yes" at bounding box center [629, 348] width 396 height 14
click at [456, 341] on button "Yes" at bounding box center [443, 348] width 25 height 14
select select "0"
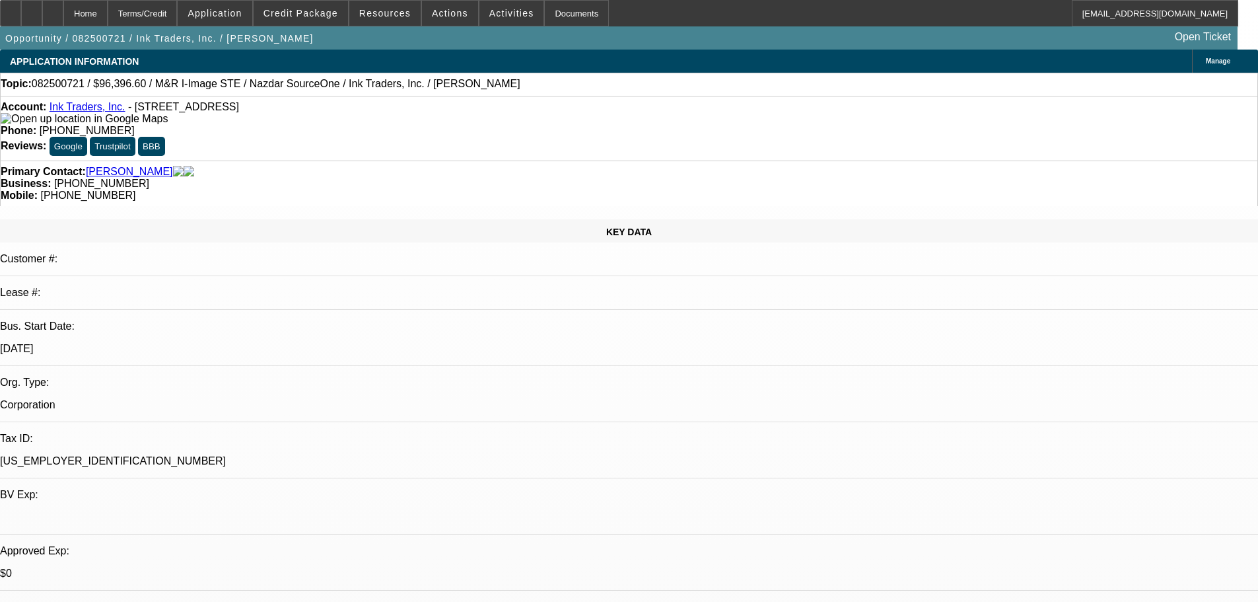
scroll to position [2051, 0]
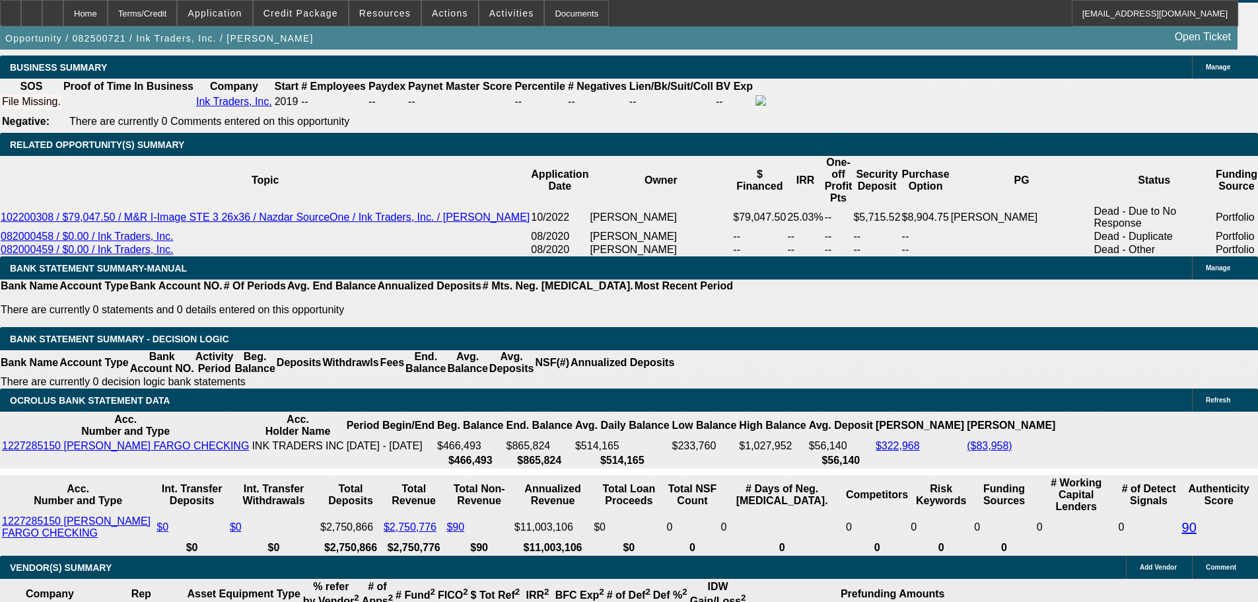
type input "$6,049.98"
type input "$3,024.99"
drag, startPoint x: 334, startPoint y: 293, endPoint x: 357, endPoint y: 293, distance: 23.1
type input "2"
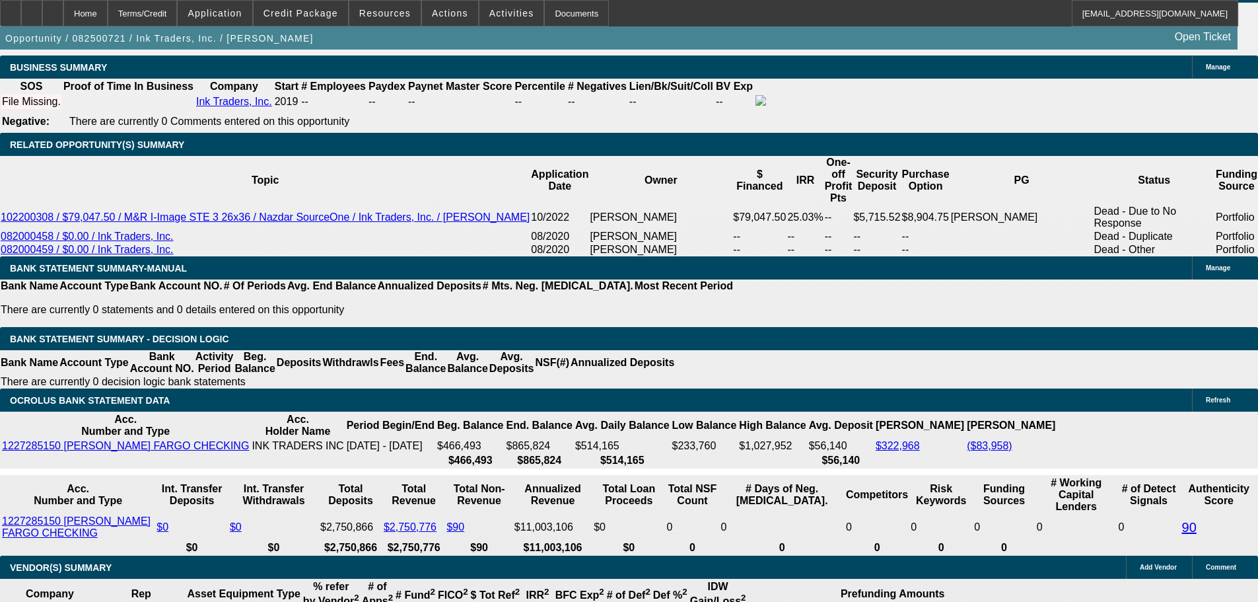
type input "$4,662.82"
type input "$2,331.41"
type input "21"
type input "$6,133.24"
type input "$3,066.62"
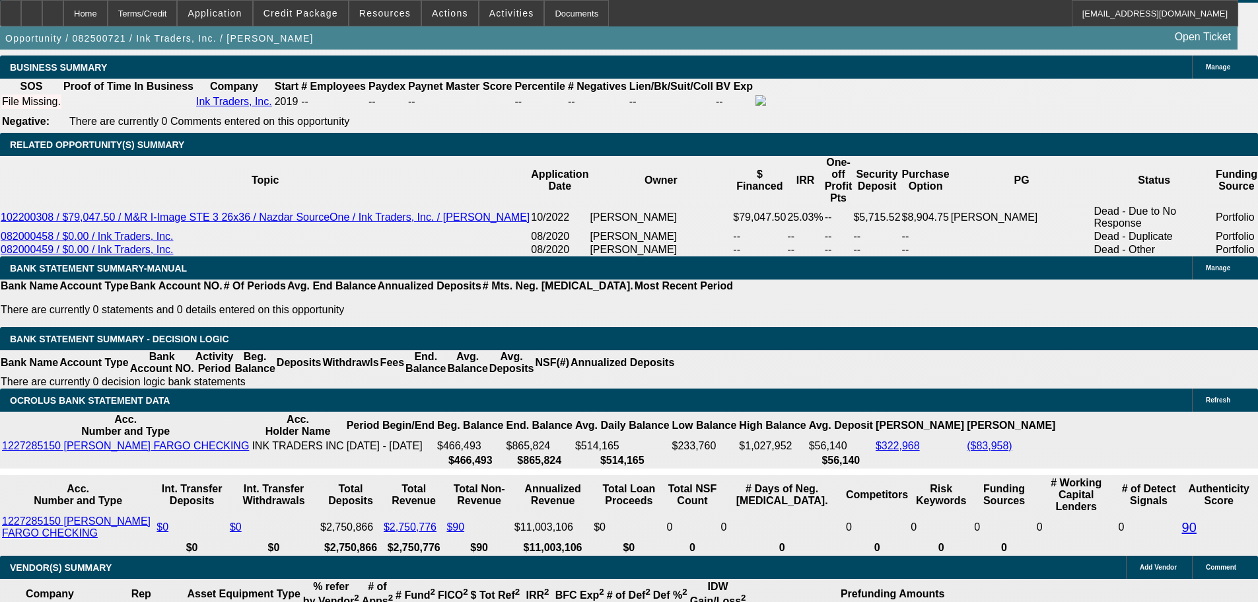
type input "21"
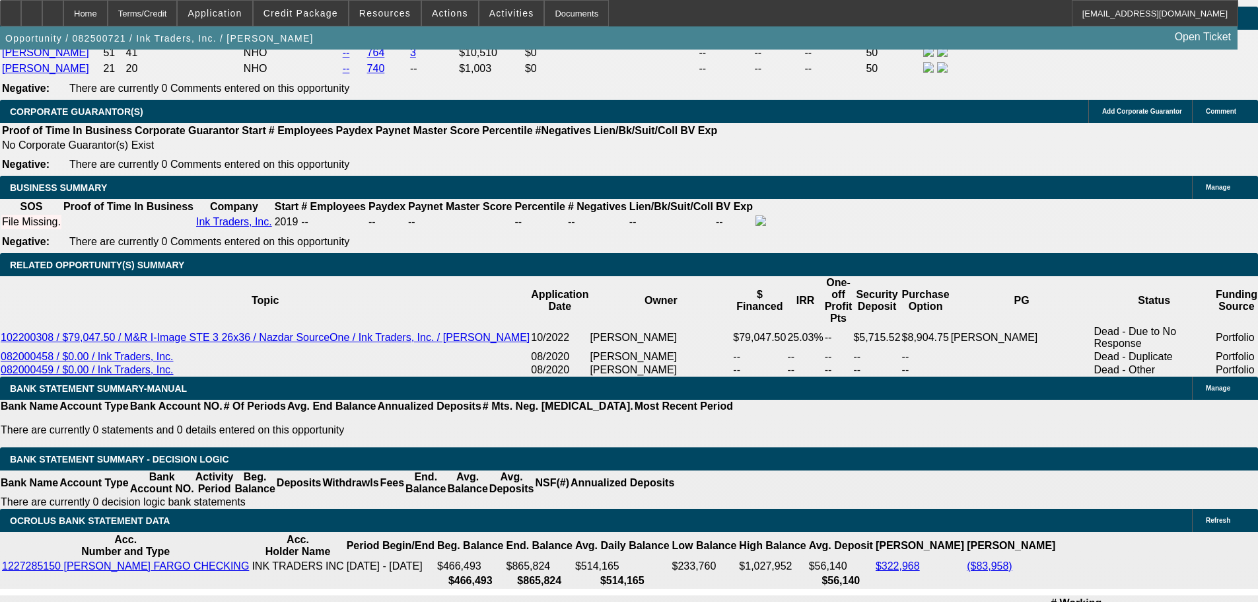
scroll to position [1919, 0]
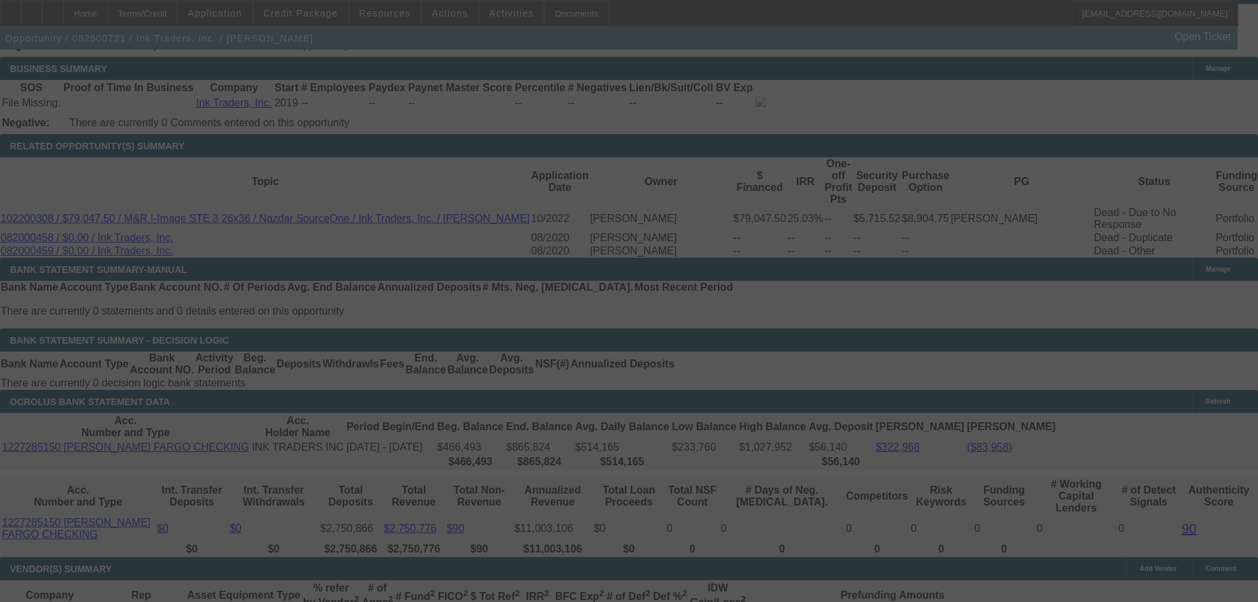
scroll to position [2051, 0]
select select "0"
select select "2"
select select "0.1"
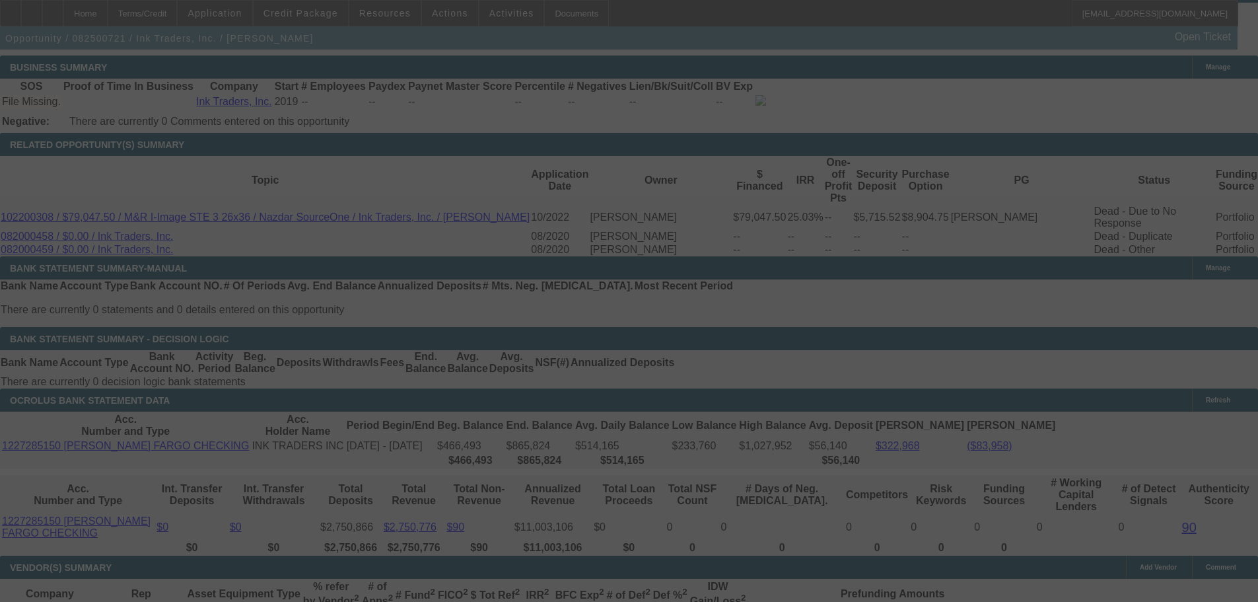
select select "4"
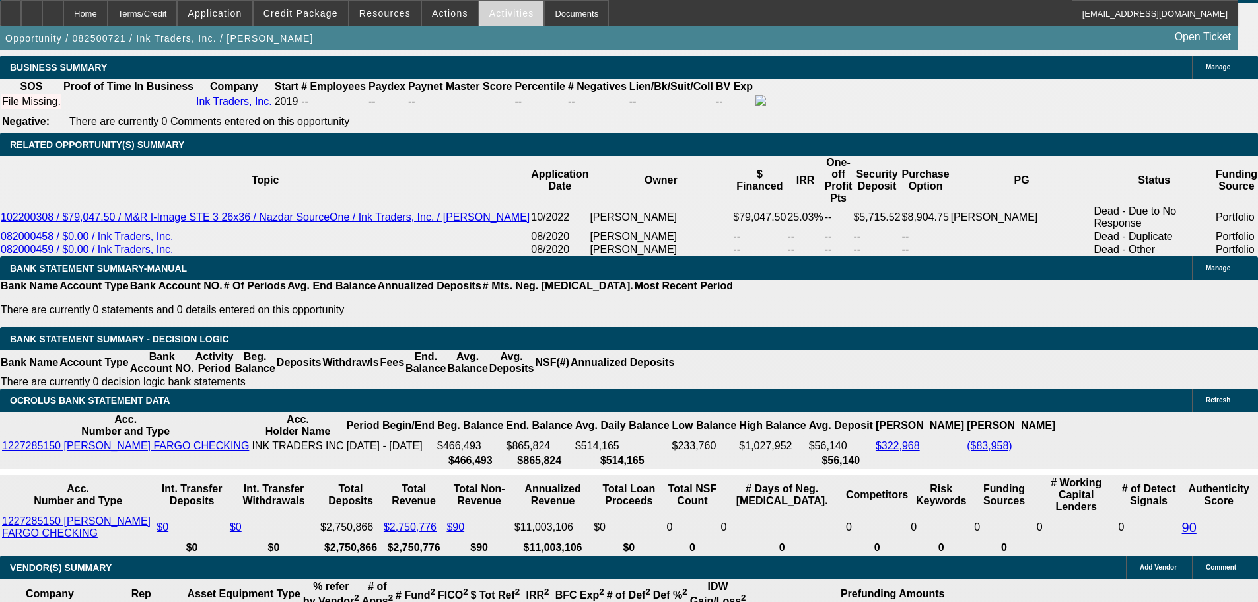
click at [486, 22] on span at bounding box center [512, 13] width 65 height 32
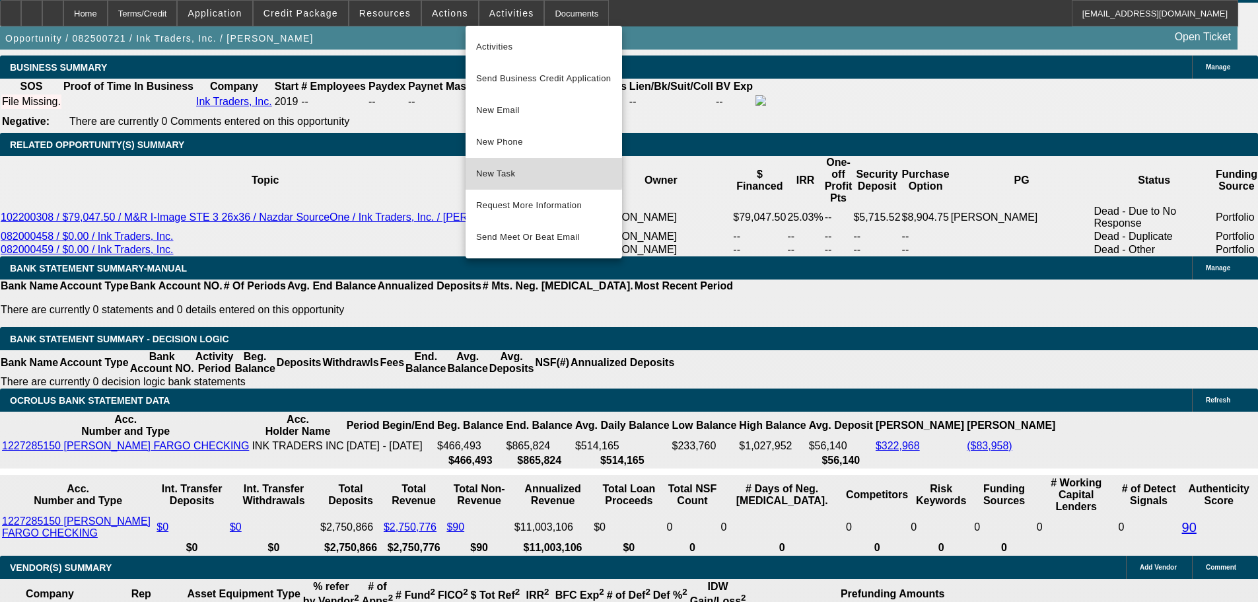
click at [518, 171] on span "New Task" at bounding box center [543, 174] width 135 height 16
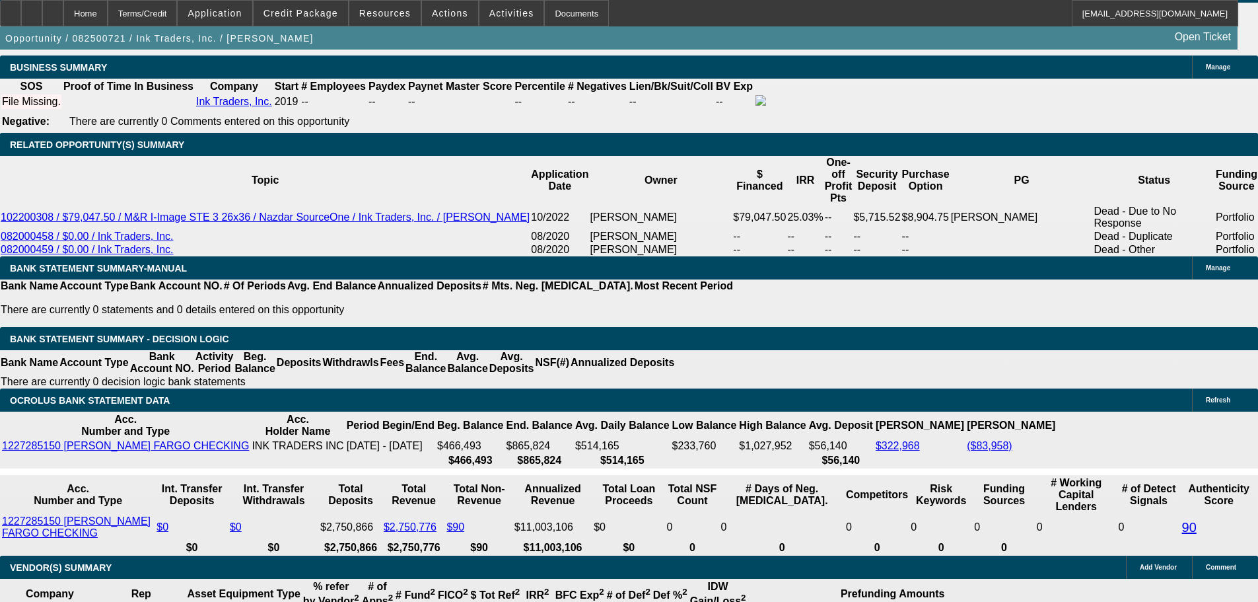
drag, startPoint x: 1258, startPoint y: 427, endPoint x: 1247, endPoint y: 133, distance: 294.8
click at [1247, 133] on div "APPLICATION INFORMATION Manage Topic: 082500721 / $96,396.60 / M&R I-Image STE …" at bounding box center [629, 385] width 1258 height 4774
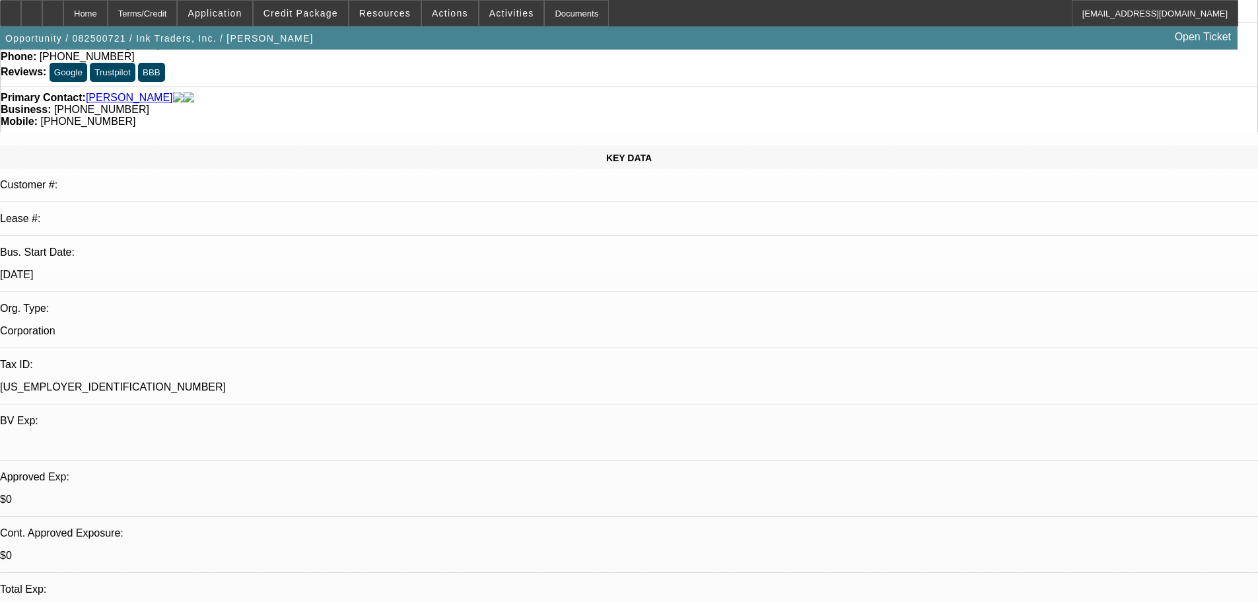
scroll to position [0, 0]
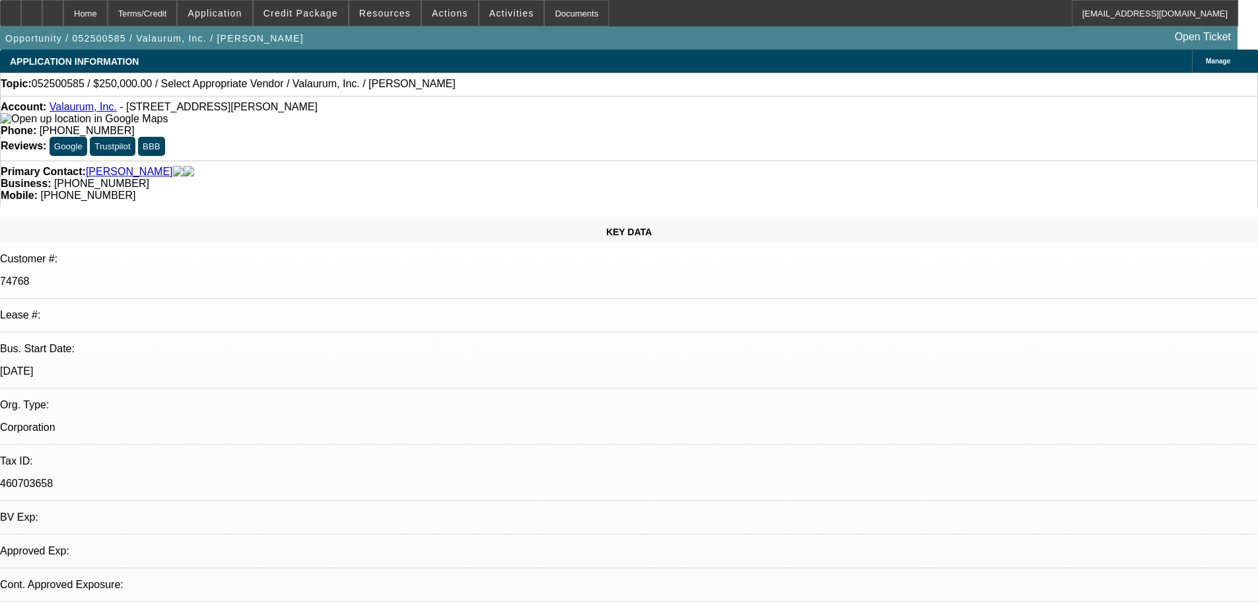
select select "0"
select select "2"
select select "0.1"
select select "4"
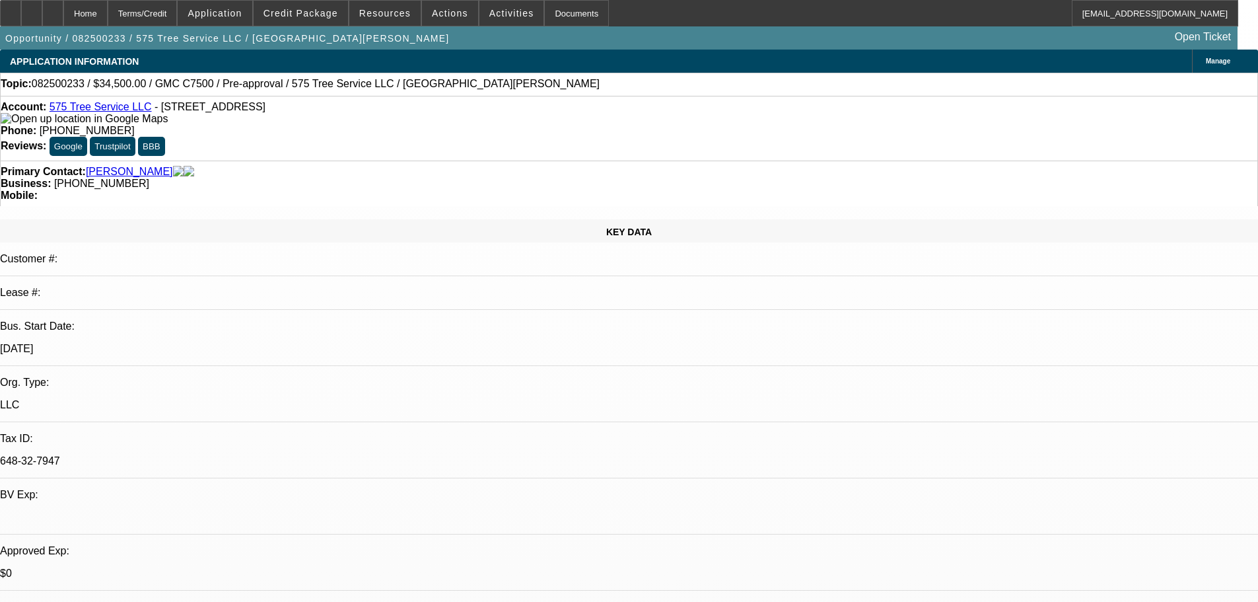
select select "0"
select select "2"
select select "0"
select select "6"
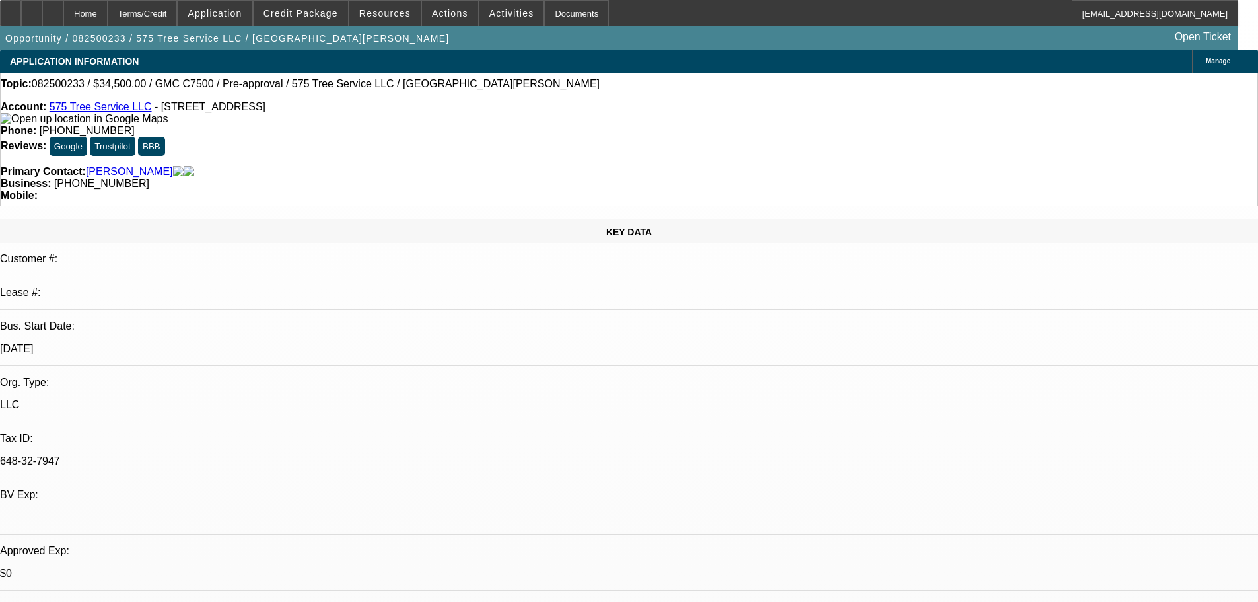
select select "0"
select select "2"
select select "0"
select select "6"
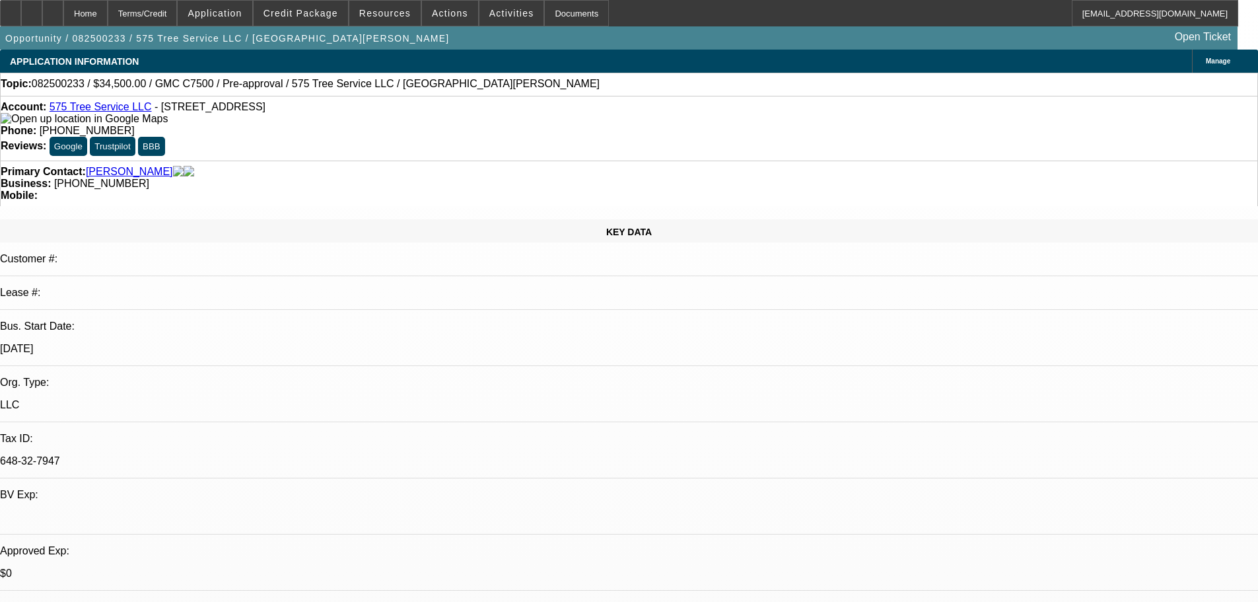
select select "0"
select select "2"
select select "0"
select select "6"
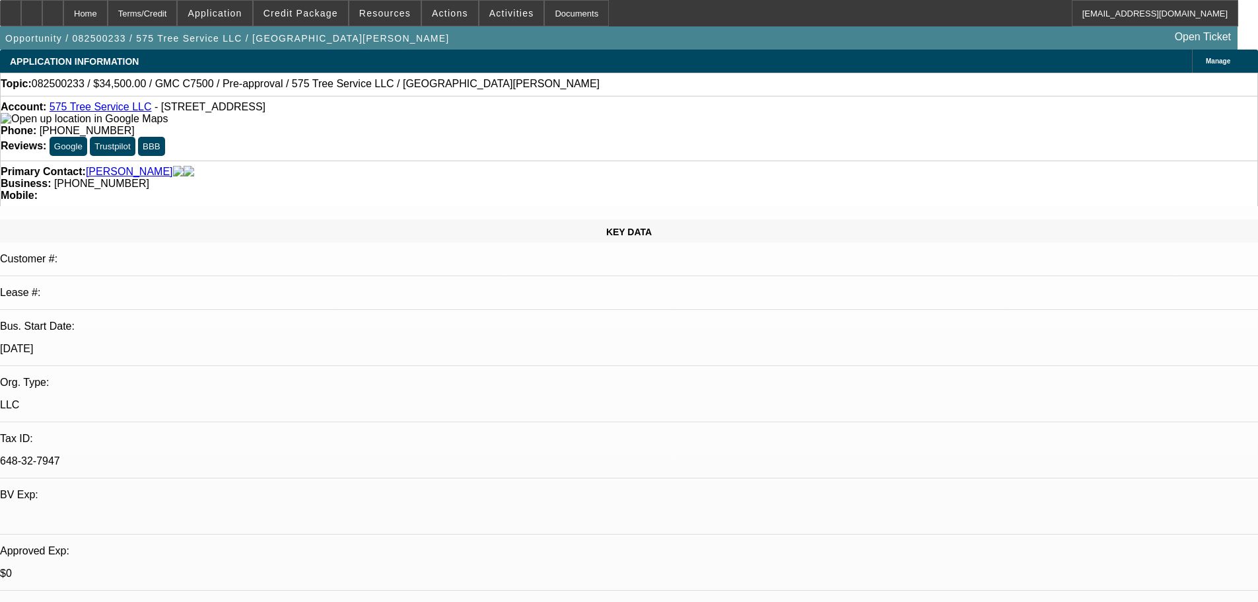
select select "0"
select select "6"
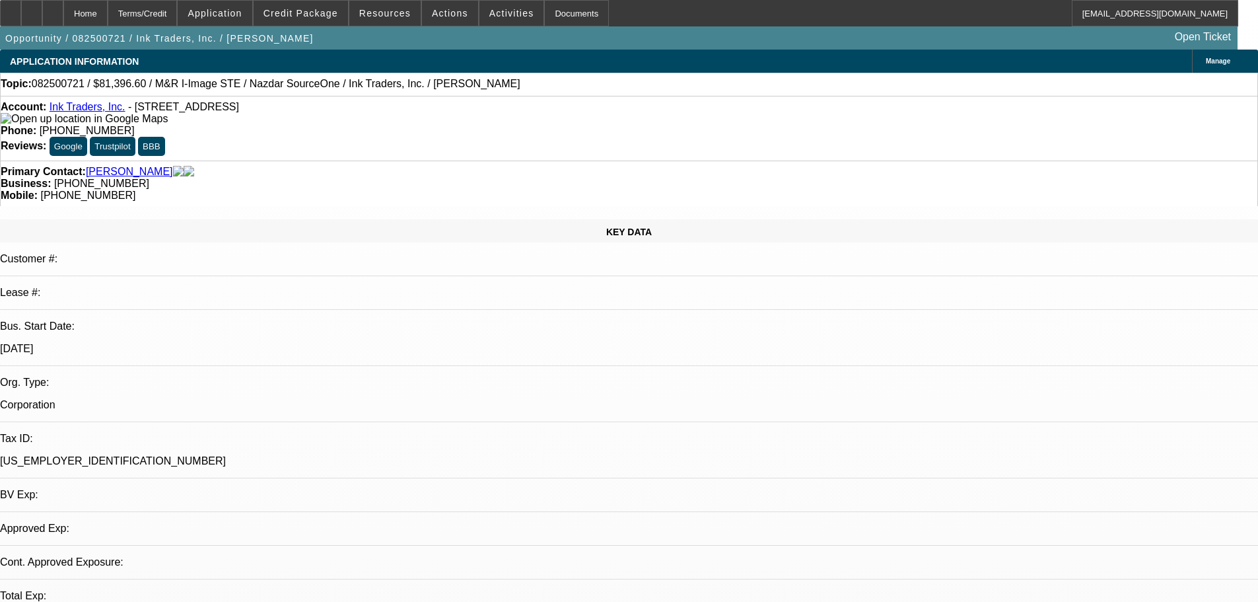
select select "0"
select select "2"
select select "0.1"
select select "4"
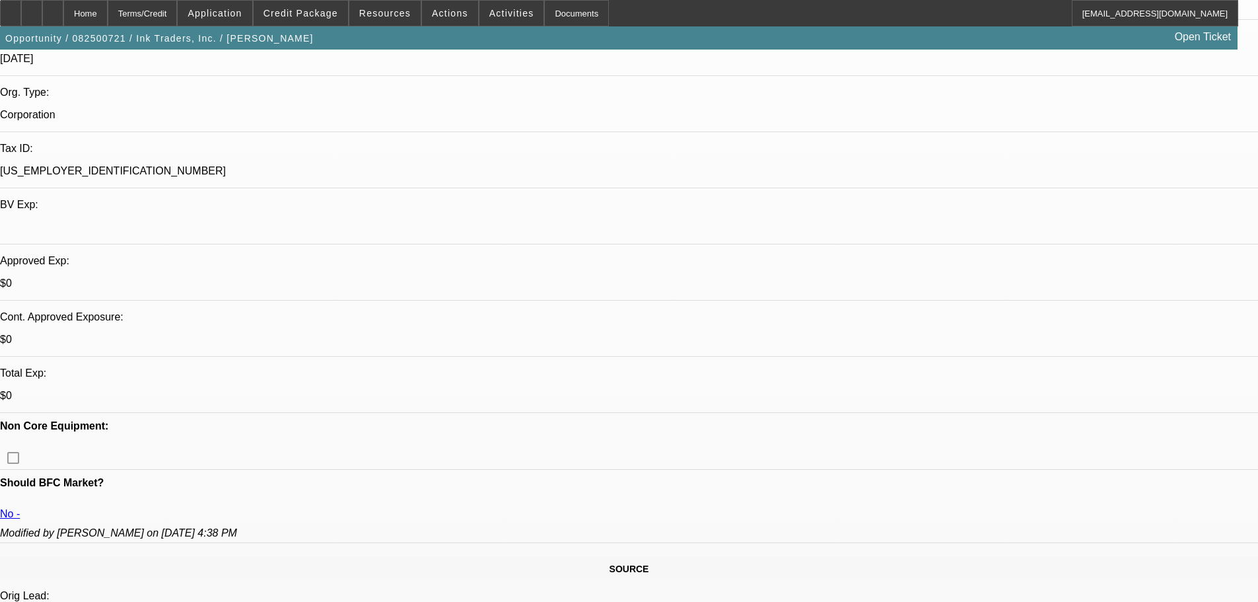
scroll to position [330, 0]
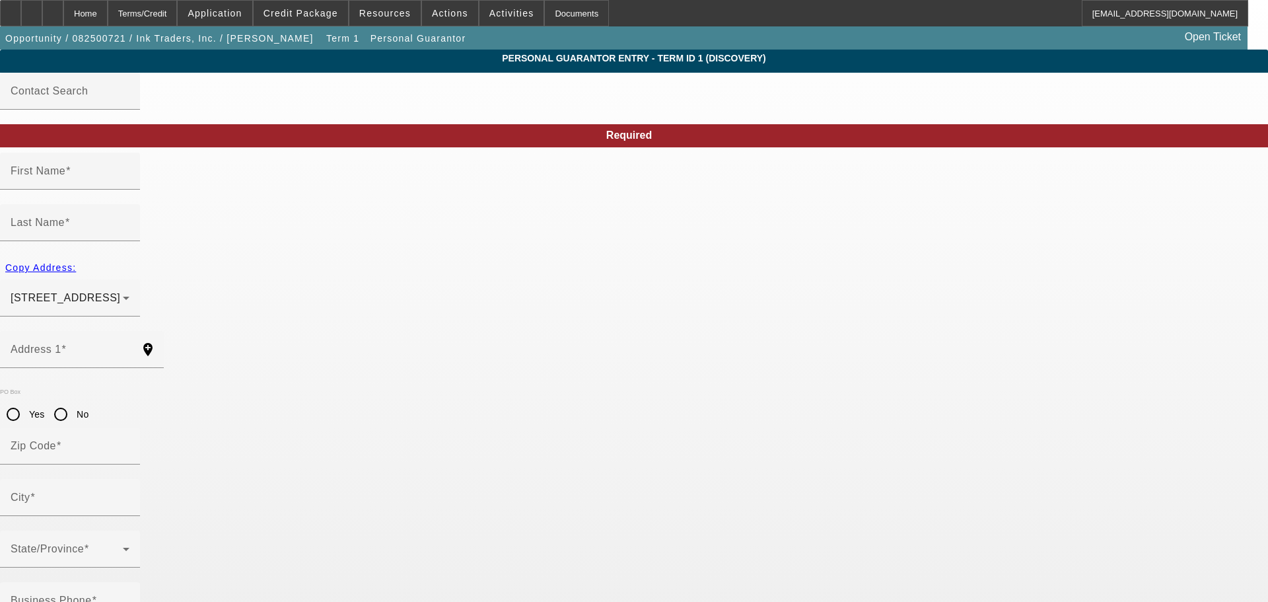
type input "Ariana"
type input "[PERSON_NAME]"
type input "[STREET_ADDRESS]"
radio input "true"
type input "91706"
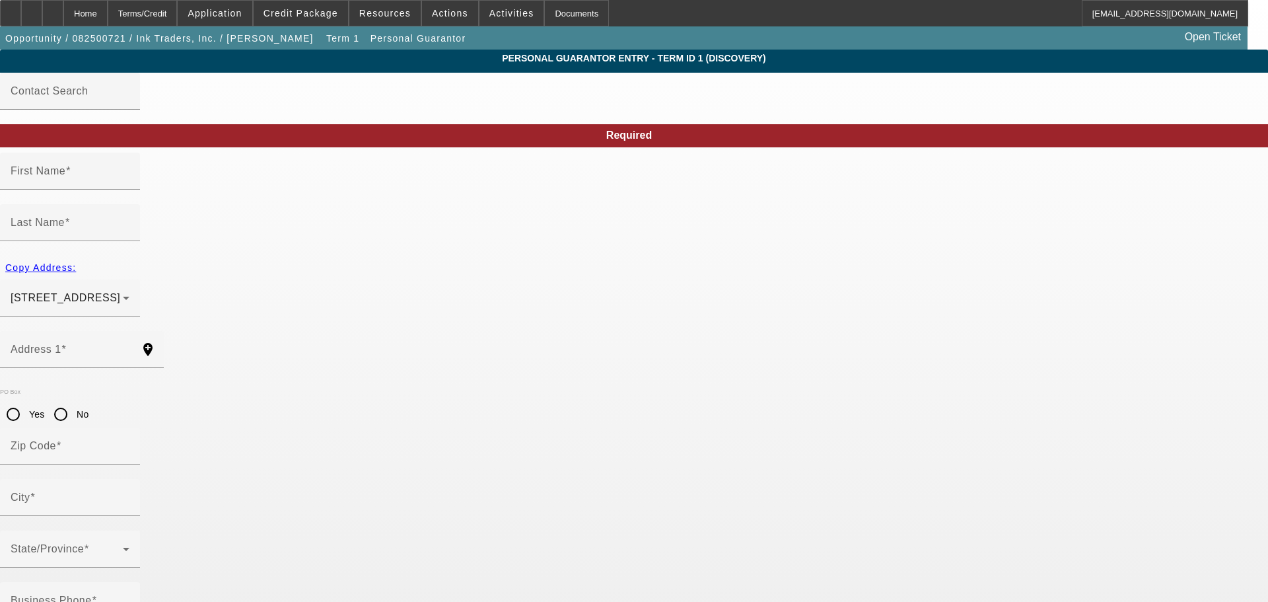
type input "Irwindale"
type input "[PHONE_NUMBER]"
type input "50"
type input "602-67-3126"
click at [129, 220] on input "[PERSON_NAME]" at bounding box center [70, 228] width 119 height 16
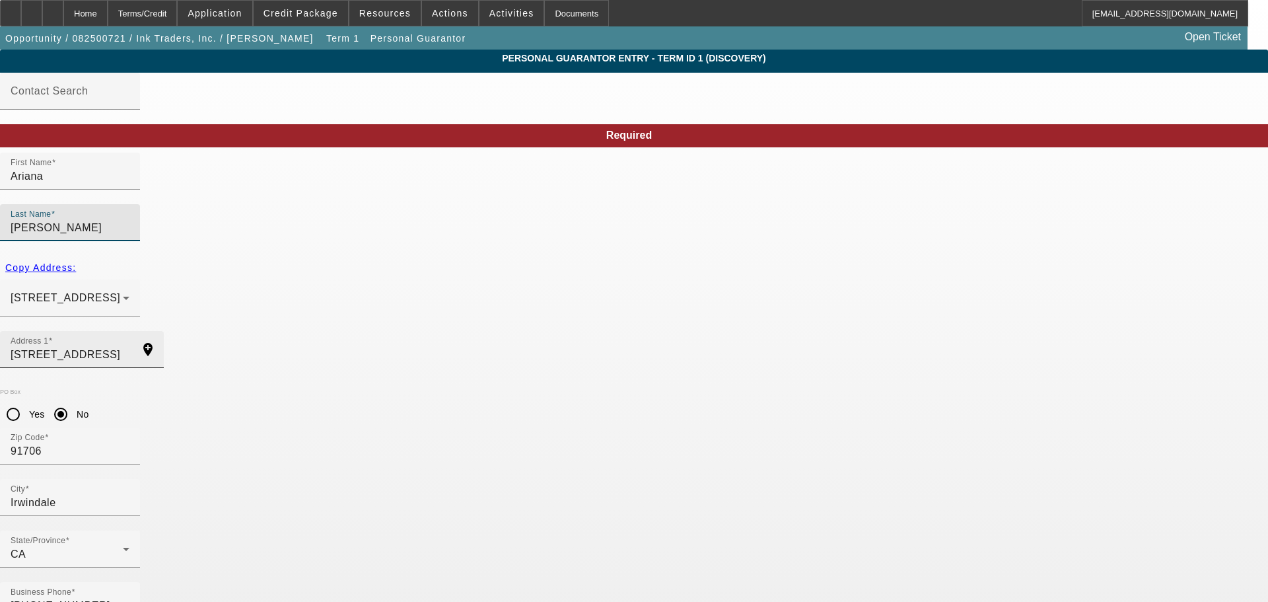
type input "[PERSON_NAME]"
drag, startPoint x: 386, startPoint y: 303, endPoint x: 145, endPoint y: 329, distance: 241.8
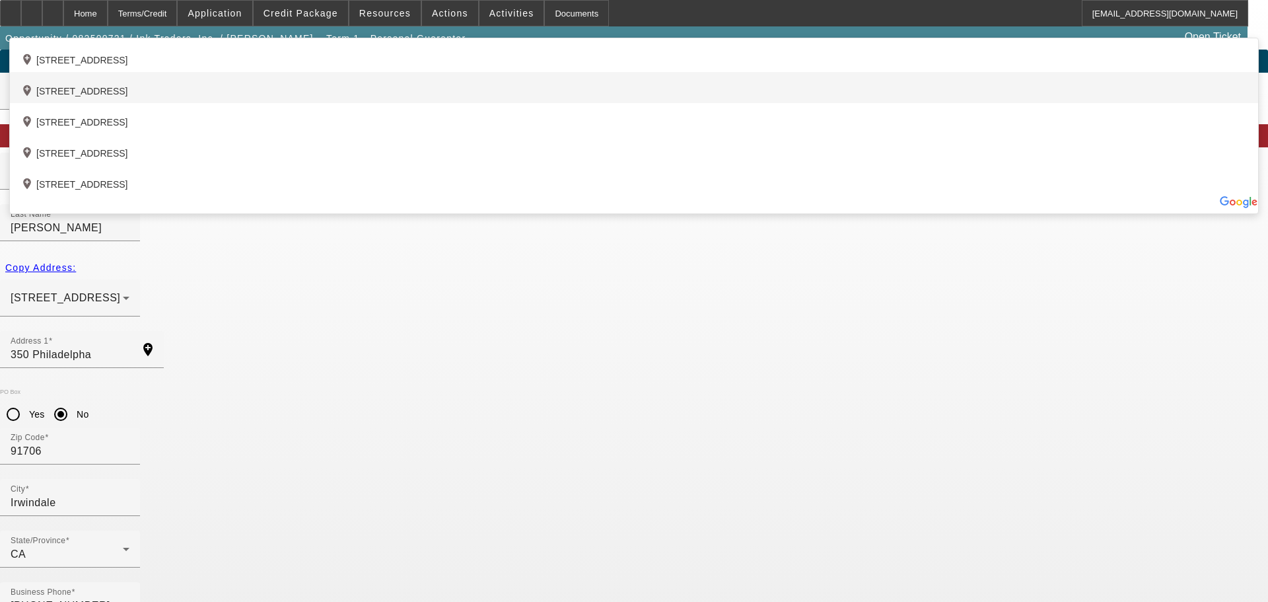
click at [349, 103] on div "add_location 350 Philadelphia Street, Pomona, CA 91766, US" at bounding box center [634, 87] width 1248 height 31
type input "350 Philadelphia Street"
type input "91766"
type input "Pomona"
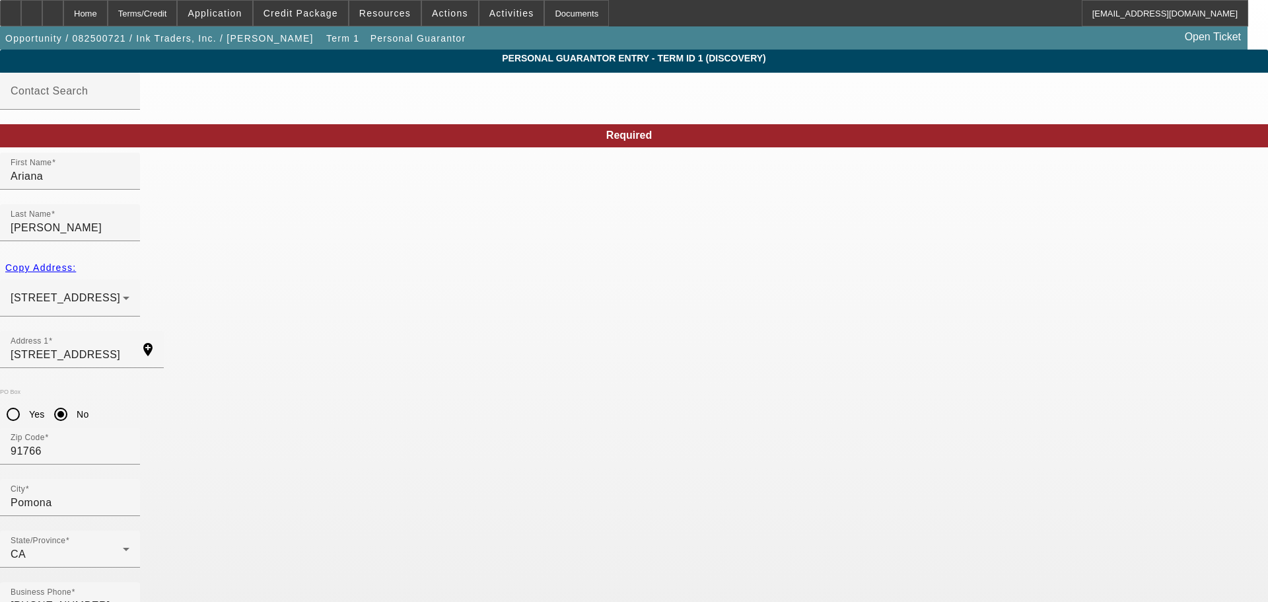
type input "ariana.armenta.ariana@gmail.com"
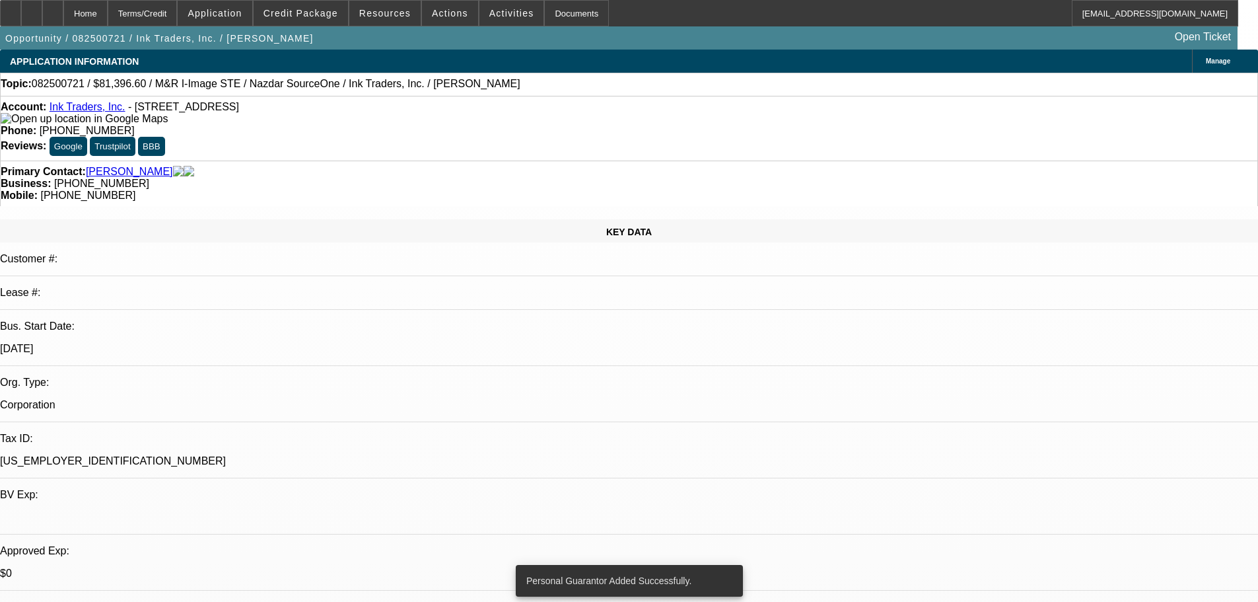
select select "0"
select select "2"
select select "0.1"
select select "4"
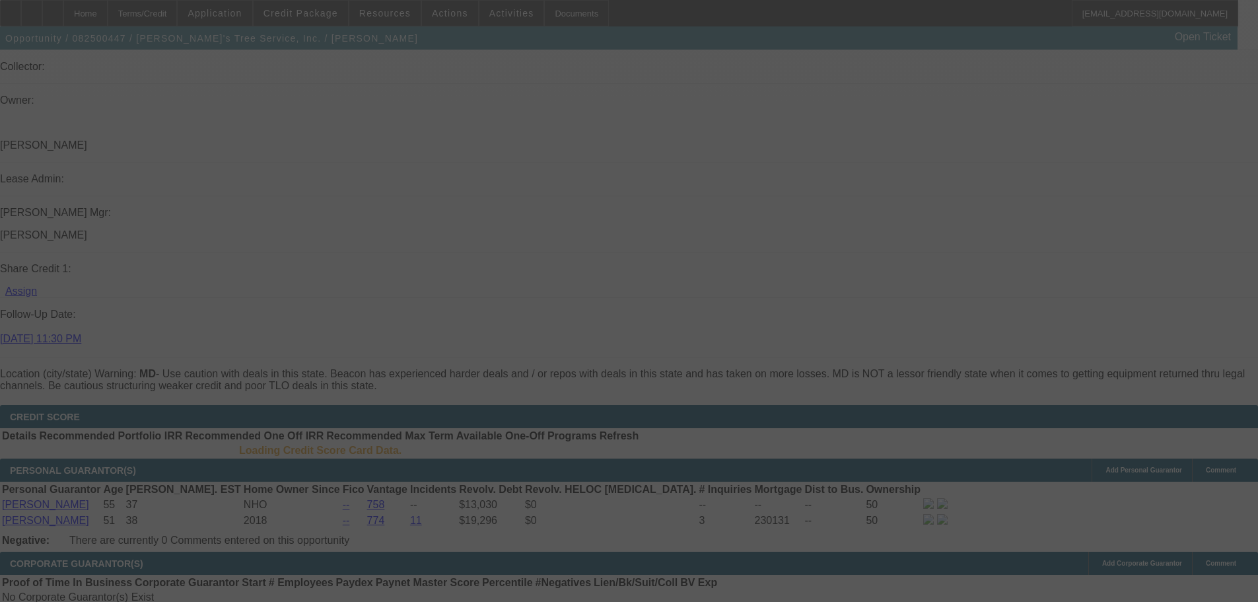
scroll to position [1627, 0]
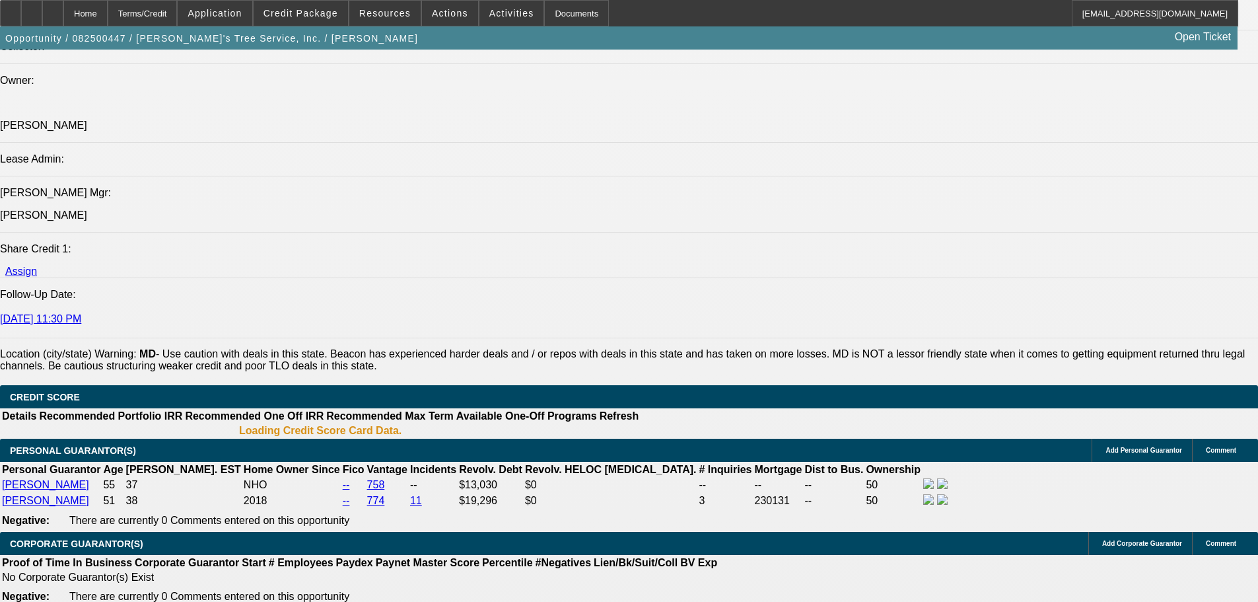
select select "0"
select select "3"
select select "0"
select select "6"
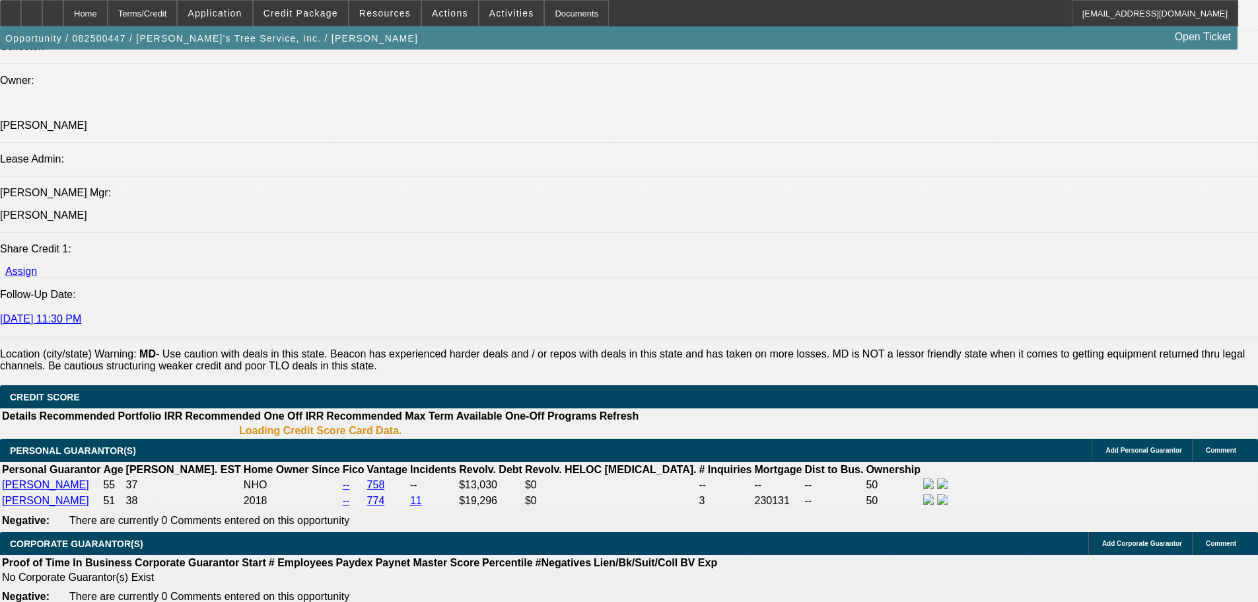
select select "0"
select select "3"
select select "0"
select select "6"
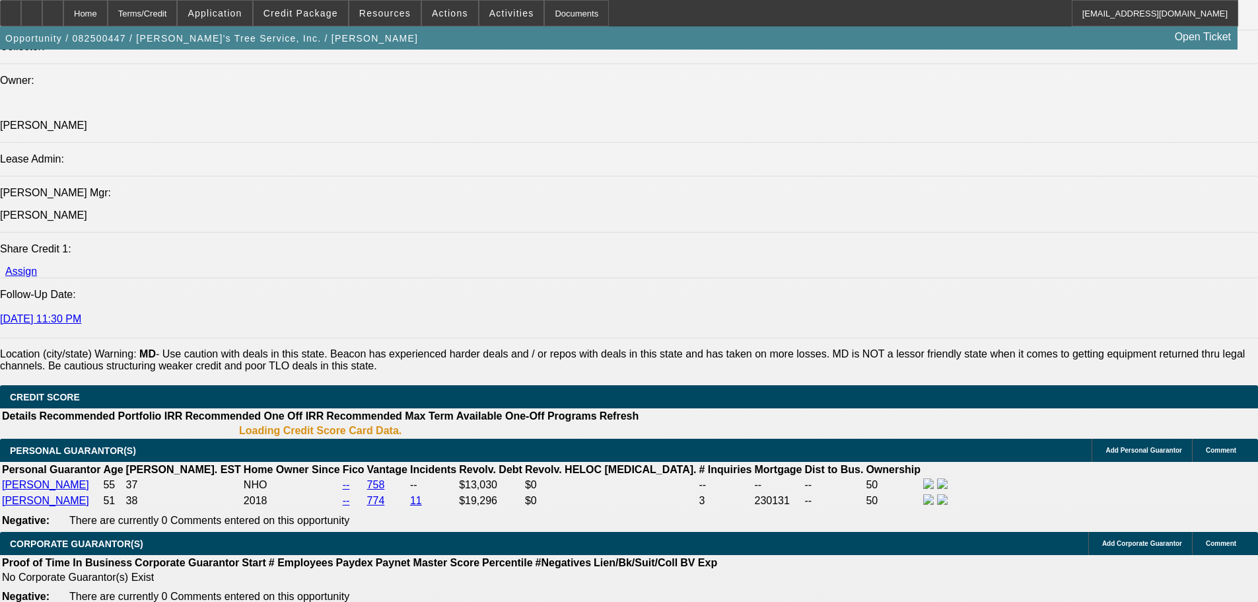
select select "0"
select select "3"
select select "0"
select select "6"
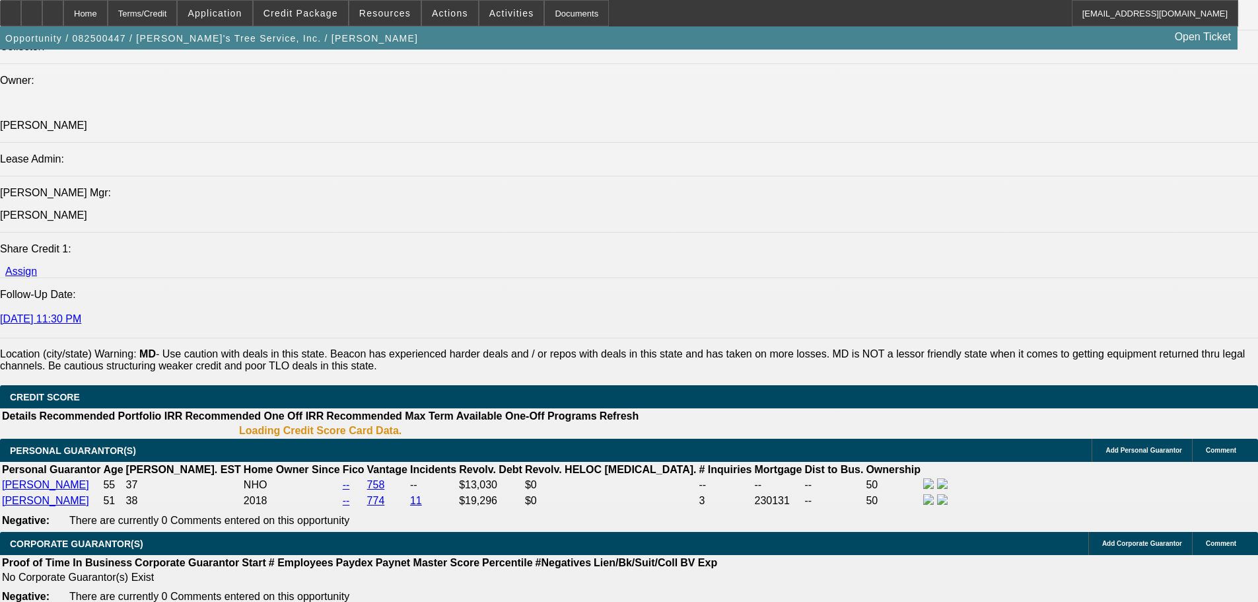
select select "0"
select select "3"
select select "0"
select select "6"
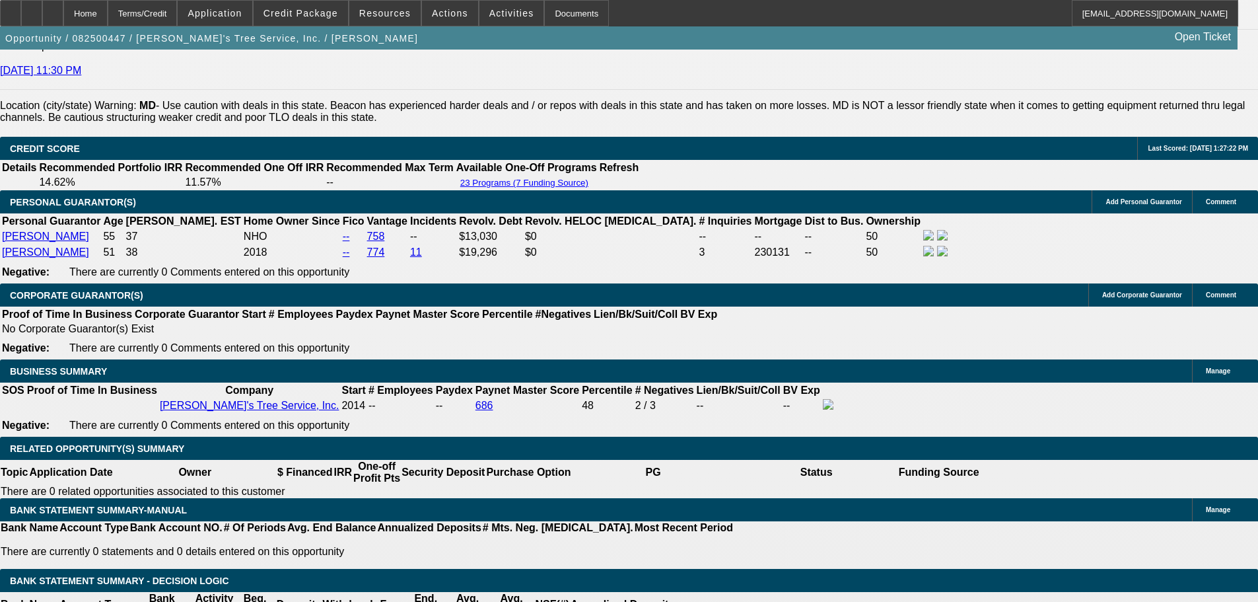
scroll to position [1886, 0]
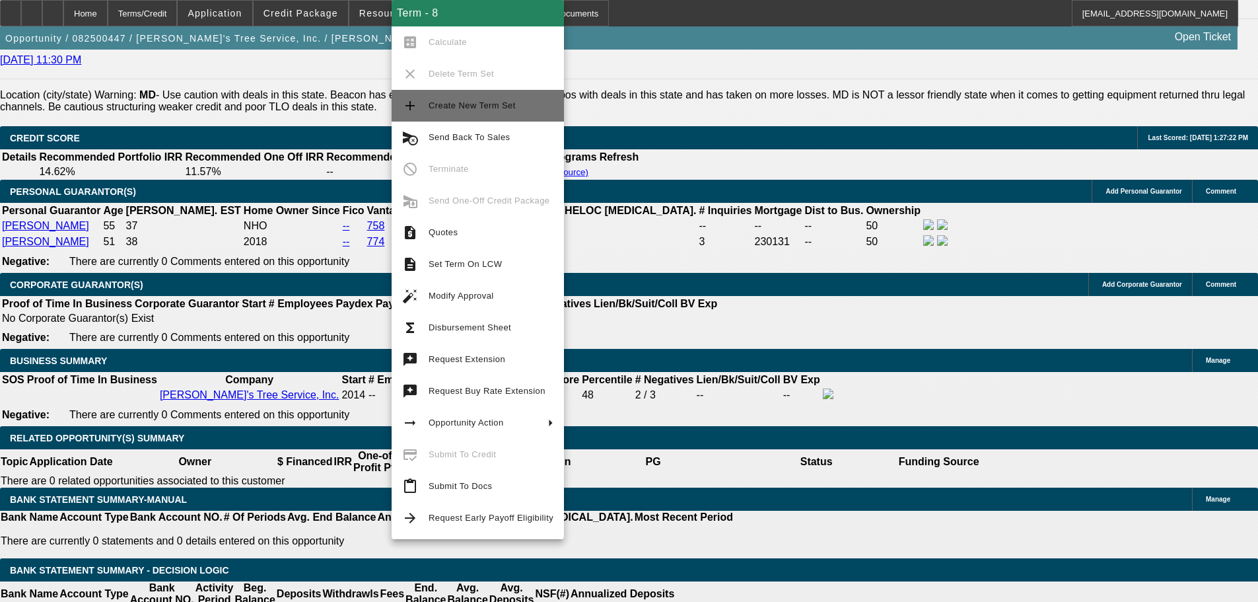
click at [492, 98] on span "Create New Term Set" at bounding box center [491, 106] width 125 height 16
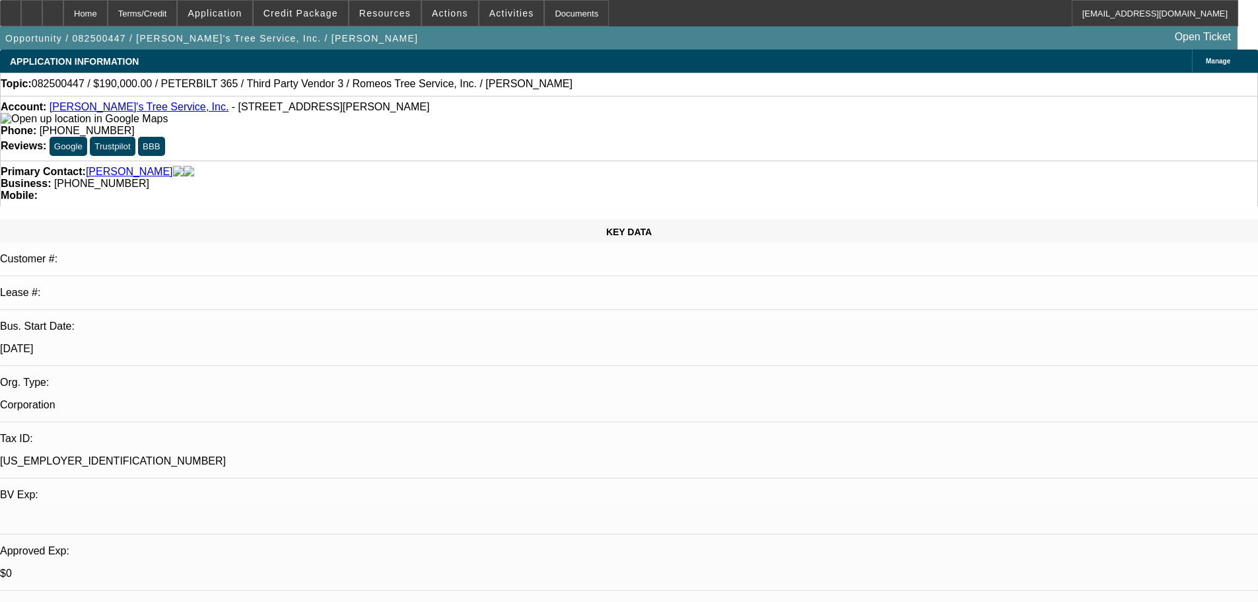
select select "0"
select select "3"
select select "0"
select select "6"
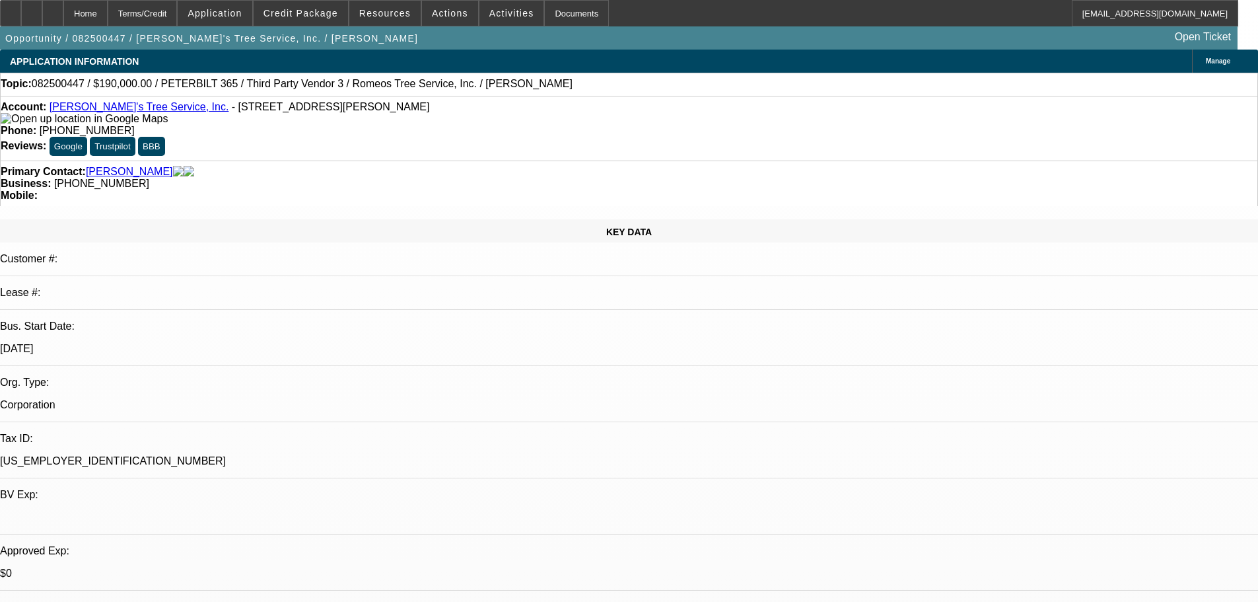
select select "0"
select select "3"
select select "0"
select select "6"
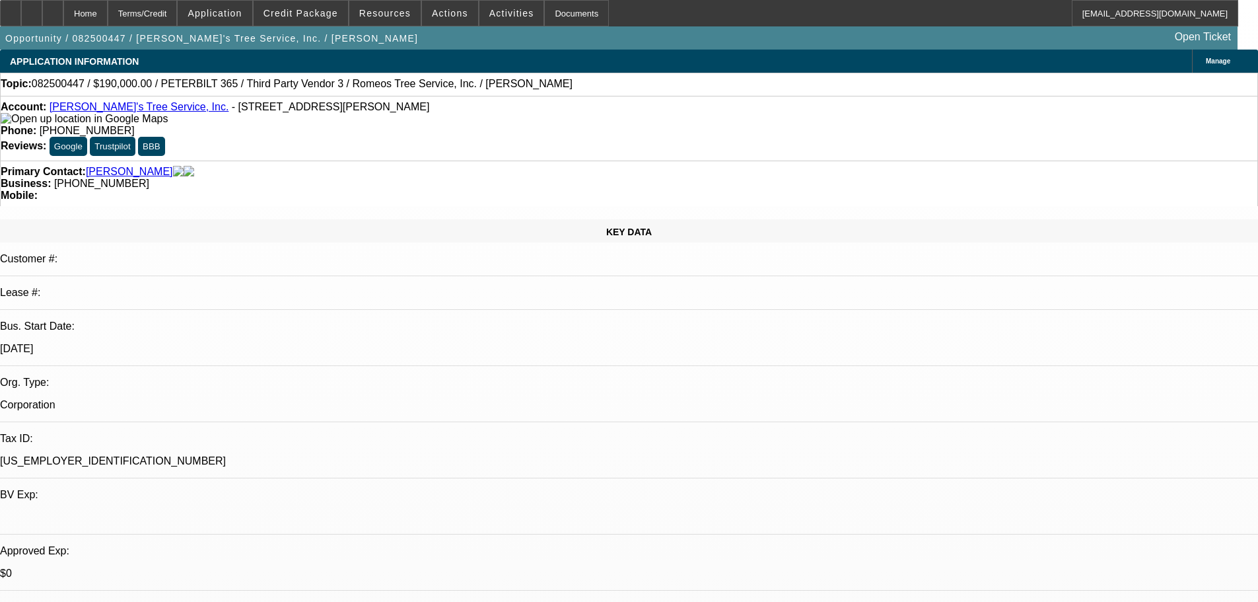
select select "0"
select select "3"
select select "0"
select select "6"
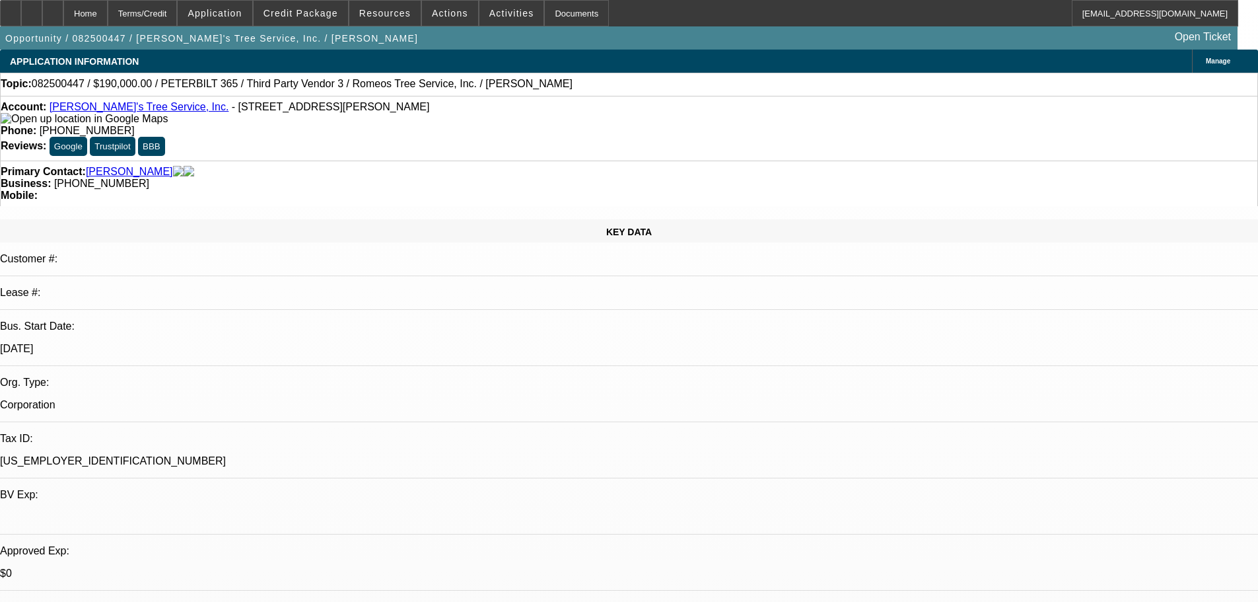
select select "0"
select select "3"
select select "0"
select select "6"
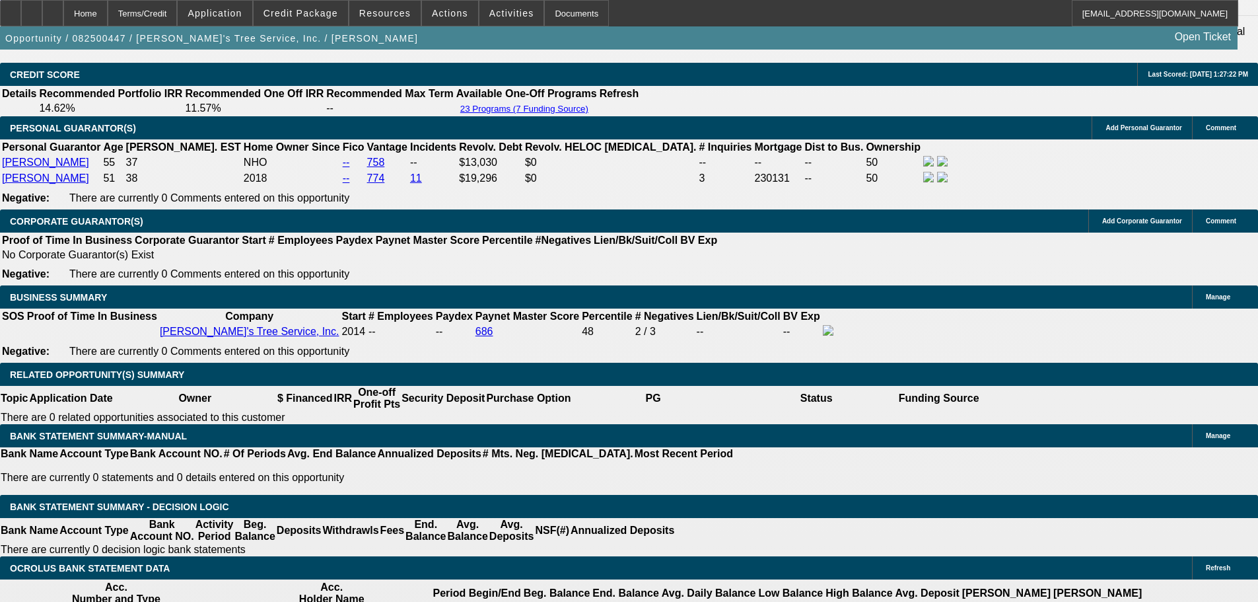
scroll to position [1981, 0]
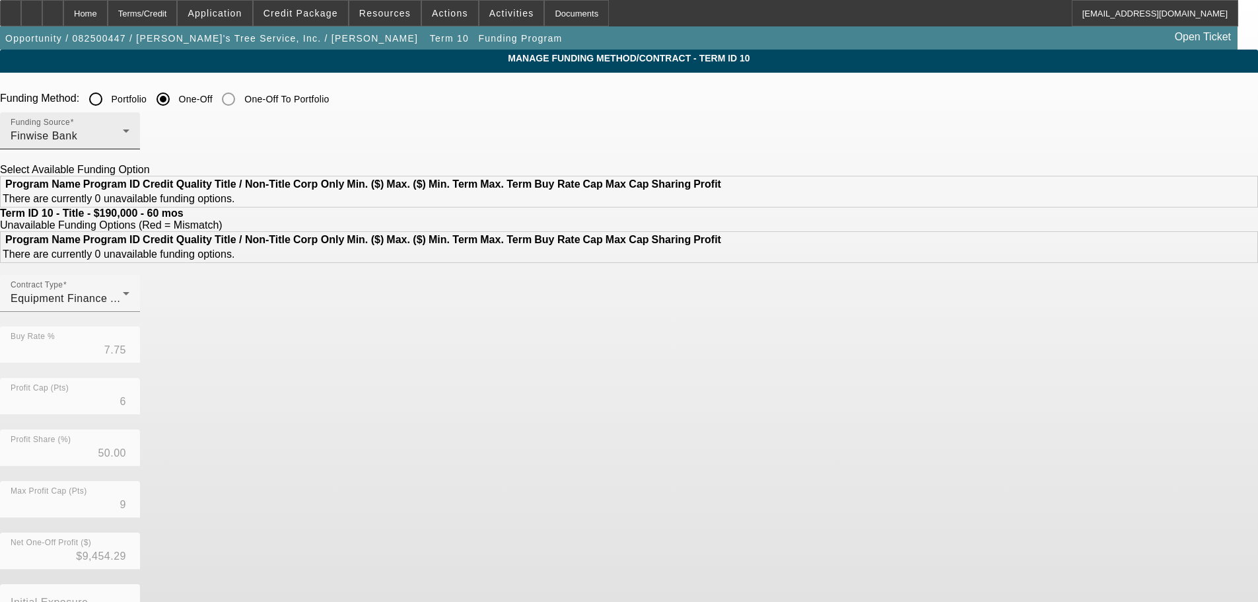
click at [123, 137] on div "Finwise Bank" at bounding box center [67, 136] width 112 height 16
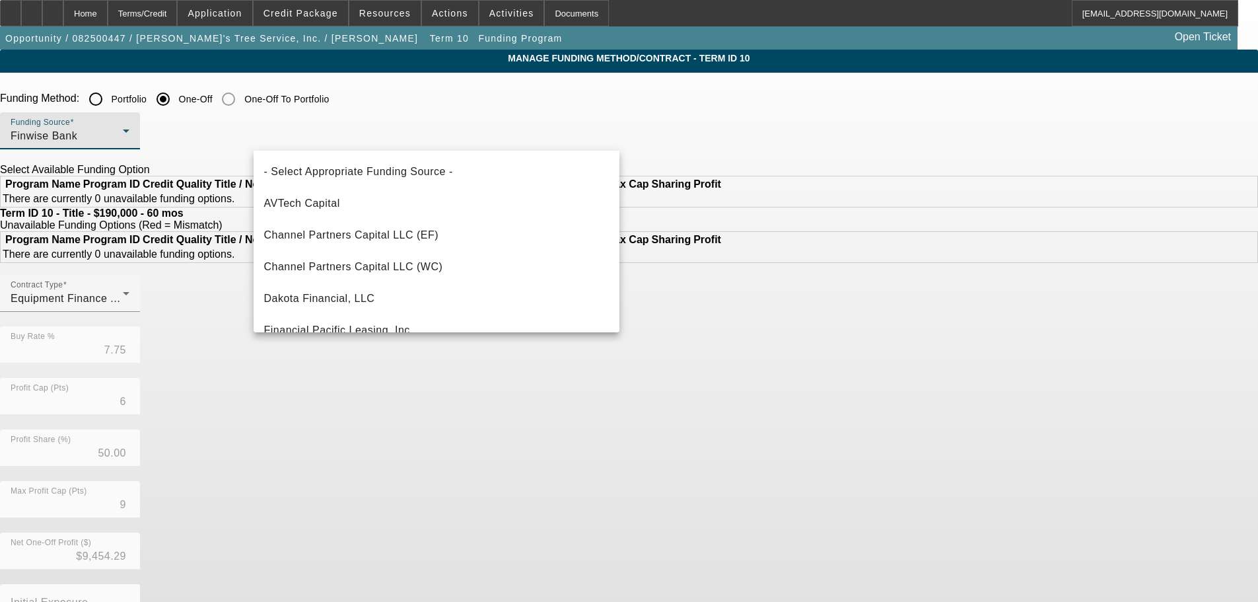
scroll to position [46, 0]
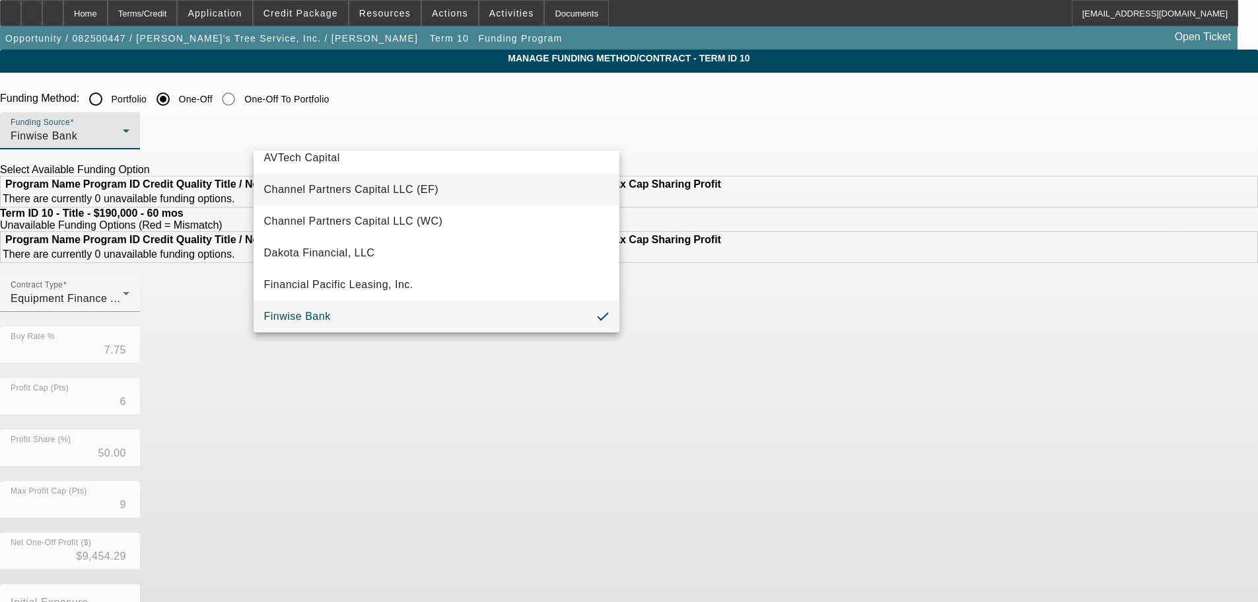
click at [388, 190] on span "Channel Partners Capital LLC (EF)" at bounding box center [351, 190] width 175 height 16
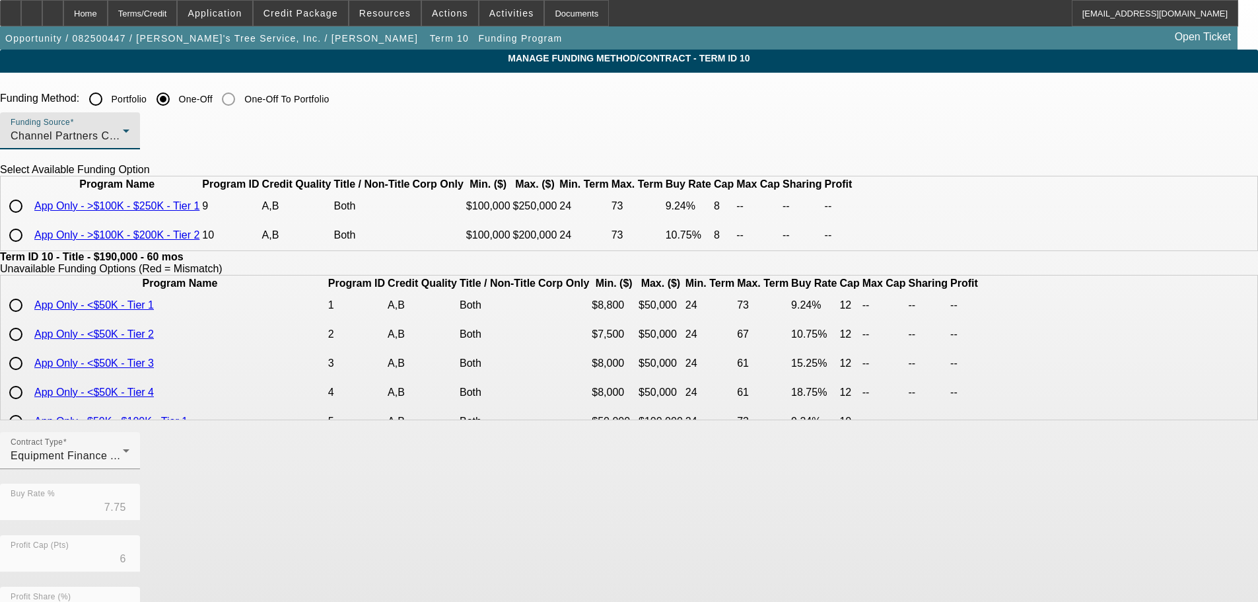
click at [29, 219] on input "radio" at bounding box center [16, 206] width 26 height 26
radio input "true"
type input "9.24"
type input "8"
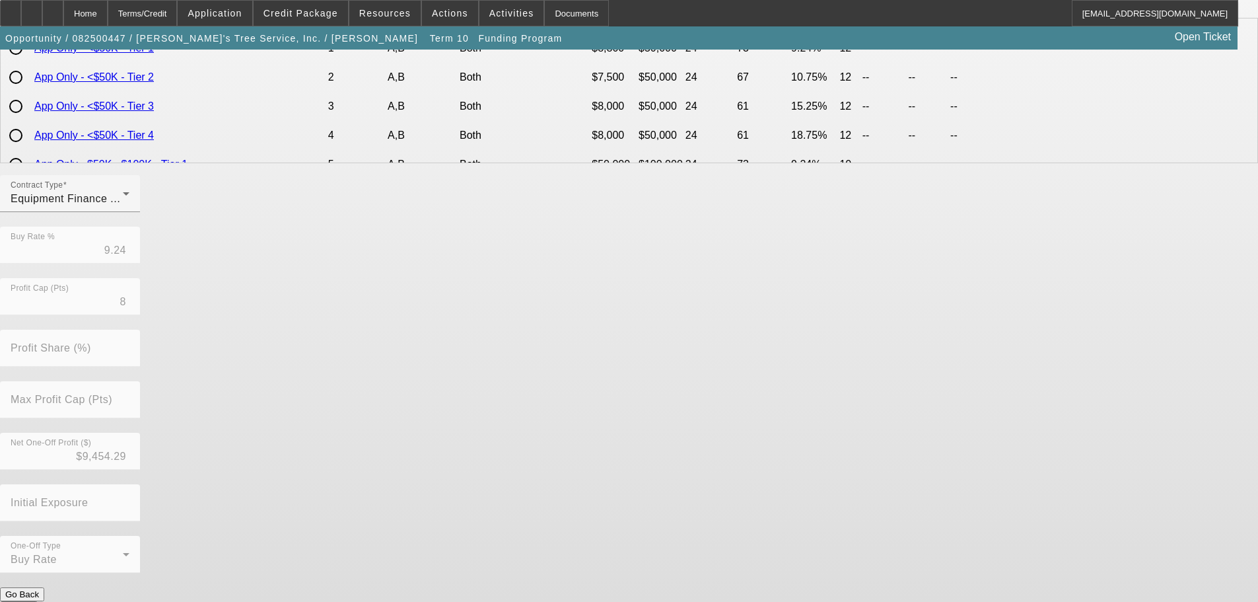
scroll to position [268, 0]
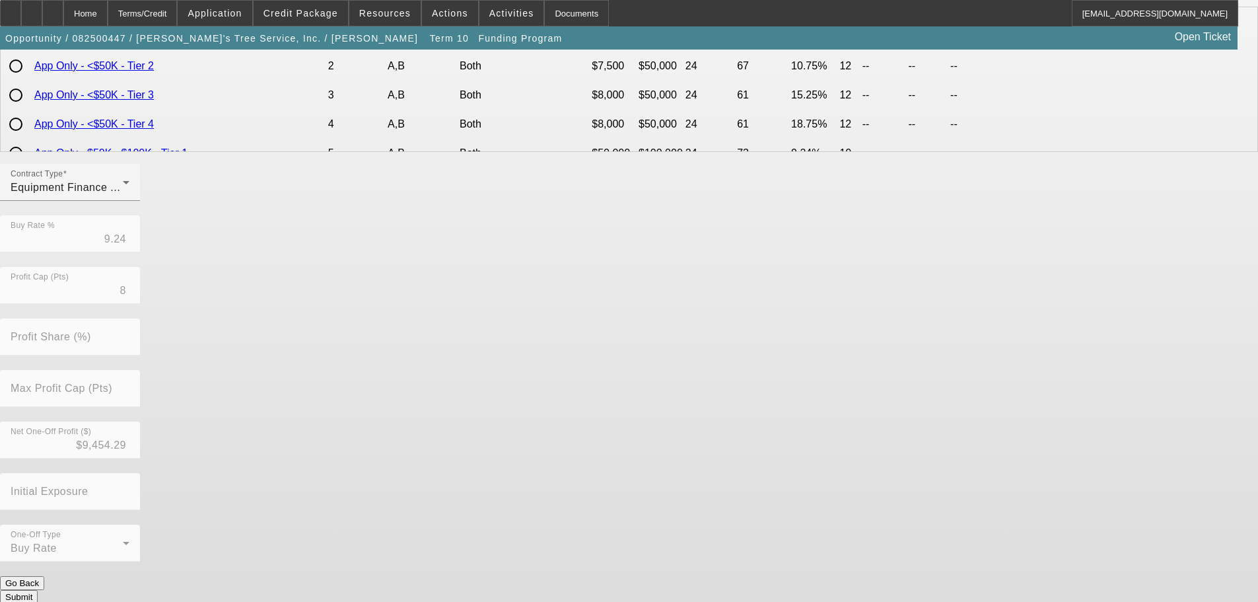
click at [38, 590] on button "Submit" at bounding box center [19, 597] width 38 height 14
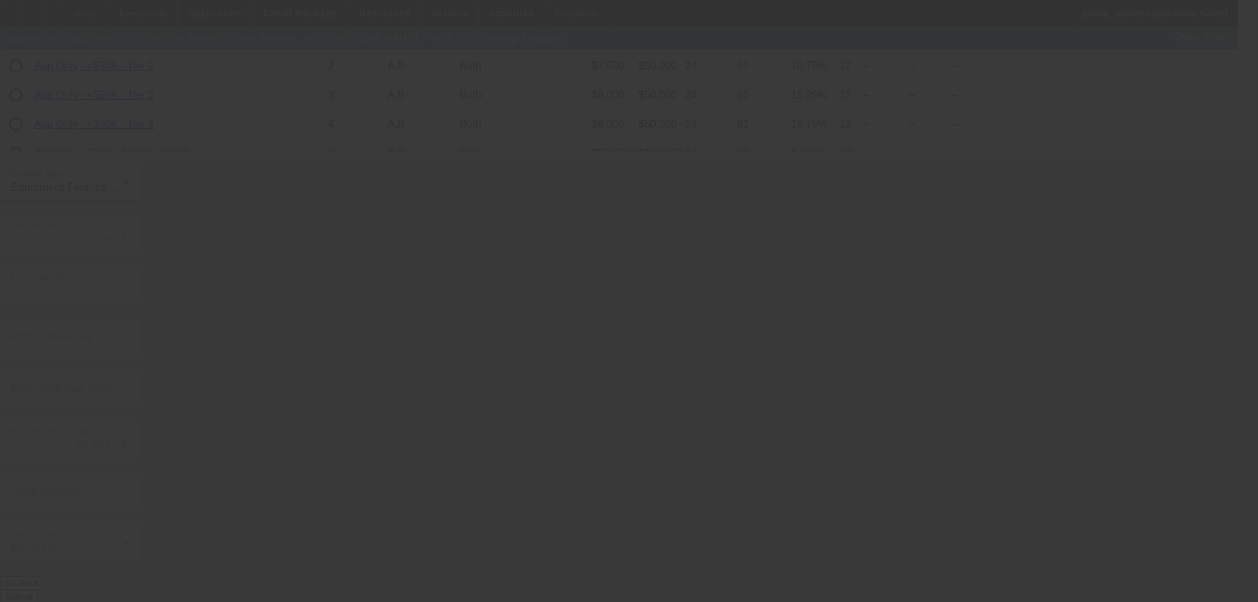
type input "7.75"
type input "6"
type input "50.00"
type input "9"
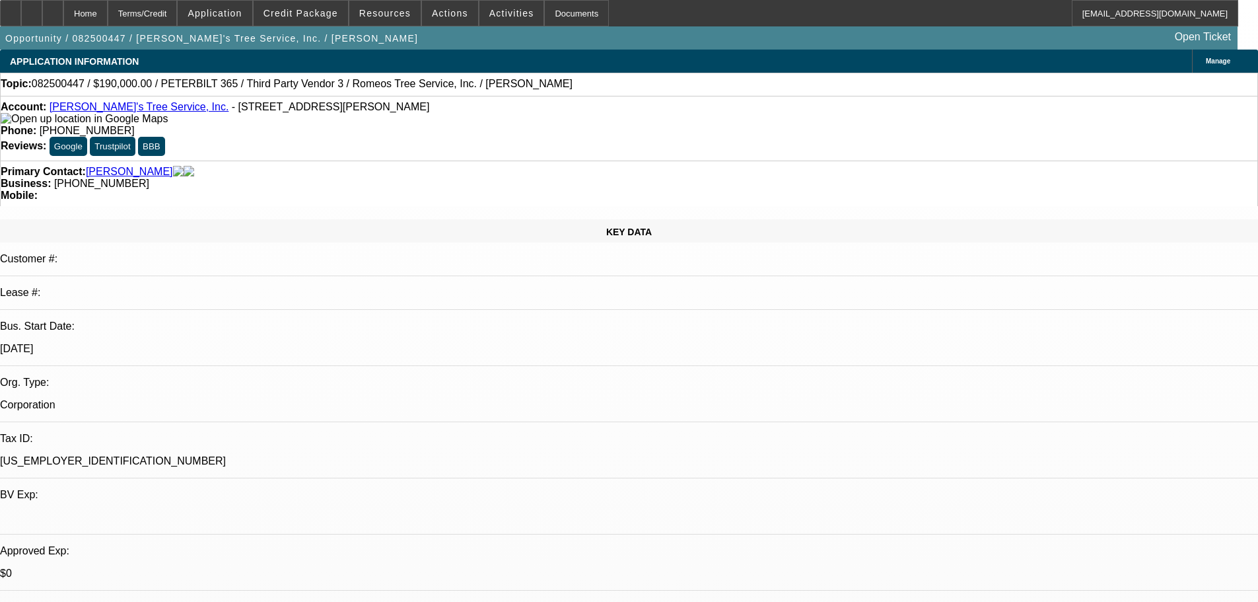
select select "0"
select select "3"
select select "0"
select select "6"
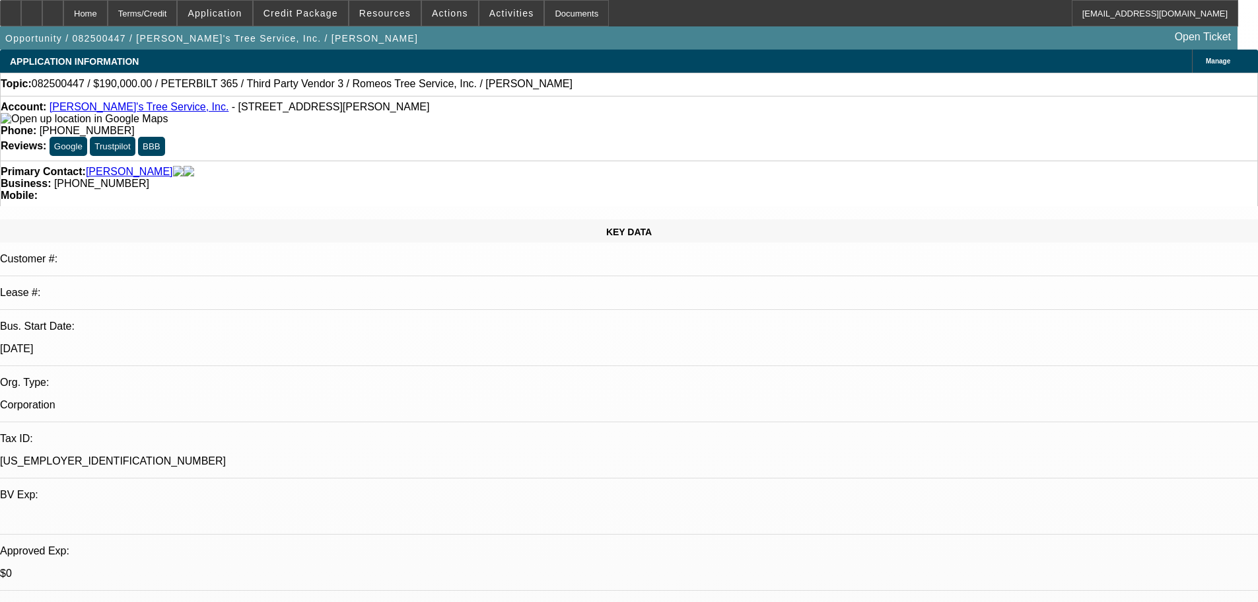
select select "0"
select select "3"
select select "0"
select select "6"
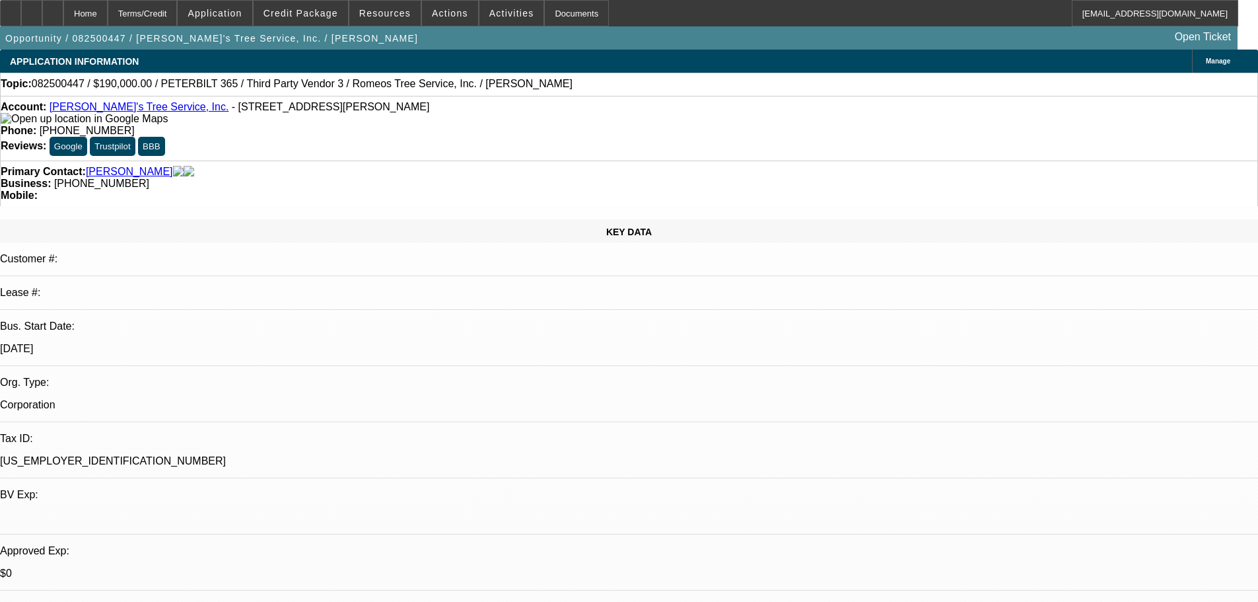
select select "0"
select select "3"
select select "0"
select select "6"
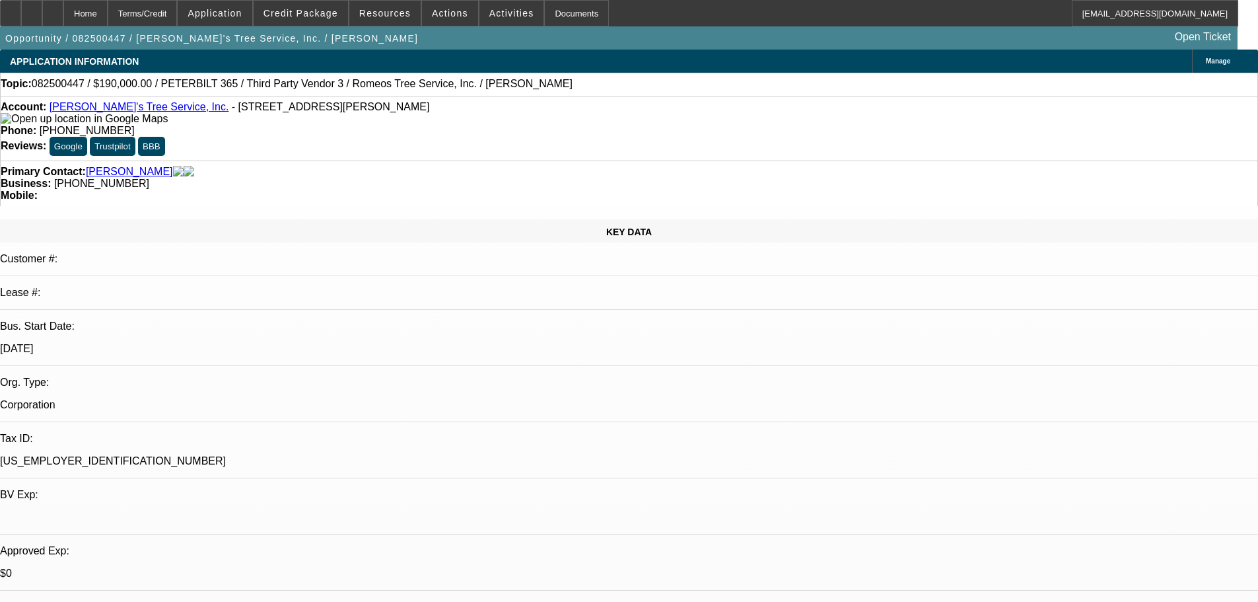
select select "0"
select select "3"
select select "0"
select select "6"
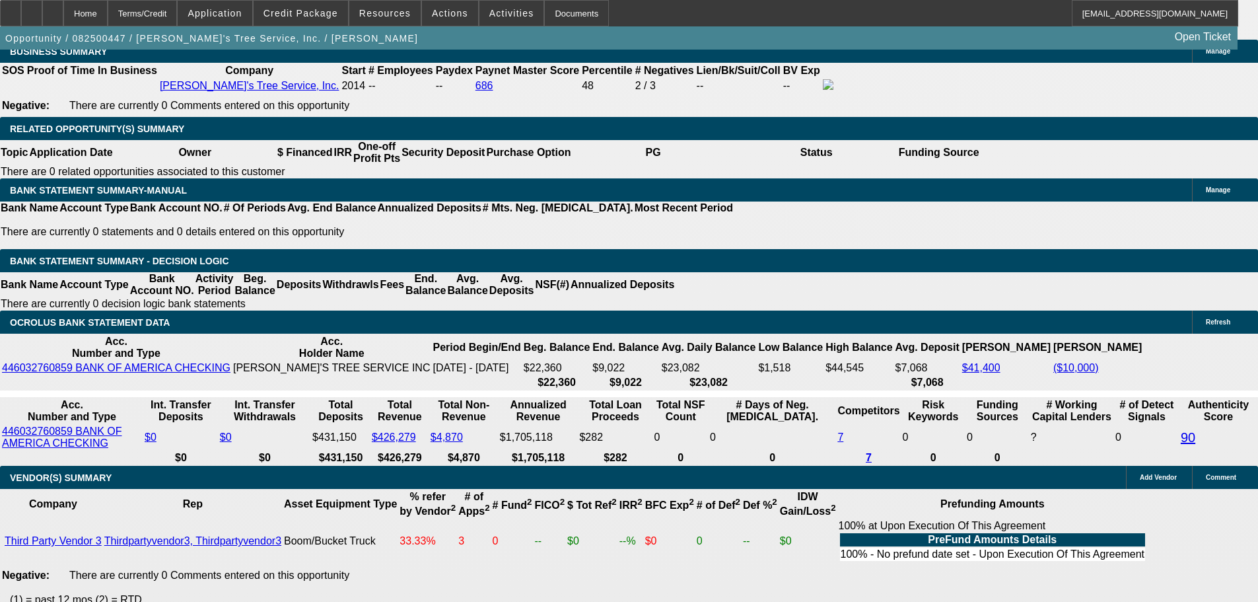
scroll to position [2246, 0]
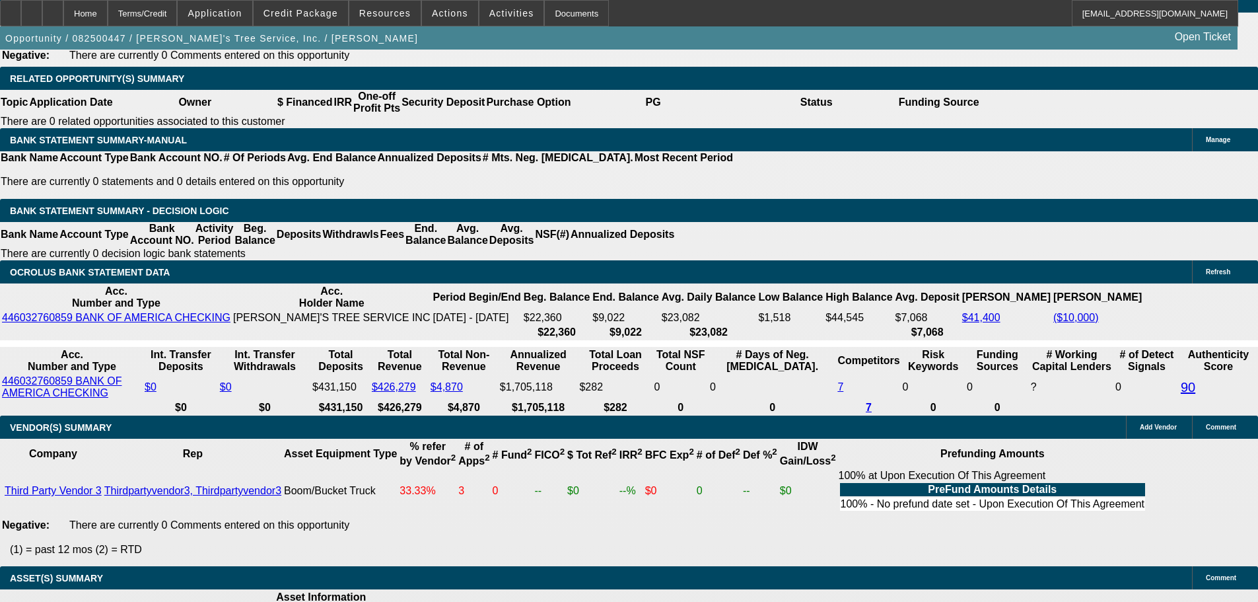
drag, startPoint x: 288, startPoint y: 166, endPoint x: 326, endPoint y: 166, distance: 38.3
type input "1"
type input "UNKNOWN"
type input "12"
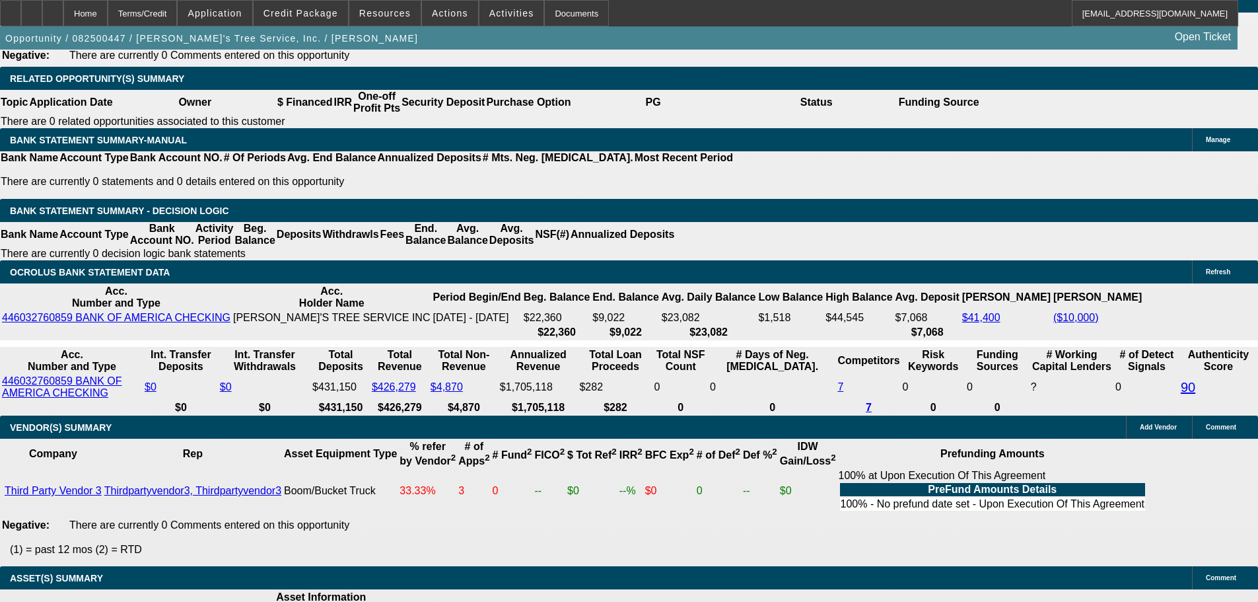
type input "$3,247.81"
type input "12."
type input "$4,226.45"
type input "12.8"
type input "$4,303.66"
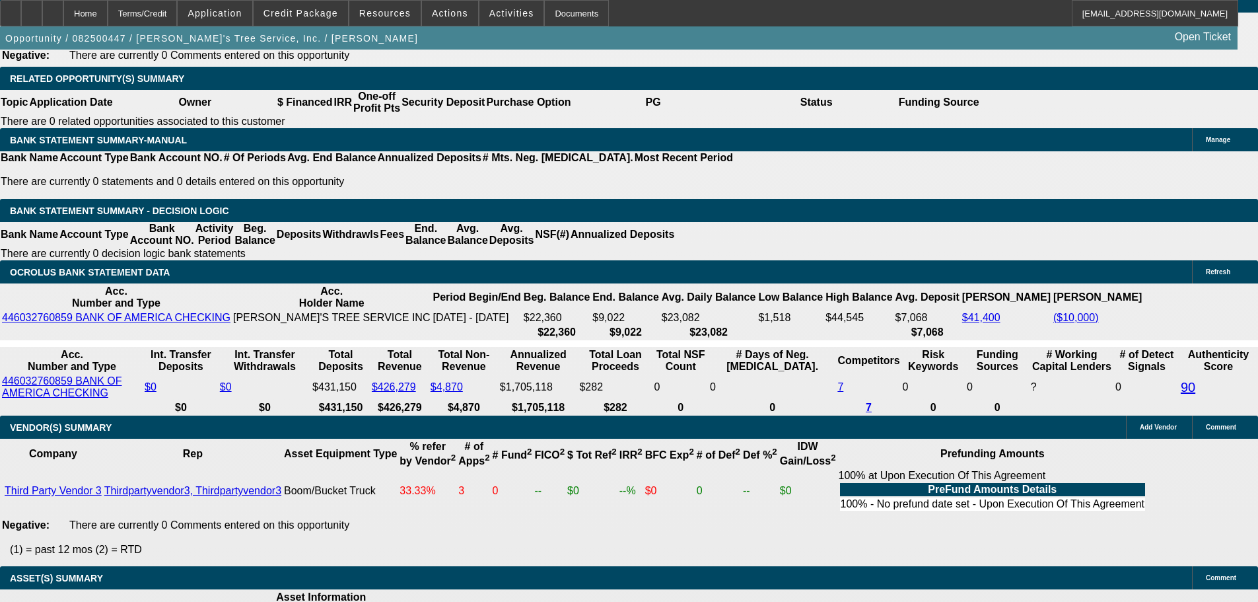
type input "12.8"
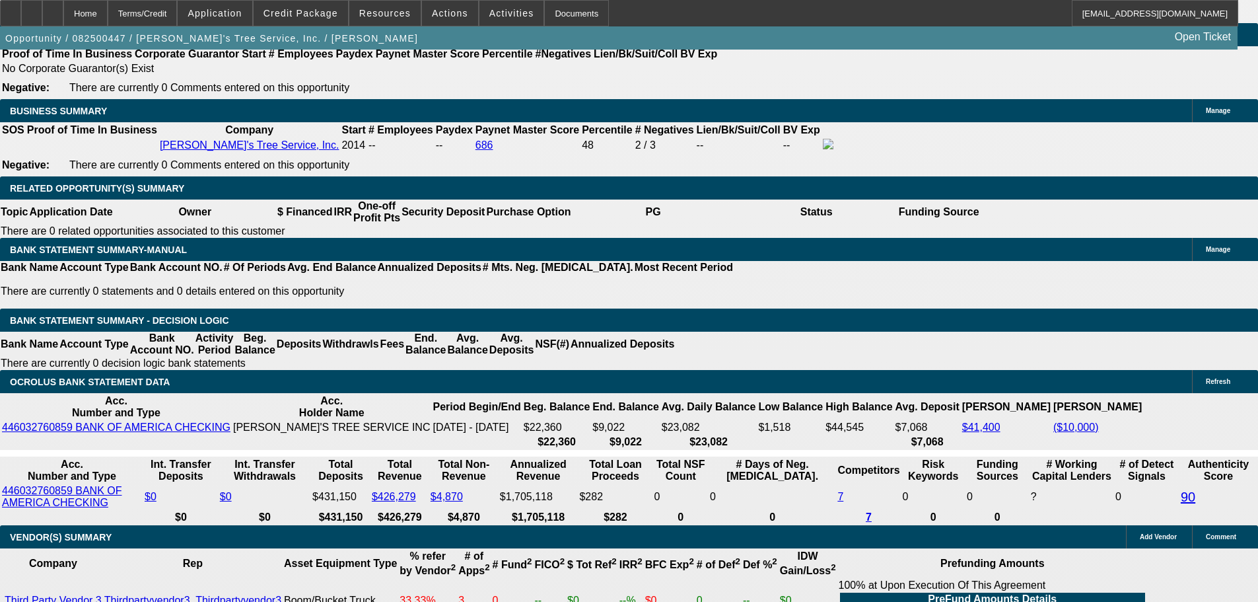
scroll to position [1981, 0]
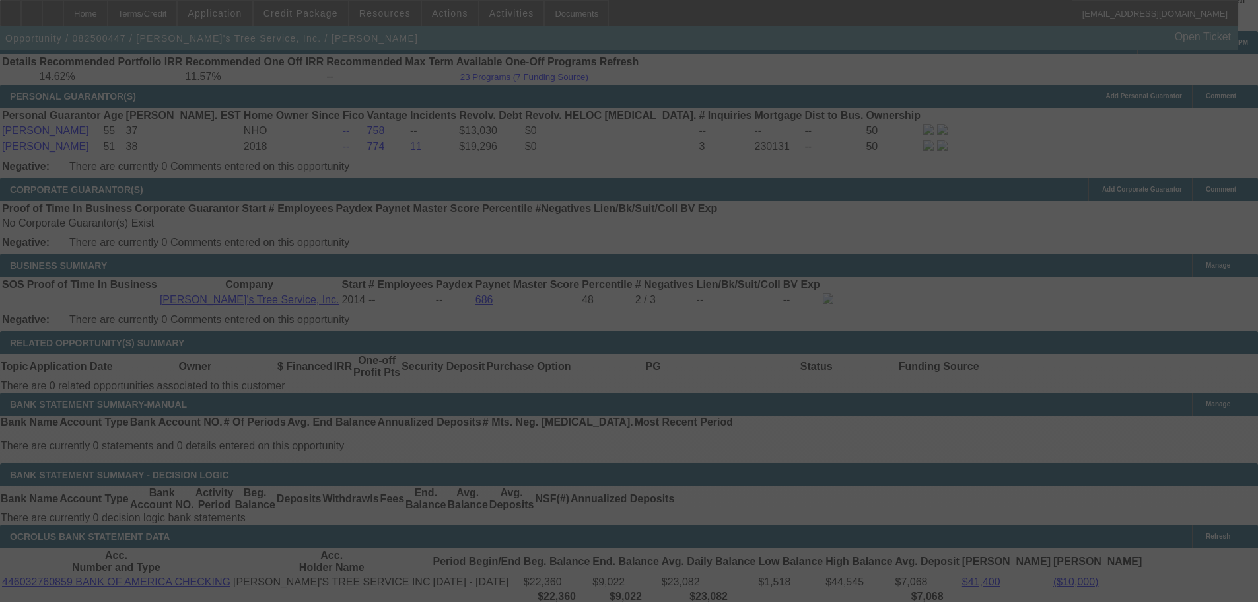
select select "0"
select select "3"
select select "0"
select select "6"
